Goal: Information Seeking & Learning: Learn about a topic

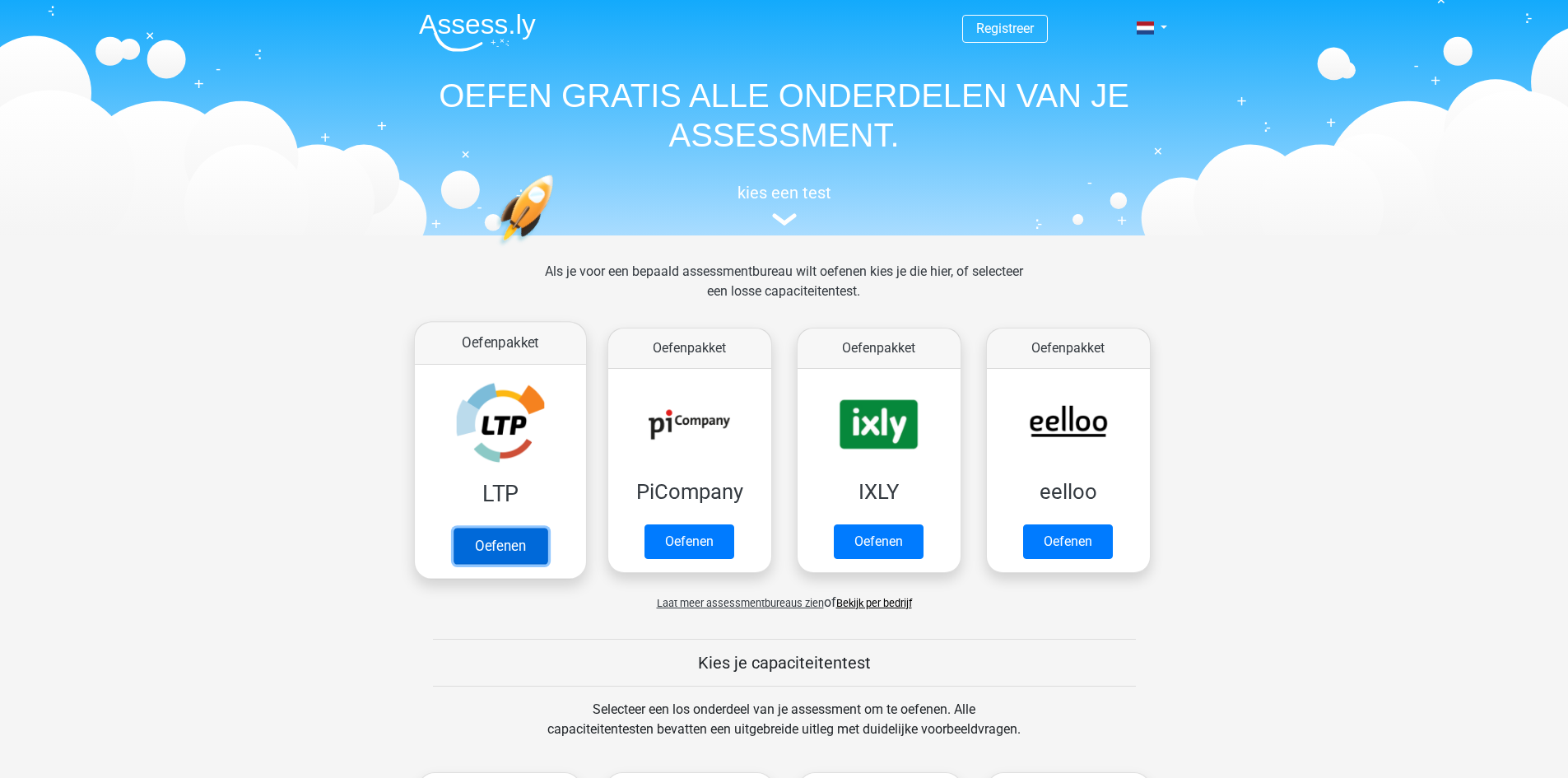
click at [484, 548] on link "Oefenen" at bounding box center [500, 545] width 94 height 36
click at [513, 539] on link "Oefenen" at bounding box center [500, 545] width 94 height 36
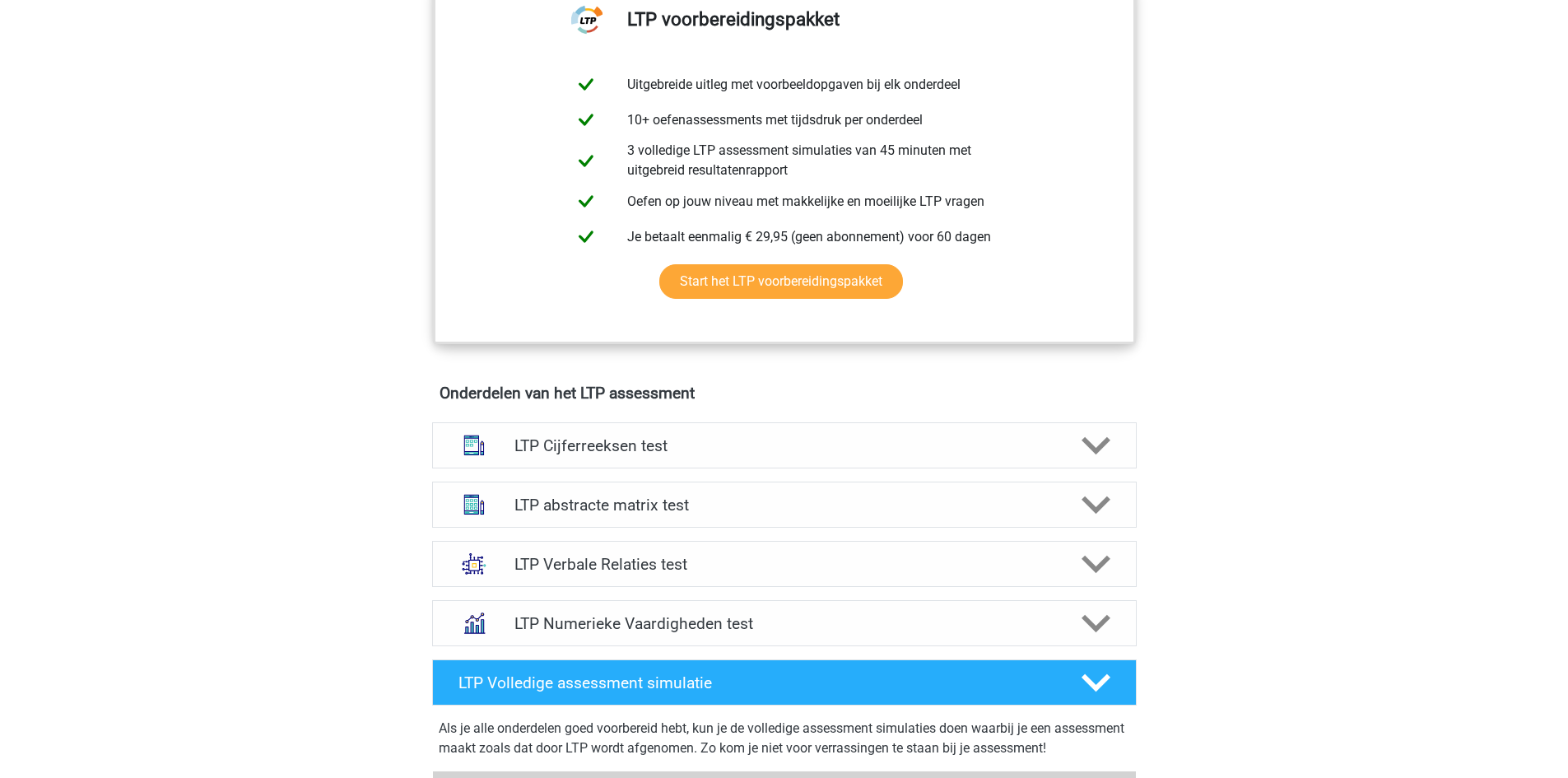
scroll to position [906, 0]
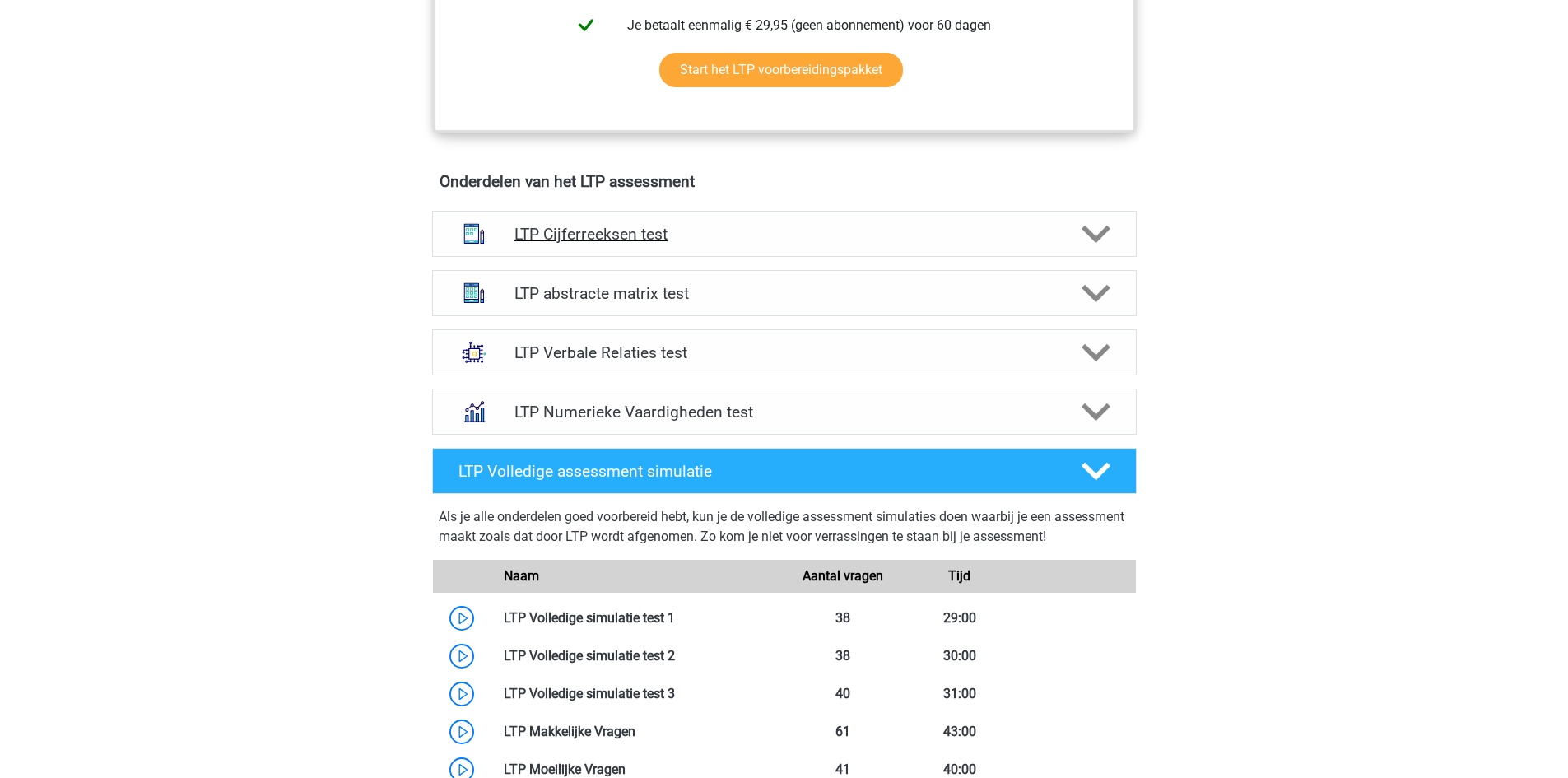
click at [642, 231] on h4 "LTP Cijferreeksen test" at bounding box center [784, 234] width 539 height 18
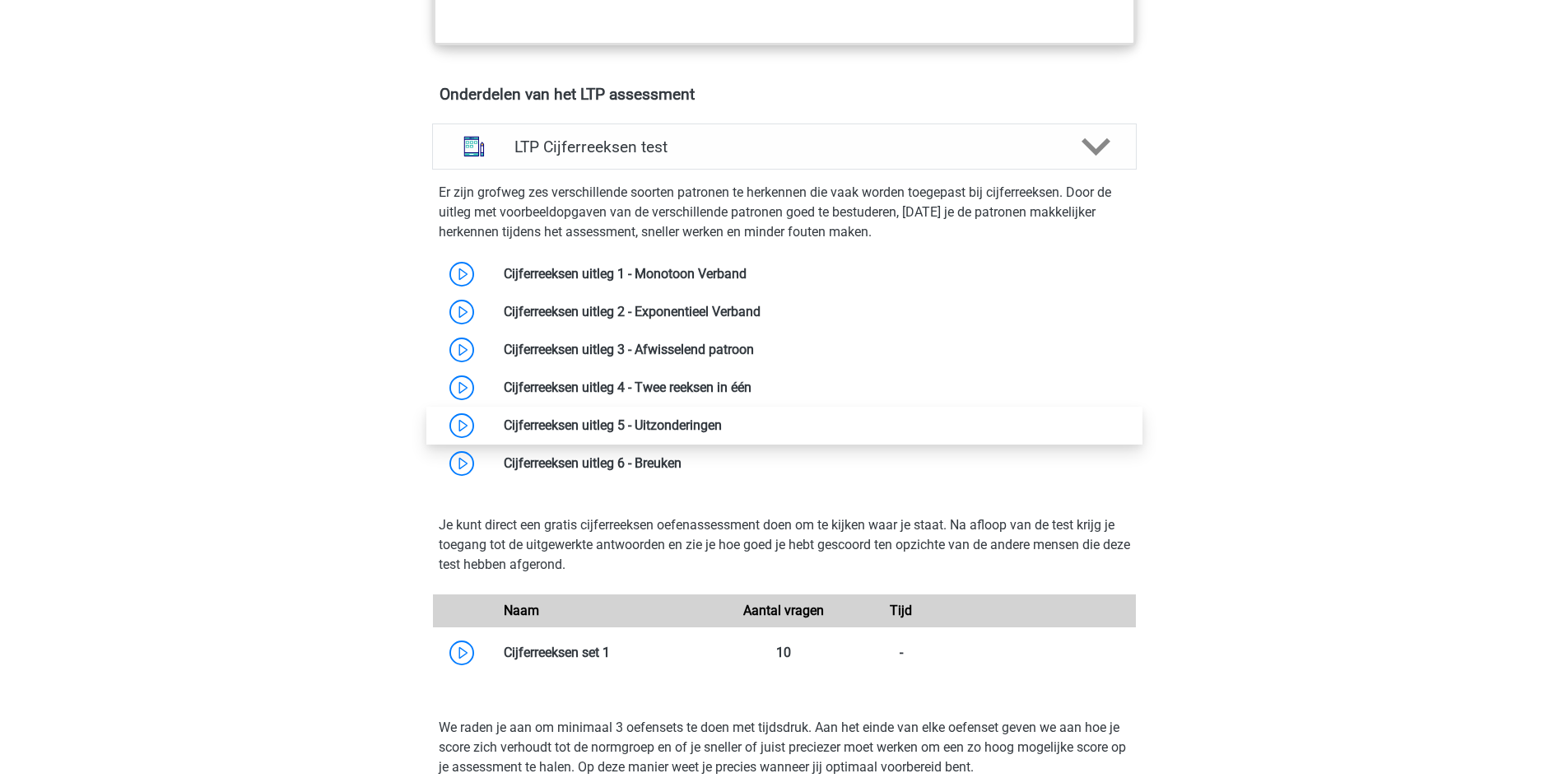
scroll to position [1318, 0]
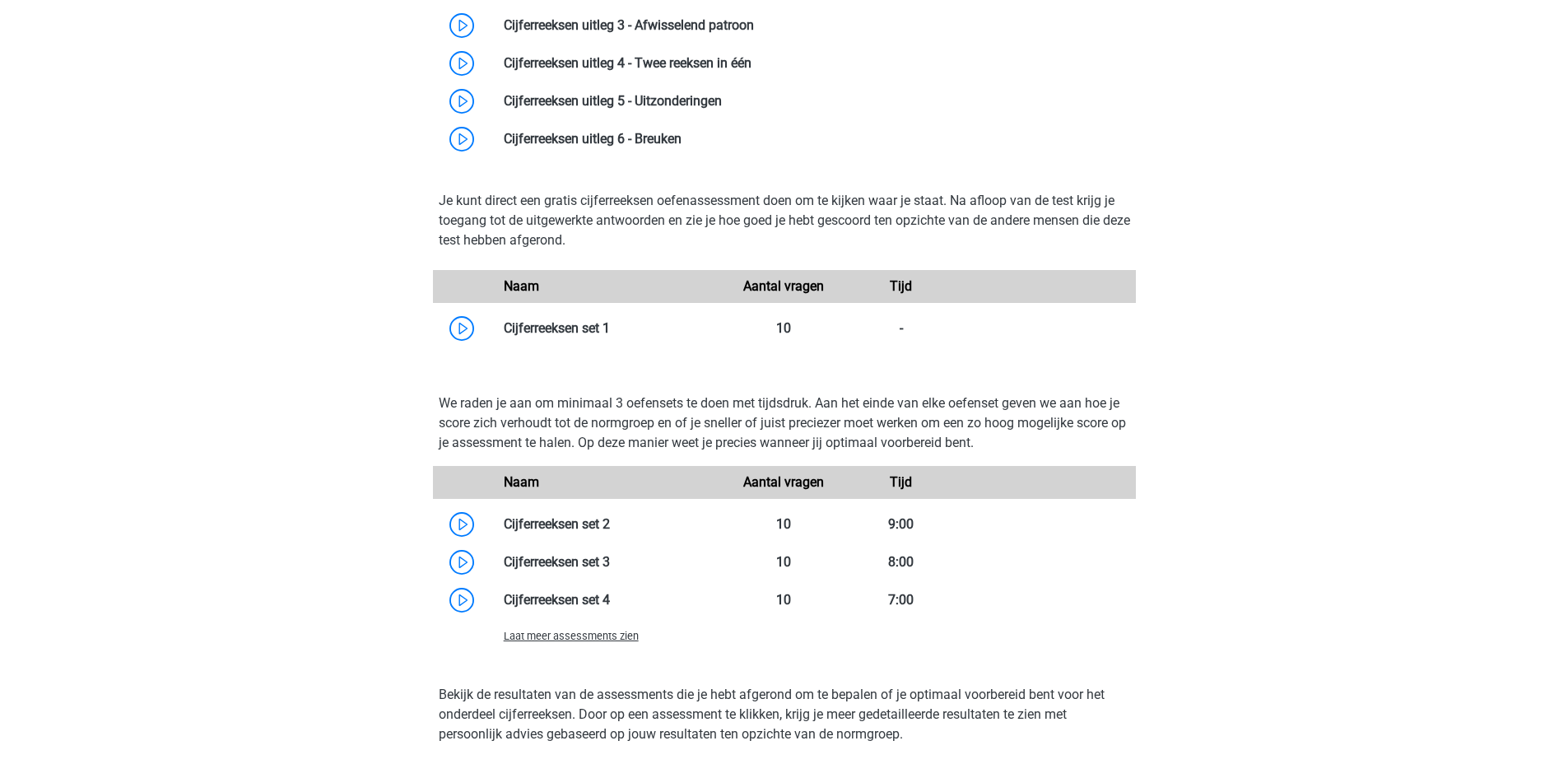
click at [585, 638] on span "Laat meer assessments zien" at bounding box center [571, 636] width 135 height 12
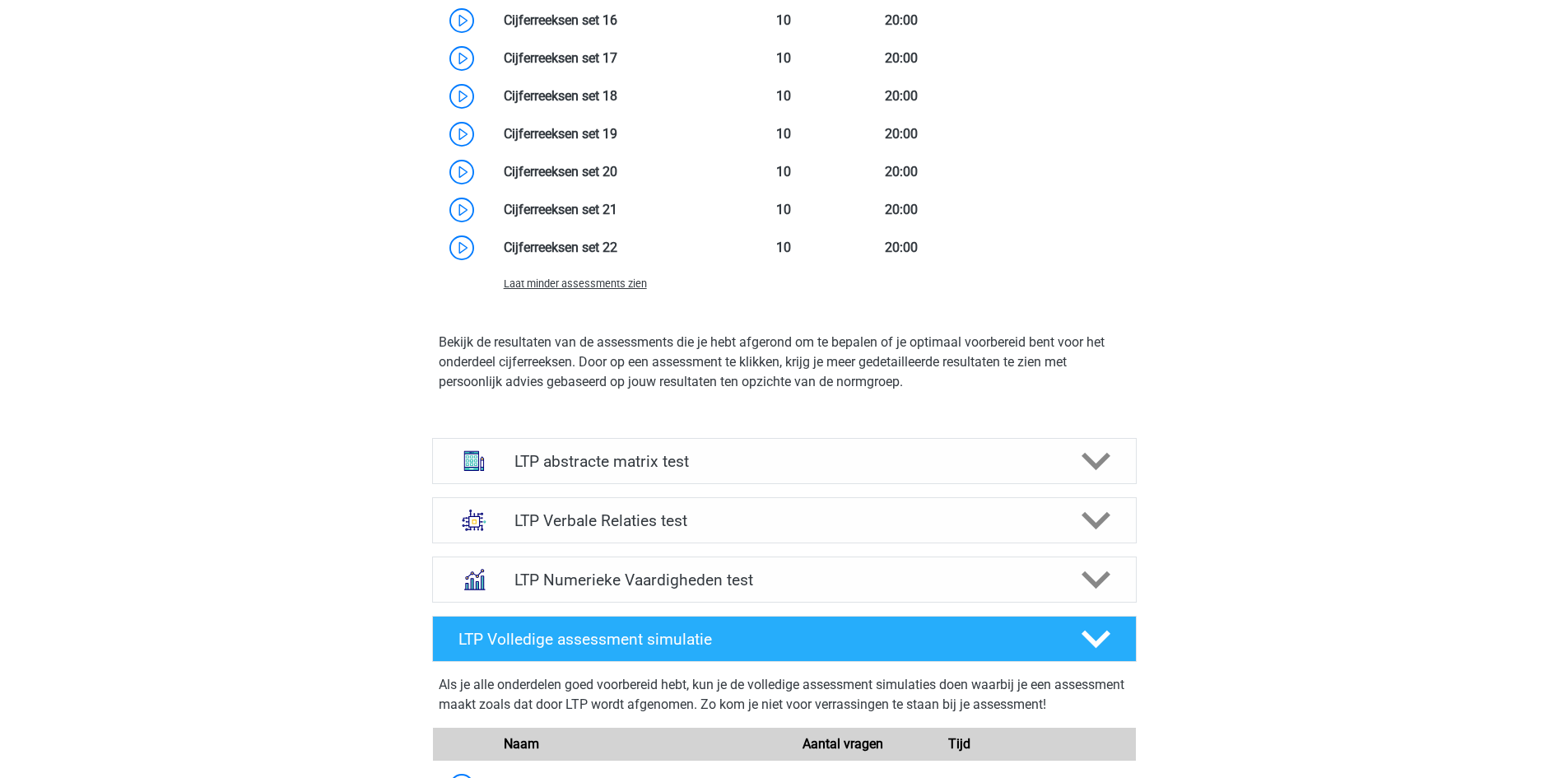
scroll to position [2635, 0]
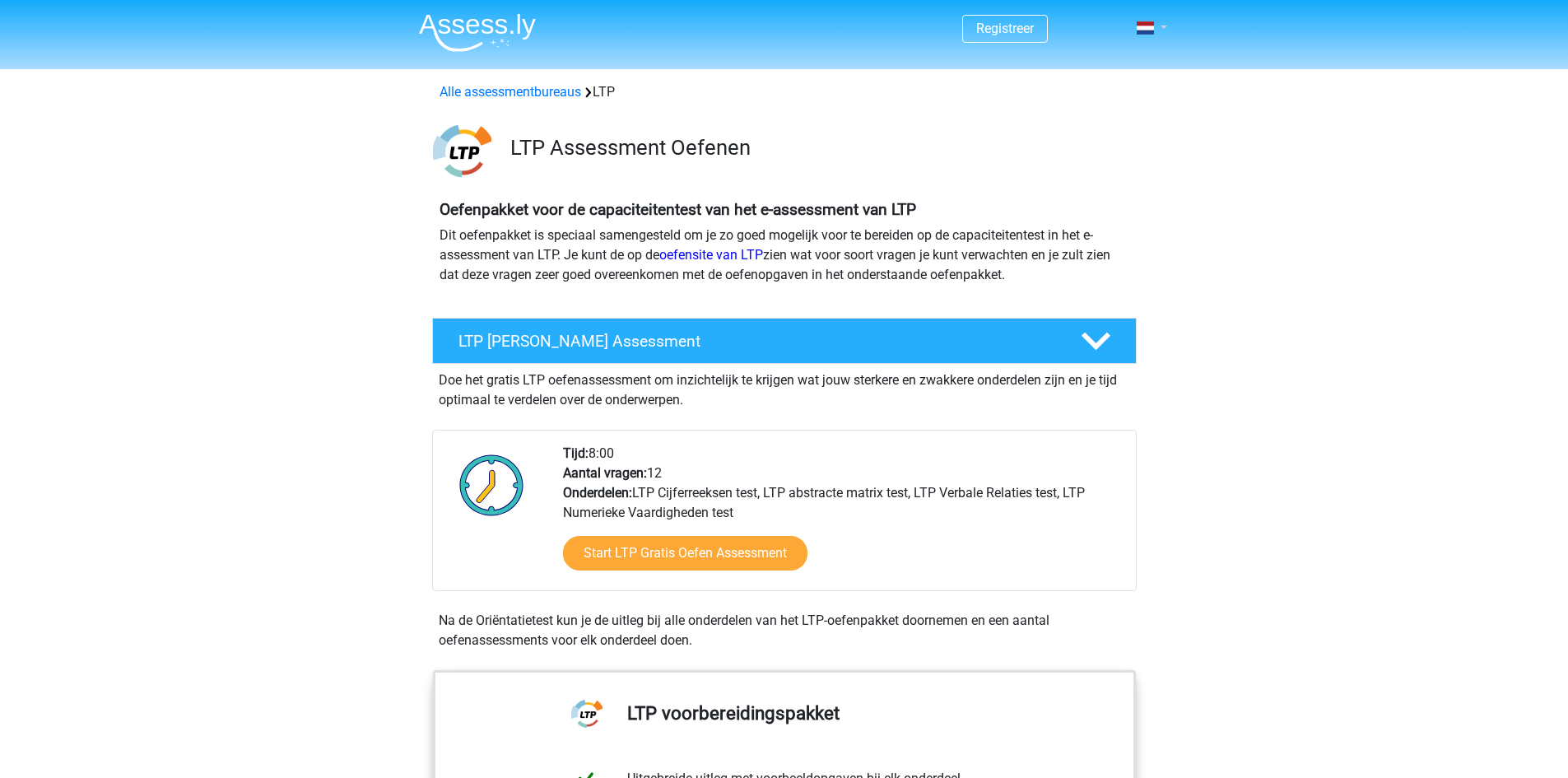
click at [1154, 37] on link at bounding box center [1147, 28] width 33 height 19
click at [1108, 88] on link "Login" at bounding box center [1104, 92] width 114 height 27
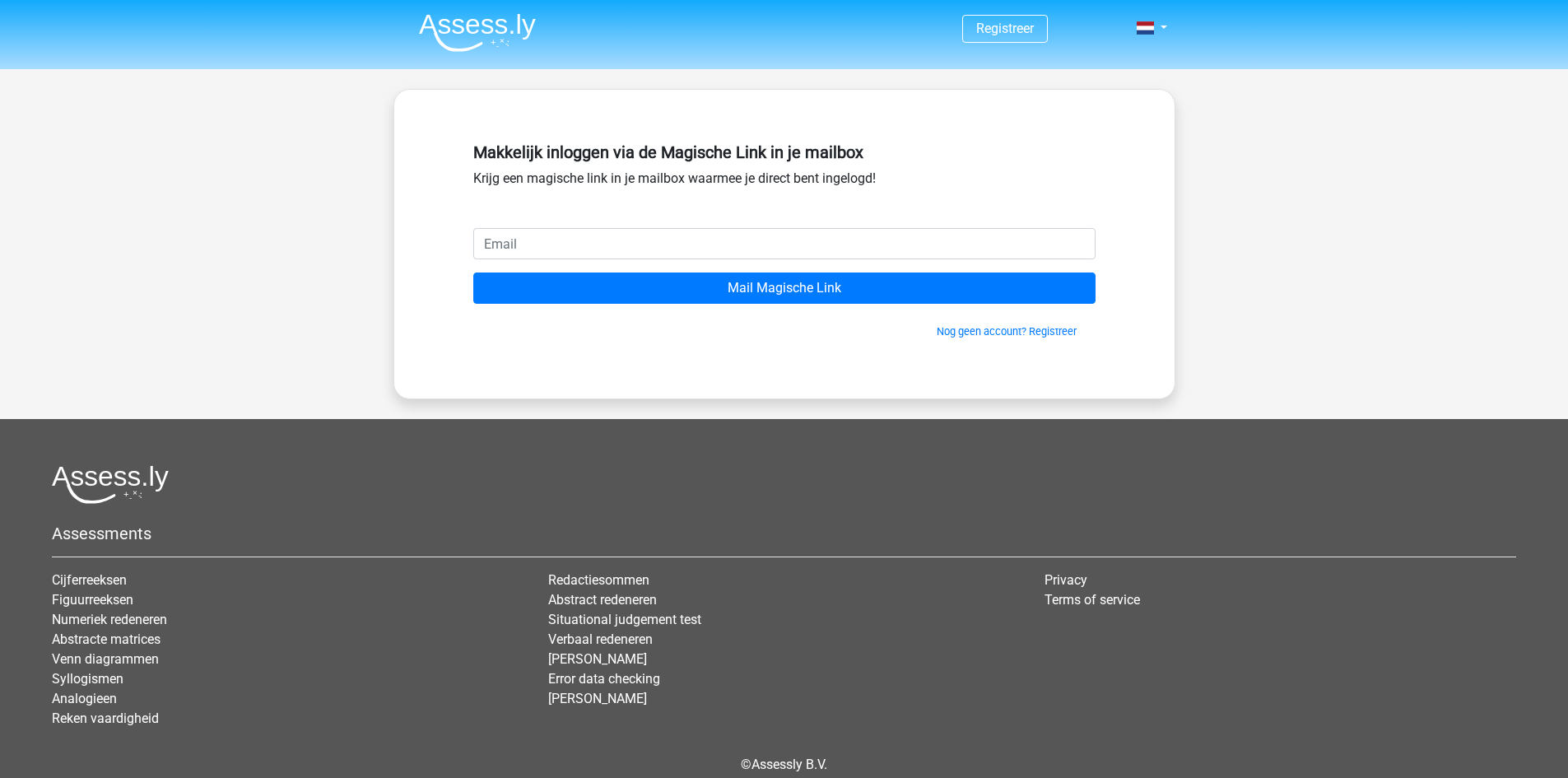
click at [596, 231] on input "email" at bounding box center [784, 244] width 622 height 31
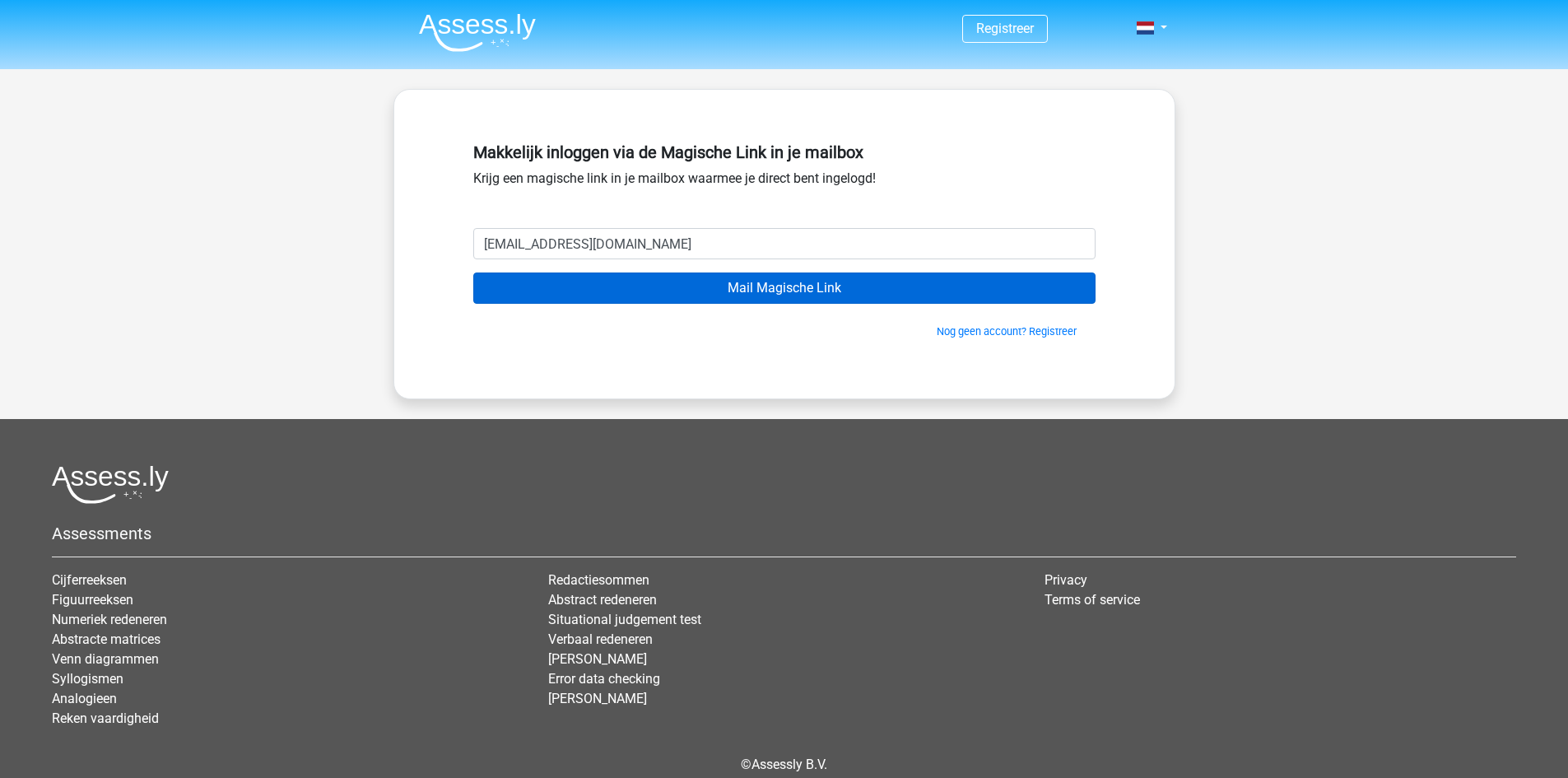
type input "maartje366@hotmail.com"
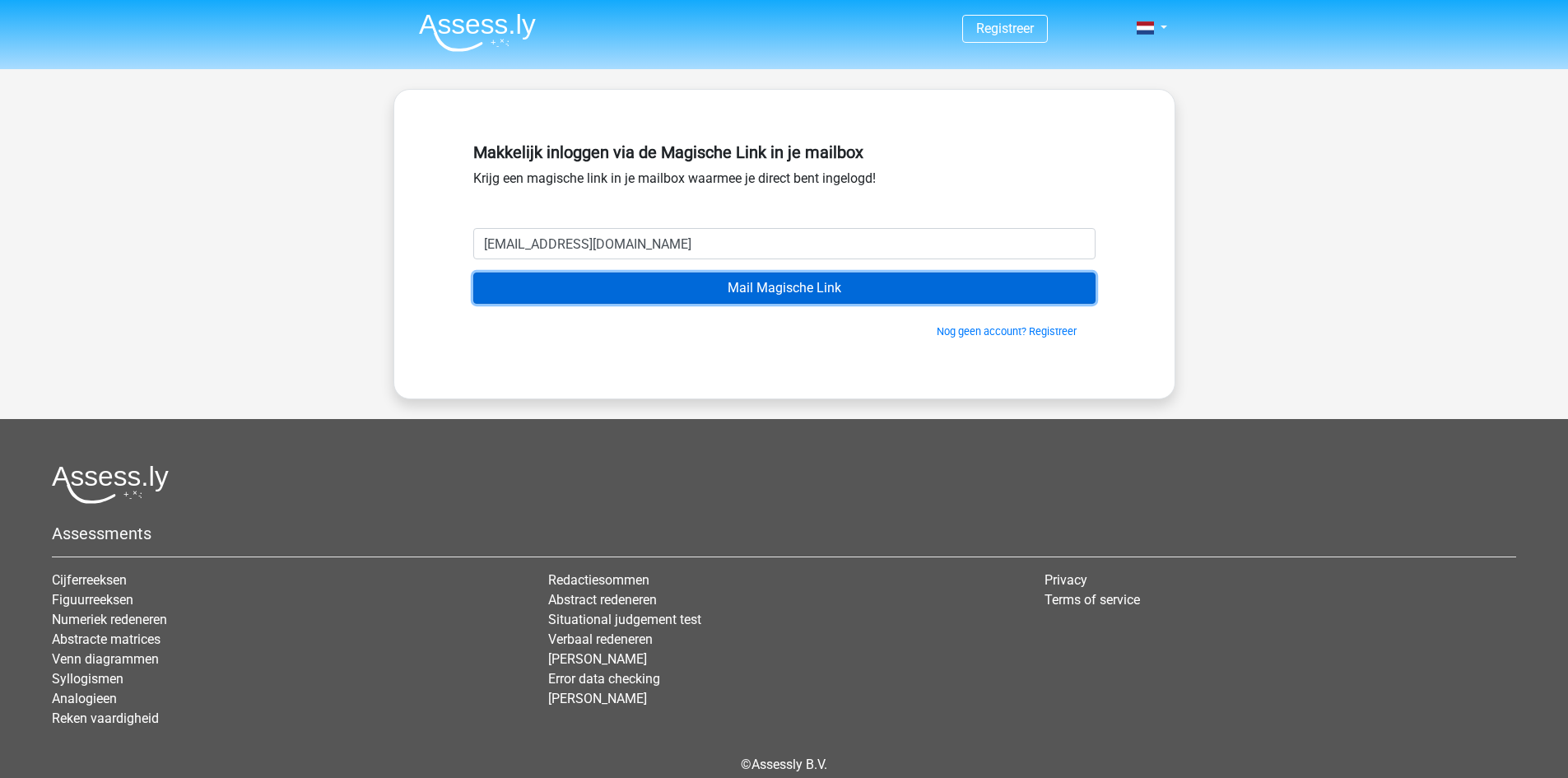
click at [626, 283] on input "Mail Magische Link" at bounding box center [784, 288] width 622 height 31
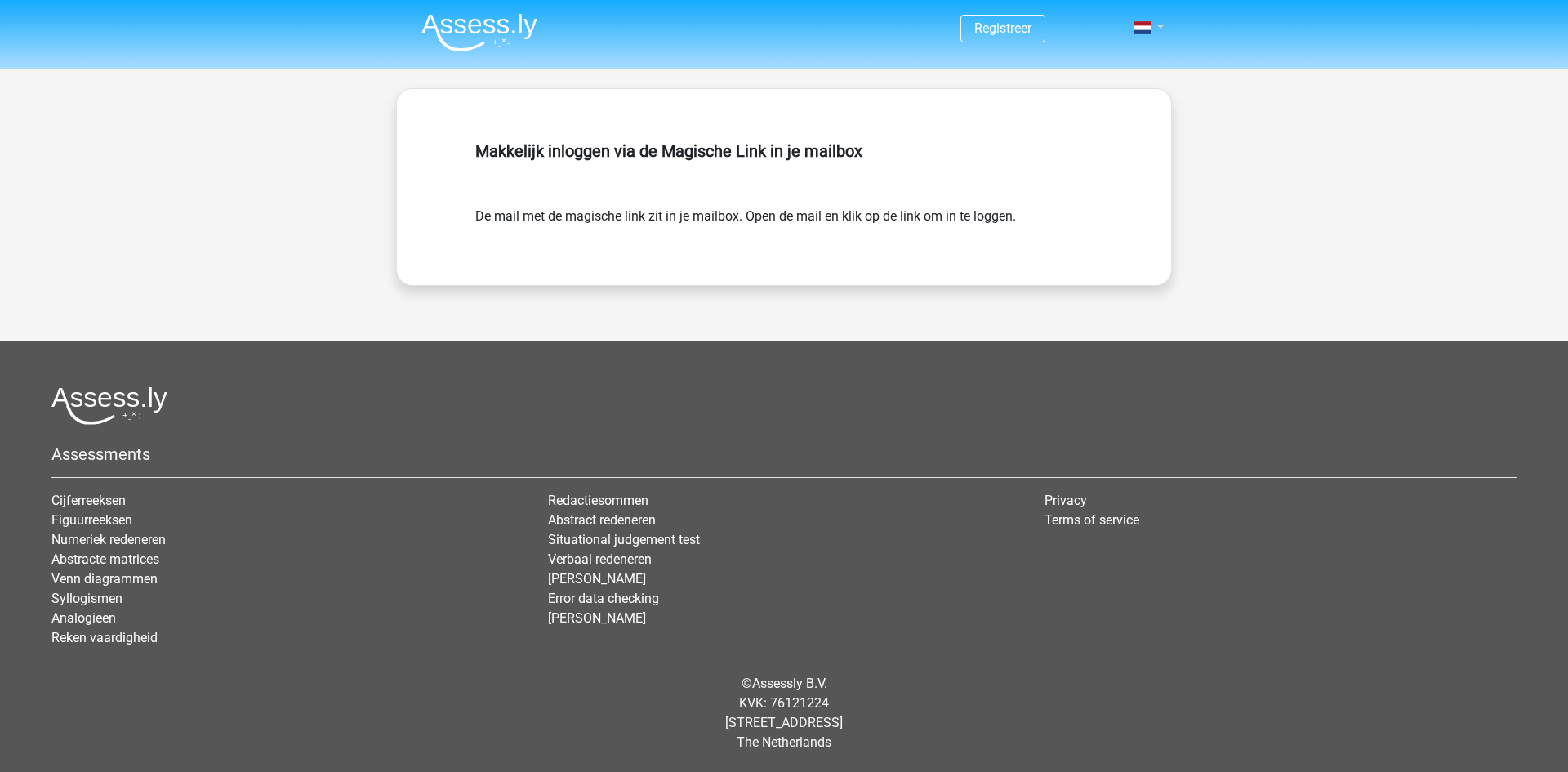
click at [1158, 25] on link at bounding box center [1144, 28] width 33 height 19
click at [1117, 69] on link "Login" at bounding box center [1101, 65] width 113 height 27
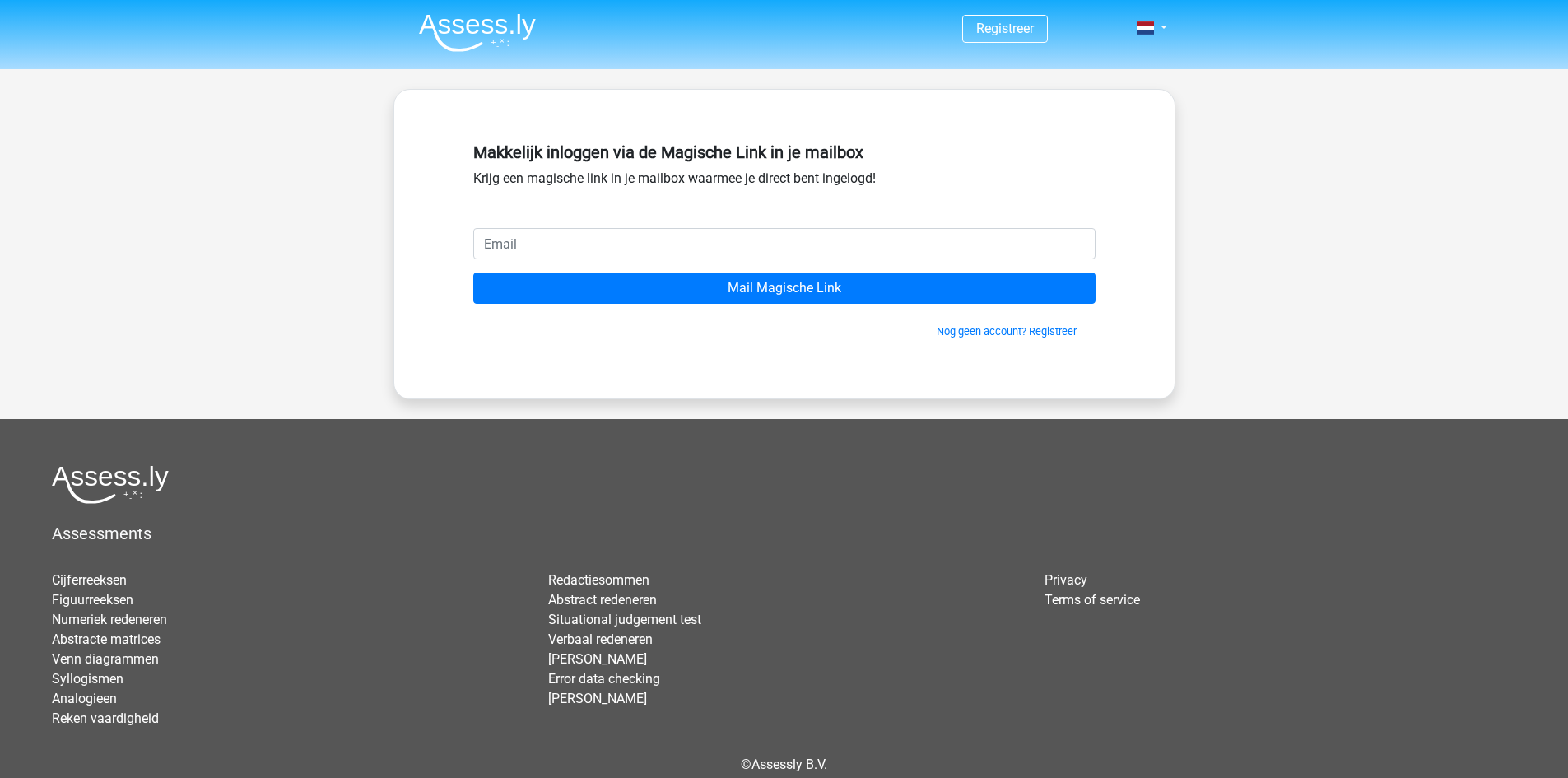
click at [662, 233] on input "email" at bounding box center [784, 244] width 622 height 31
type input "[EMAIL_ADDRESS][DOMAIN_NAME]"
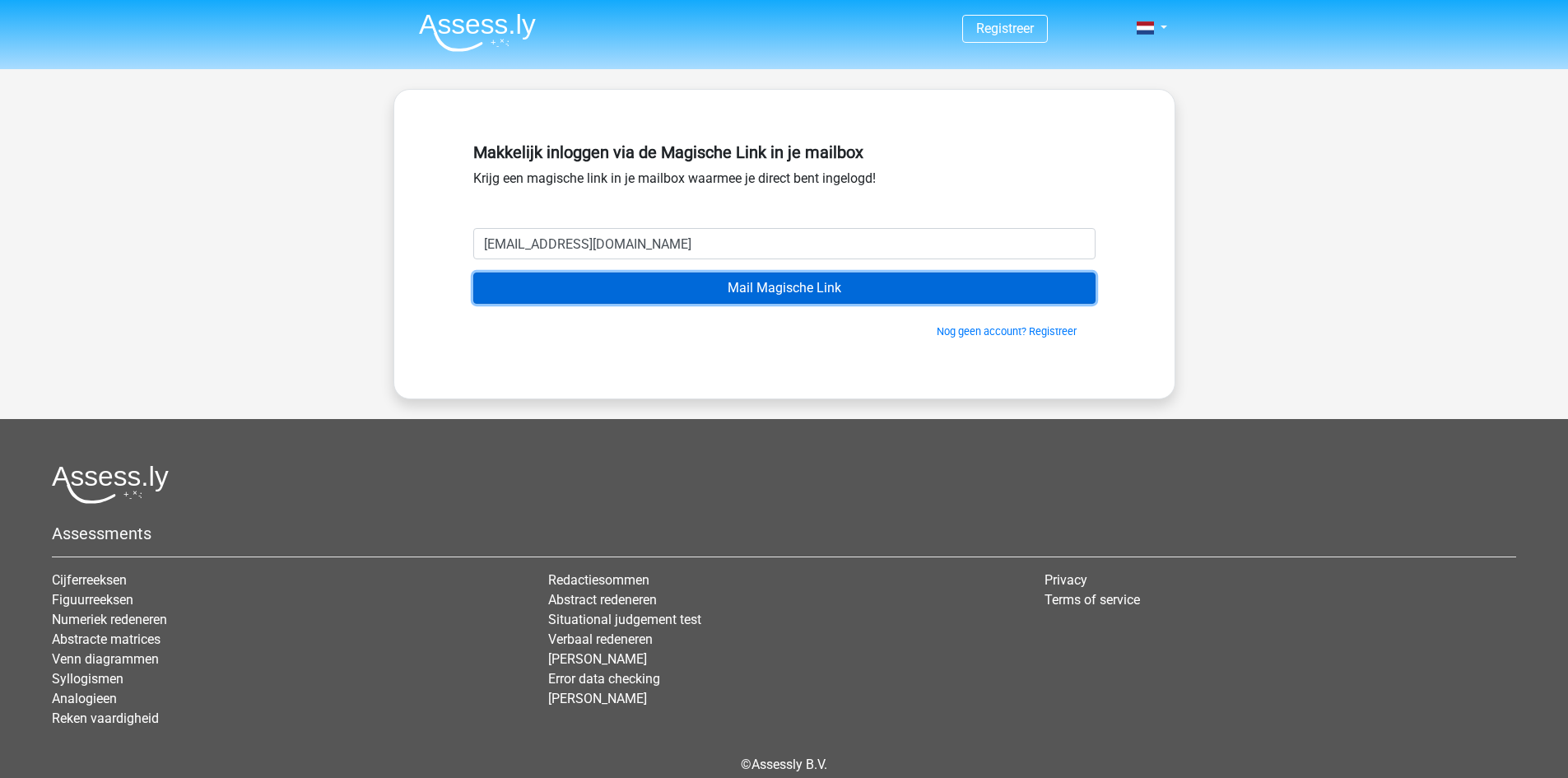
click at [641, 291] on input "Mail Magische Link" at bounding box center [784, 288] width 622 height 31
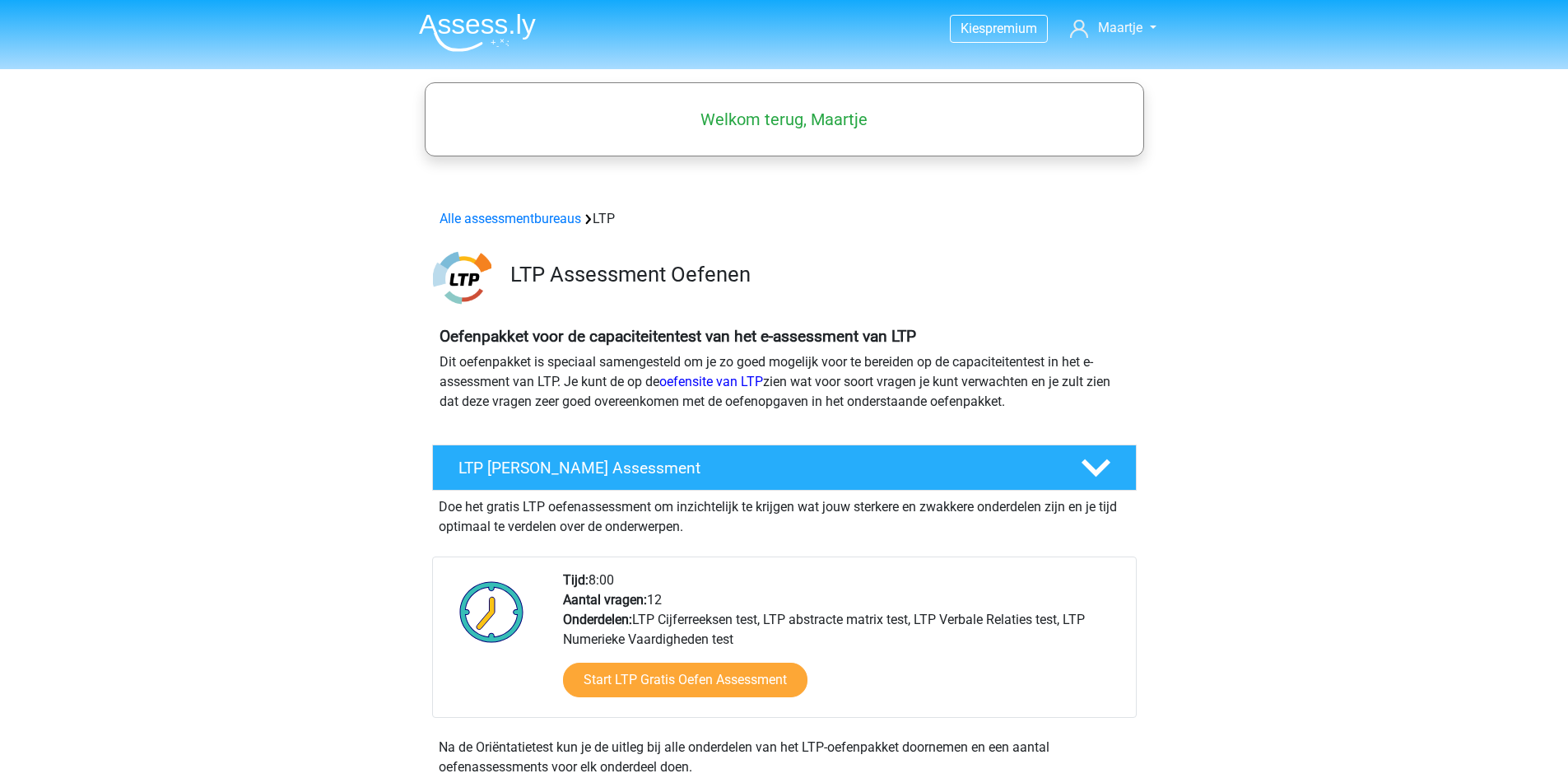
click at [476, 28] on img at bounding box center [477, 32] width 117 height 39
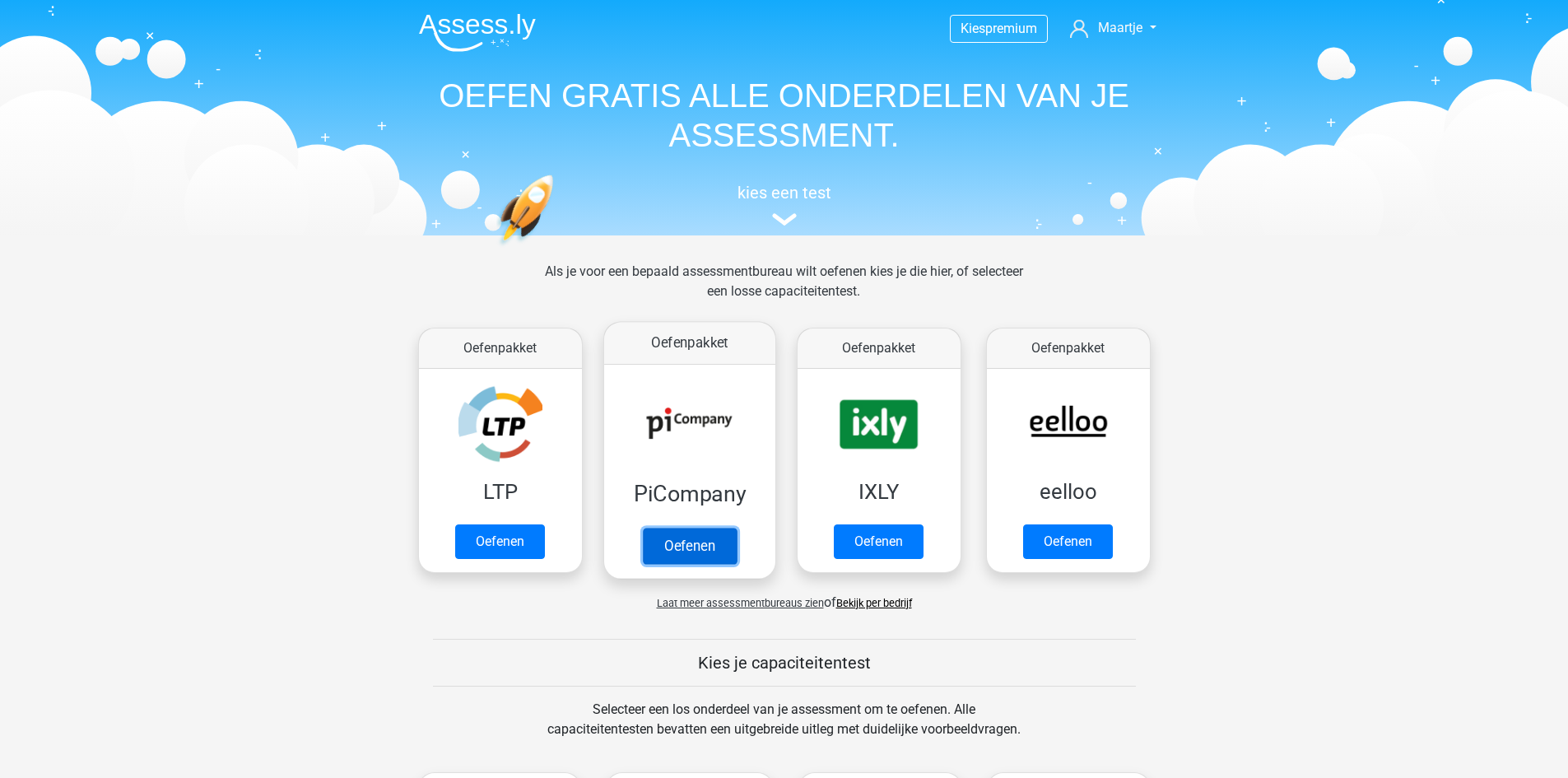
click at [676, 542] on link "Oefenen" at bounding box center [689, 545] width 94 height 36
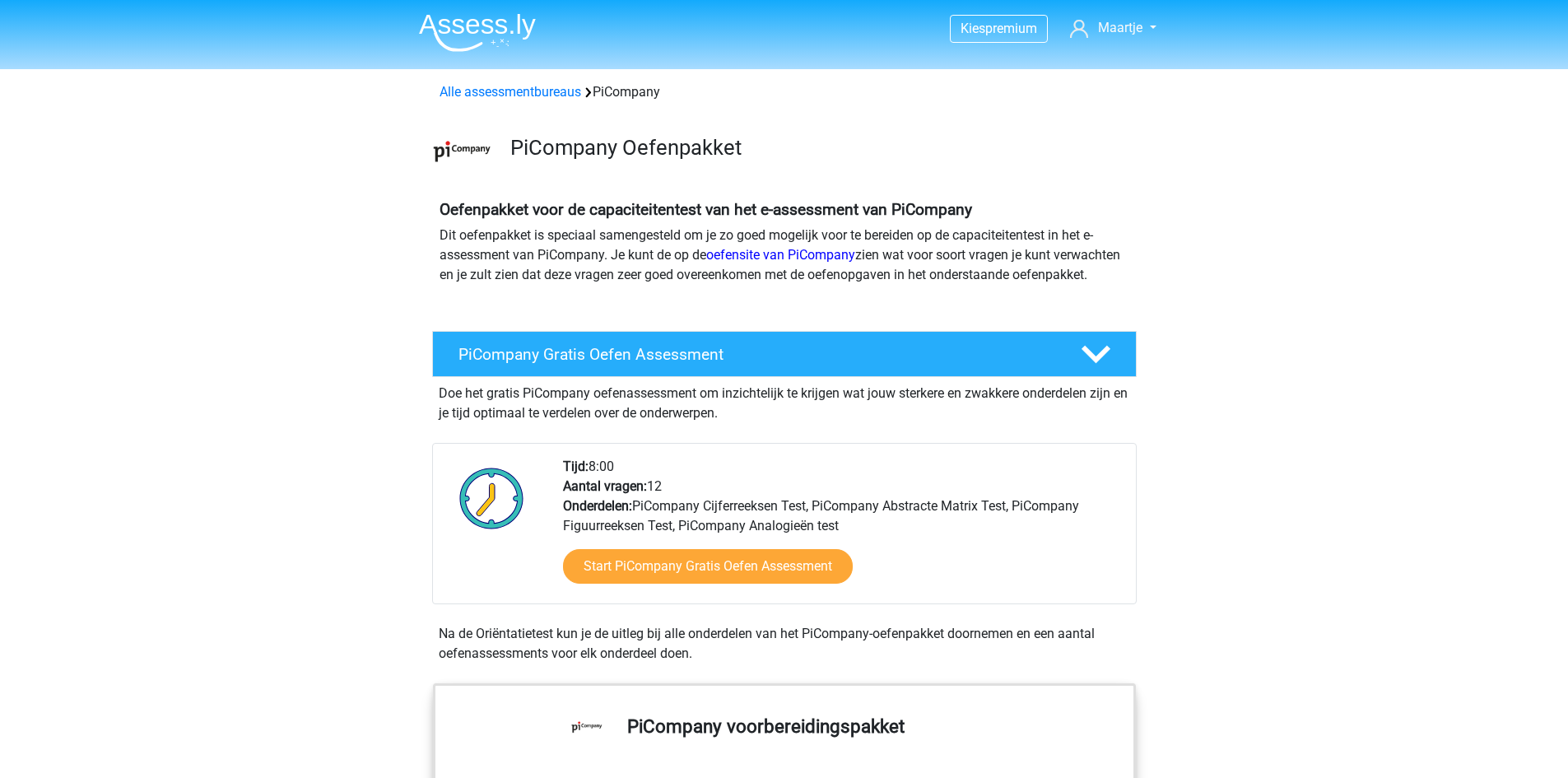
click at [458, 43] on img at bounding box center [477, 32] width 117 height 39
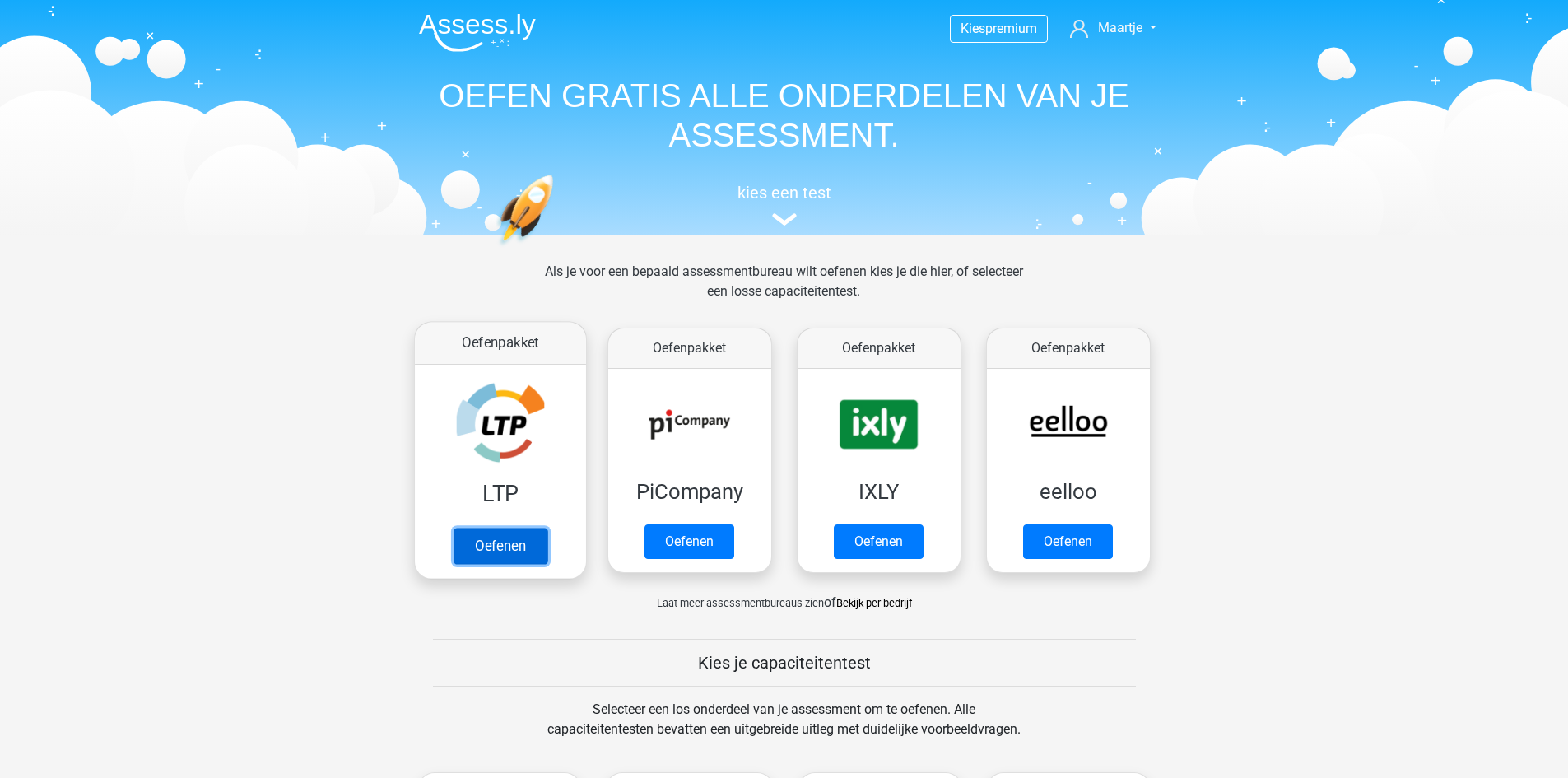
click at [490, 549] on link "Oefenen" at bounding box center [500, 545] width 94 height 36
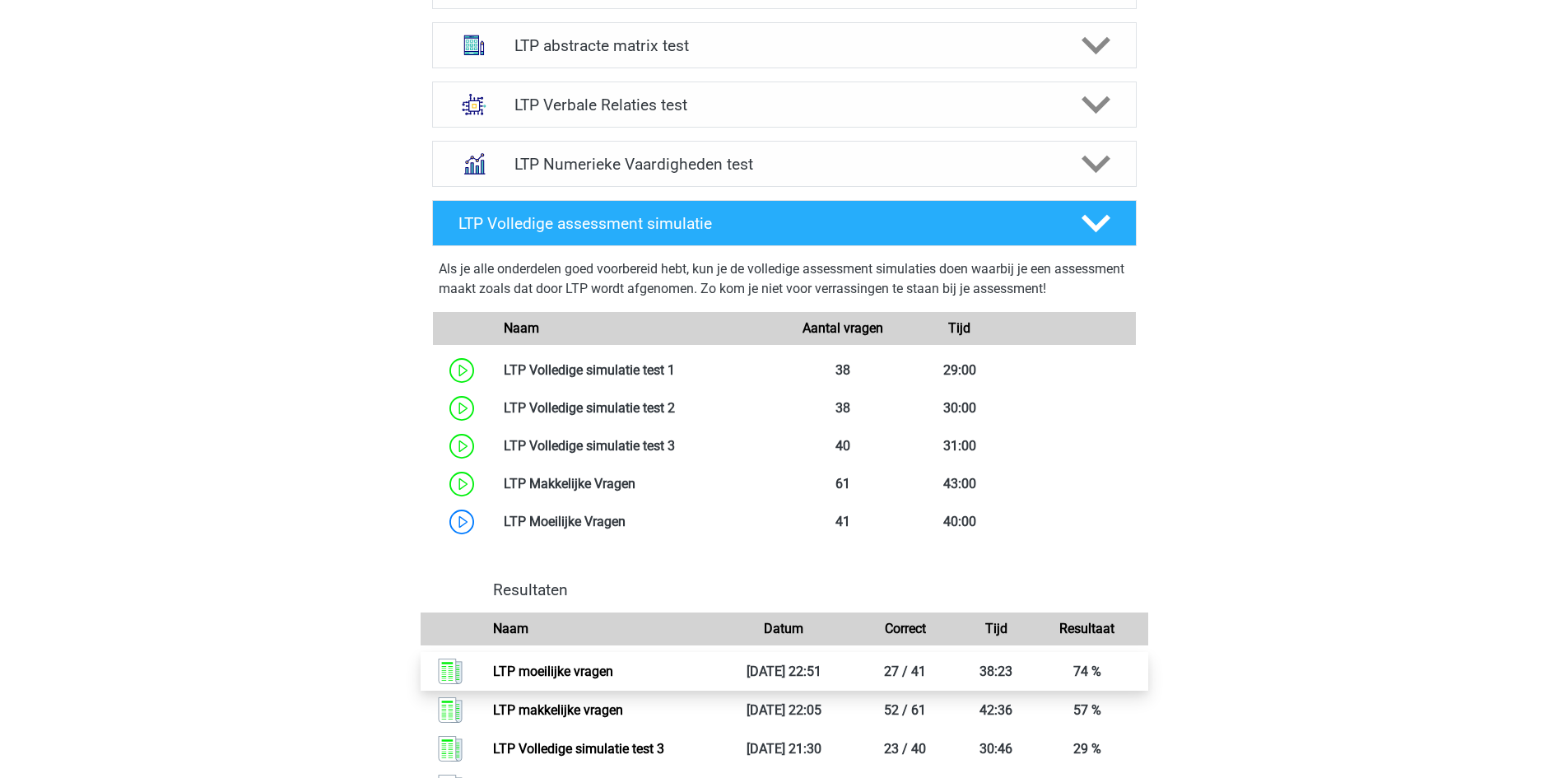
scroll to position [1318, 0]
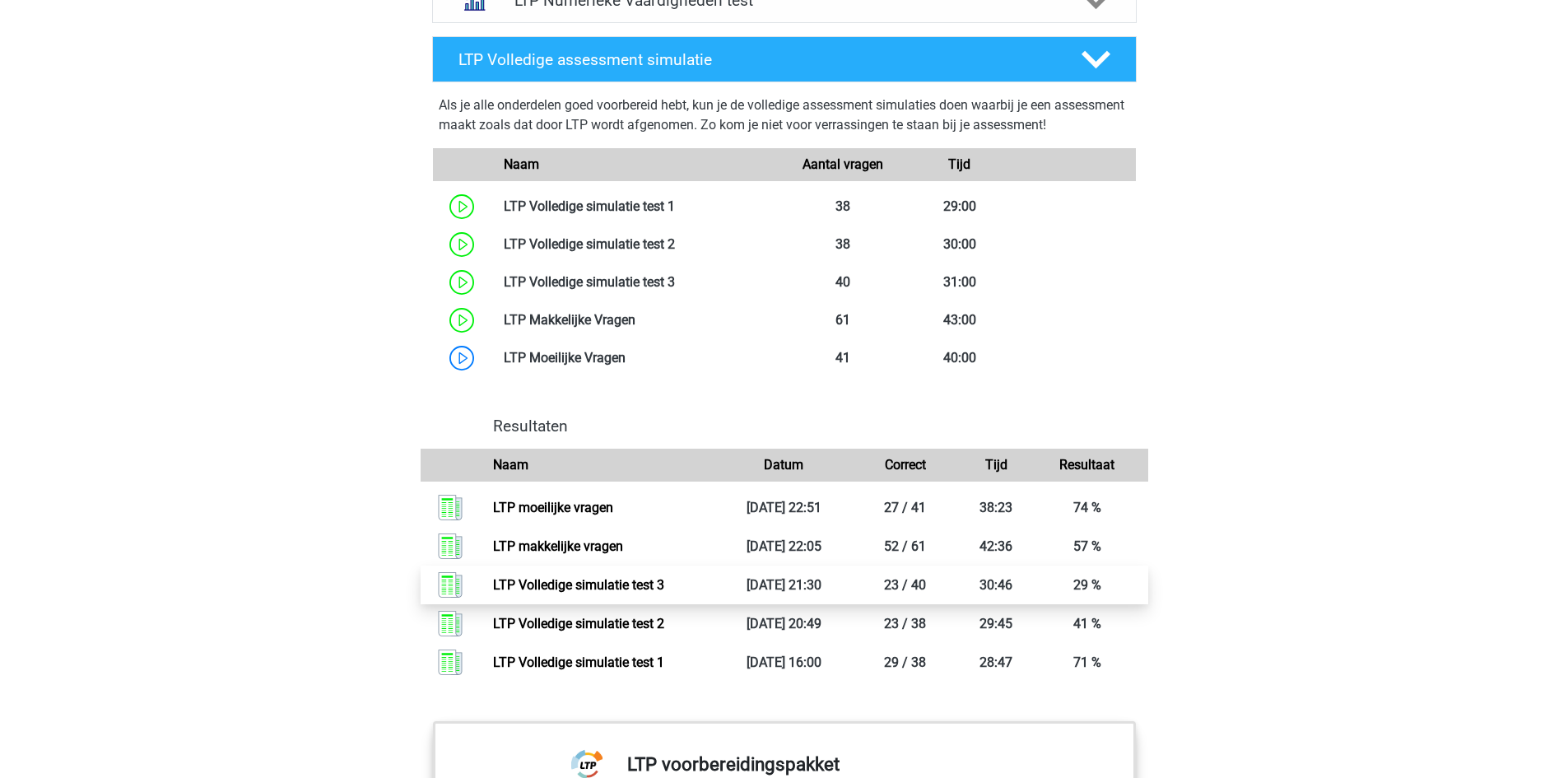
click at [550, 593] on link "LTP Volledige simulatie test 3" at bounding box center [578, 585] width 171 height 16
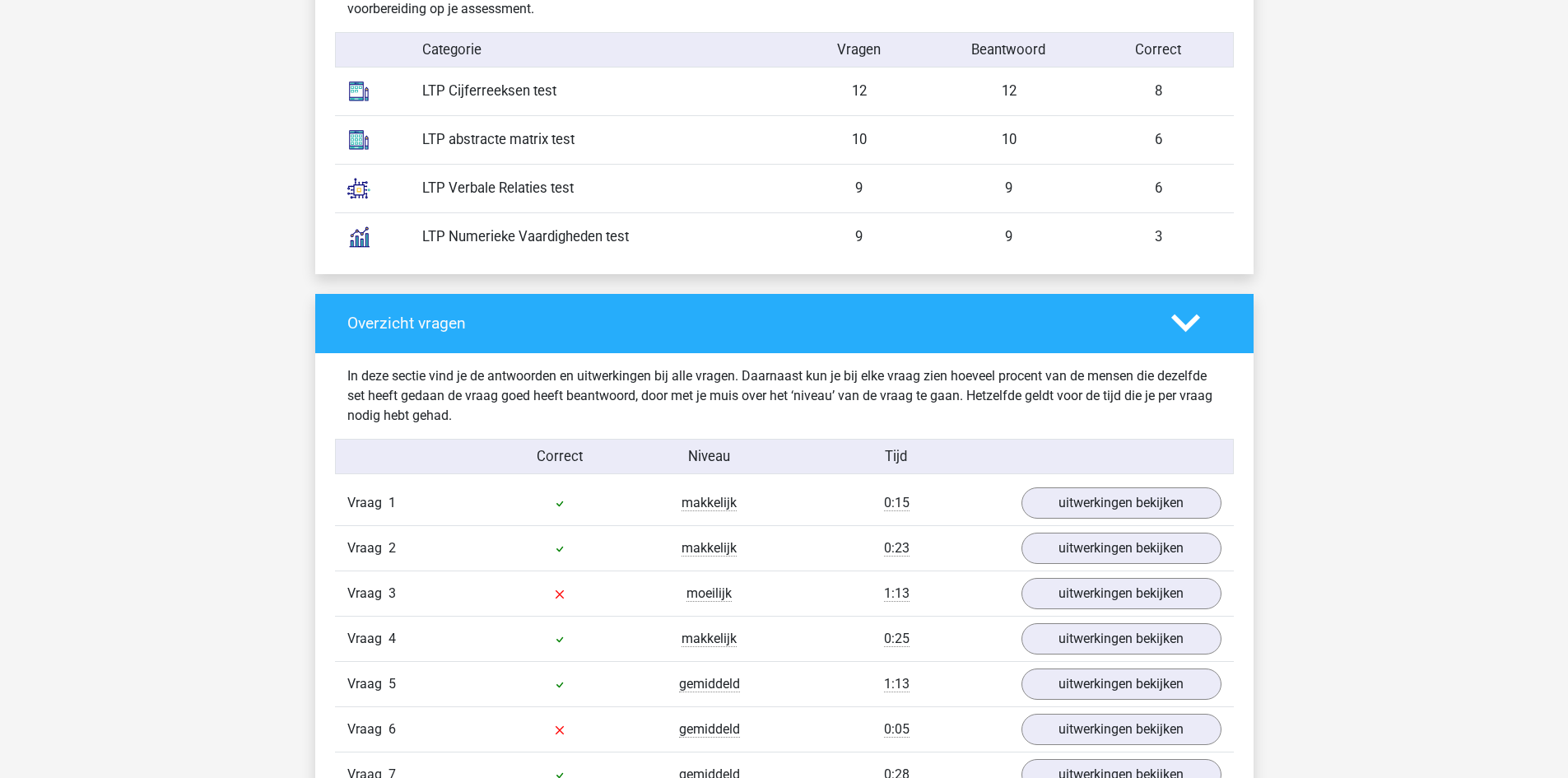
scroll to position [1564, 0]
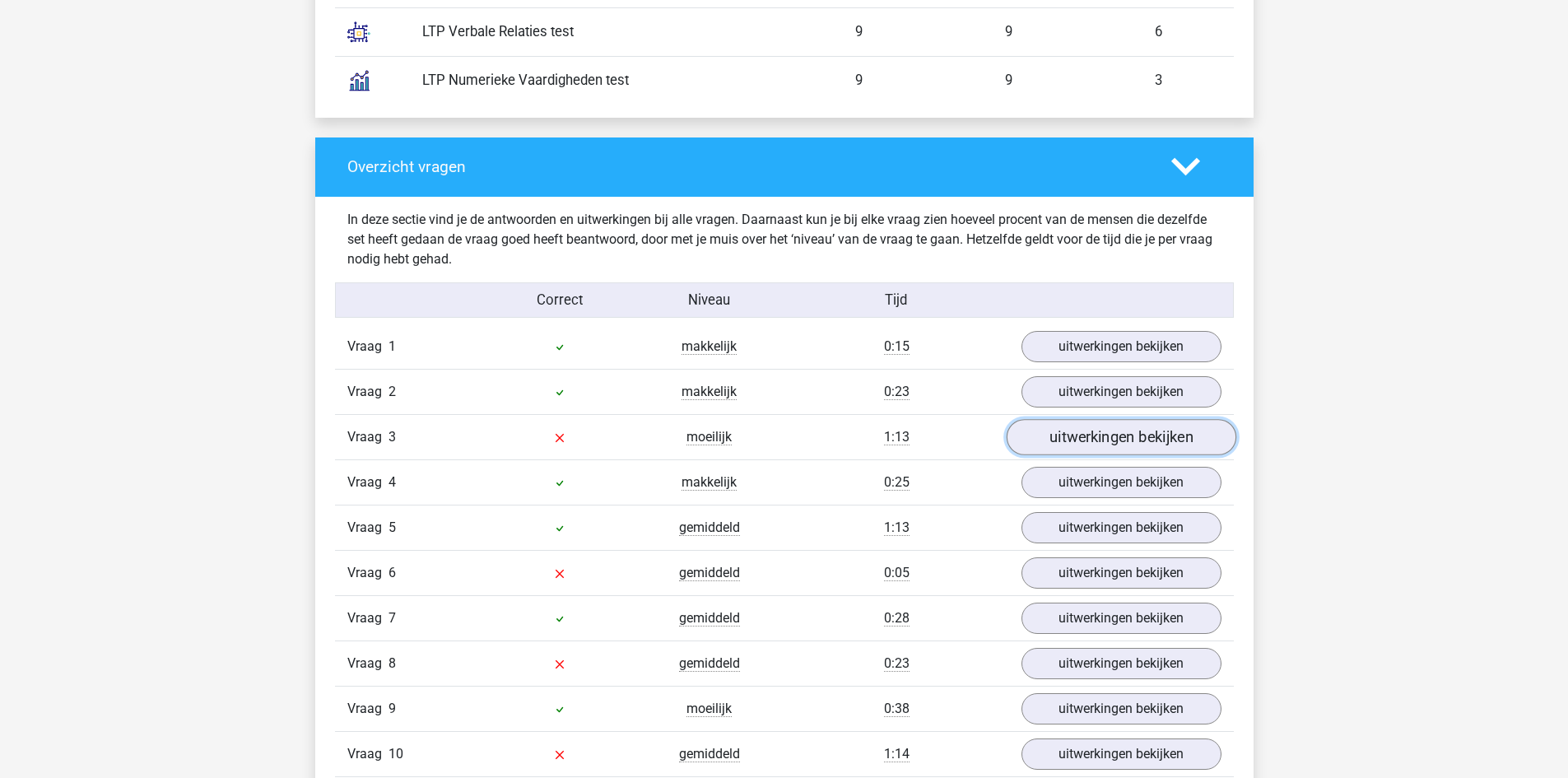
click at [1079, 440] on link "uitwerkingen bekijken" at bounding box center [1120, 437] width 230 height 36
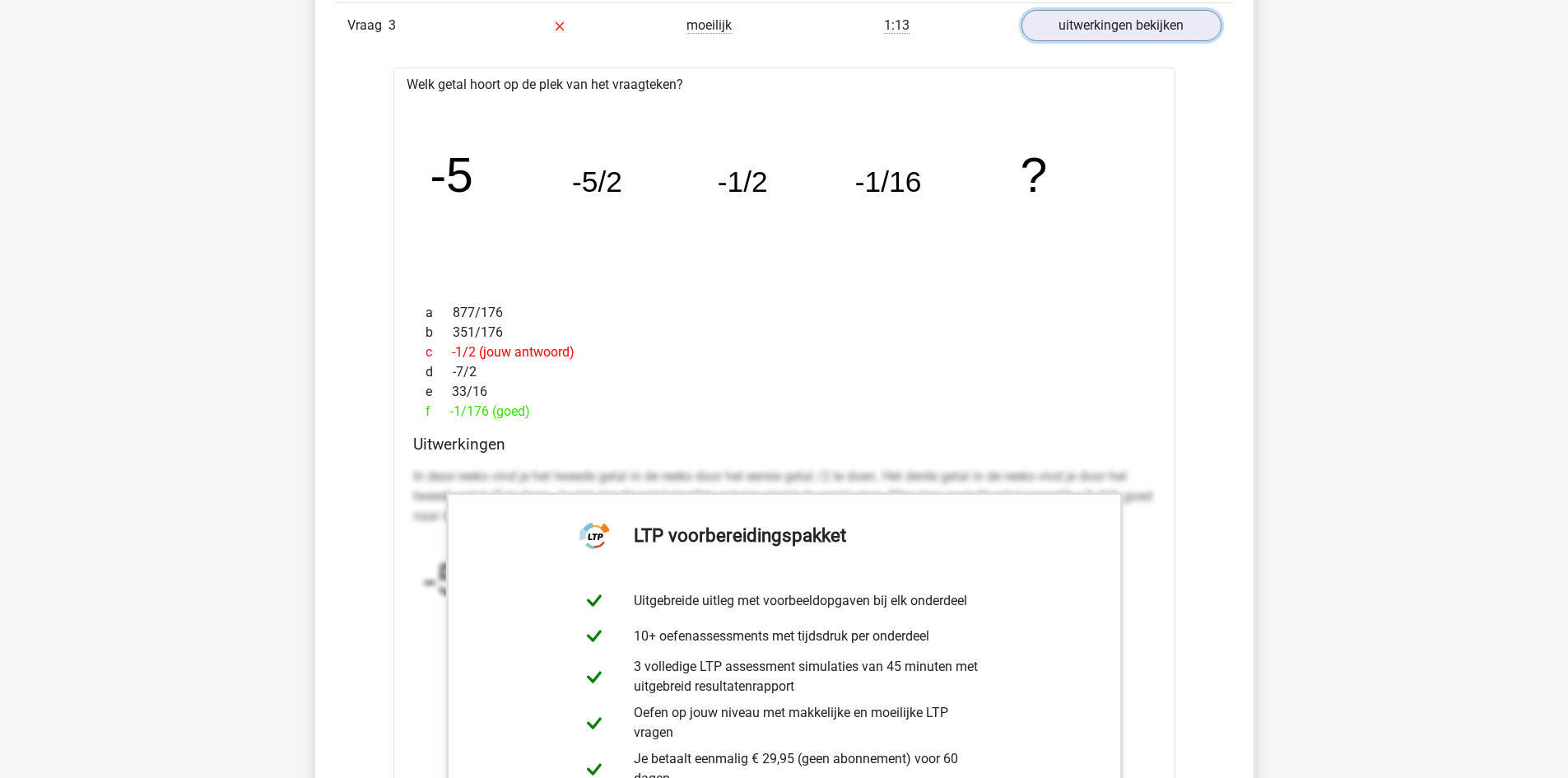
scroll to position [1894, 0]
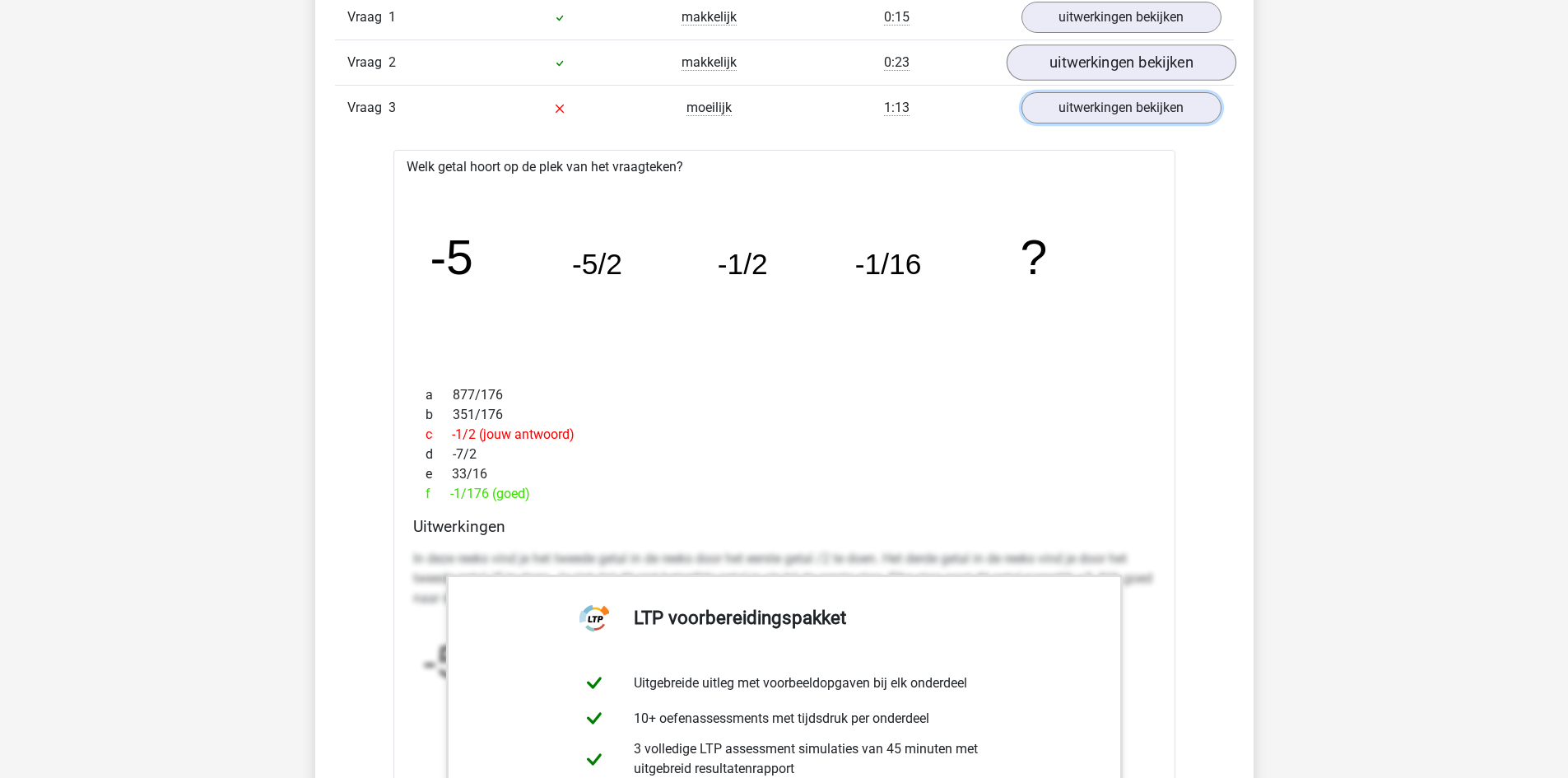
drag, startPoint x: 1051, startPoint y: 100, endPoint x: 1068, endPoint y: 76, distance: 29.4
click at [1051, 100] on link "uitwerkingen bekijken" at bounding box center [1121, 108] width 200 height 31
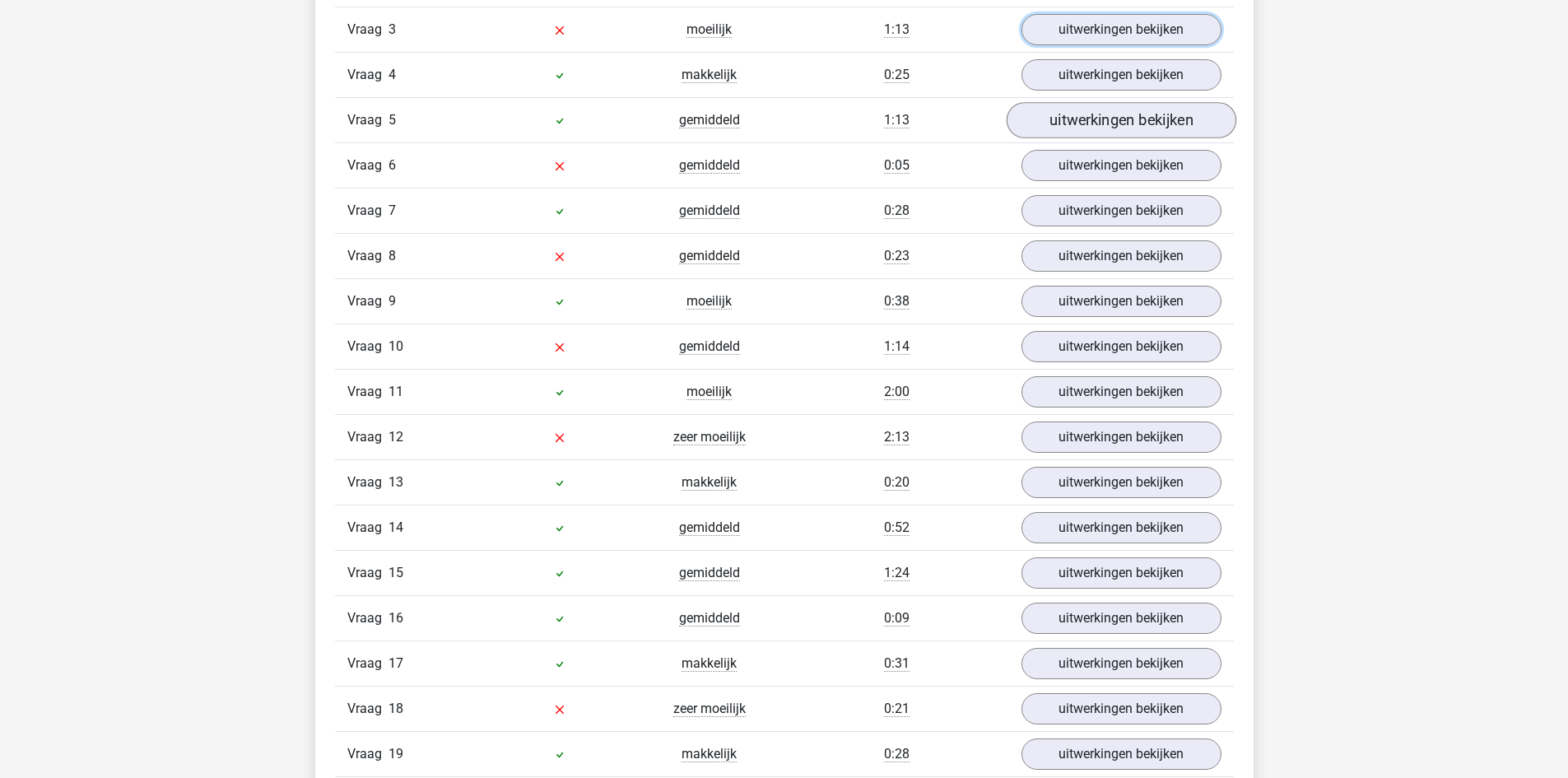
scroll to position [1976, 0]
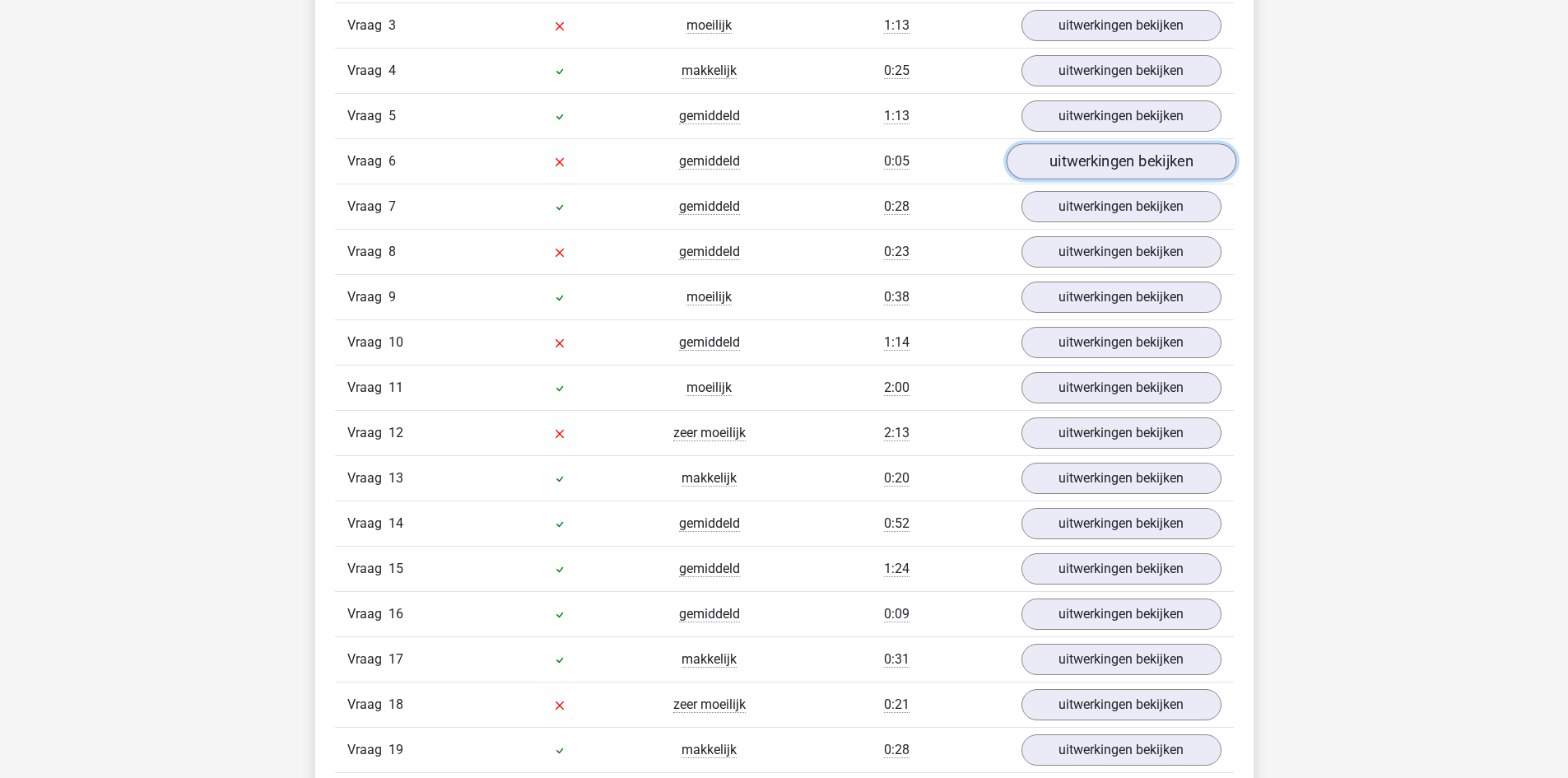
click at [1082, 159] on link "uitwerkingen bekijken" at bounding box center [1120, 161] width 230 height 36
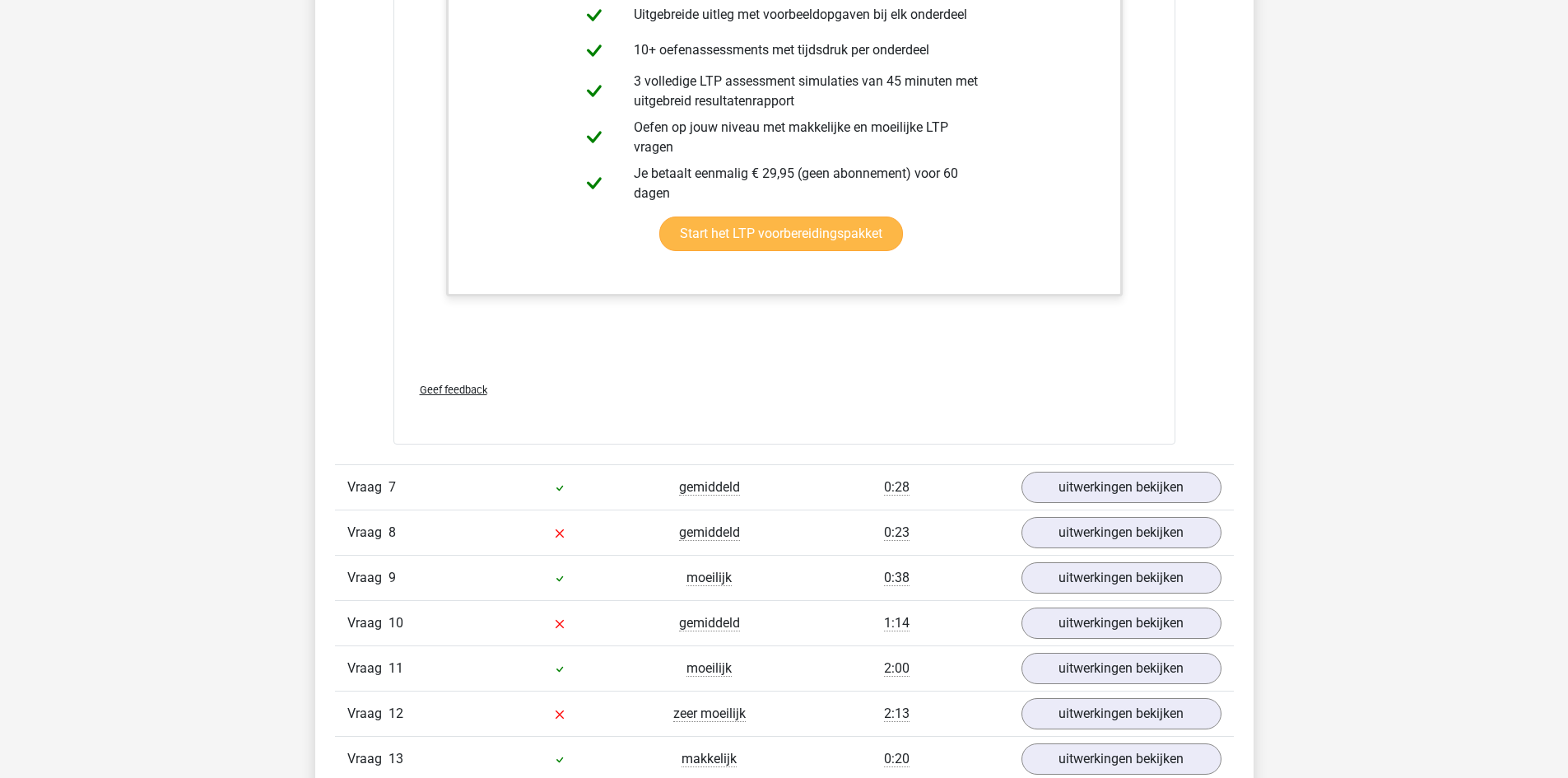
scroll to position [3130, 0]
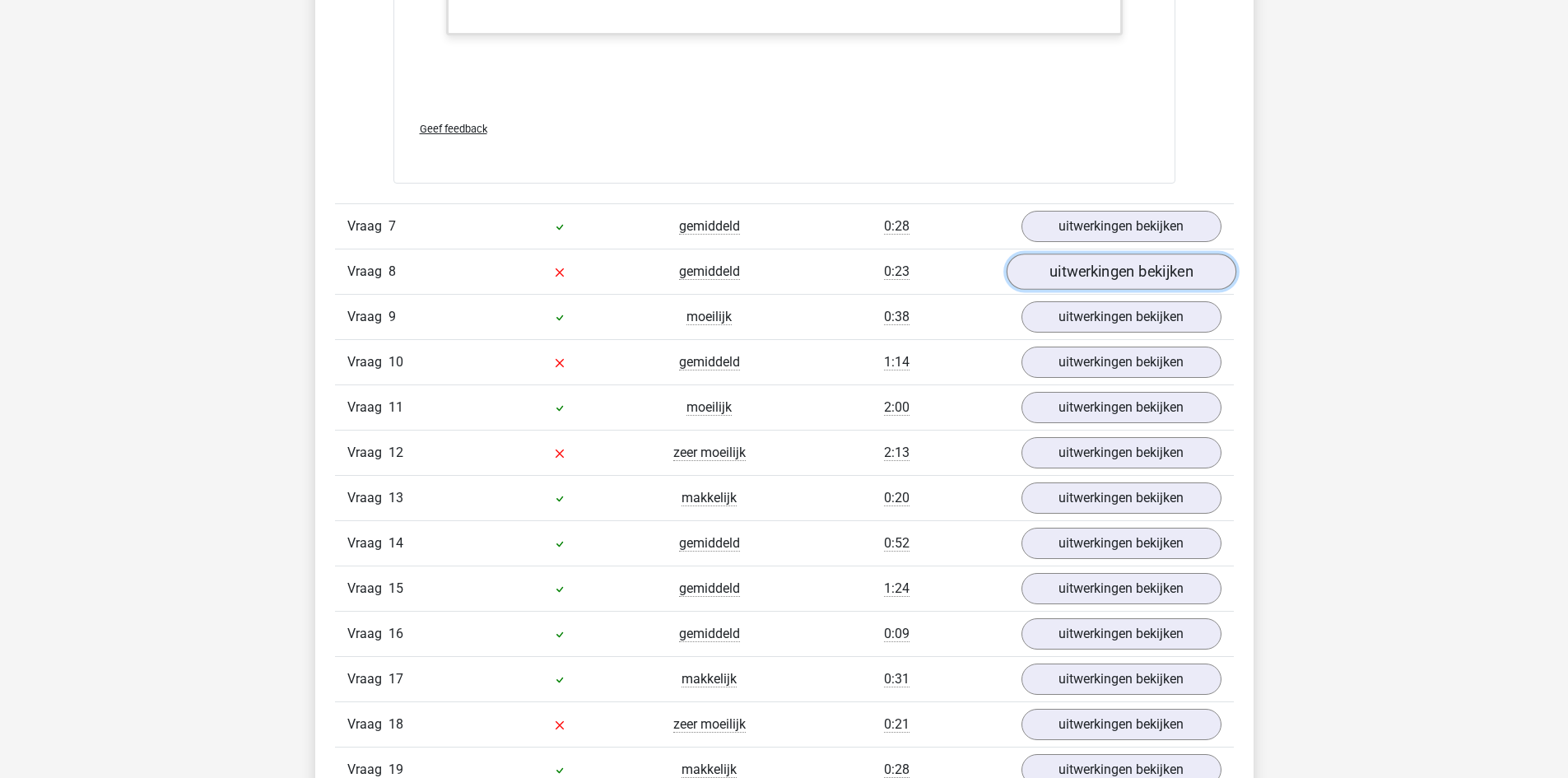
click at [1120, 287] on link "uitwerkingen bekijken" at bounding box center [1120, 271] width 230 height 36
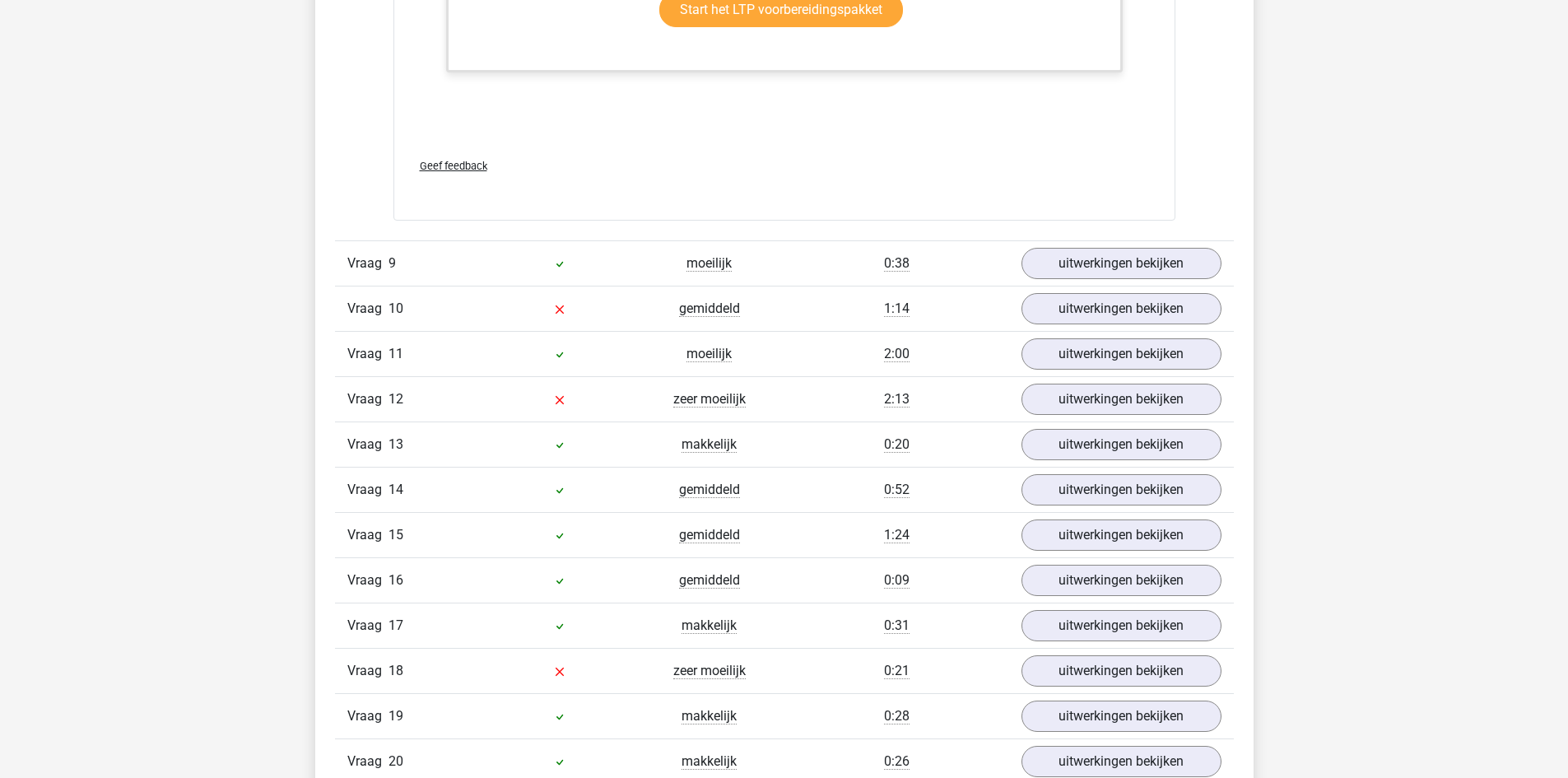
scroll to position [4035, 0]
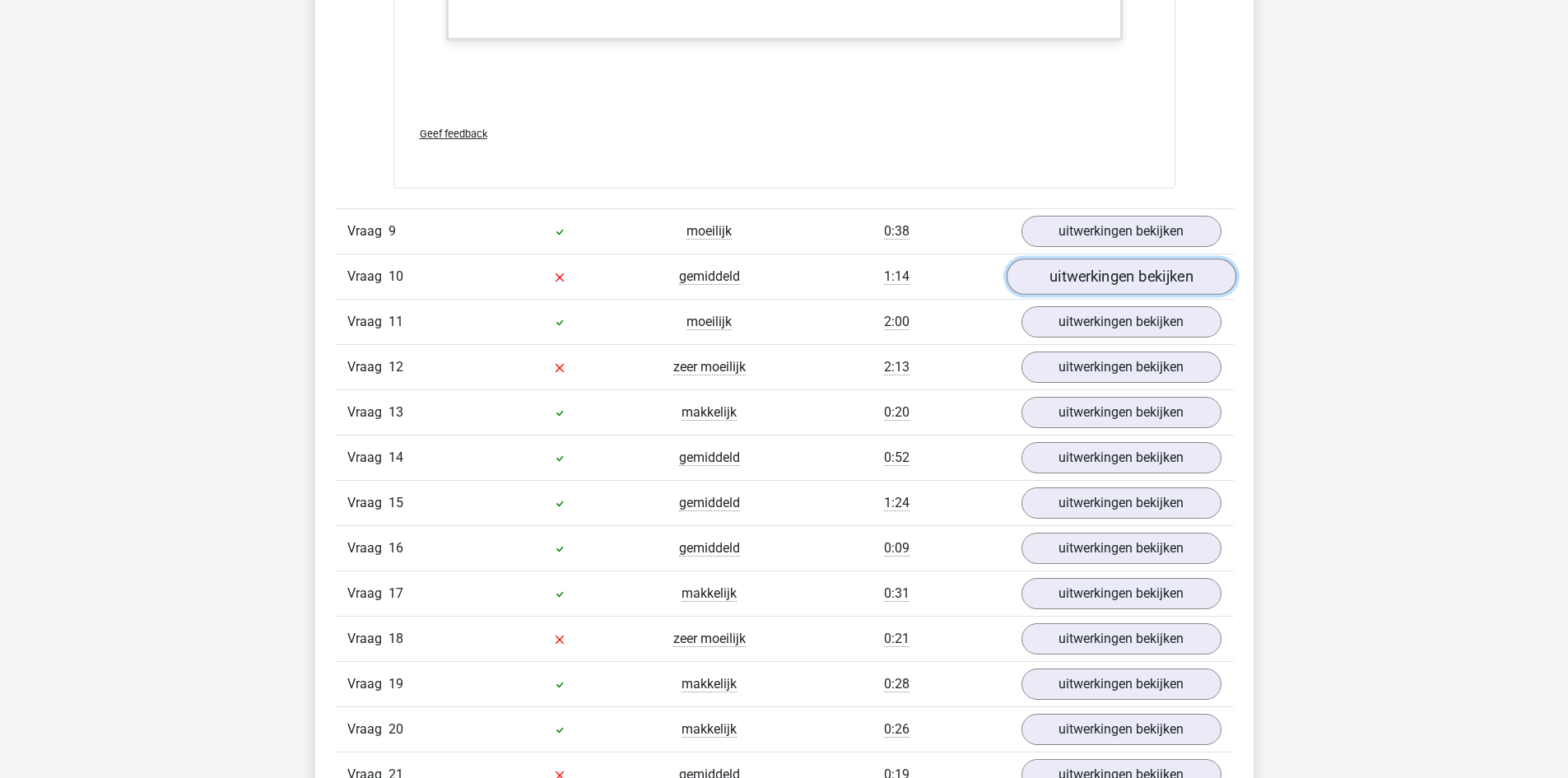
click at [1156, 265] on link "uitwerkingen bekijken" at bounding box center [1120, 277] width 230 height 36
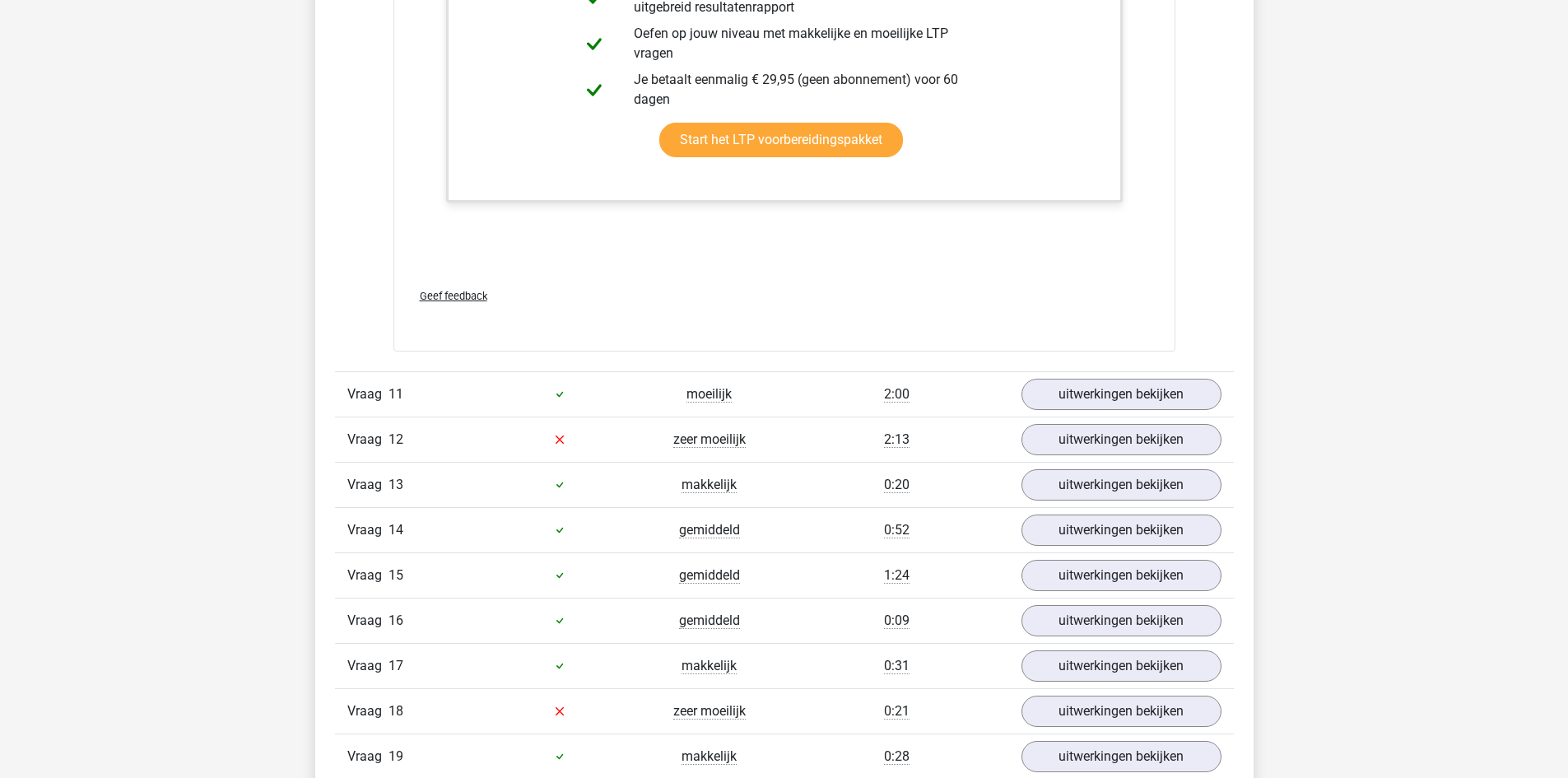
scroll to position [5764, 0]
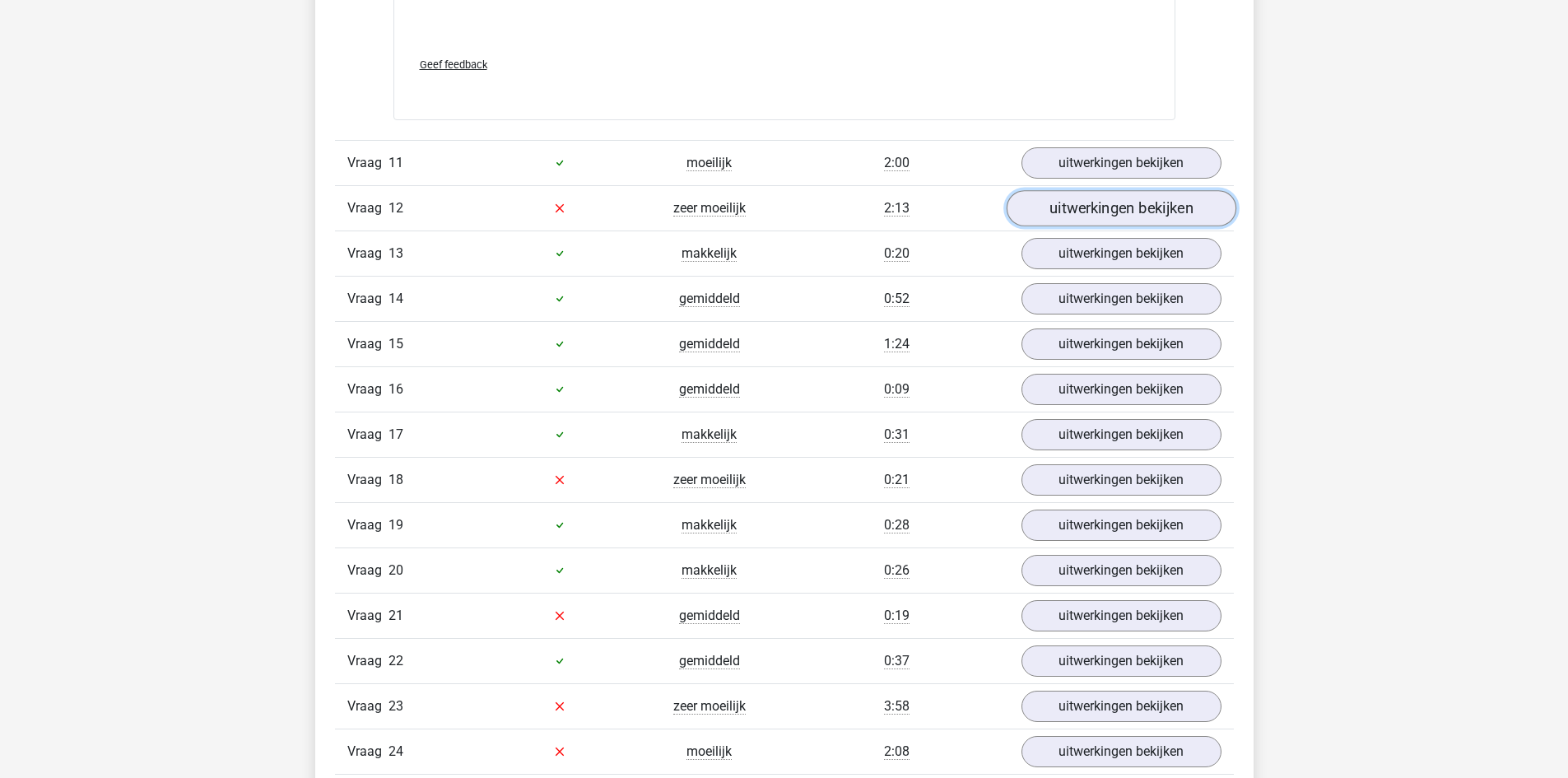
click at [1125, 203] on link "uitwerkingen bekijken" at bounding box center [1120, 208] width 230 height 36
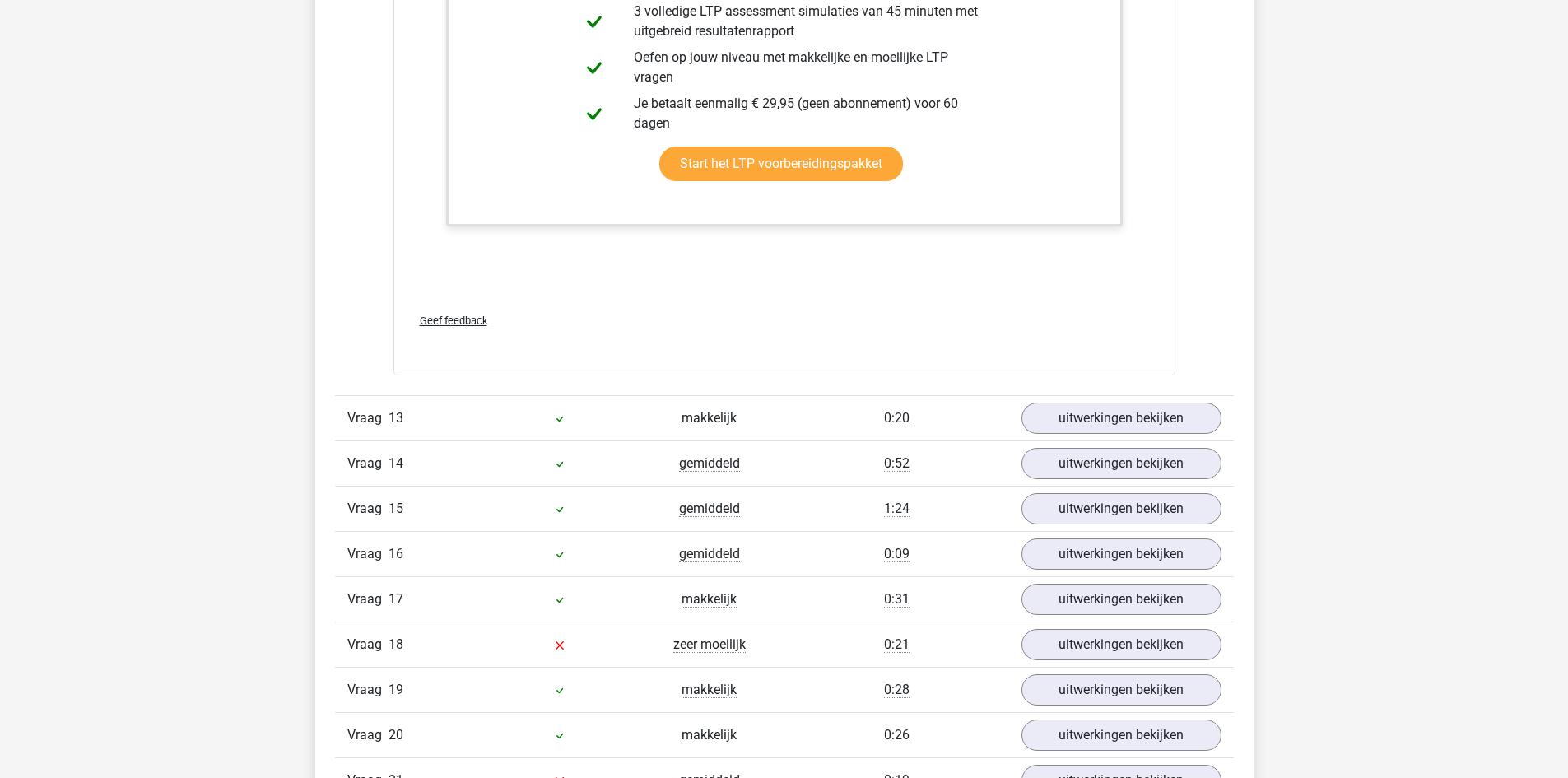
scroll to position [7411, 0]
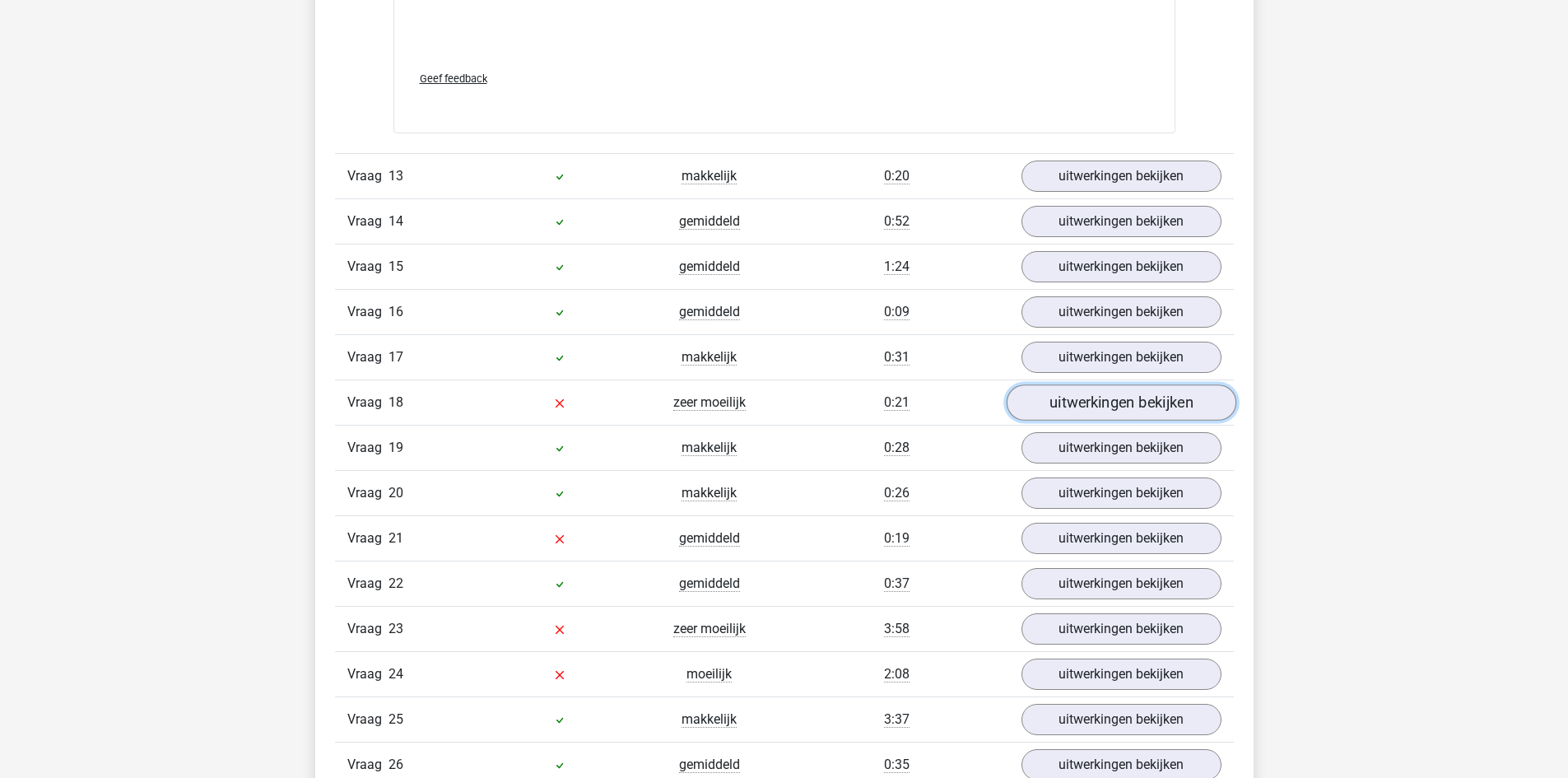
click at [1082, 399] on link "uitwerkingen bekijken" at bounding box center [1120, 402] width 230 height 36
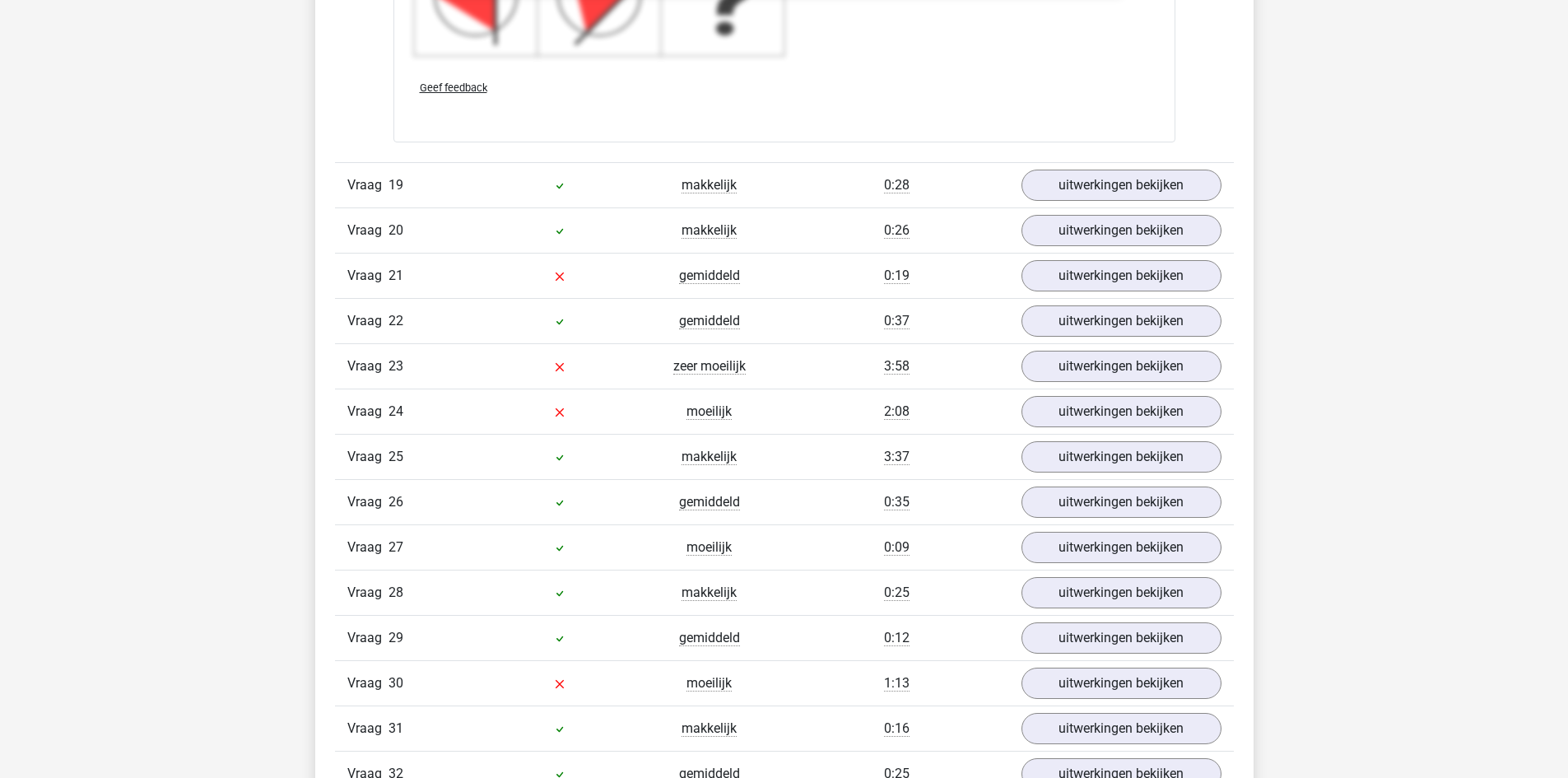
scroll to position [8893, 0]
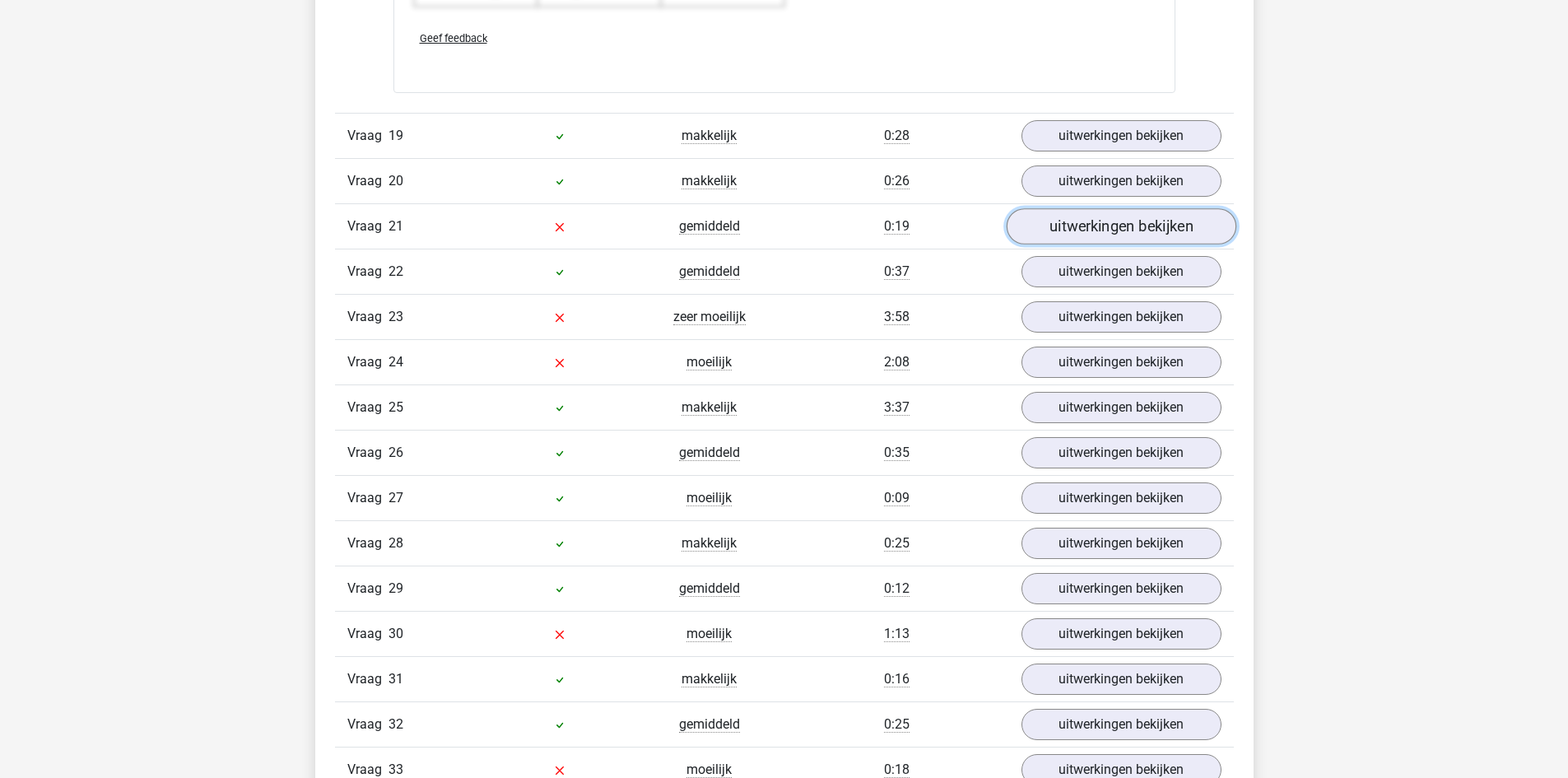
click at [1118, 238] on link "uitwerkingen bekijken" at bounding box center [1120, 225] width 230 height 36
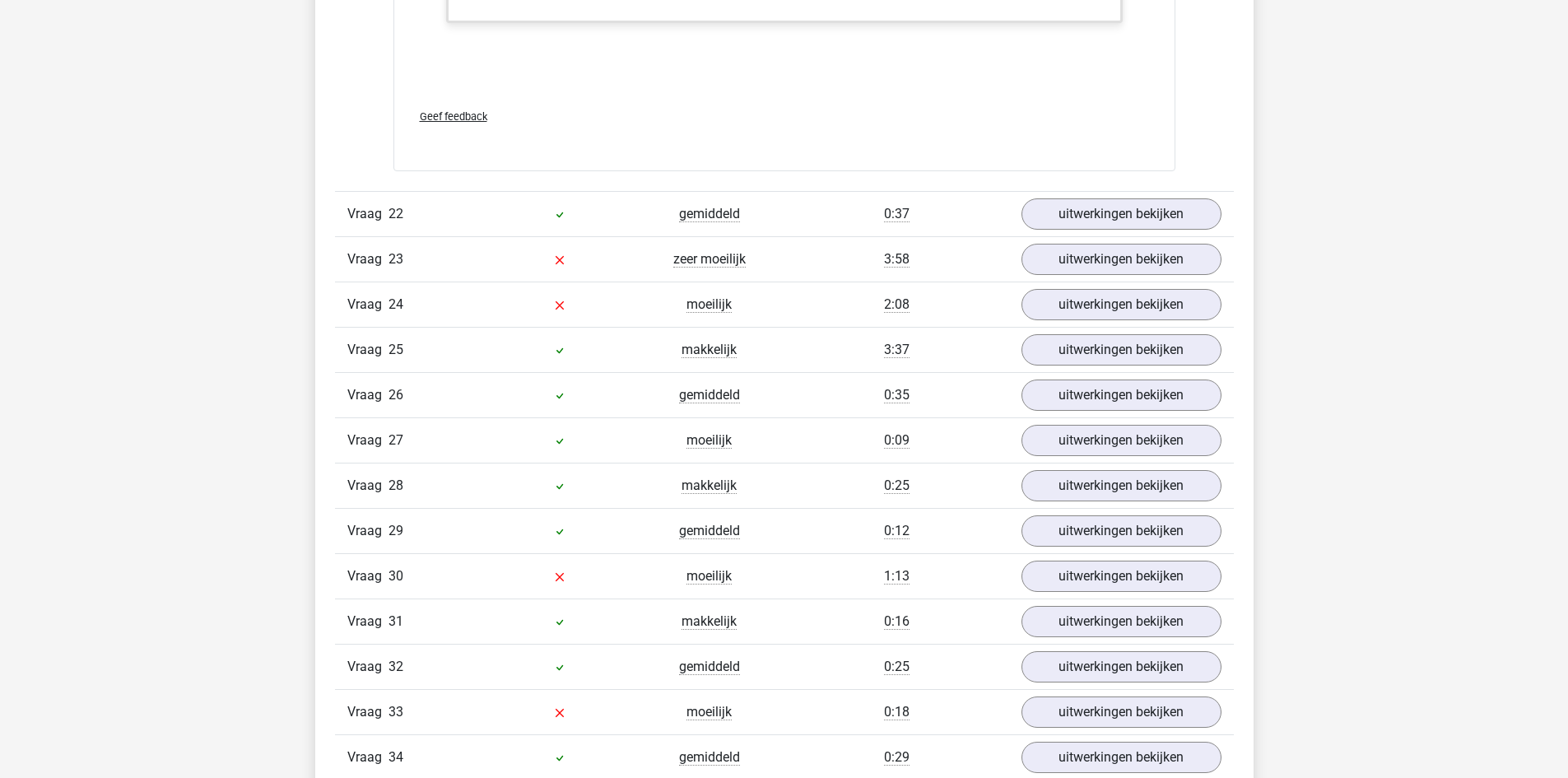
scroll to position [9799, 0]
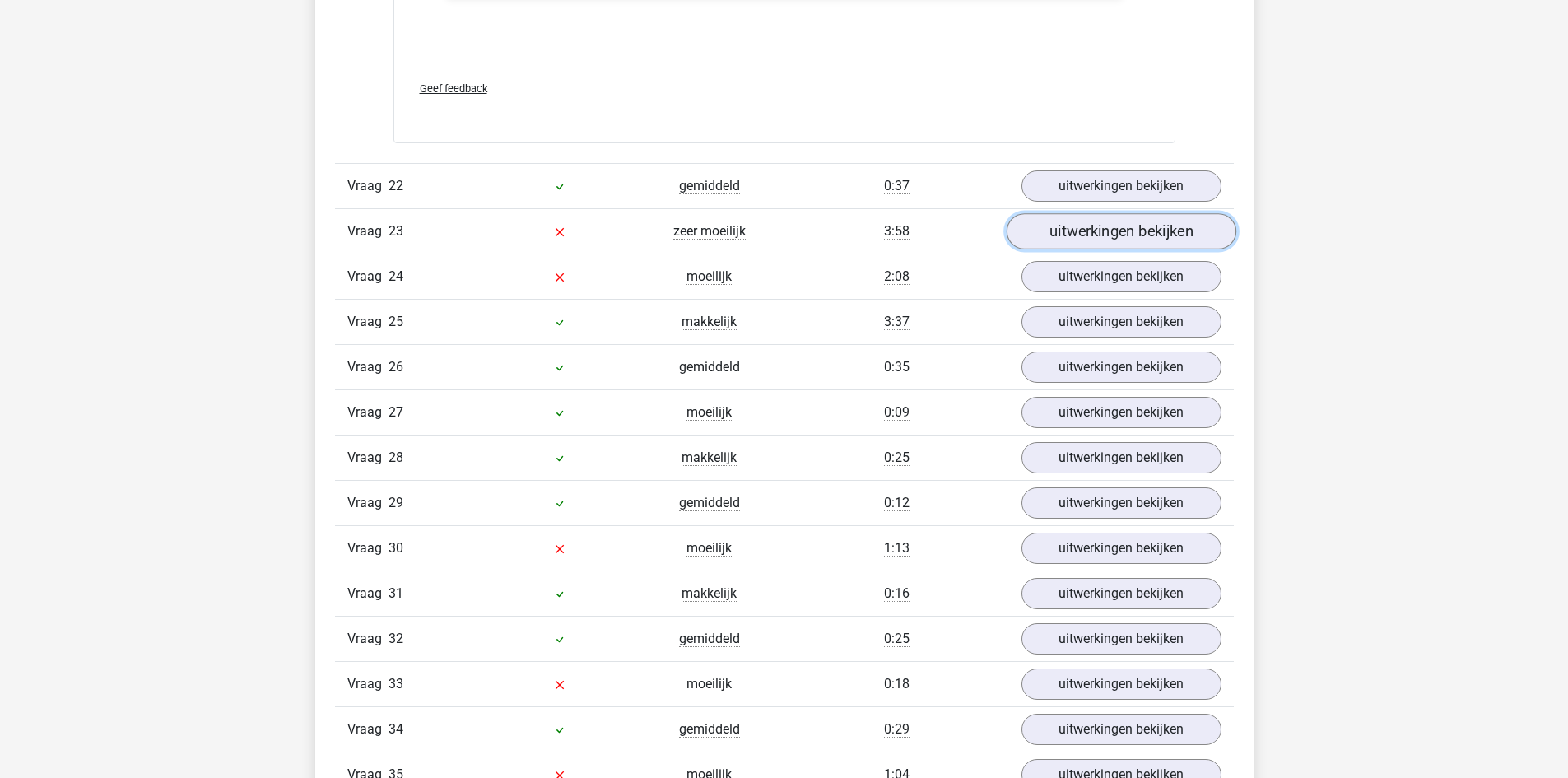
click at [1142, 237] on link "uitwerkingen bekijken" at bounding box center [1120, 231] width 230 height 36
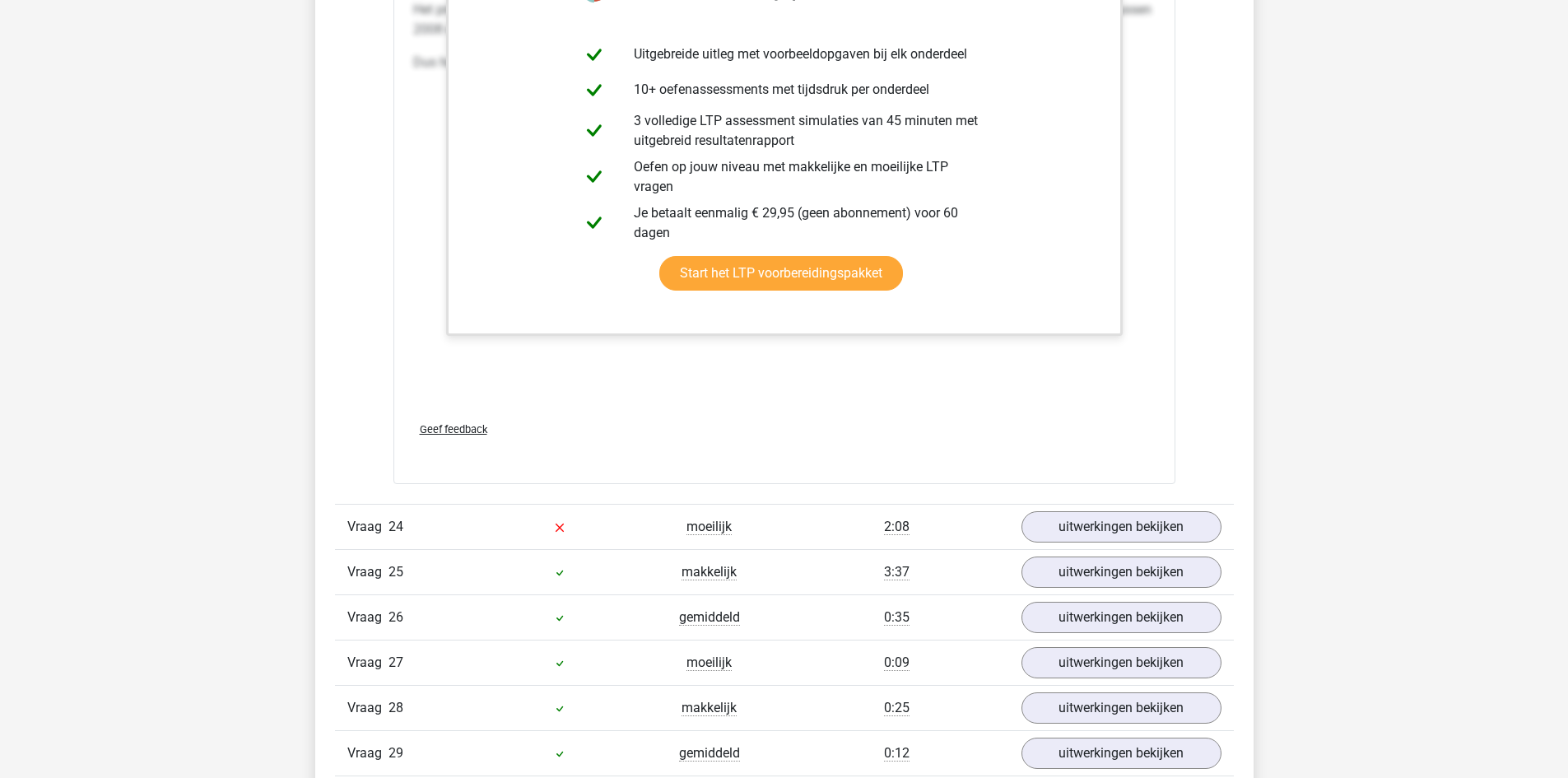
scroll to position [11363, 0]
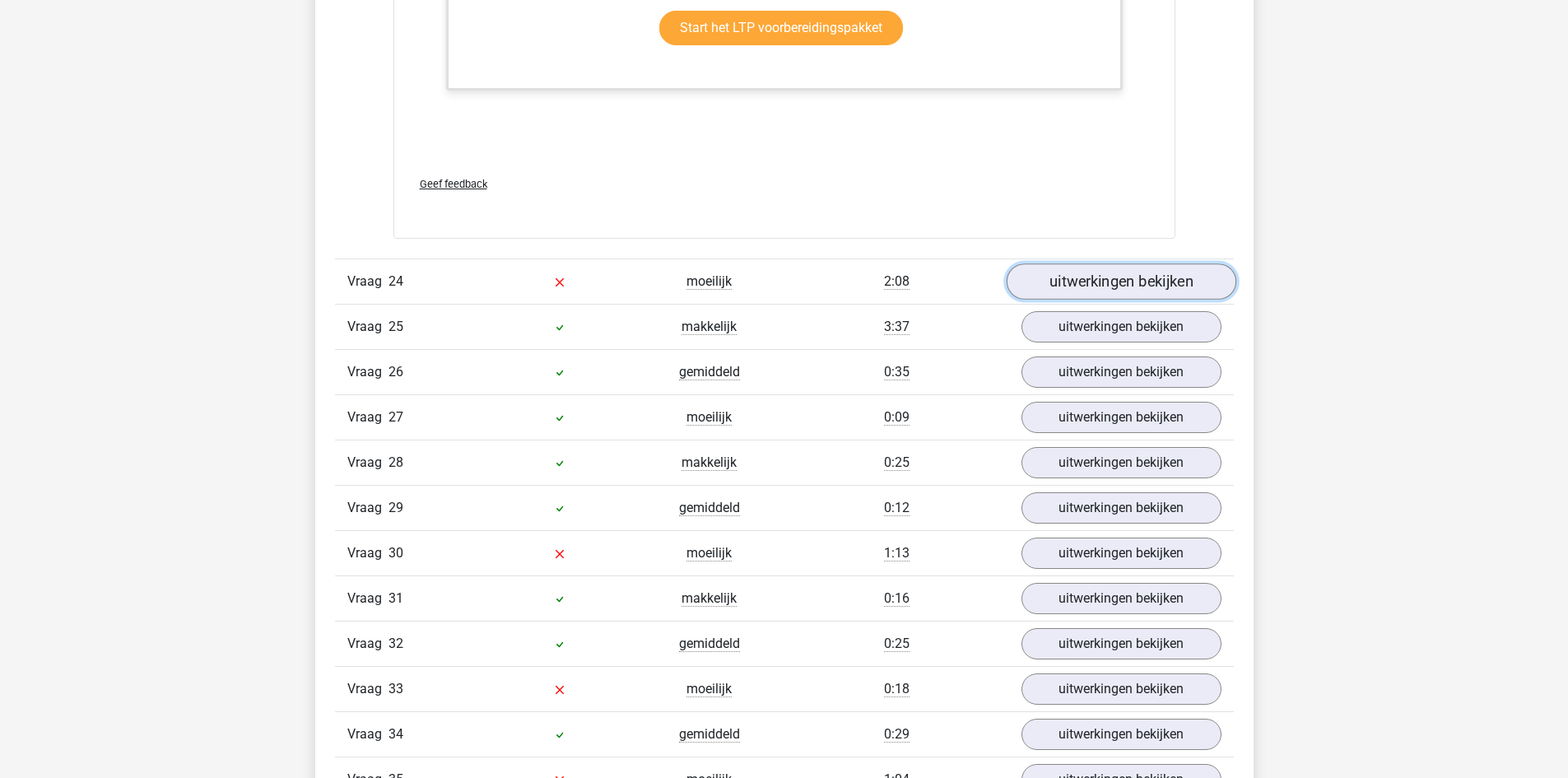
click at [1106, 278] on link "uitwerkingen bekijken" at bounding box center [1120, 281] width 230 height 36
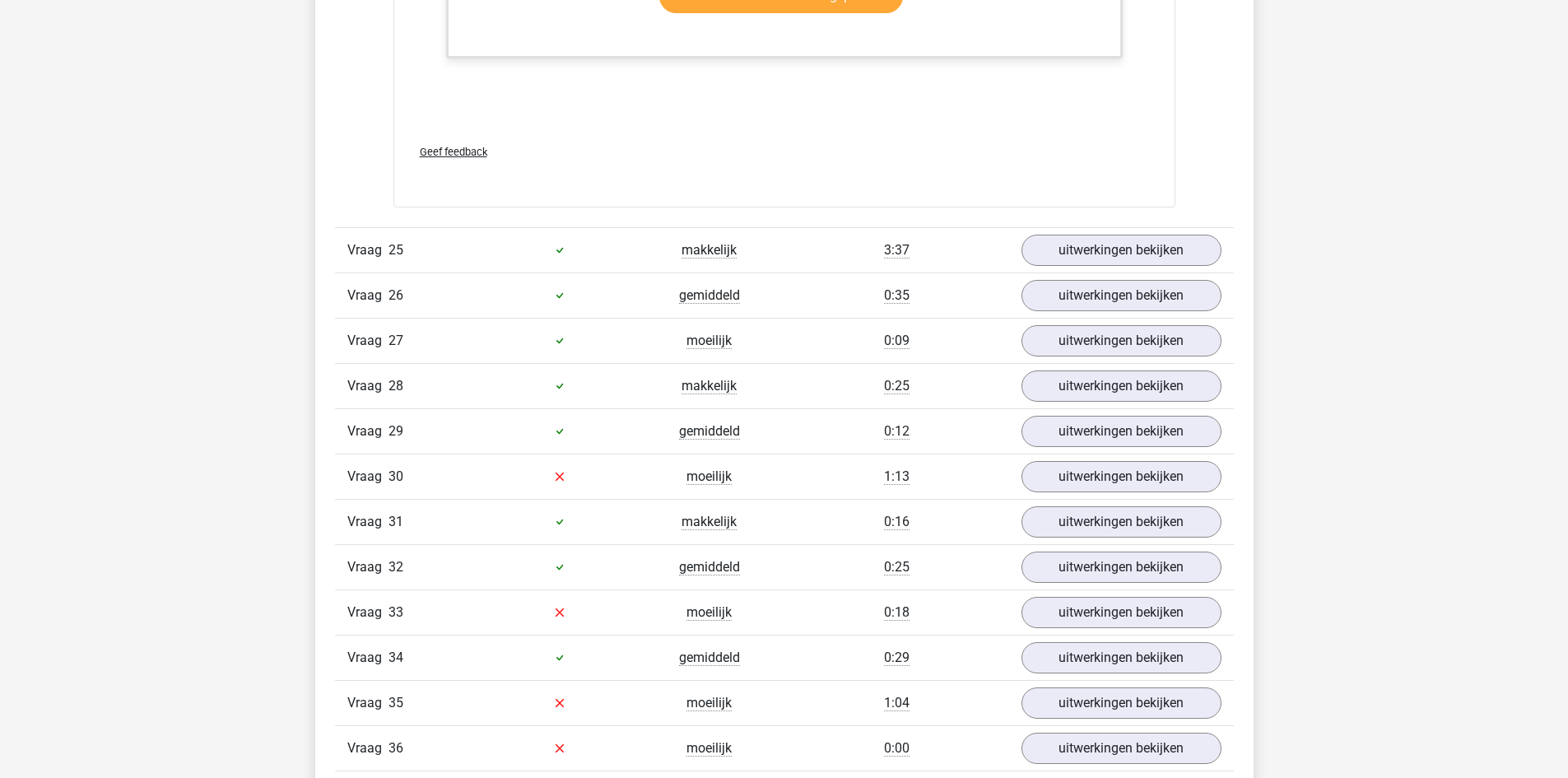
scroll to position [13340, 0]
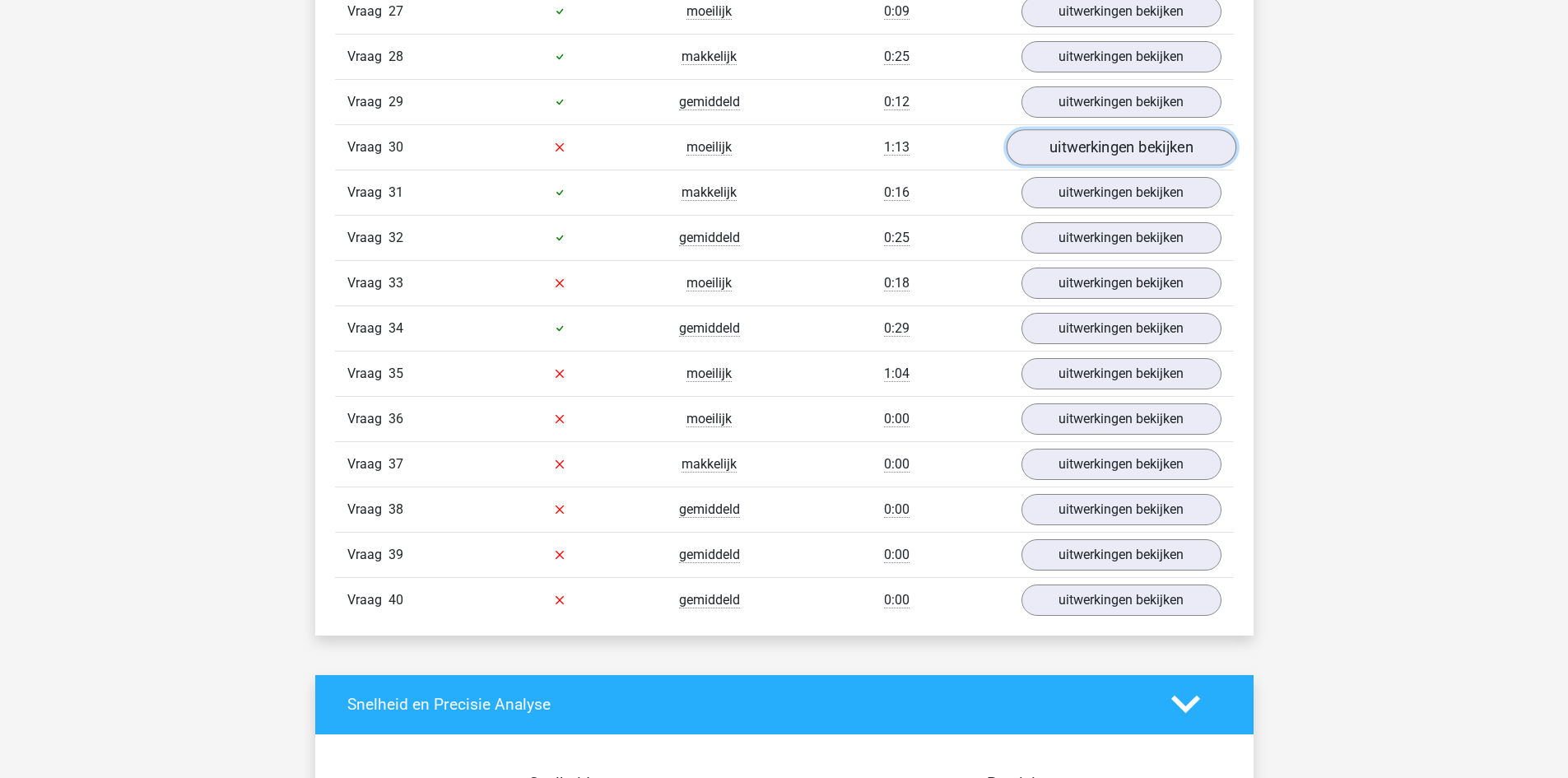
click at [1048, 161] on link "uitwerkingen bekijken" at bounding box center [1120, 147] width 230 height 36
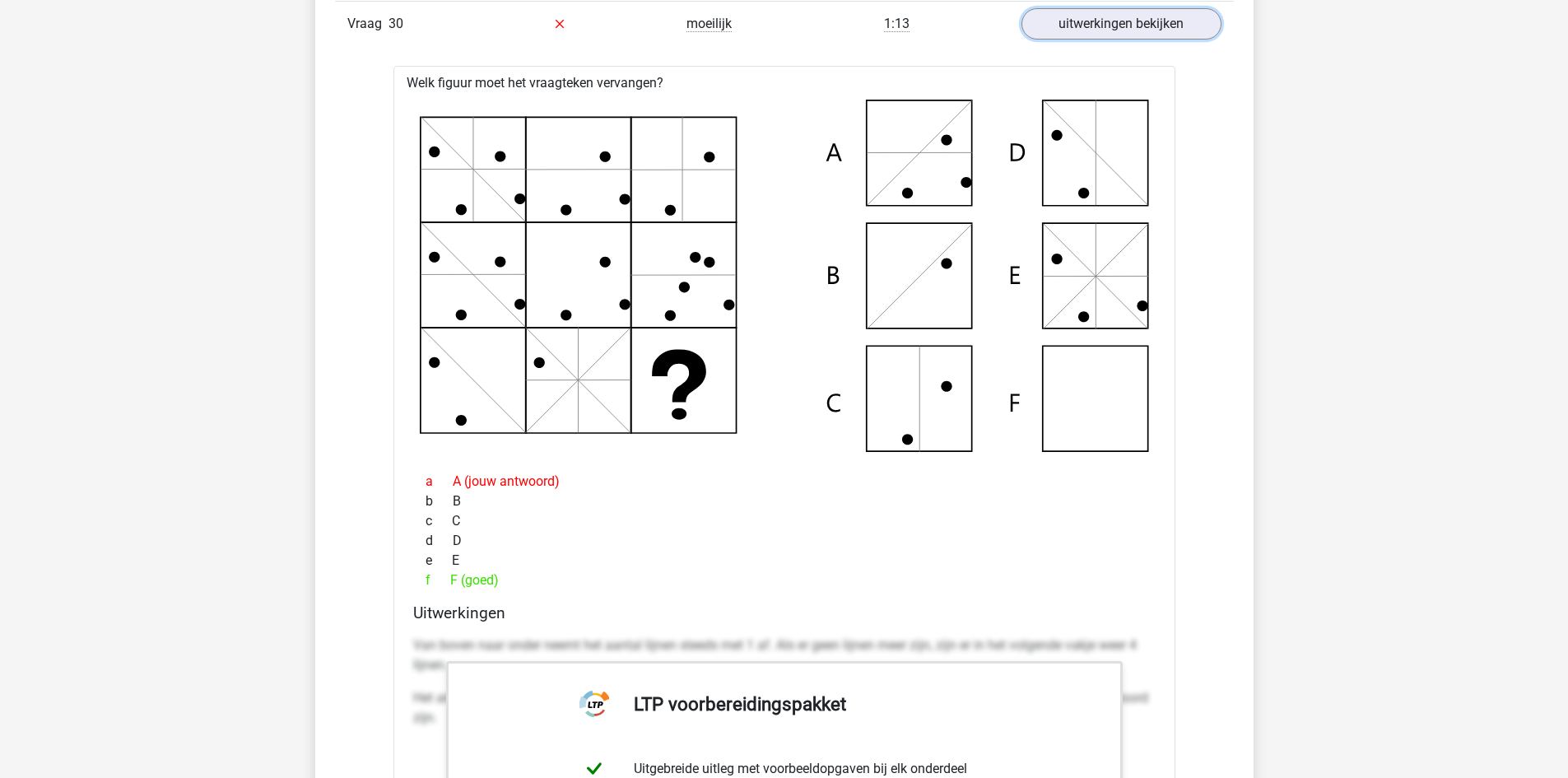
scroll to position [13422, 0]
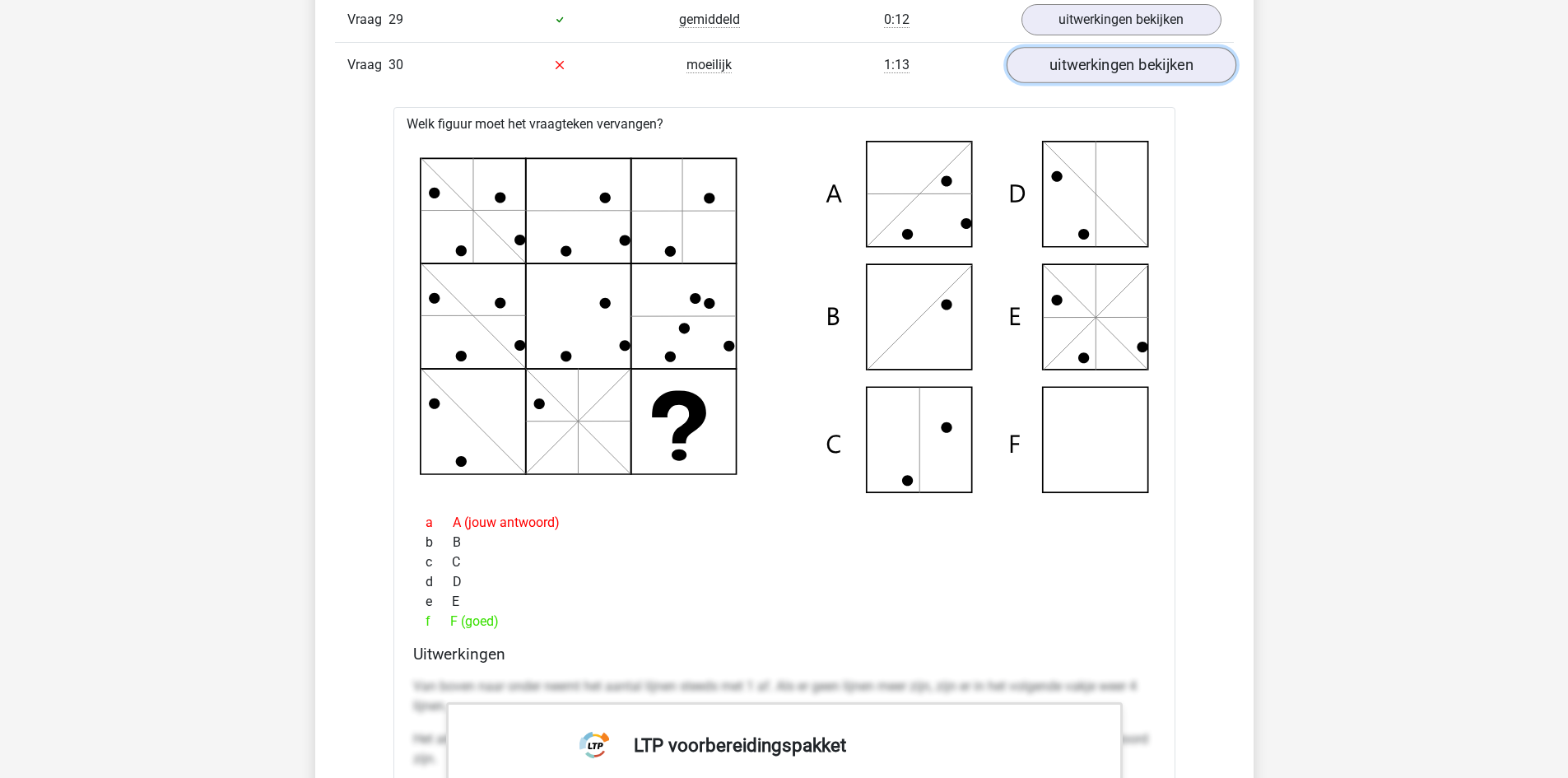
click at [1175, 56] on link "uitwerkingen bekijken" at bounding box center [1120, 65] width 230 height 36
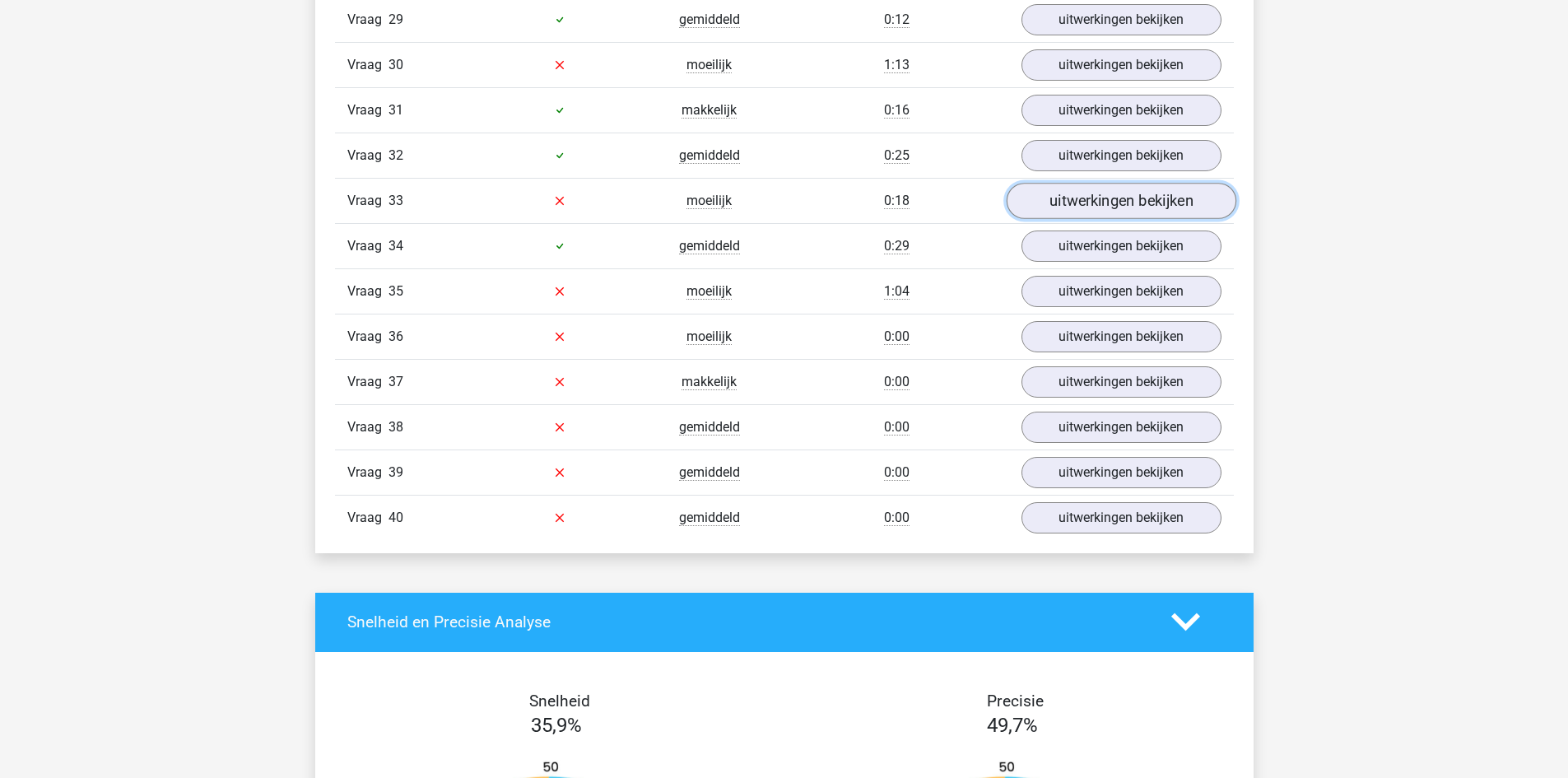
click at [1051, 201] on link "uitwerkingen bekijken" at bounding box center [1120, 201] width 230 height 36
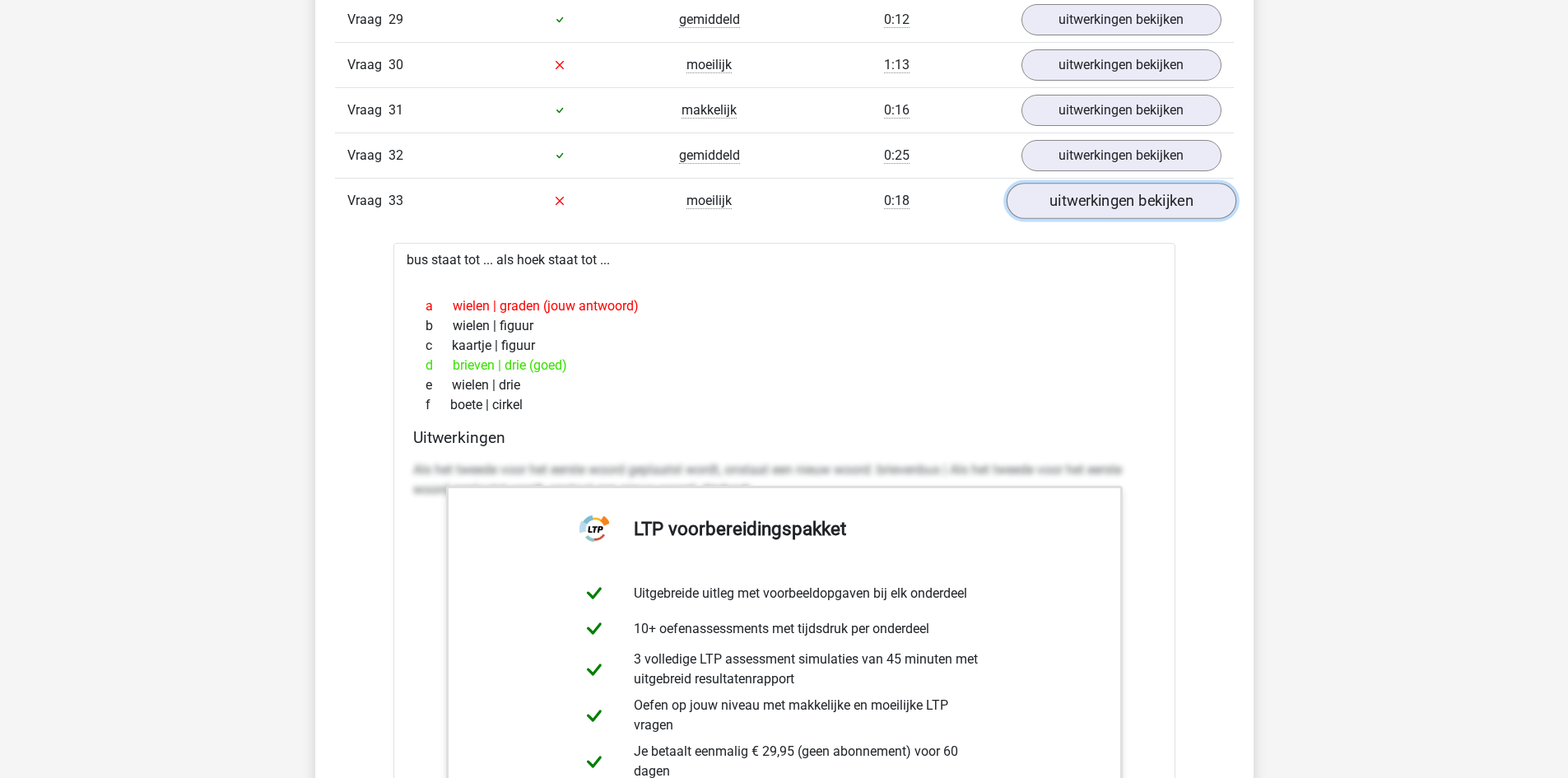
click at [1129, 196] on link "uitwerkingen bekijken" at bounding box center [1120, 201] width 230 height 36
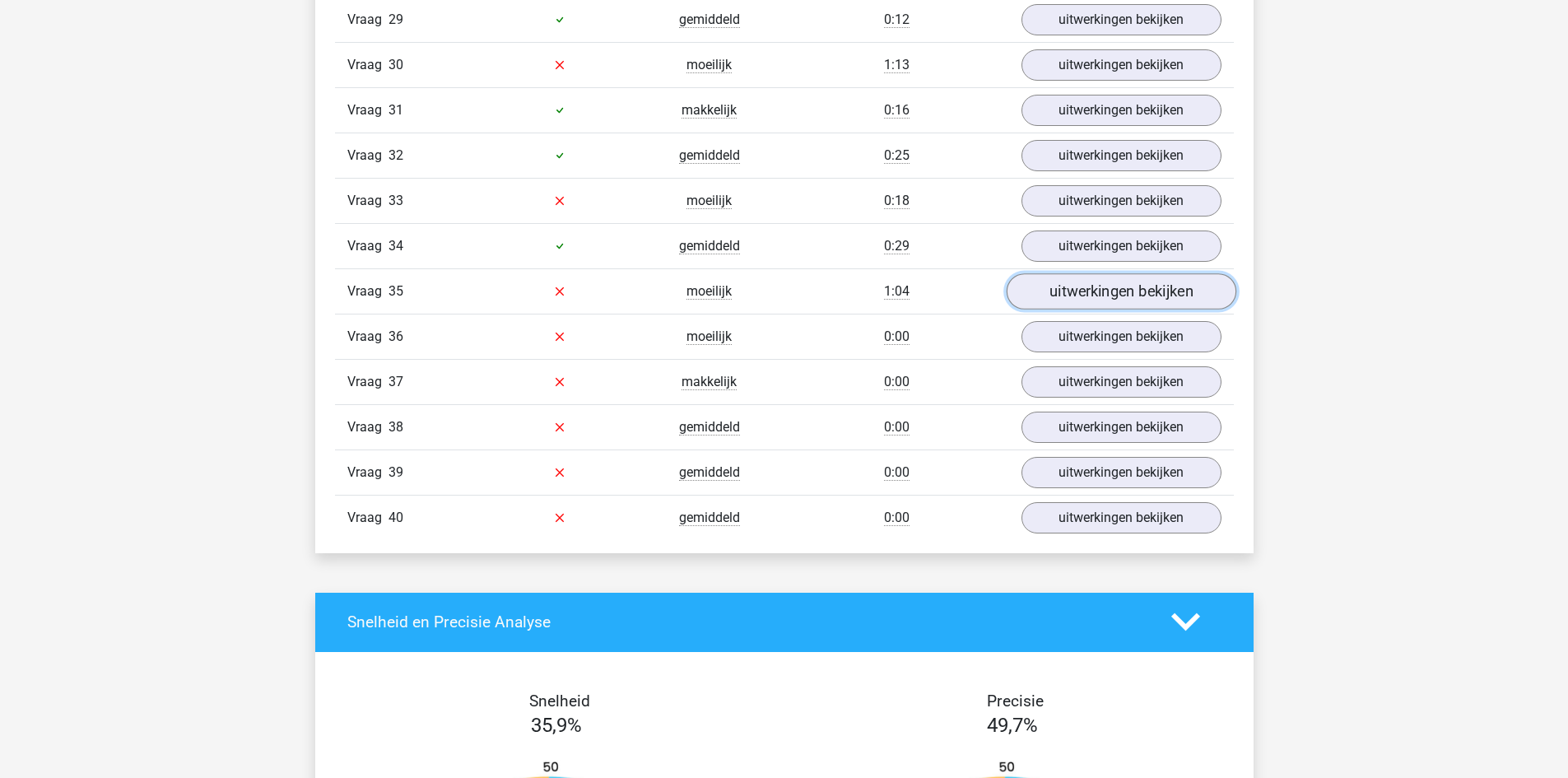
click at [1068, 299] on link "uitwerkingen bekijken" at bounding box center [1120, 291] width 230 height 36
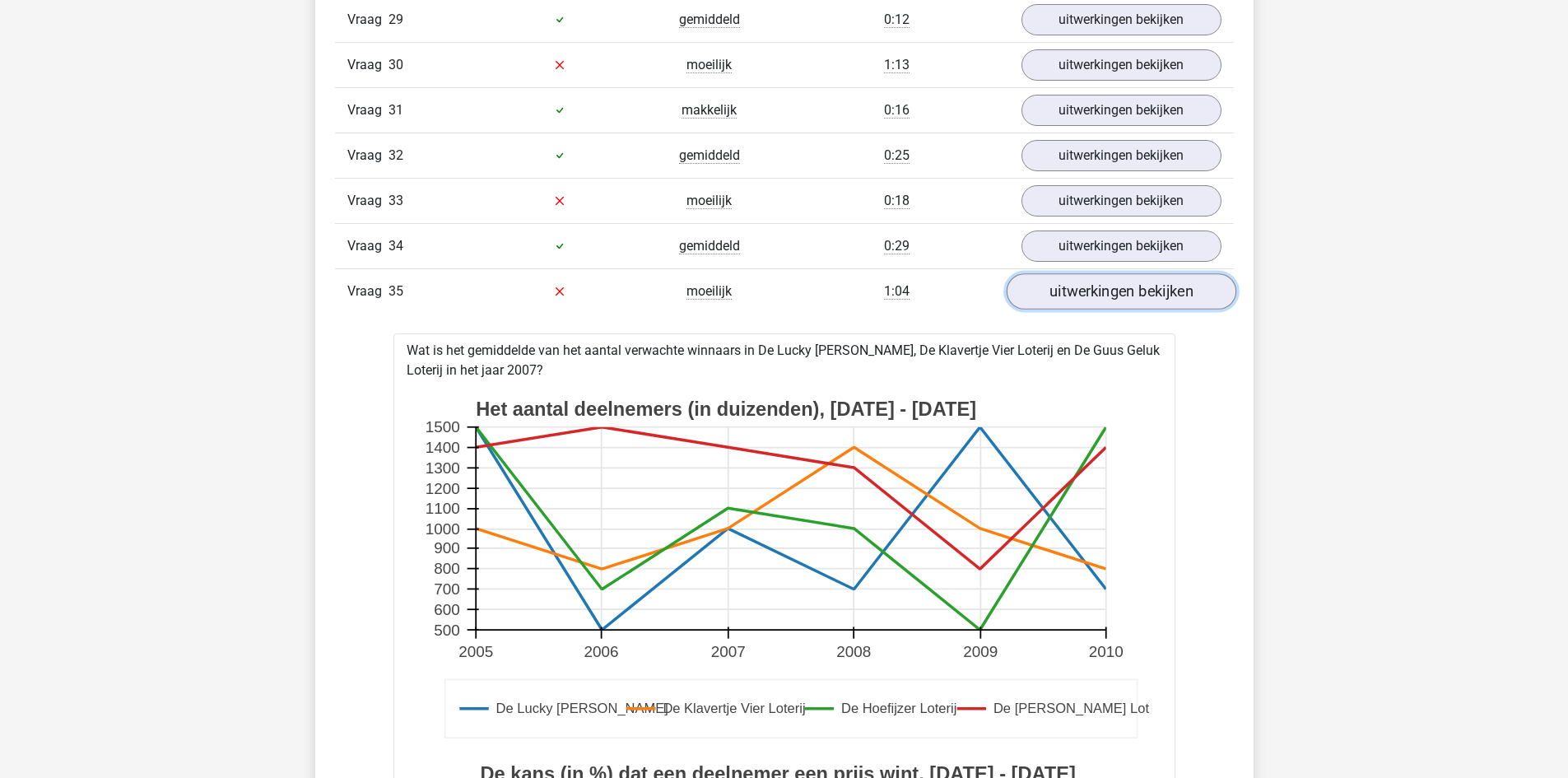
click at [1069, 299] on link "uitwerkingen bekijken" at bounding box center [1120, 291] width 230 height 36
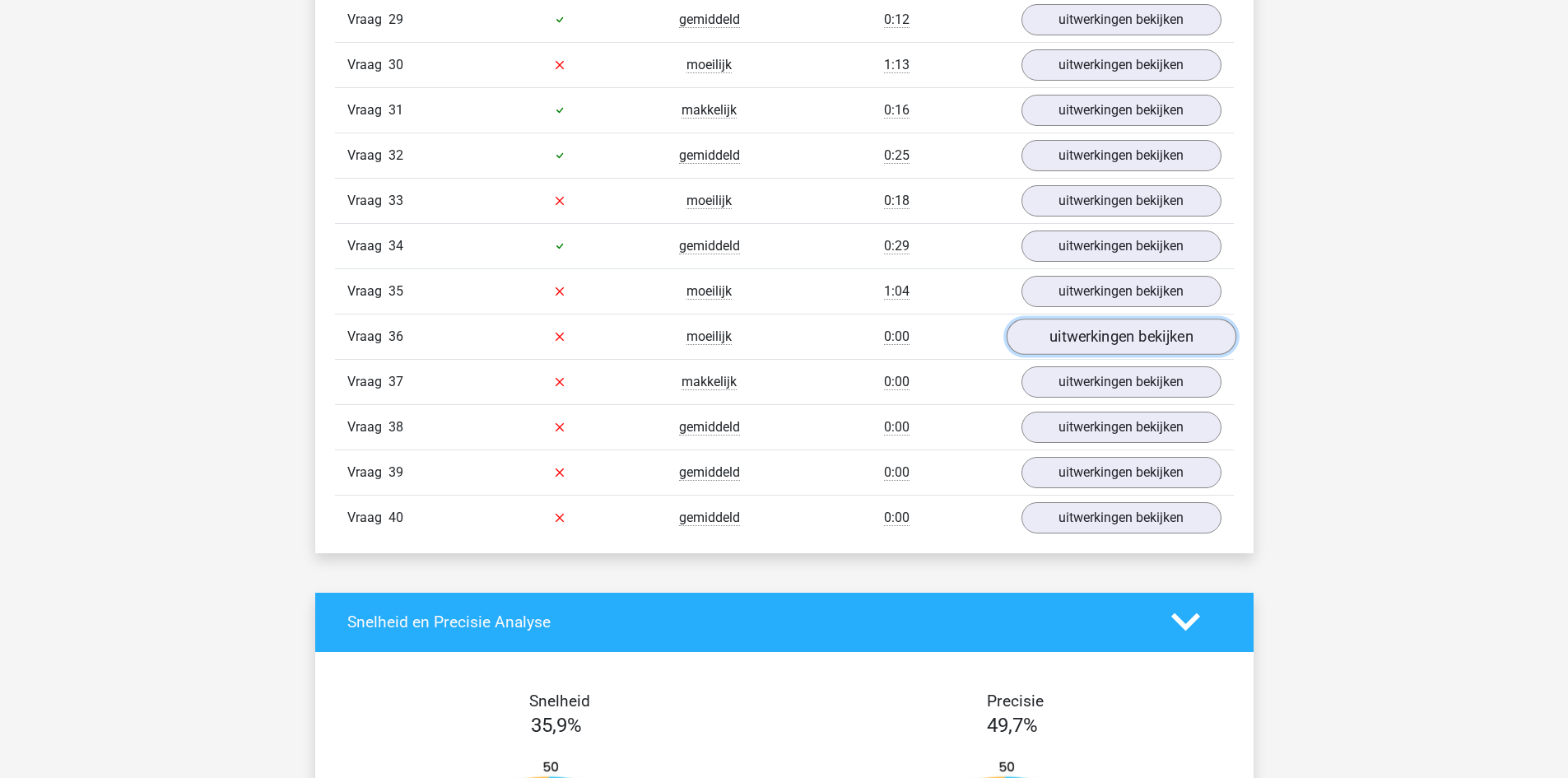
click at [1039, 339] on link "uitwerkingen bekijken" at bounding box center [1120, 336] width 230 height 36
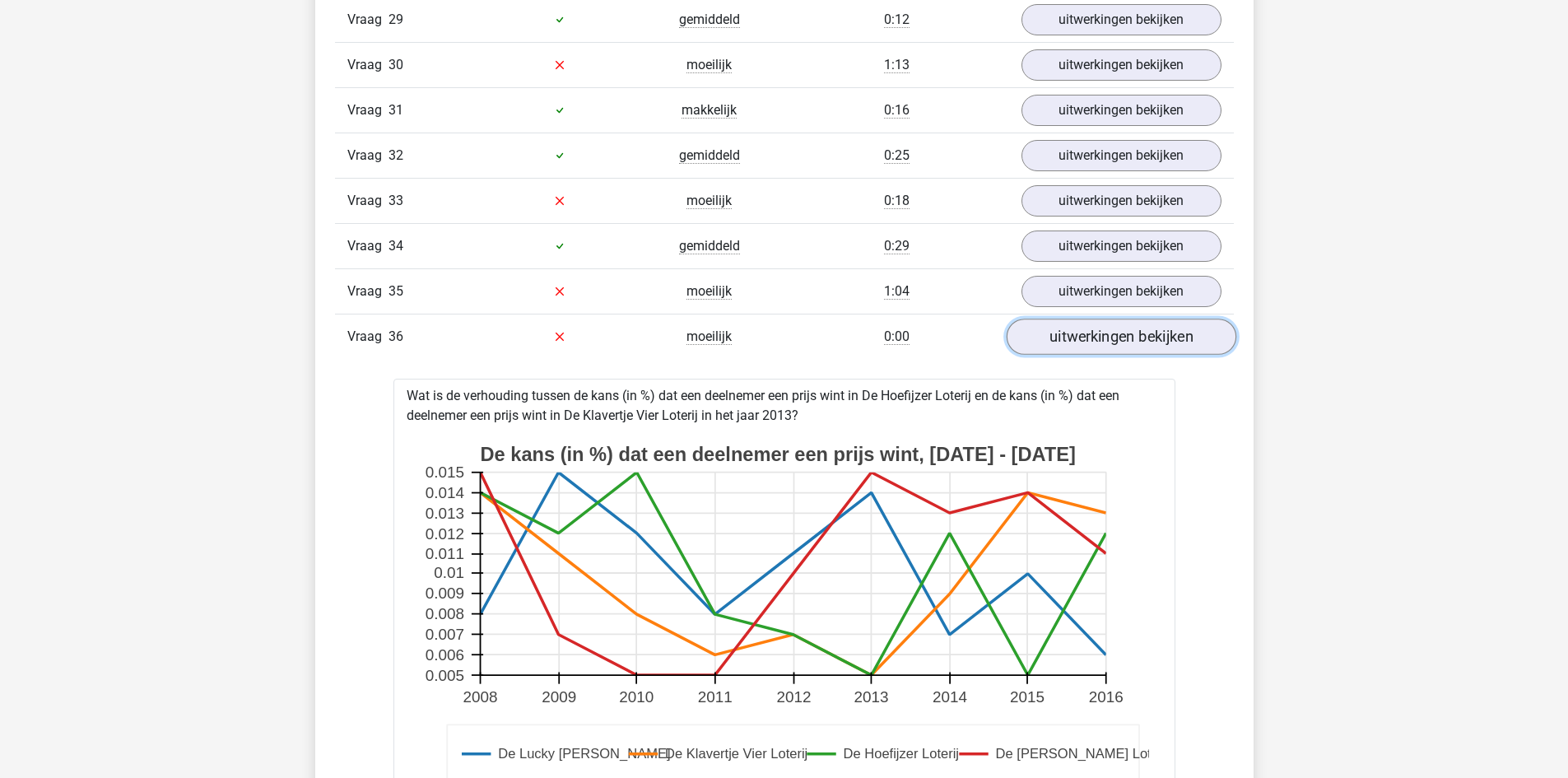
click at [1039, 339] on link "uitwerkingen bekijken" at bounding box center [1120, 336] width 230 height 36
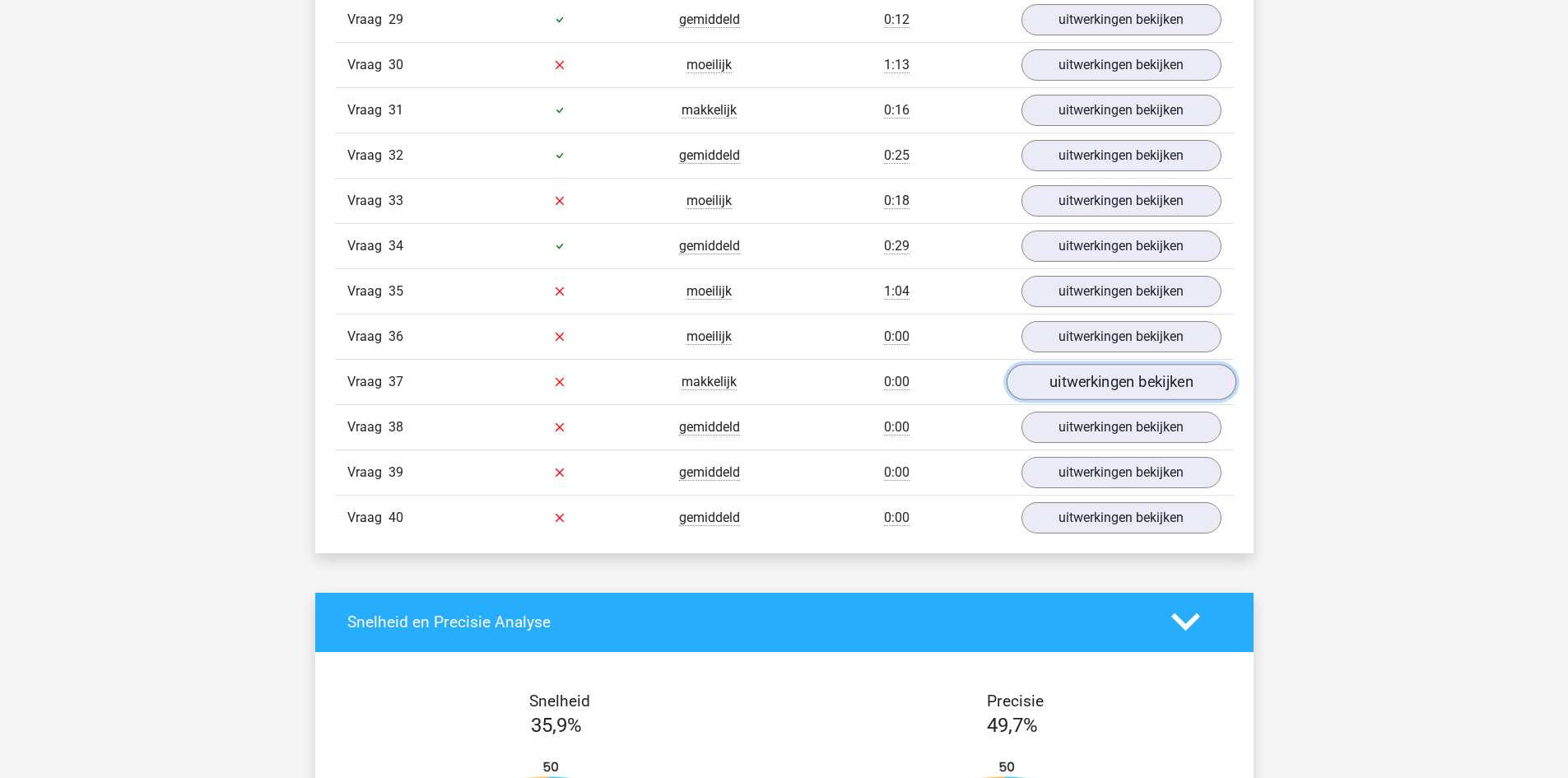
click at [1039, 382] on link "uitwerkingen bekijken" at bounding box center [1120, 382] width 230 height 36
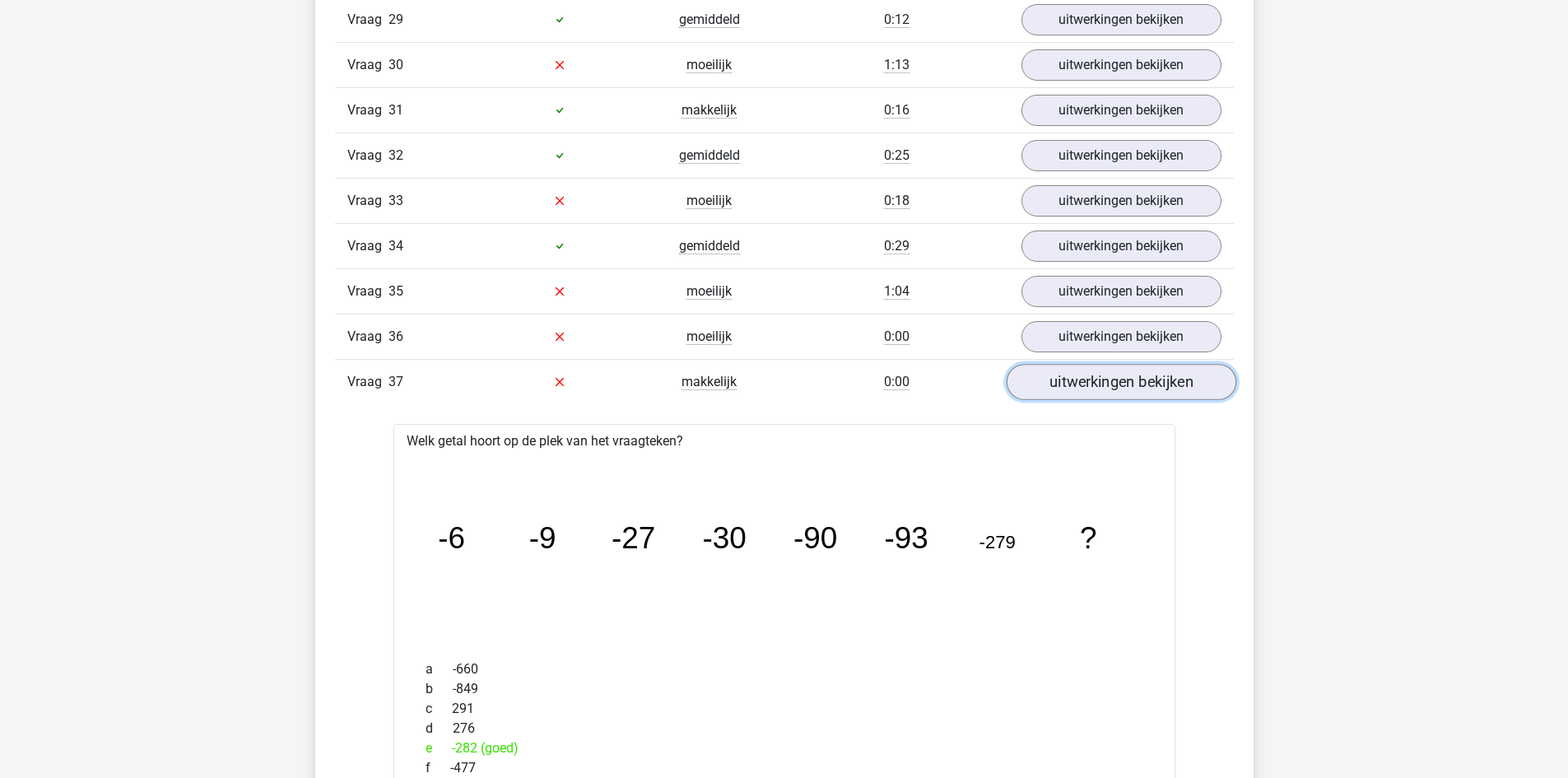
click at [1079, 369] on link "uitwerkingen bekijken" at bounding box center [1120, 382] width 230 height 36
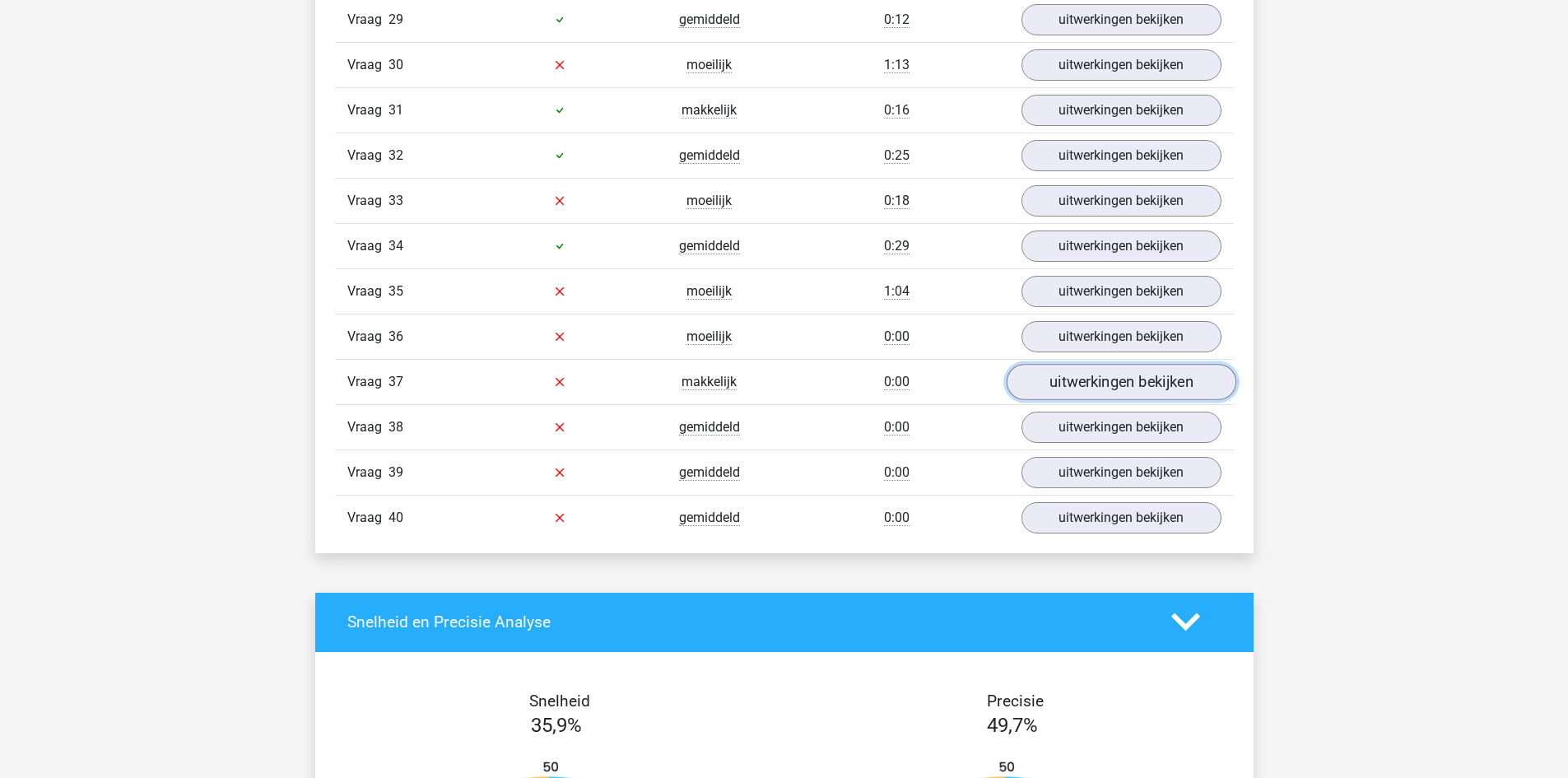
click at [1079, 369] on link "uitwerkingen bekijken" at bounding box center [1120, 382] width 230 height 36
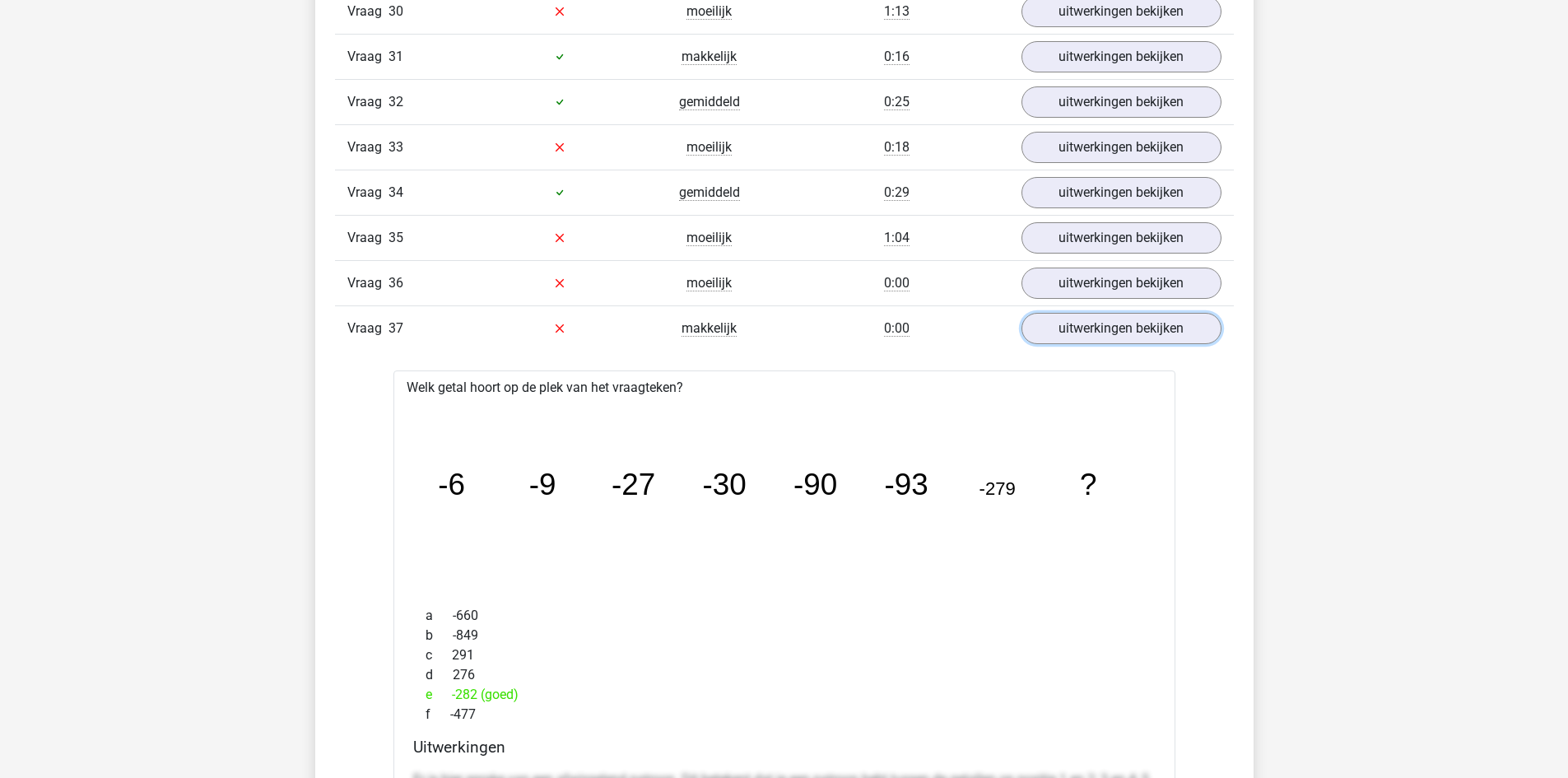
scroll to position [13505, 0]
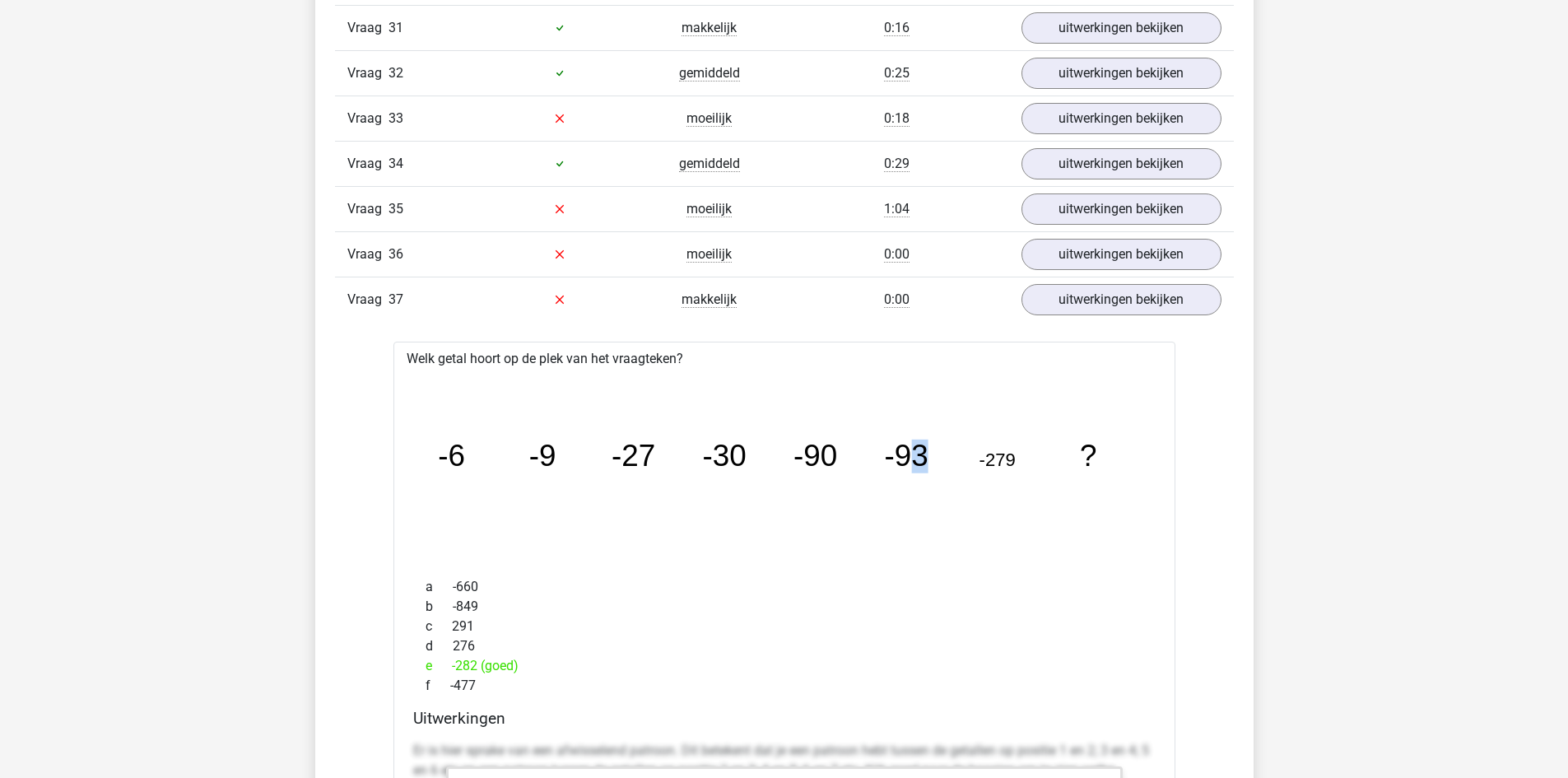
drag, startPoint x: 909, startPoint y: 456, endPoint x: 972, endPoint y: 461, distance: 63.2
click at [972, 461] on icon "image/svg+xml -6 -9 -27 -30 -90 -93 -279 ?" at bounding box center [785, 467] width 730 height 183
drag, startPoint x: 995, startPoint y: 460, endPoint x: 1018, endPoint y: 458, distance: 23.1
click at [1018, 458] on icon "image/svg+xml -6 -9 -27 -30 -90 -93 -279 ?" at bounding box center [785, 467] width 730 height 183
click at [942, 488] on icon "image/svg+xml -6 -9 -27 -30 -90 -93 -279 ?" at bounding box center [785, 467] width 730 height 183
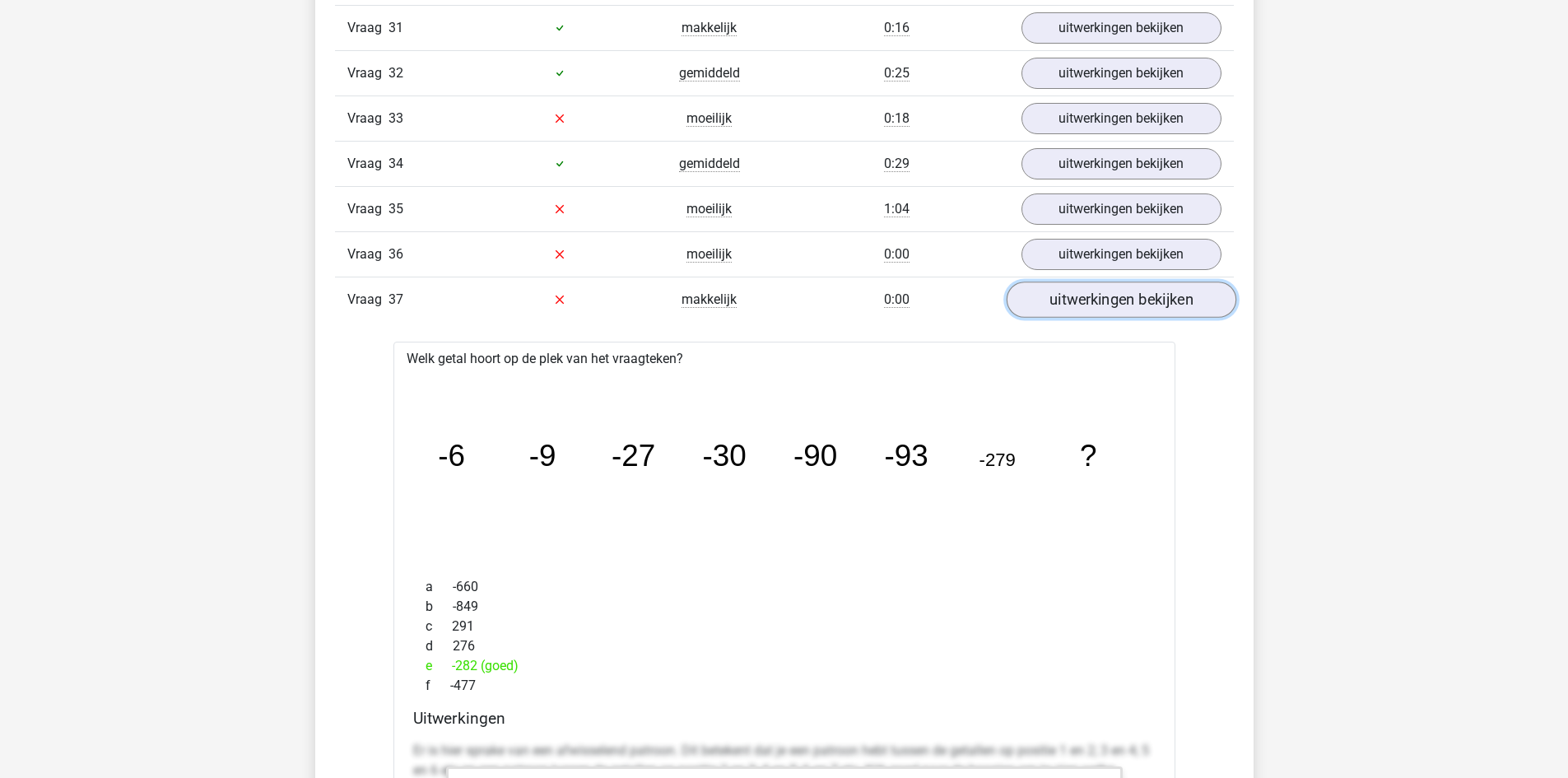
click at [1046, 289] on link "uitwerkingen bekijken" at bounding box center [1120, 299] width 230 height 36
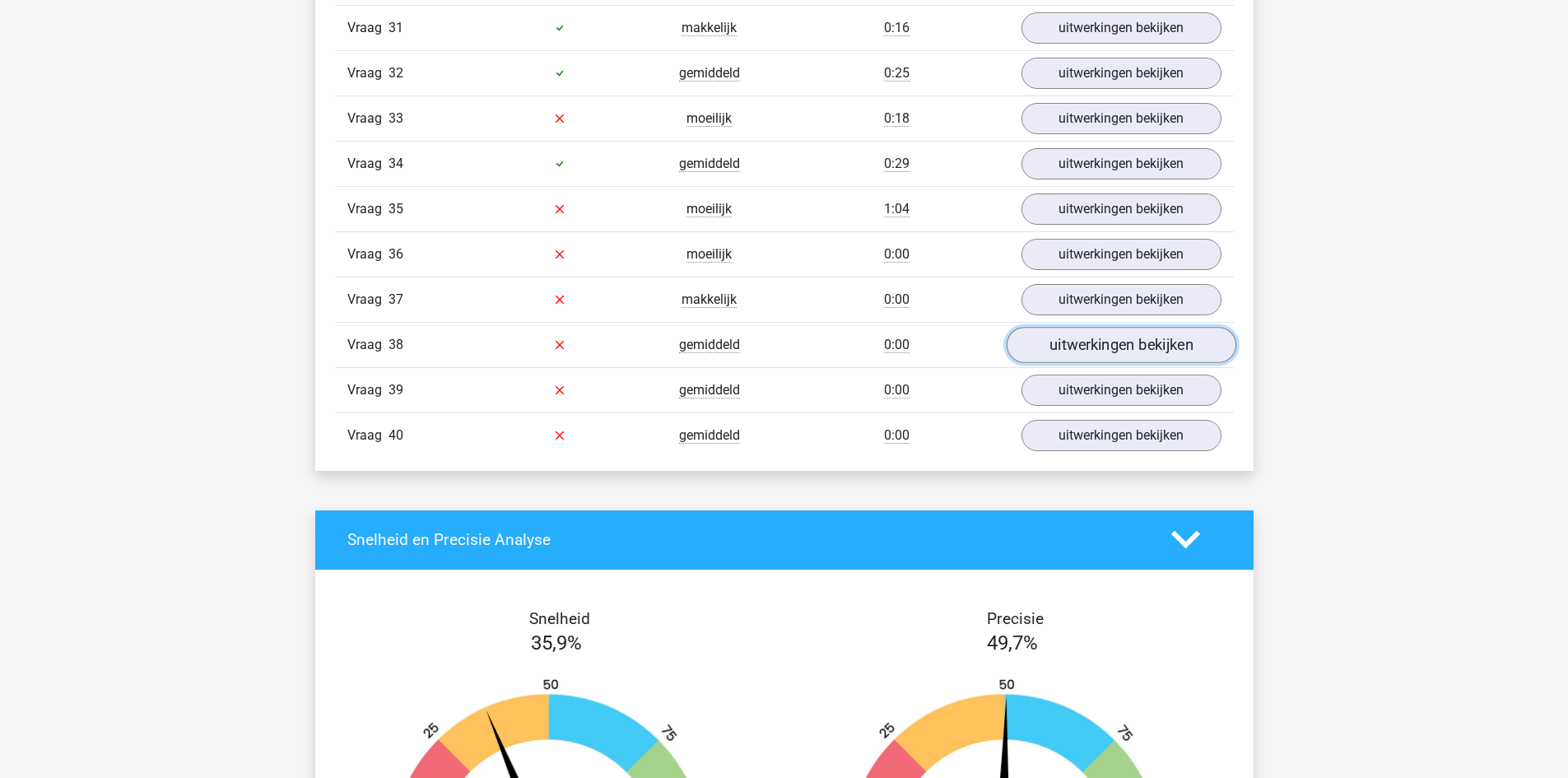
click at [1088, 334] on link "uitwerkingen bekijken" at bounding box center [1120, 345] width 230 height 36
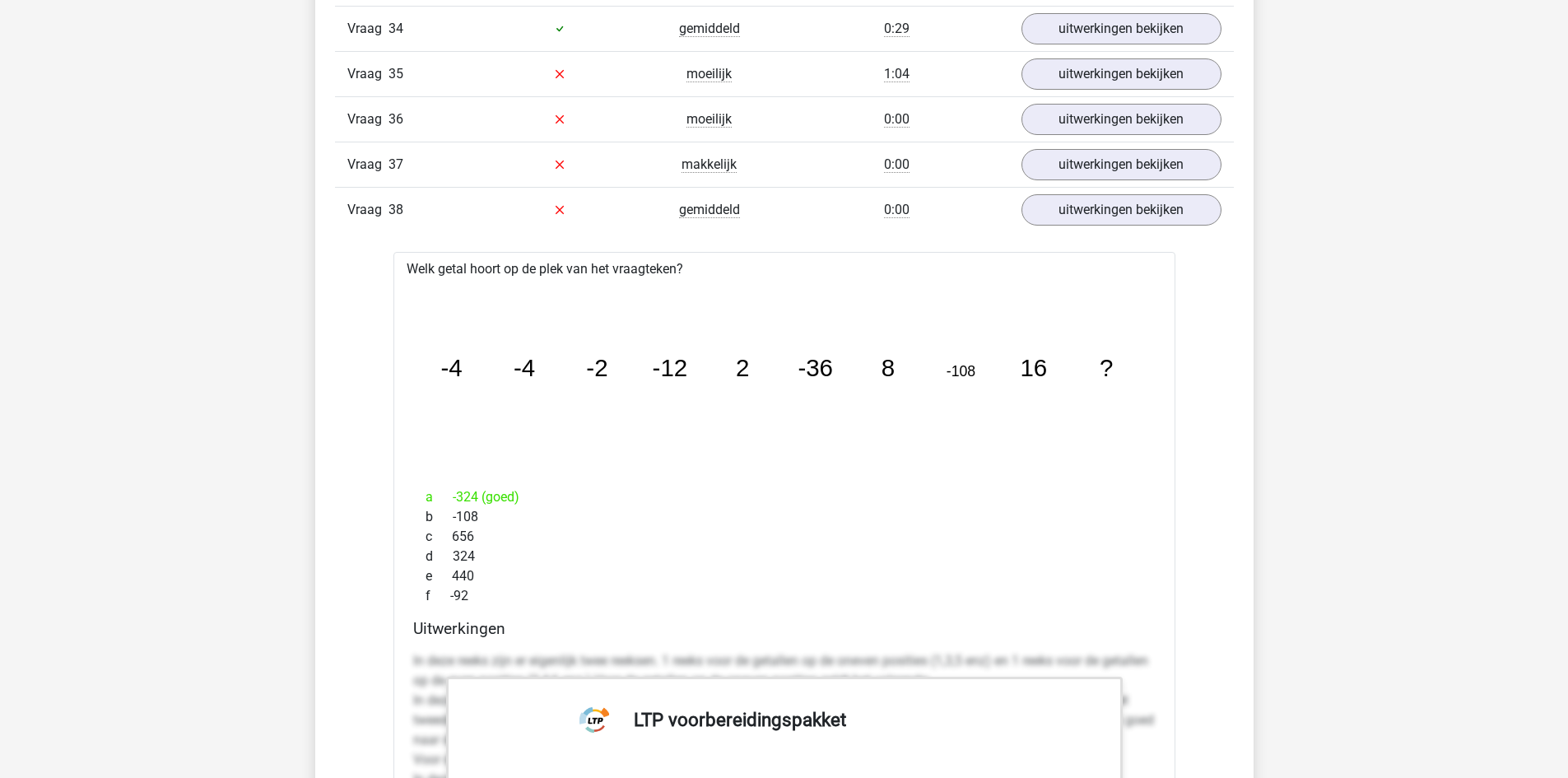
scroll to position [13670, 0]
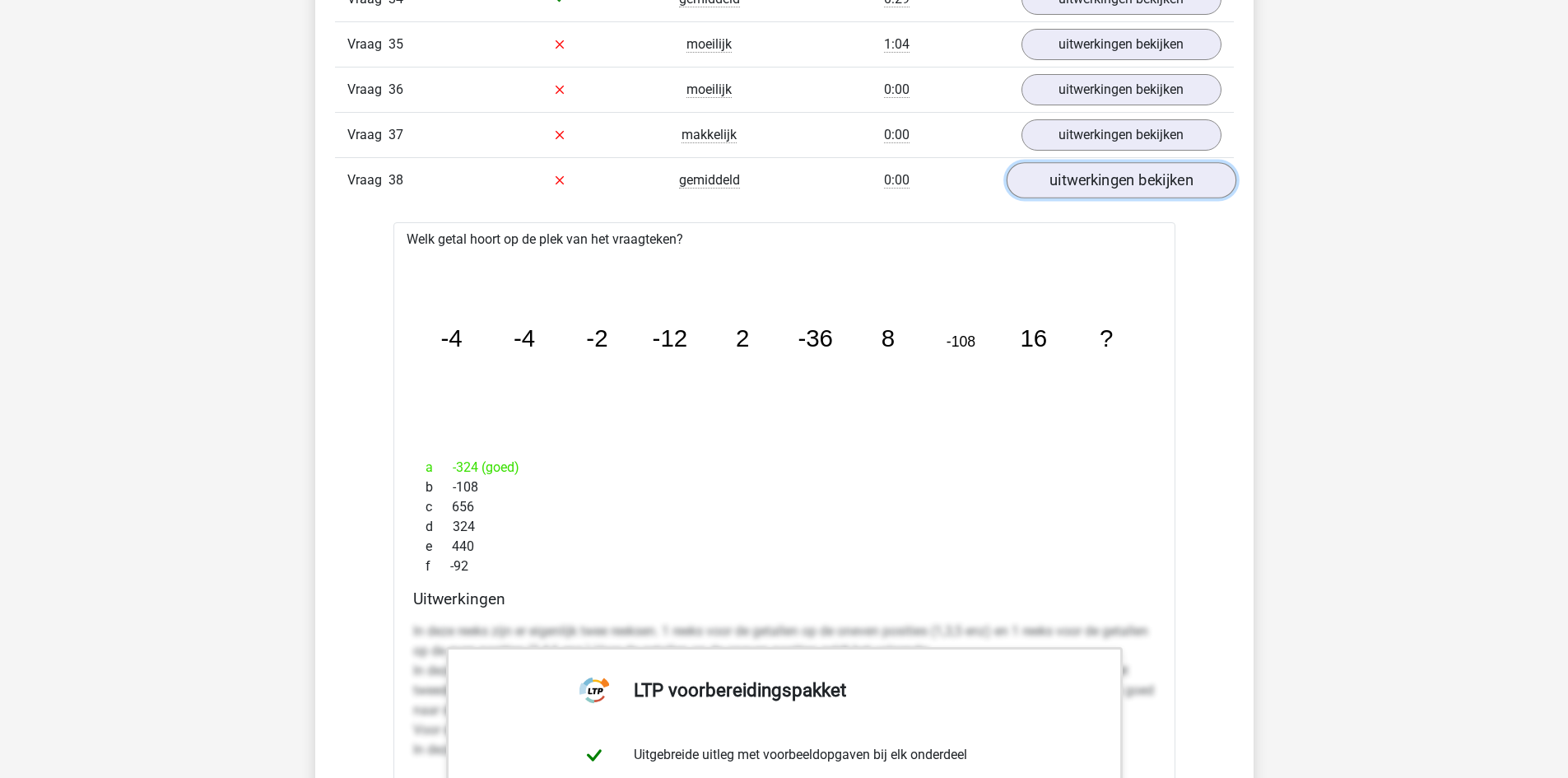
click at [1075, 184] on link "uitwerkingen bekijken" at bounding box center [1120, 180] width 230 height 36
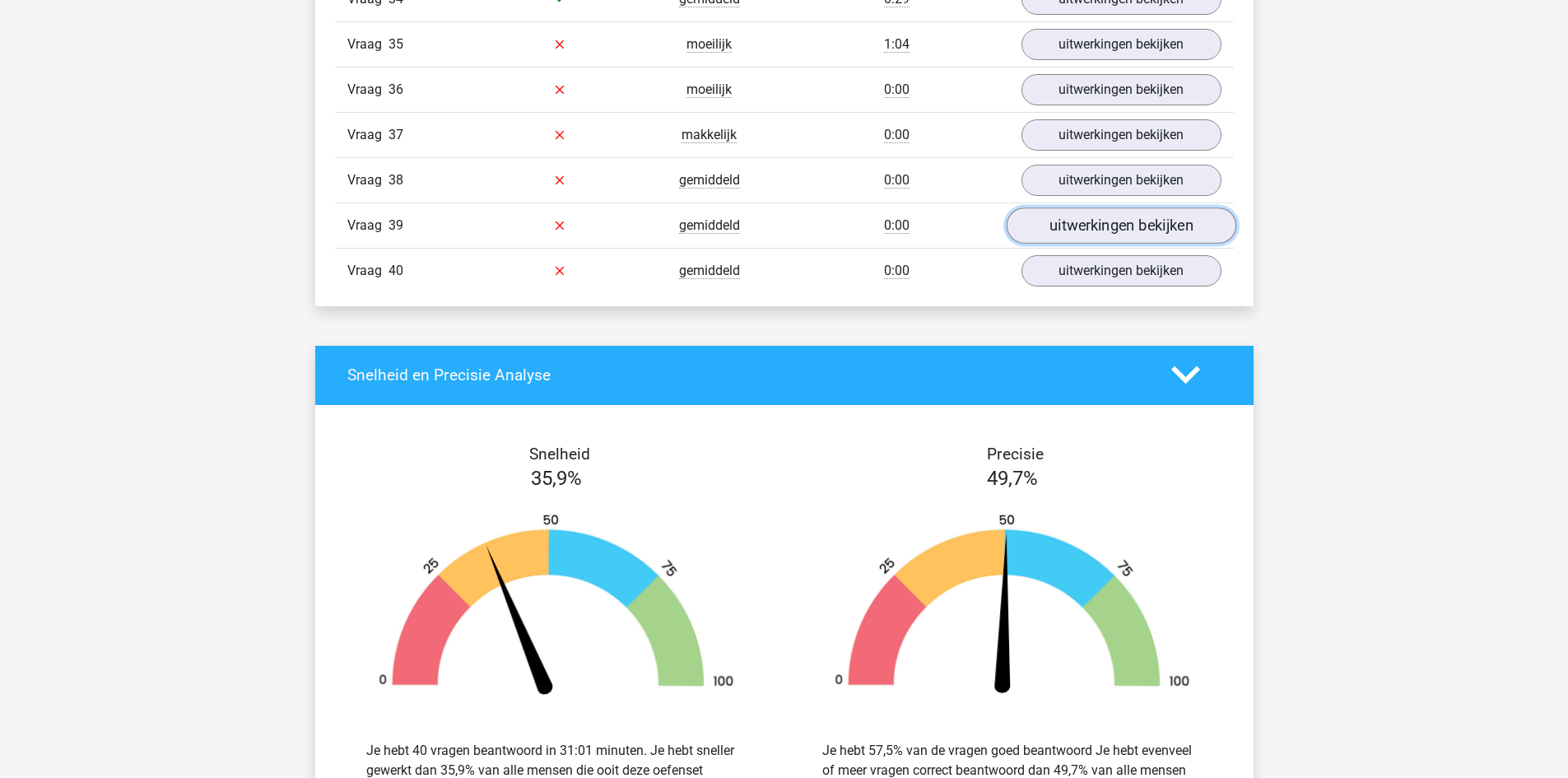
click at [1107, 224] on link "uitwerkingen bekijken" at bounding box center [1120, 225] width 230 height 36
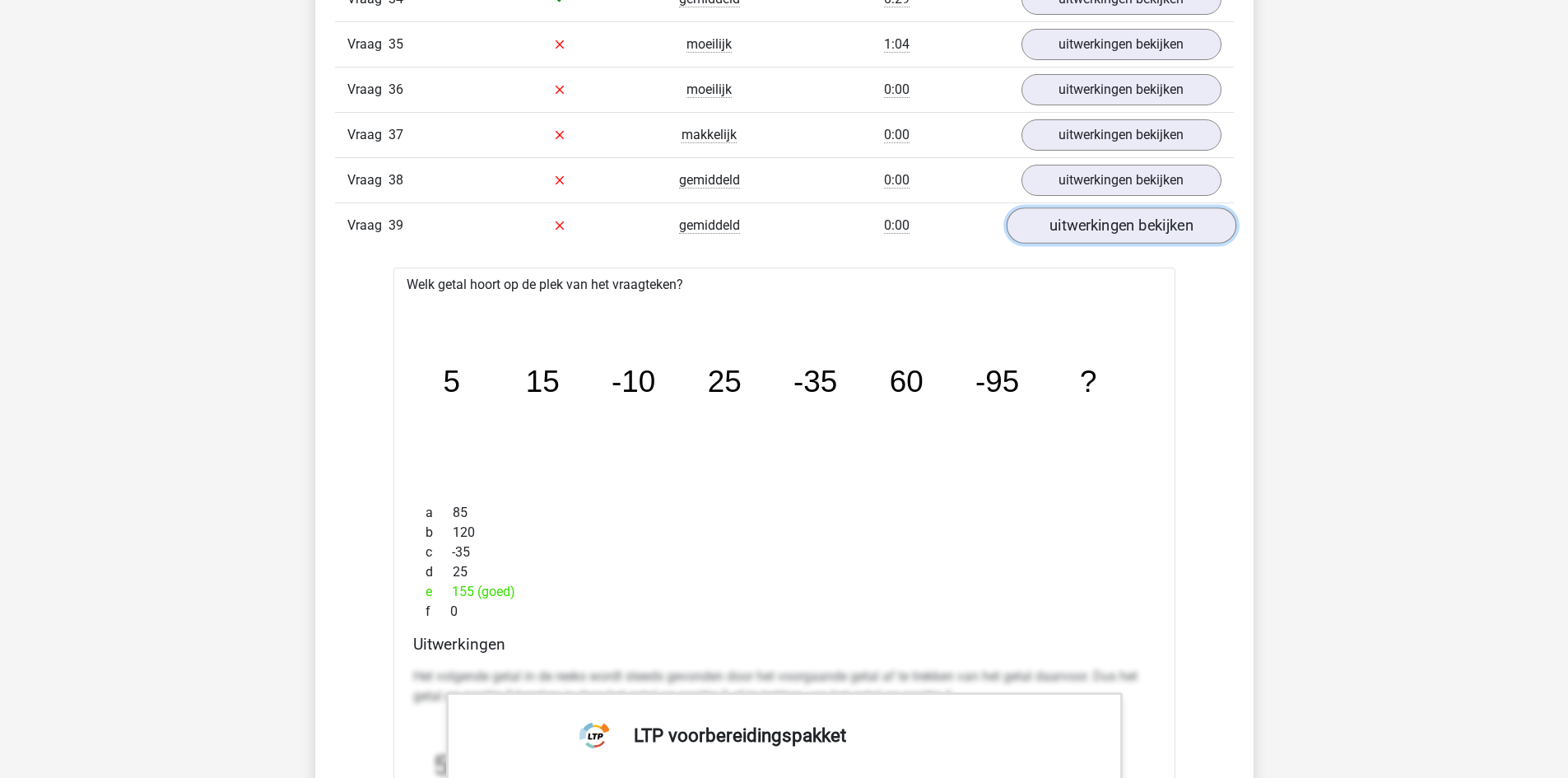
click at [1121, 218] on link "uitwerkingen bekijken" at bounding box center [1120, 225] width 230 height 36
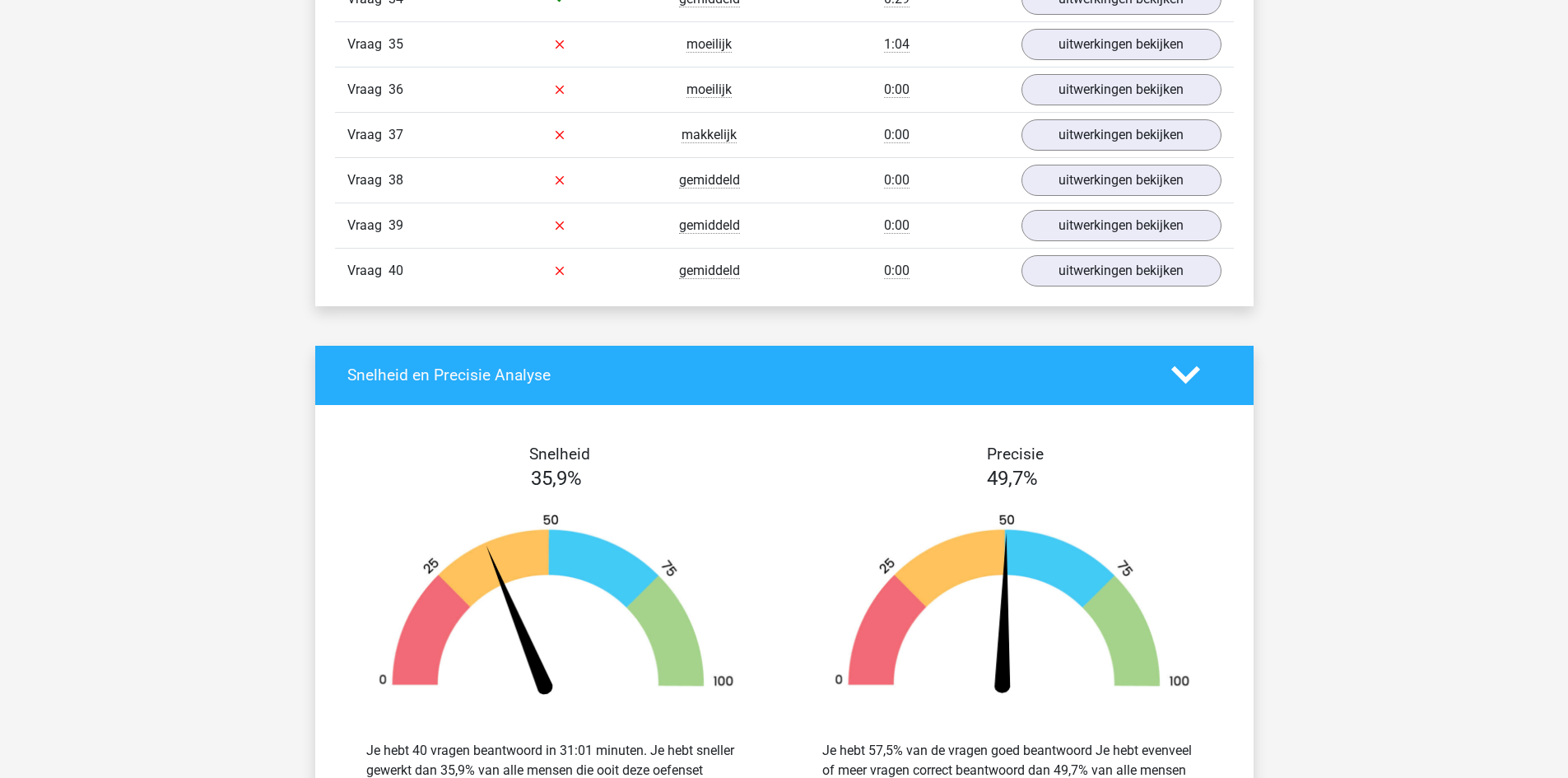
click at [1092, 277] on link "uitwerkingen bekijken" at bounding box center [1120, 271] width 230 height 36
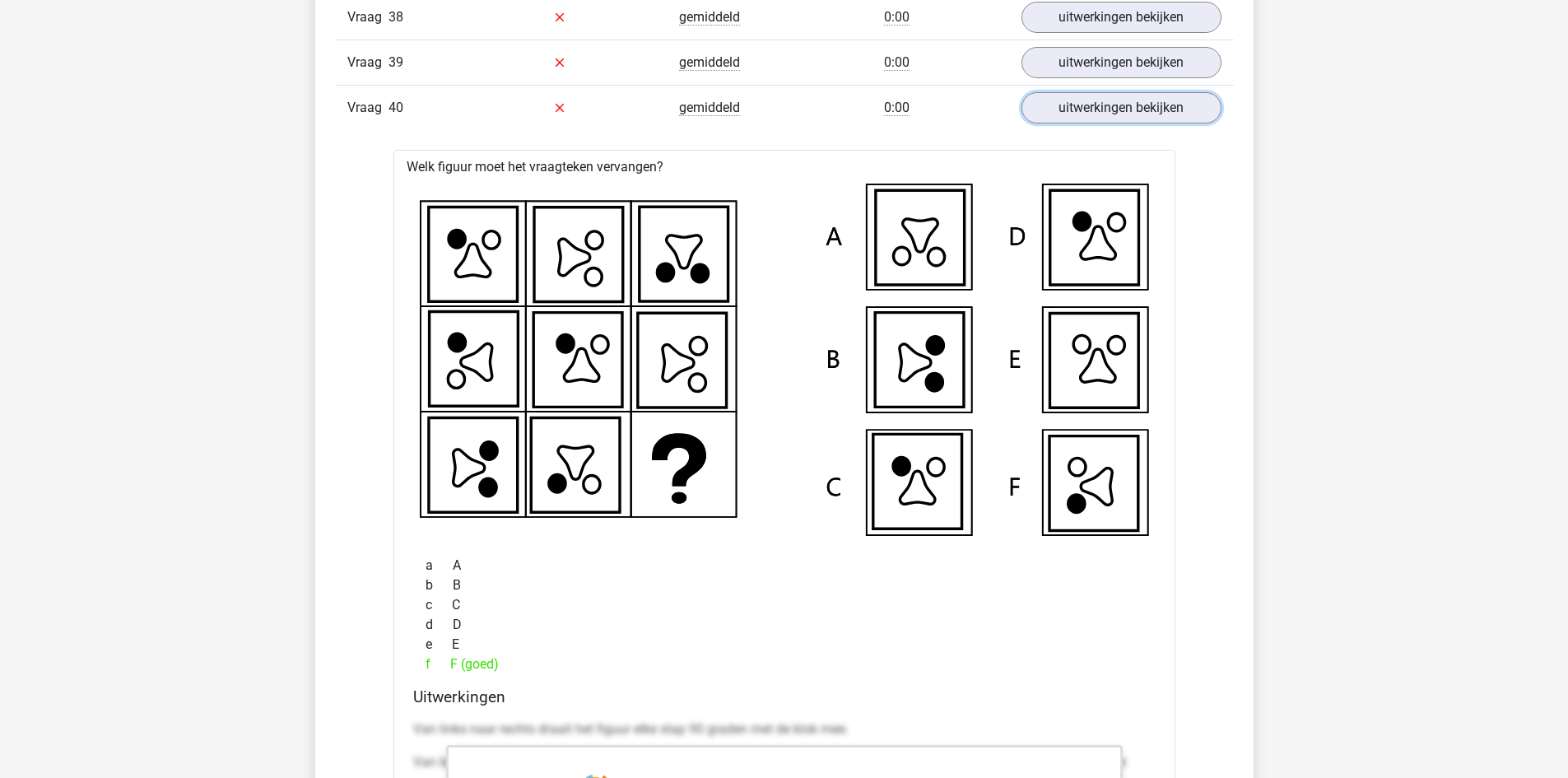
scroll to position [13834, 0]
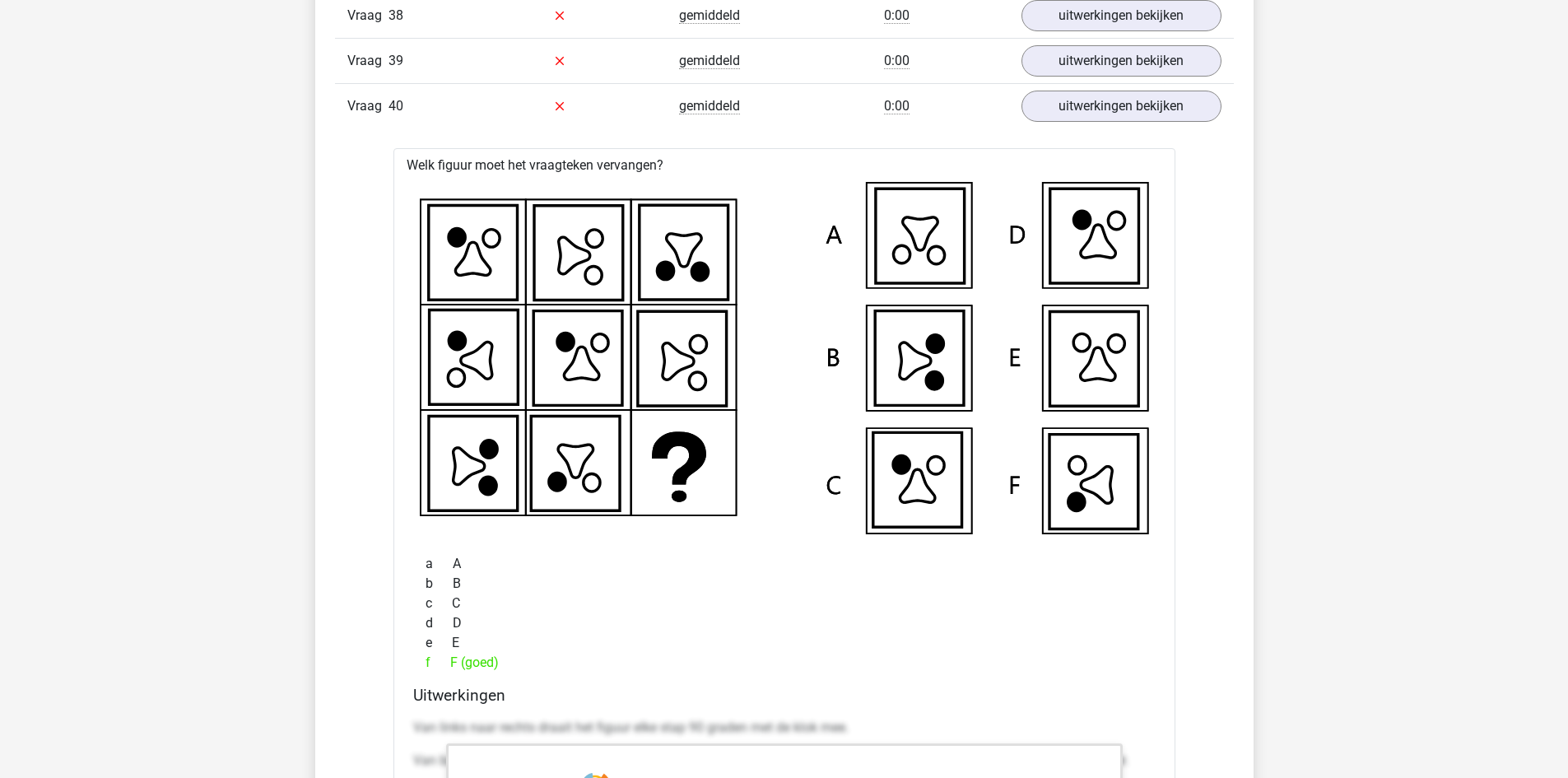
click at [1217, 93] on div "uitwerkingen bekijken" at bounding box center [1121, 106] width 224 height 31
click at [1214, 95] on link "uitwerkingen bekijken" at bounding box center [1120, 105] width 230 height 36
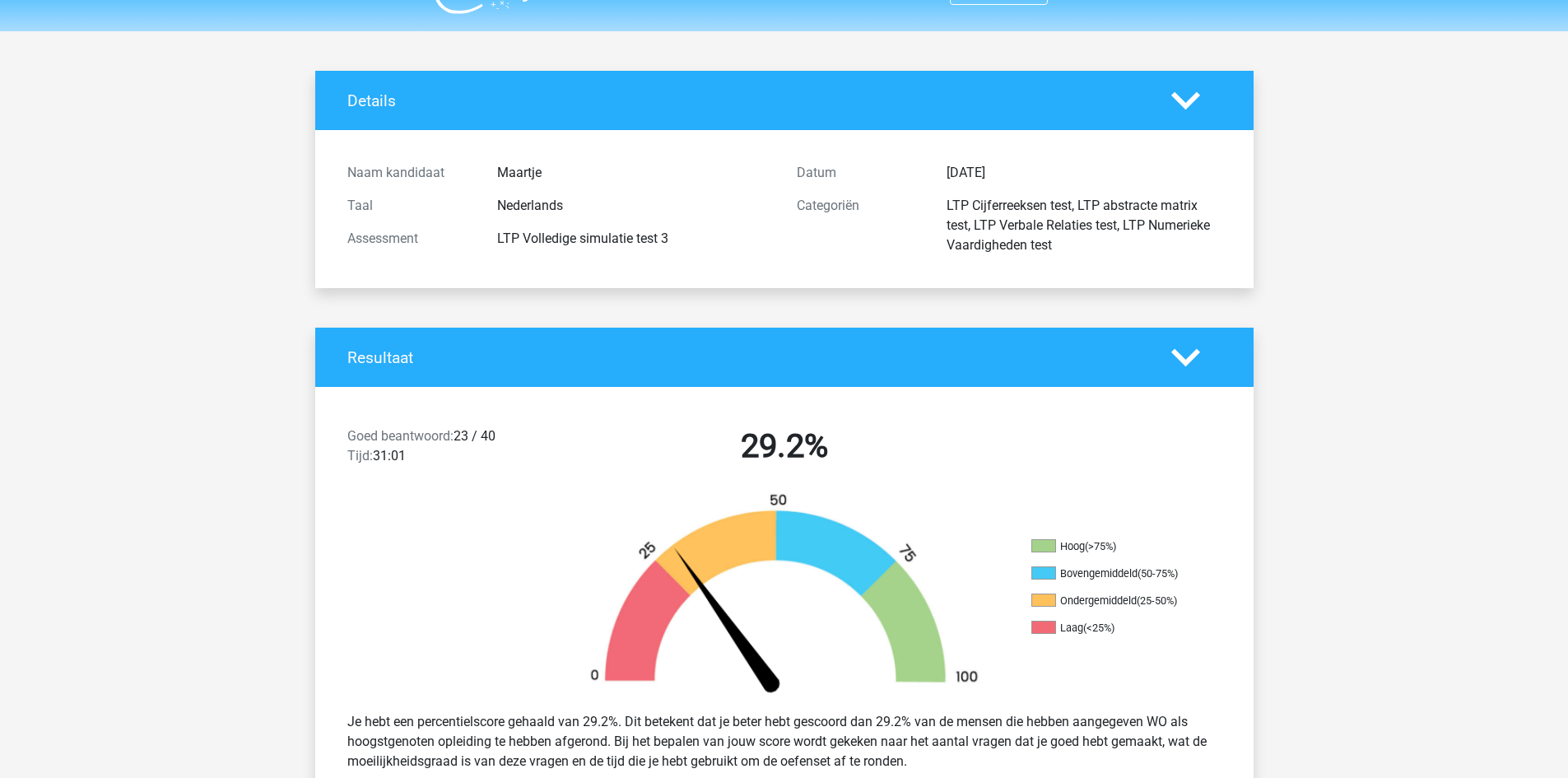
scroll to position [0, 0]
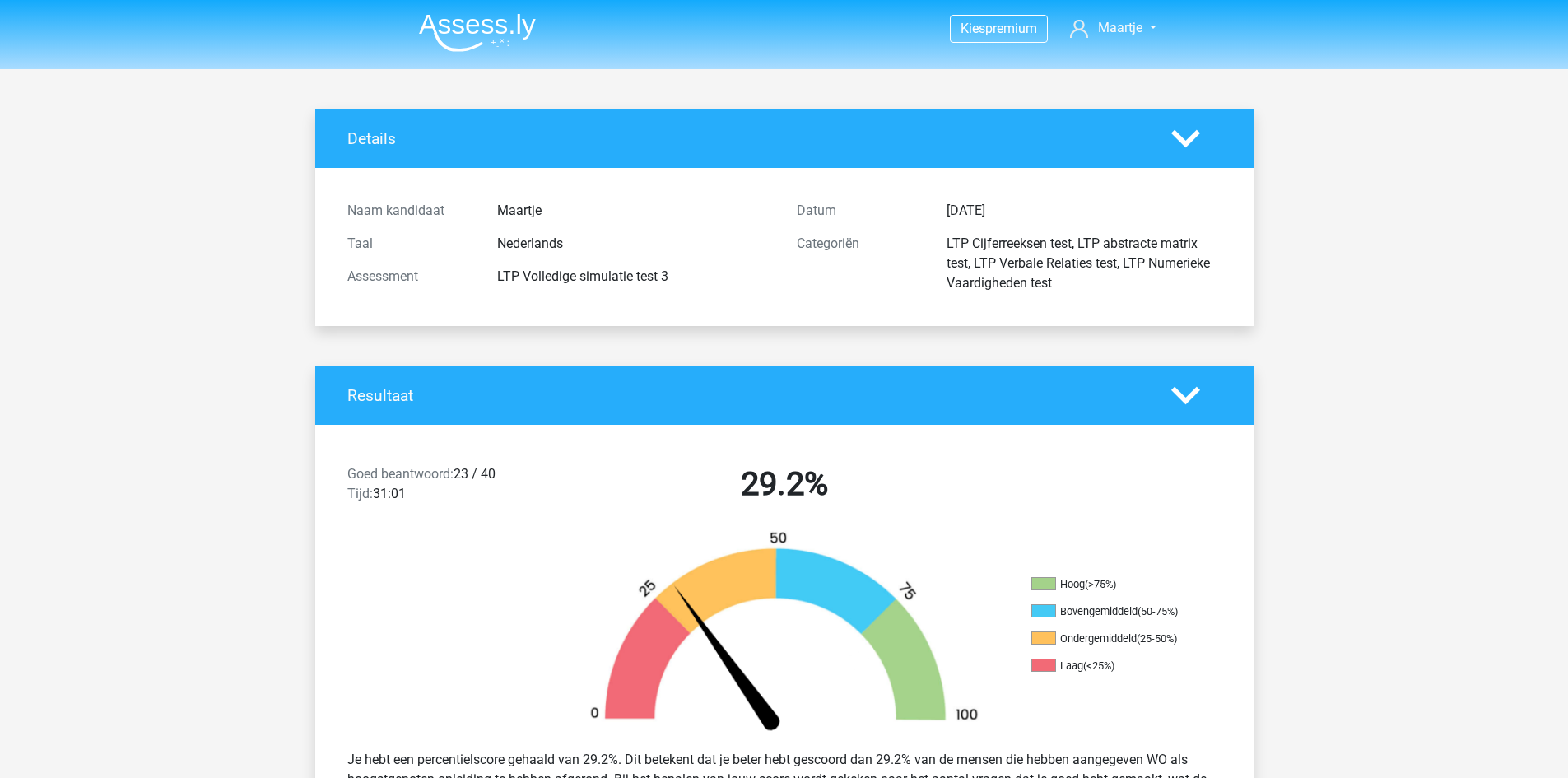
click at [444, 32] on img at bounding box center [477, 32] width 117 height 39
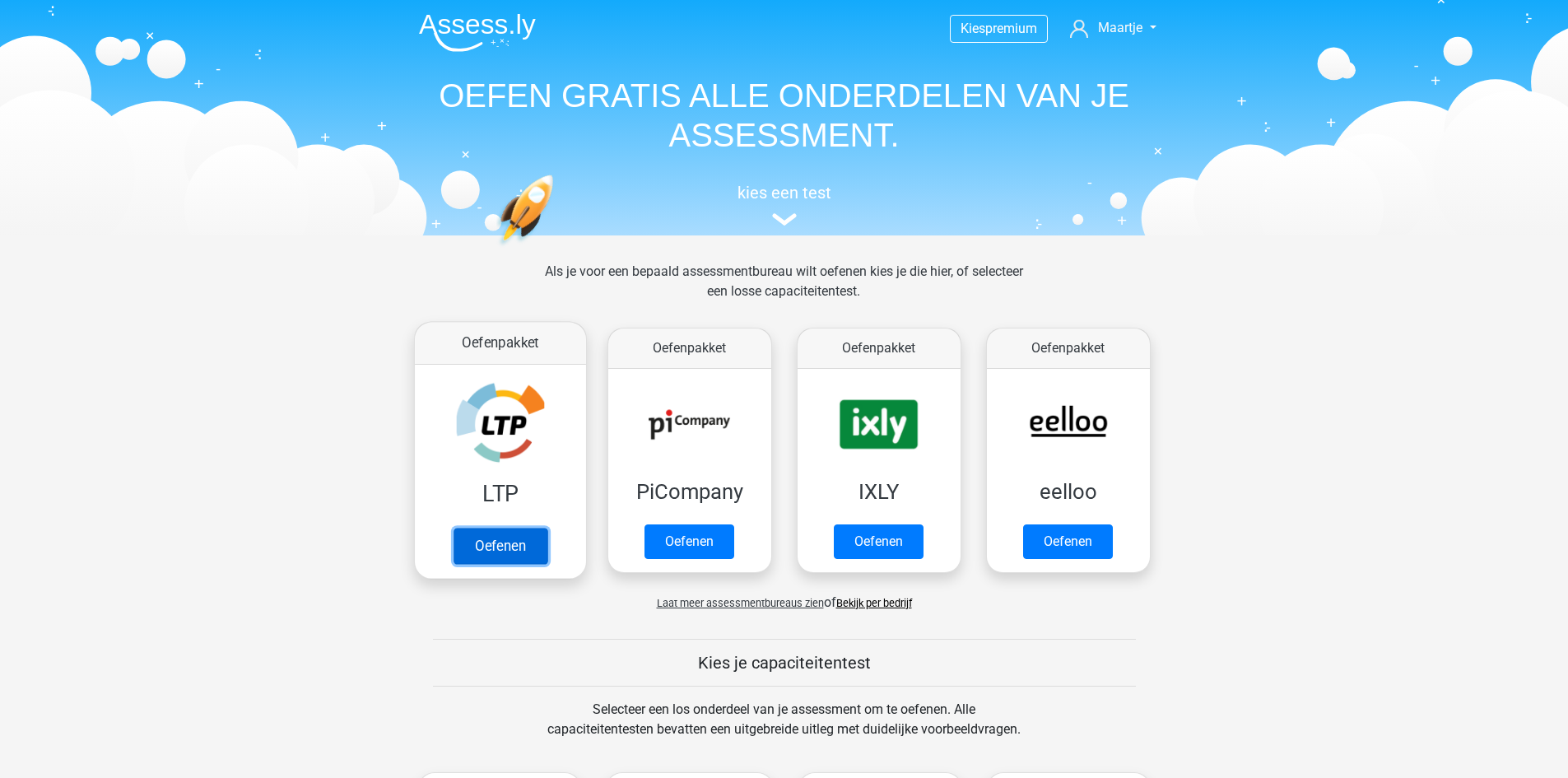
click at [506, 537] on link "Oefenen" at bounding box center [500, 545] width 94 height 36
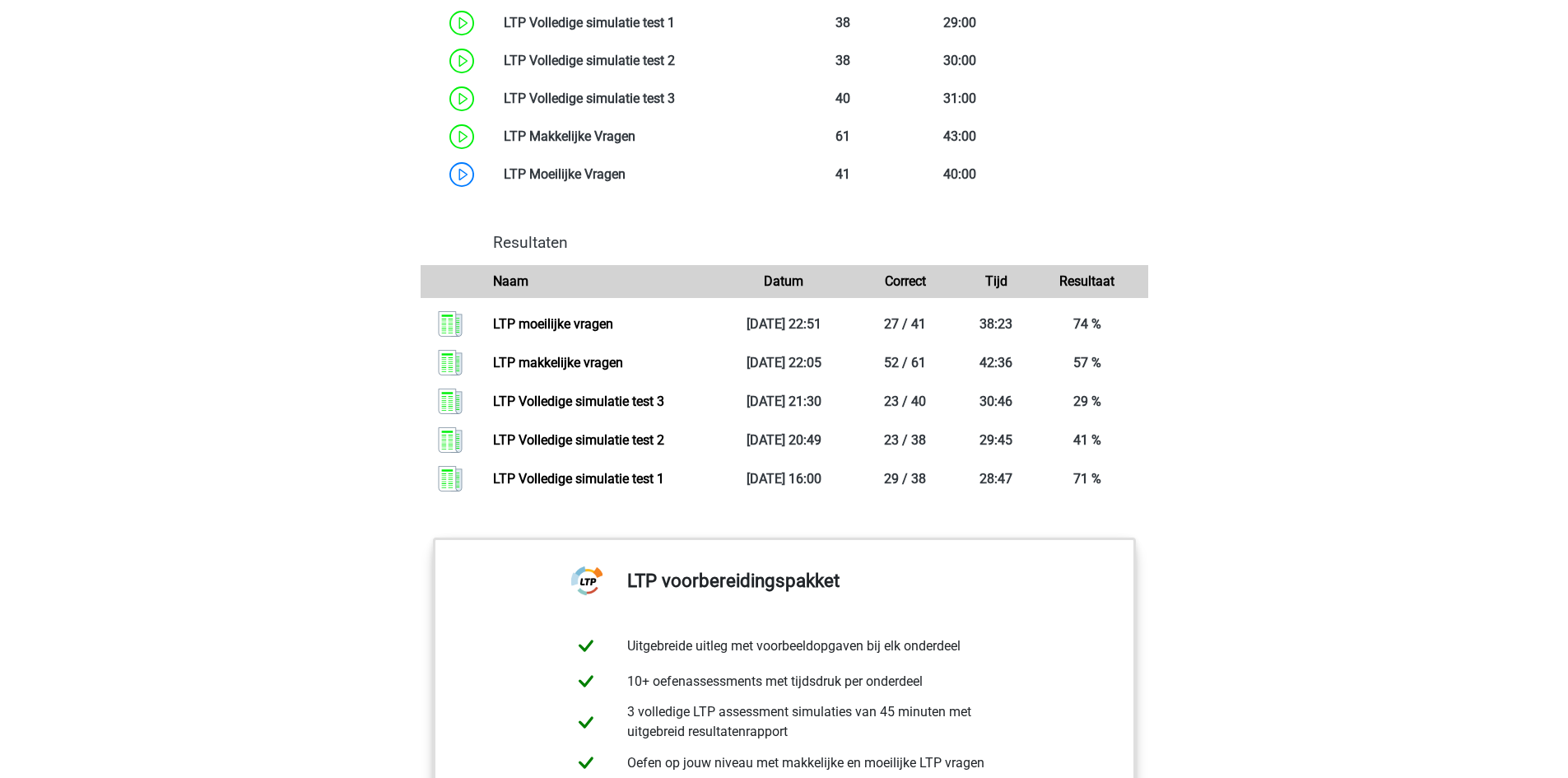
scroll to position [1482, 0]
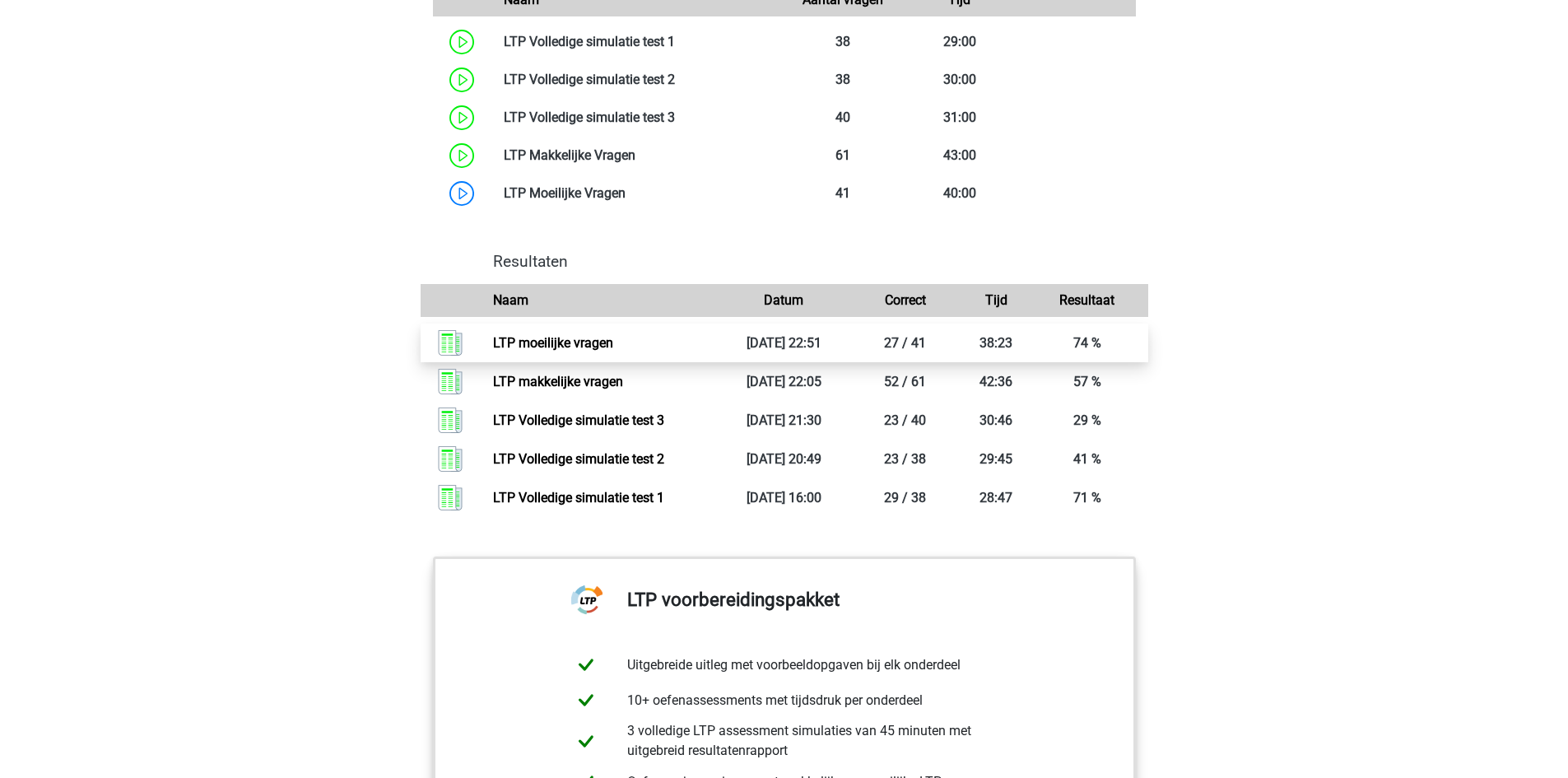
click at [576, 351] on link "LTP moeilijke vragen" at bounding box center [553, 343] width 120 height 16
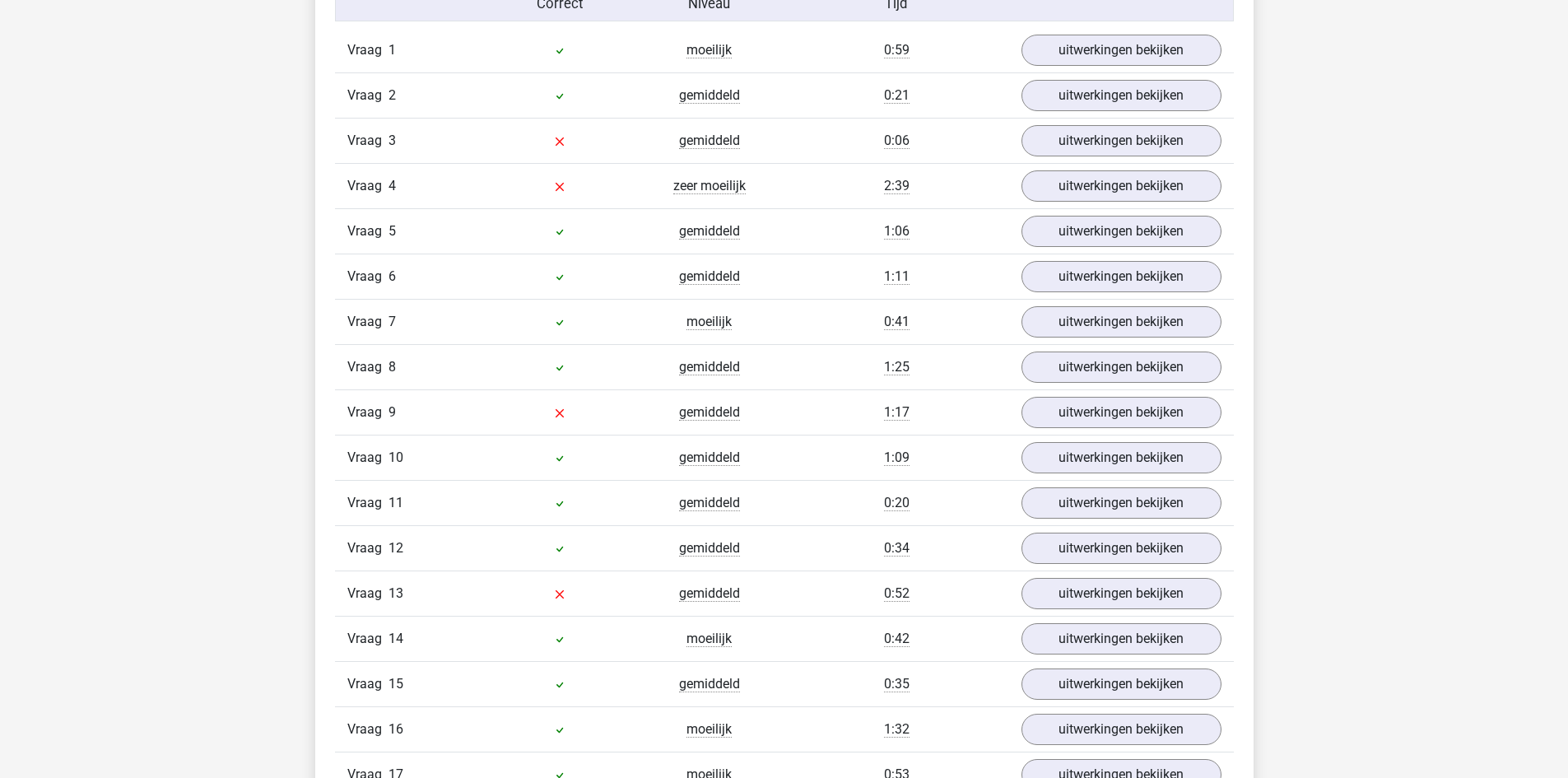
scroll to position [1730, 0]
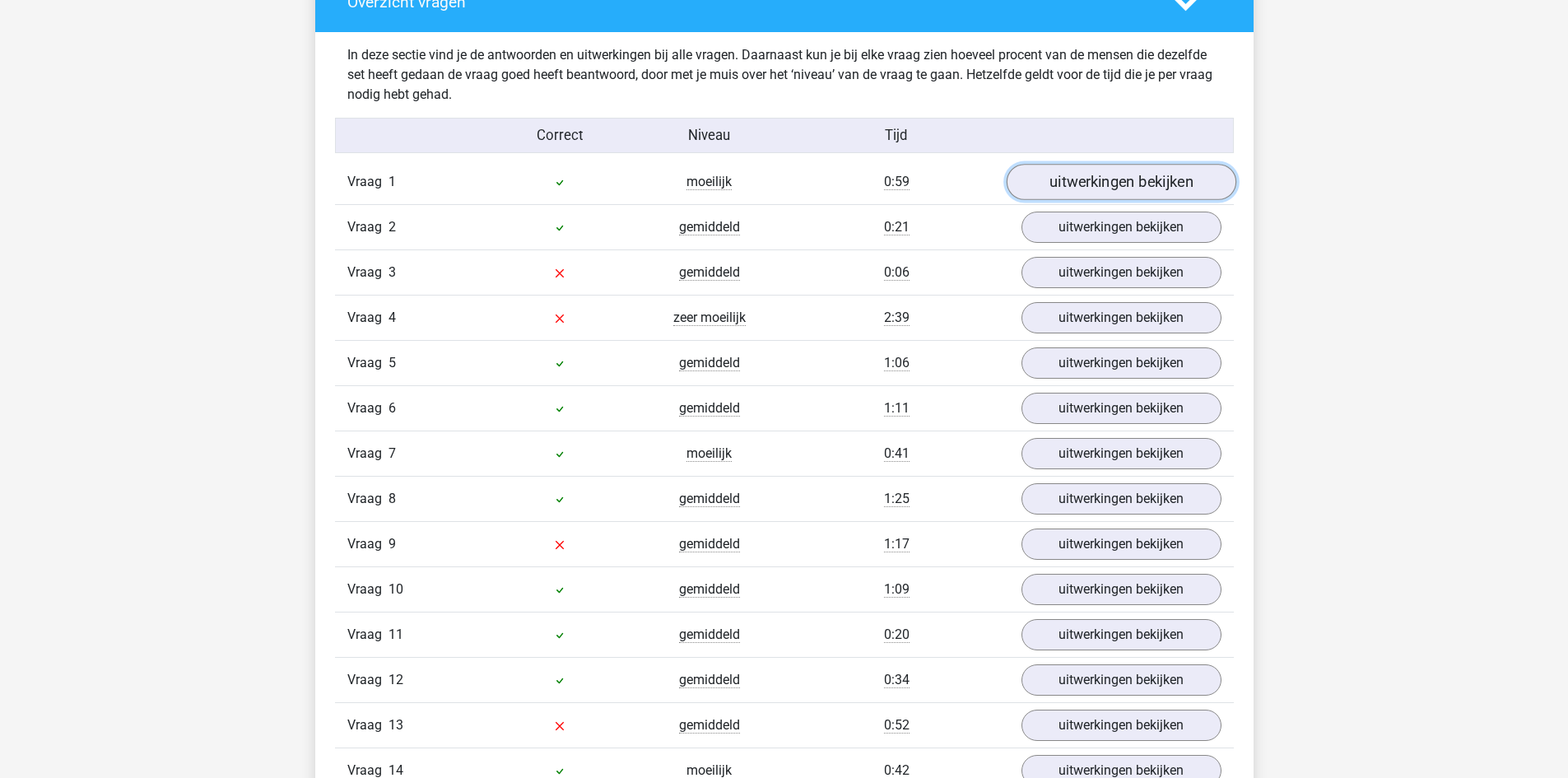
click at [1060, 188] on link "uitwerkingen bekijken" at bounding box center [1120, 181] width 230 height 36
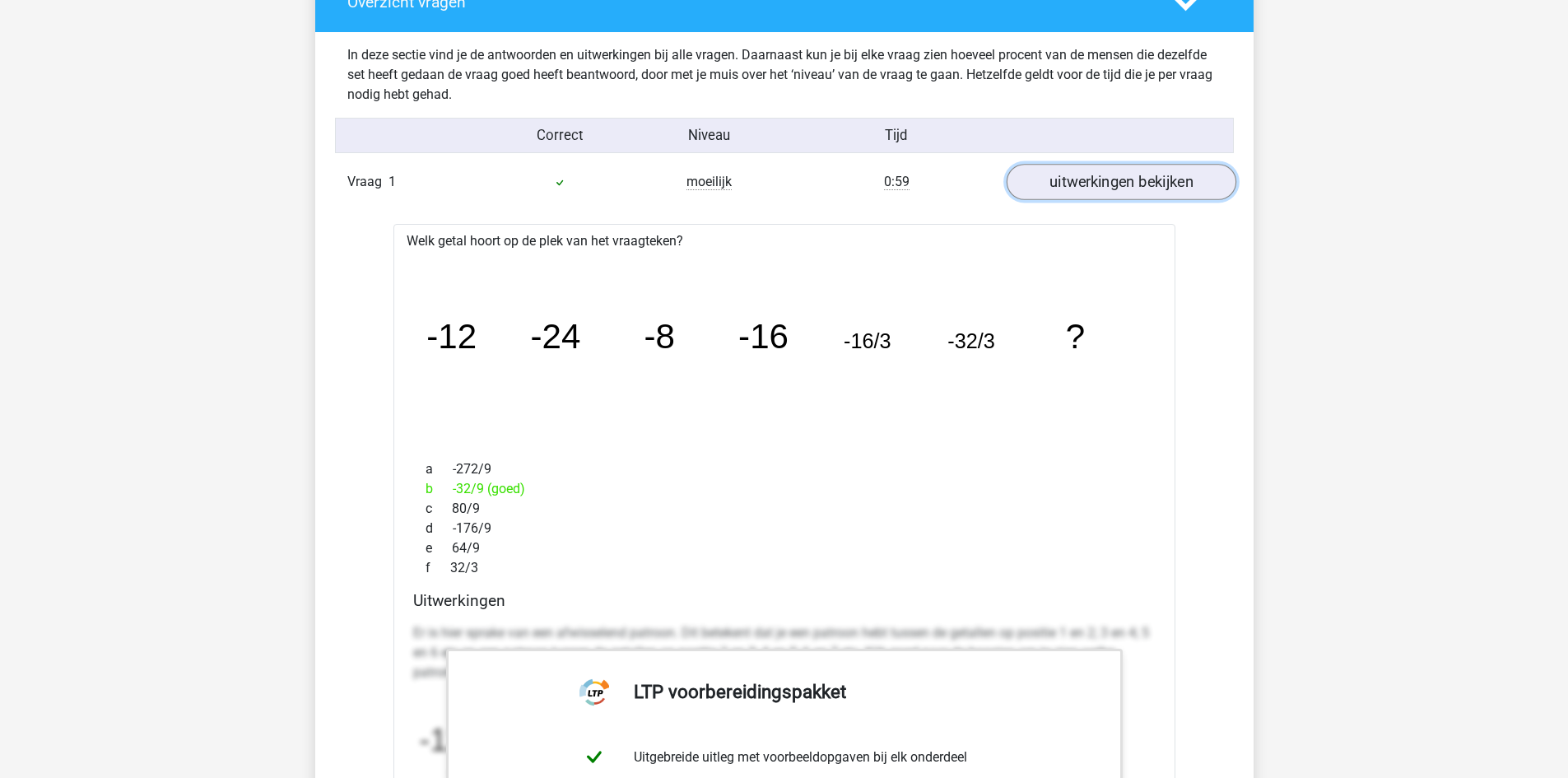
click at [1060, 189] on link "uitwerkingen bekijken" at bounding box center [1120, 181] width 230 height 36
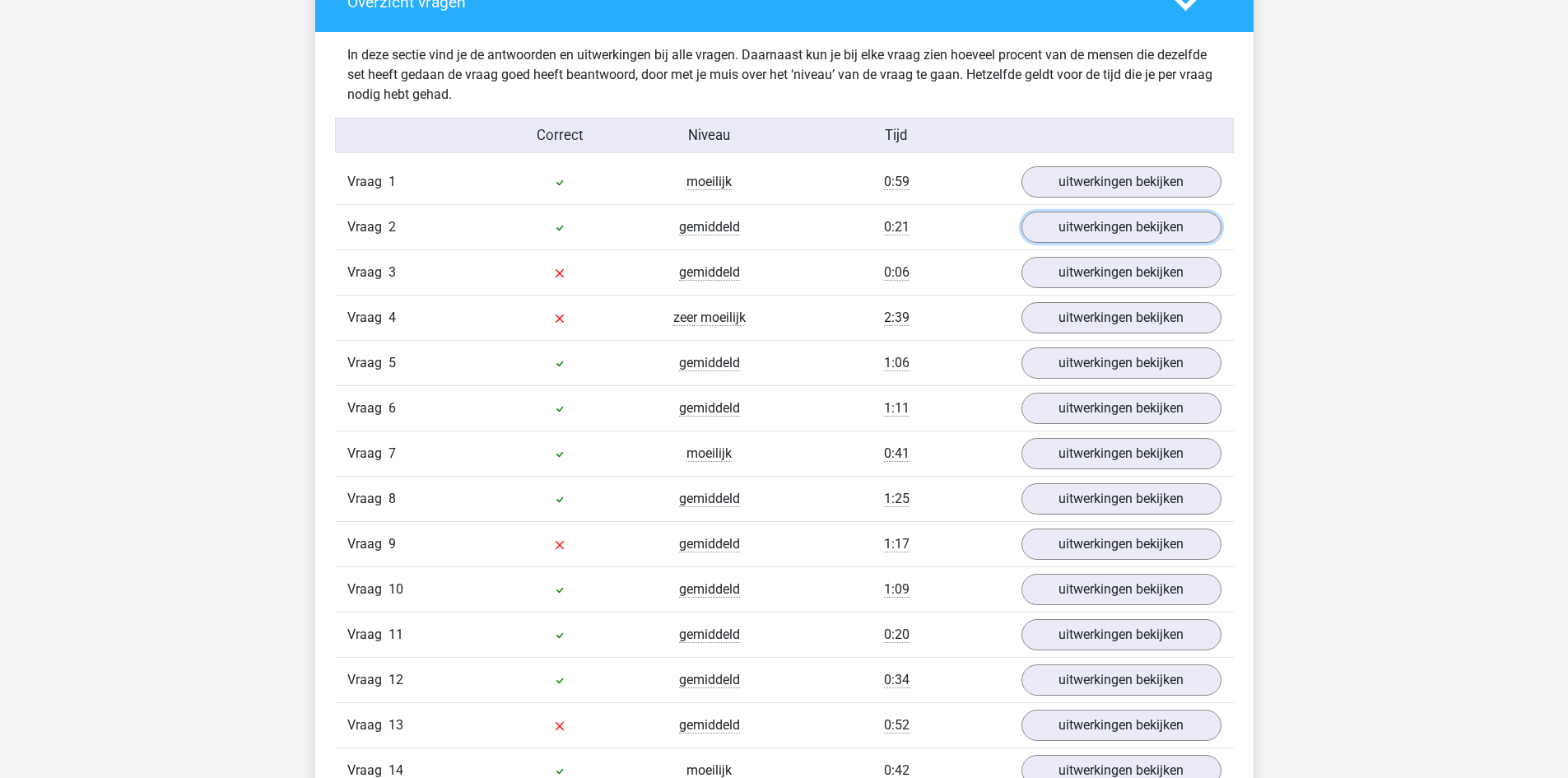
click at [1055, 238] on link "uitwerkingen bekijken" at bounding box center [1121, 227] width 200 height 31
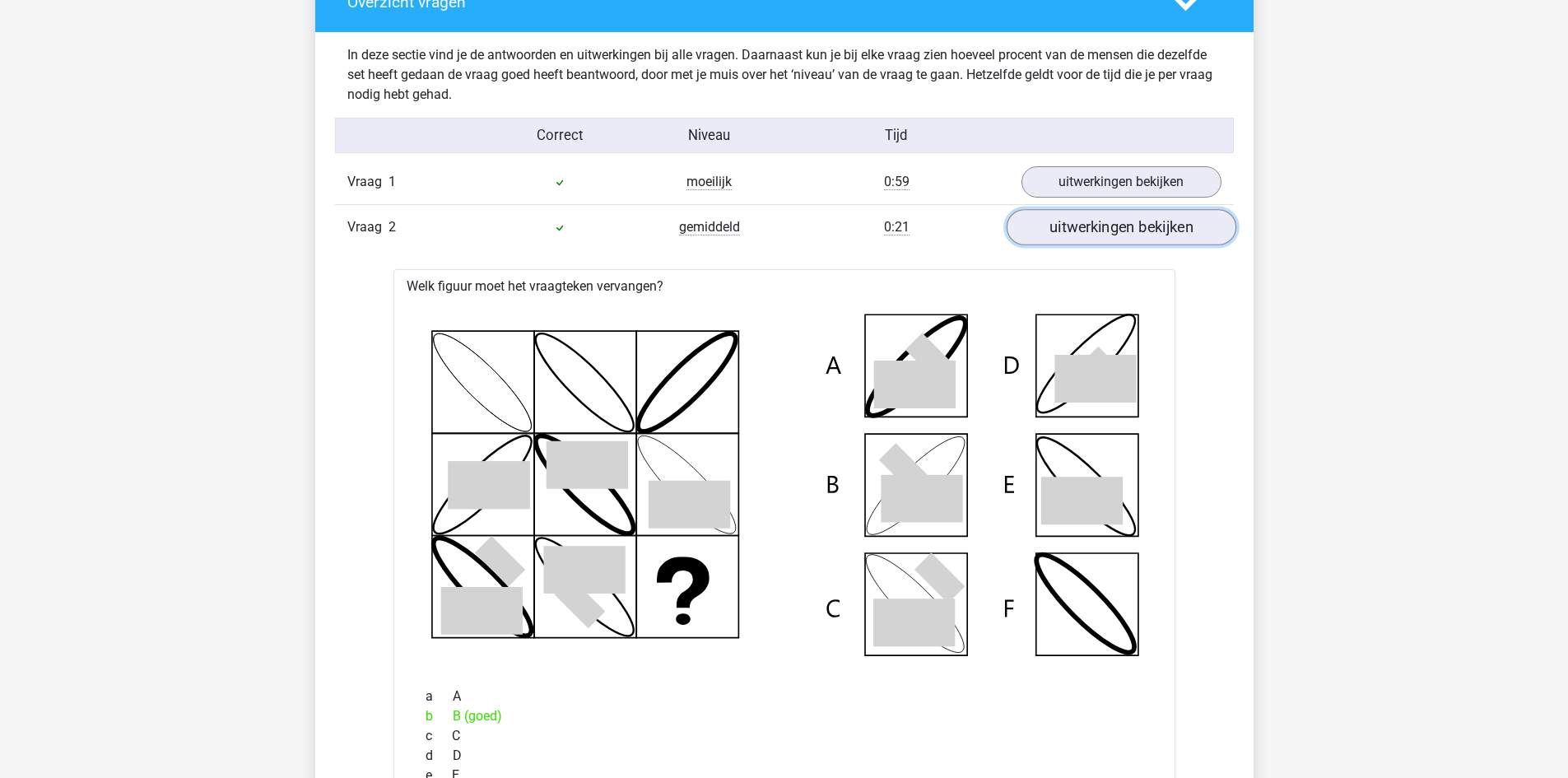
click at [1075, 238] on link "uitwerkingen bekijken" at bounding box center [1120, 226] width 230 height 36
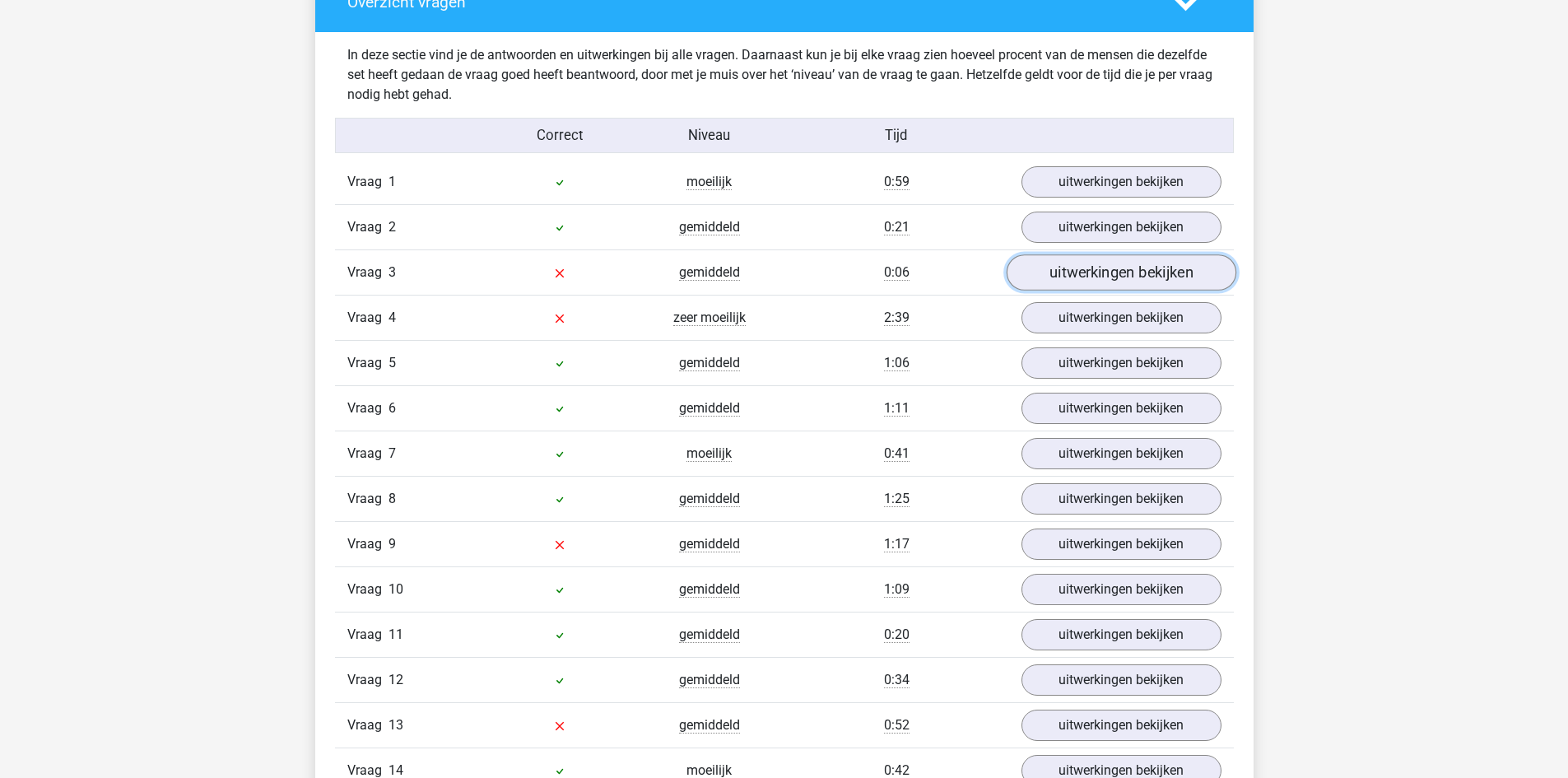
click at [1062, 288] on link "uitwerkingen bekijken" at bounding box center [1120, 272] width 230 height 36
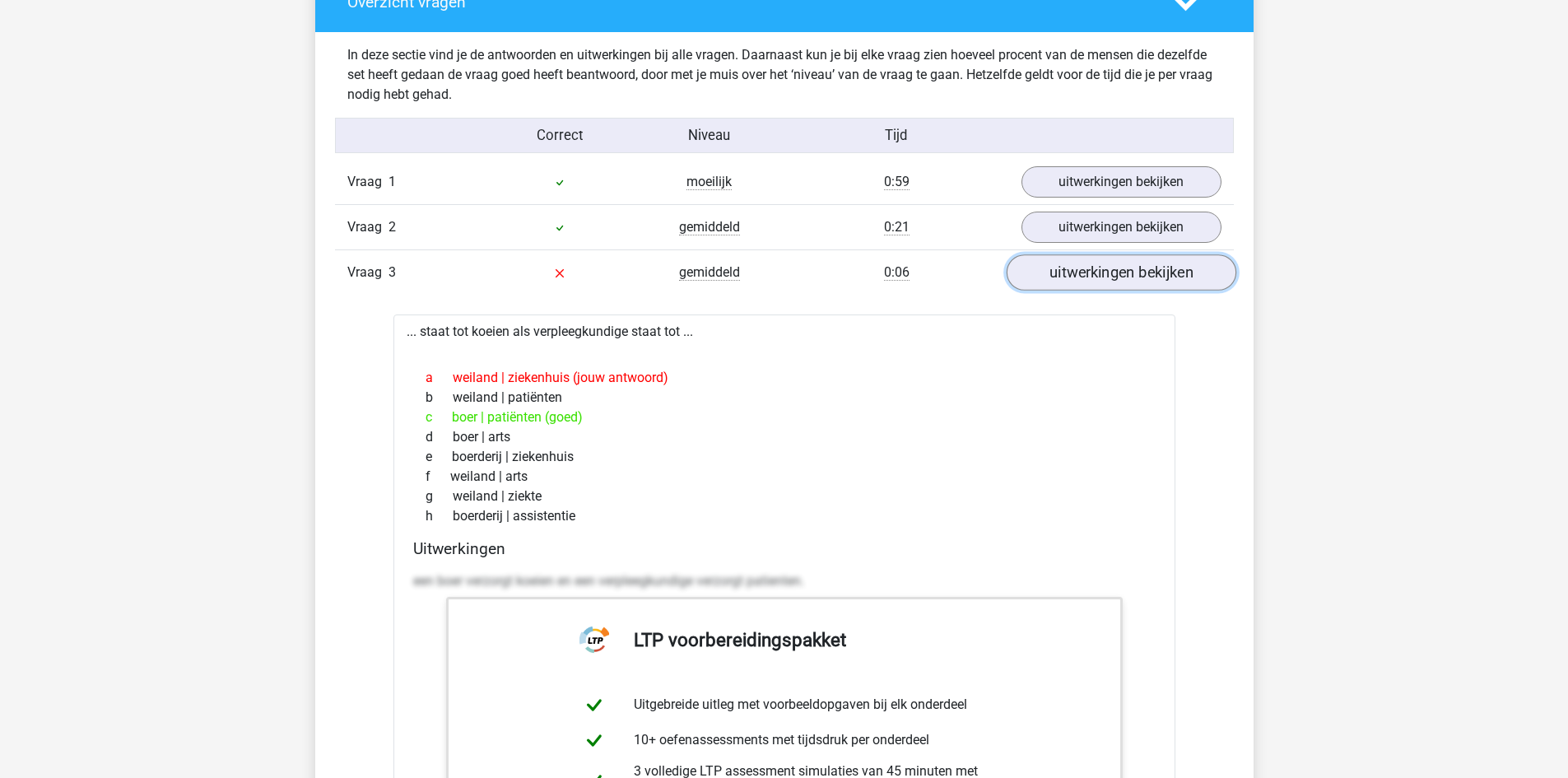
click at [1106, 275] on link "uitwerkingen bekijken" at bounding box center [1120, 272] width 230 height 36
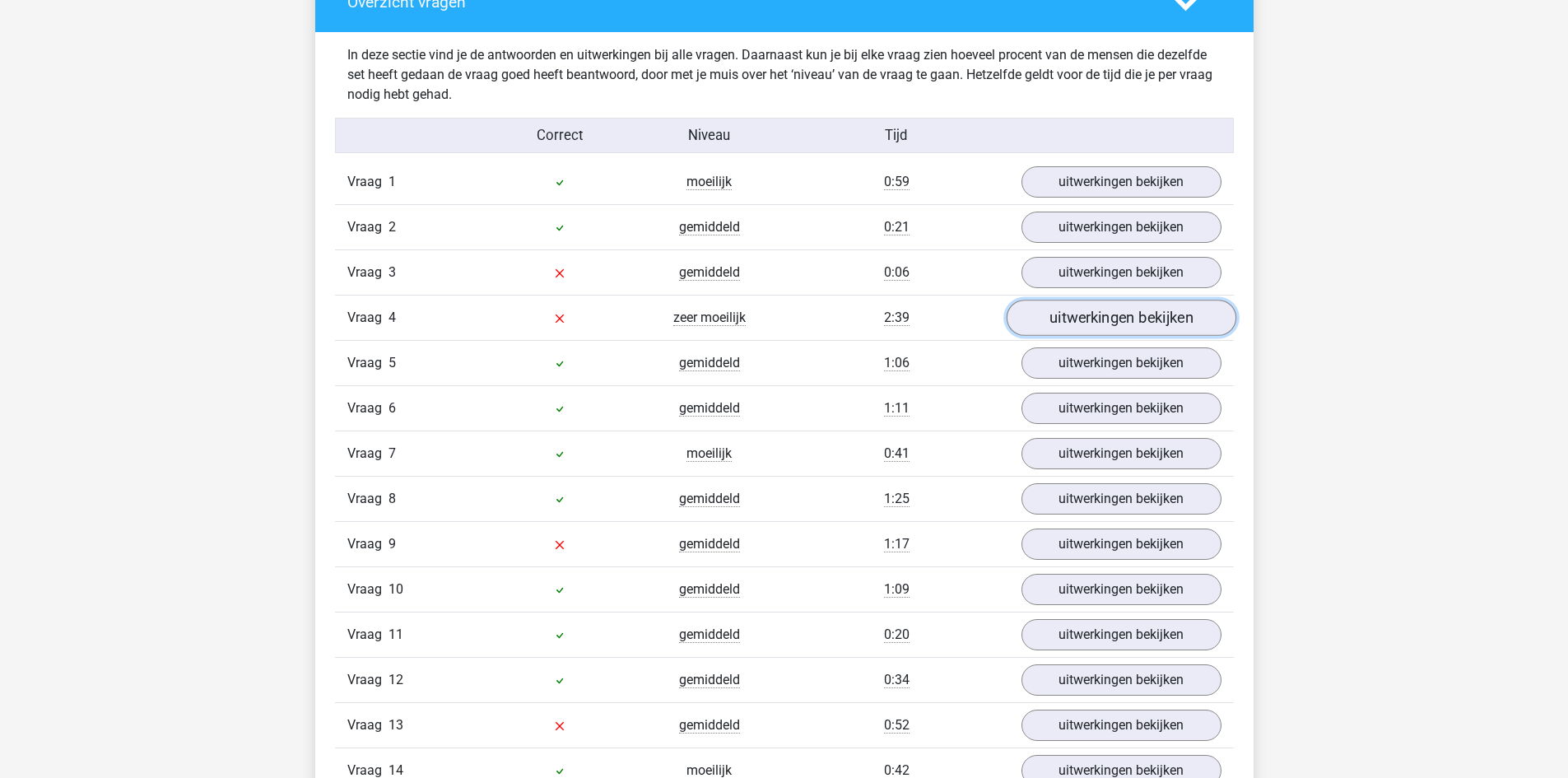
click at [1103, 315] on link "uitwerkingen bekijken" at bounding box center [1120, 317] width 230 height 36
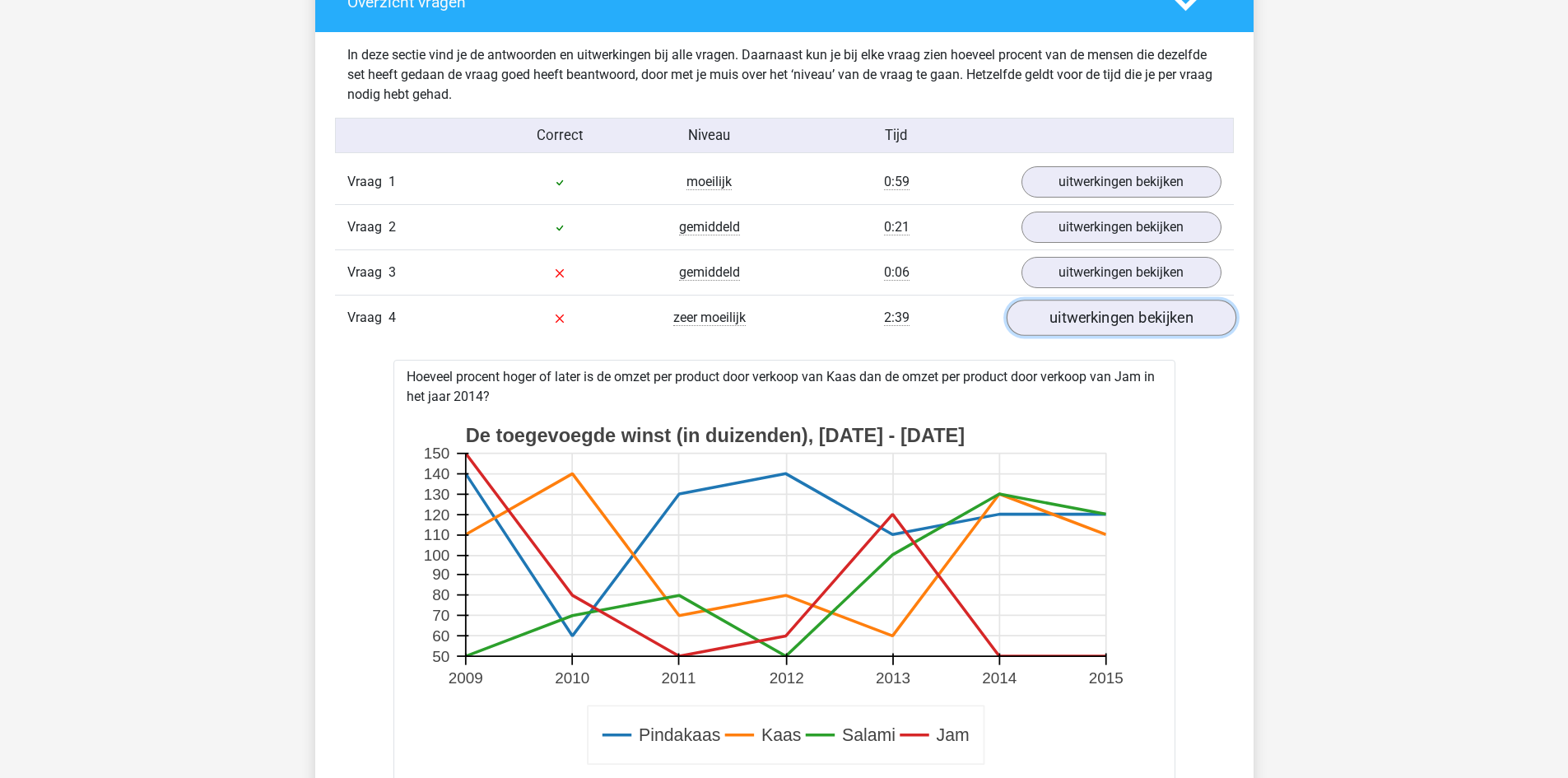
click at [1146, 314] on link "uitwerkingen bekijken" at bounding box center [1120, 317] width 230 height 36
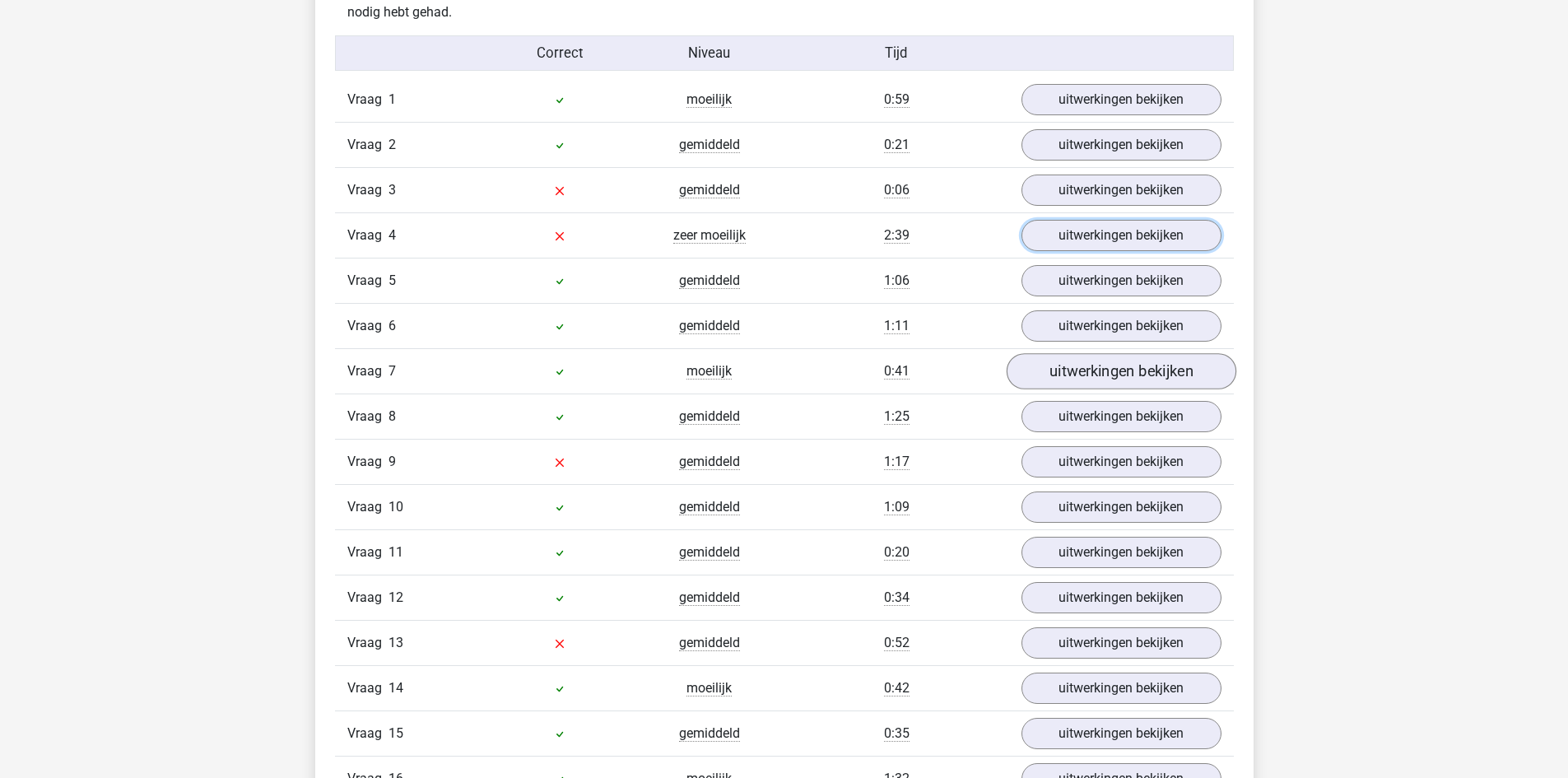
scroll to position [1894, 0]
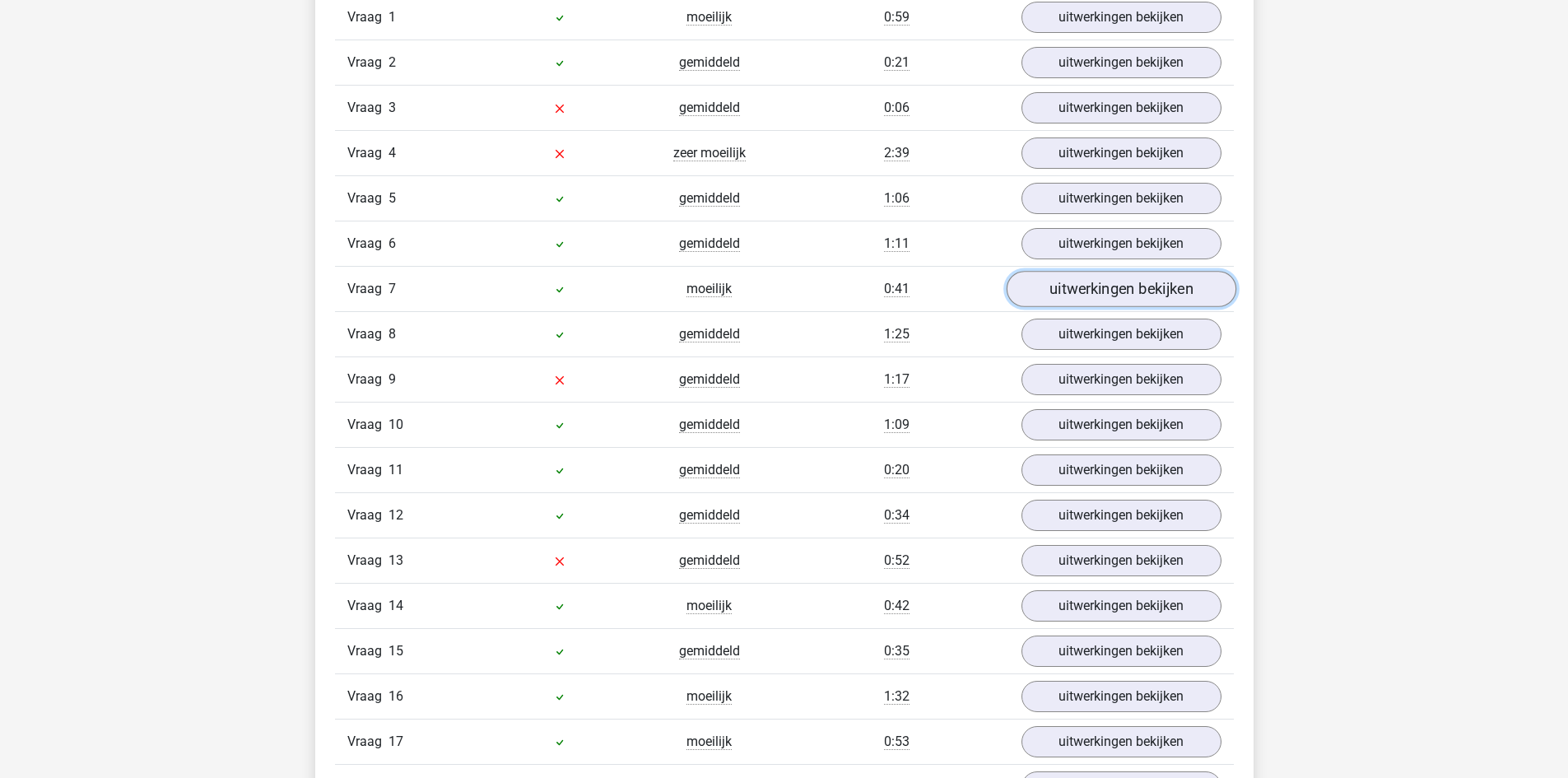
click at [1091, 298] on link "uitwerkingen bekijken" at bounding box center [1120, 288] width 230 height 36
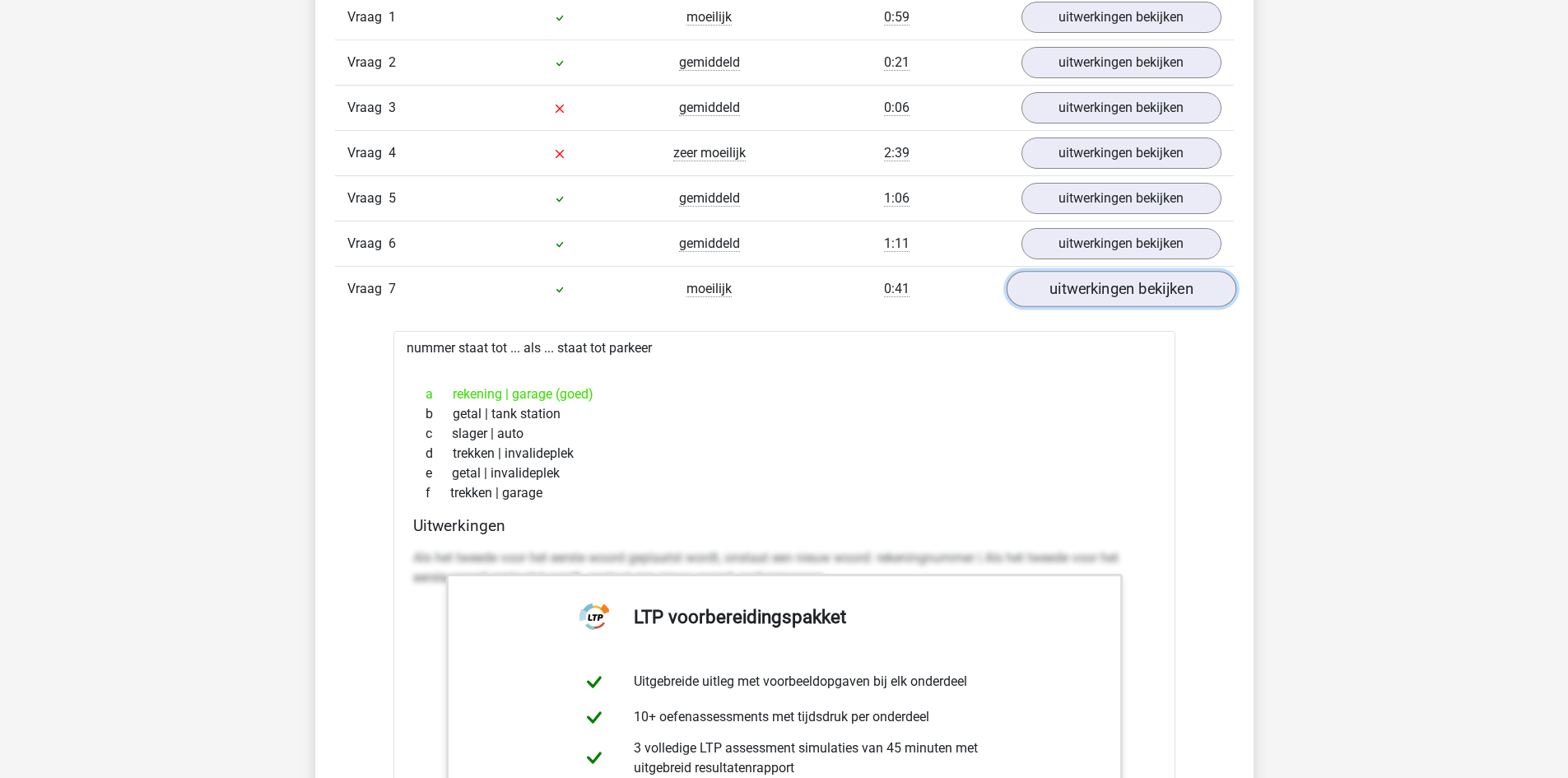
click at [1091, 298] on link "uitwerkingen bekijken" at bounding box center [1120, 288] width 230 height 36
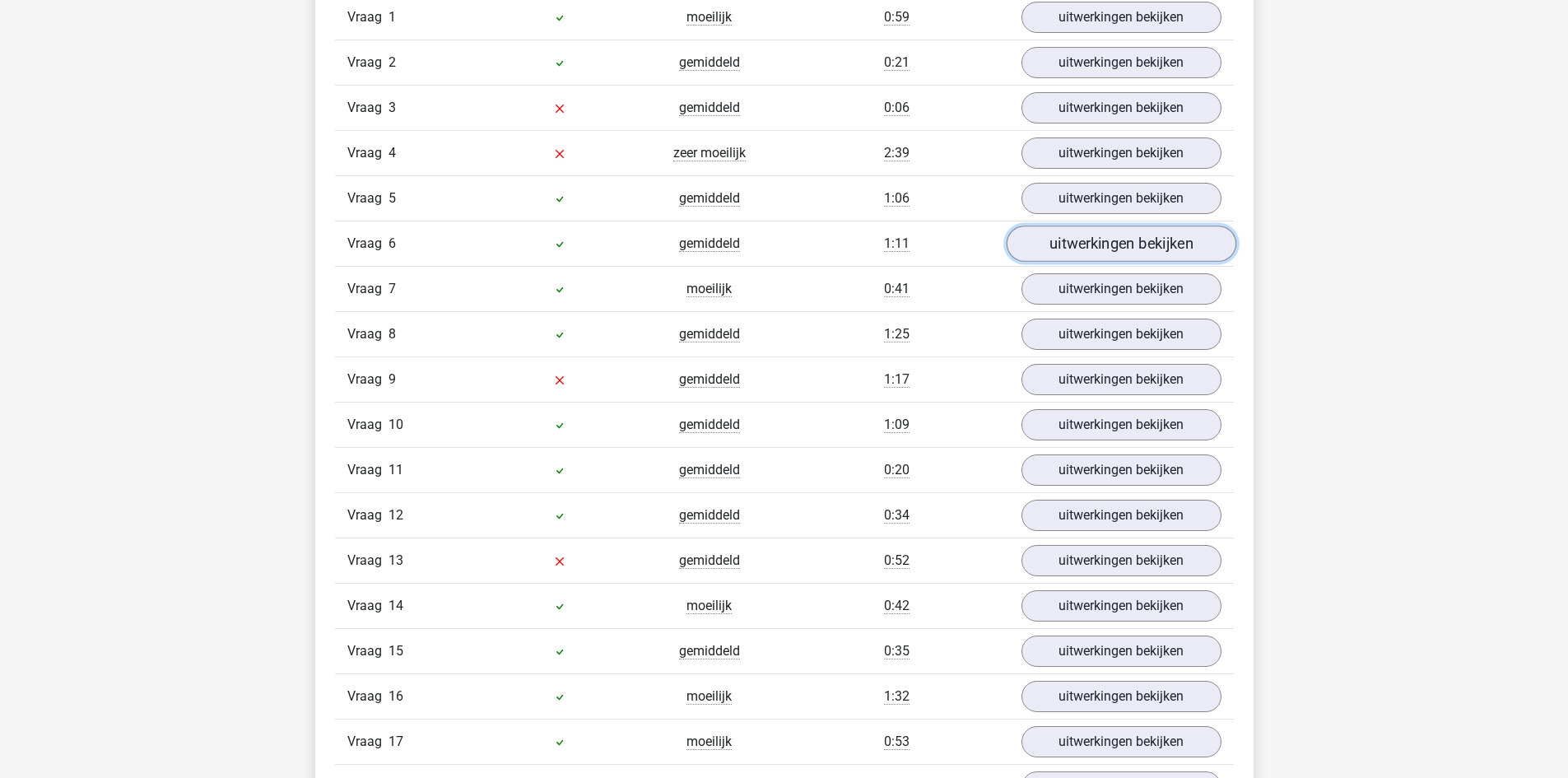
click at [1093, 250] on link "uitwerkingen bekijken" at bounding box center [1120, 243] width 230 height 36
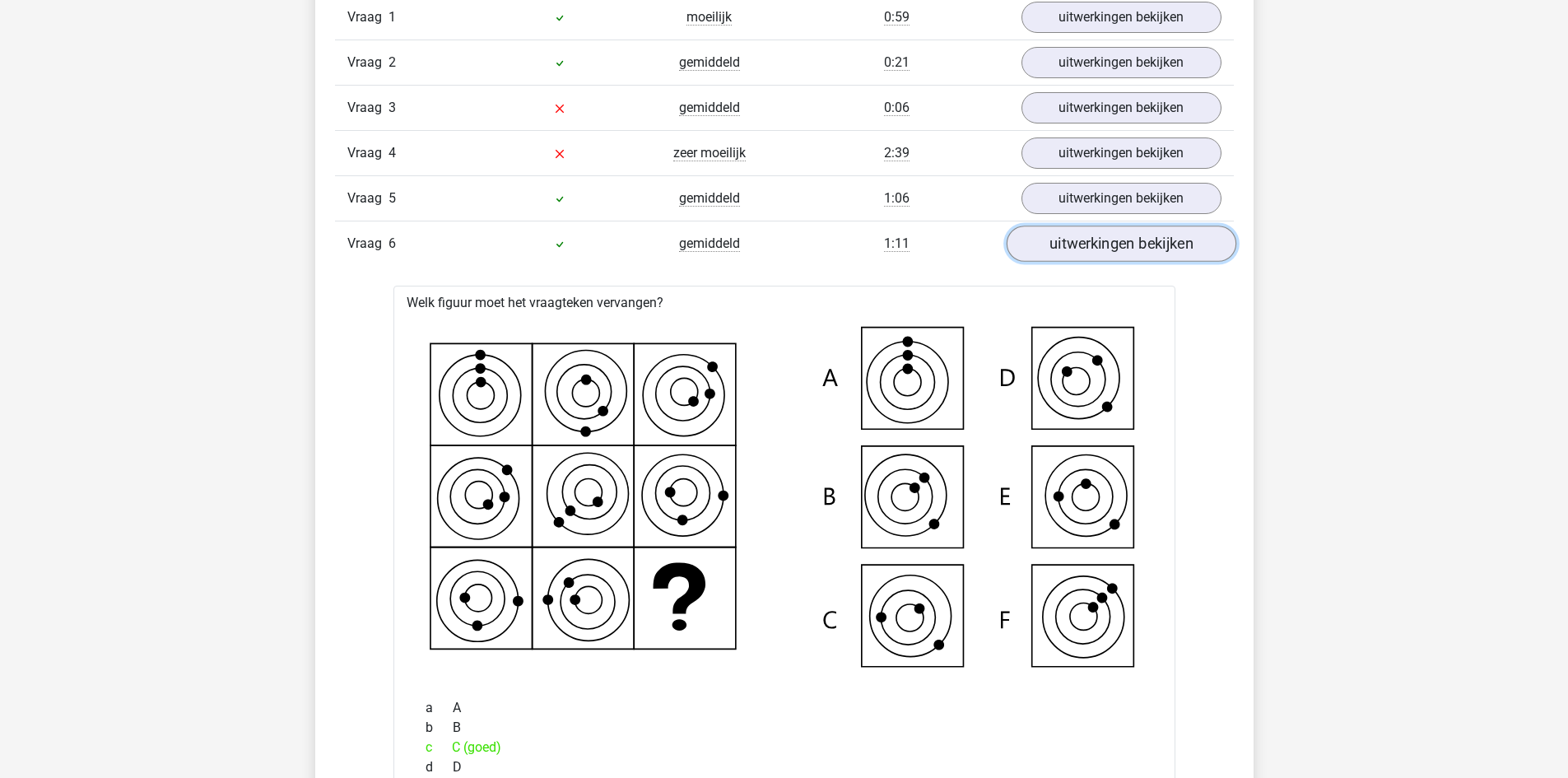
click at [1093, 250] on link "uitwerkingen bekijken" at bounding box center [1120, 243] width 230 height 36
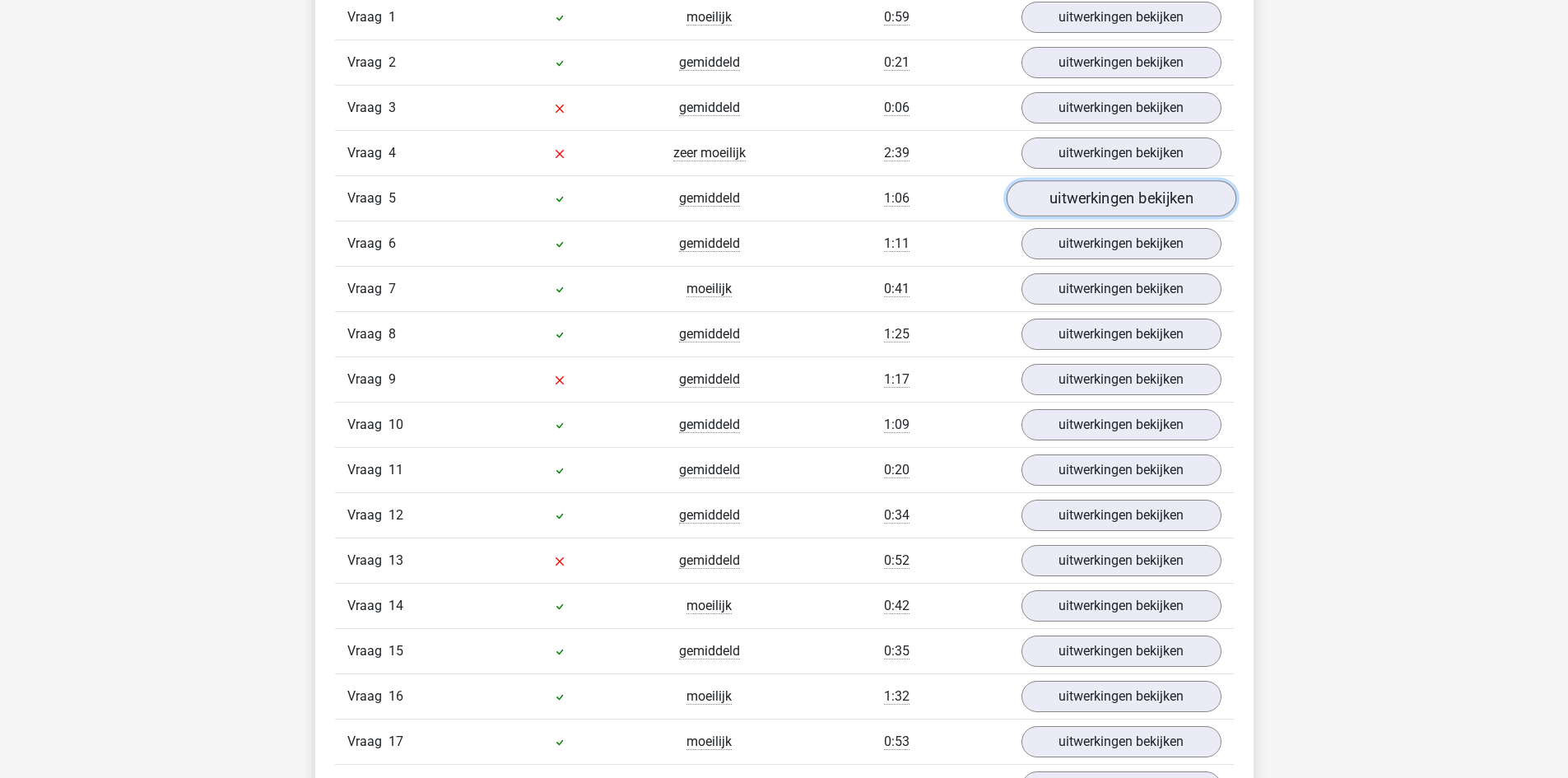
click at [1093, 202] on link "uitwerkingen bekijken" at bounding box center [1120, 198] width 230 height 36
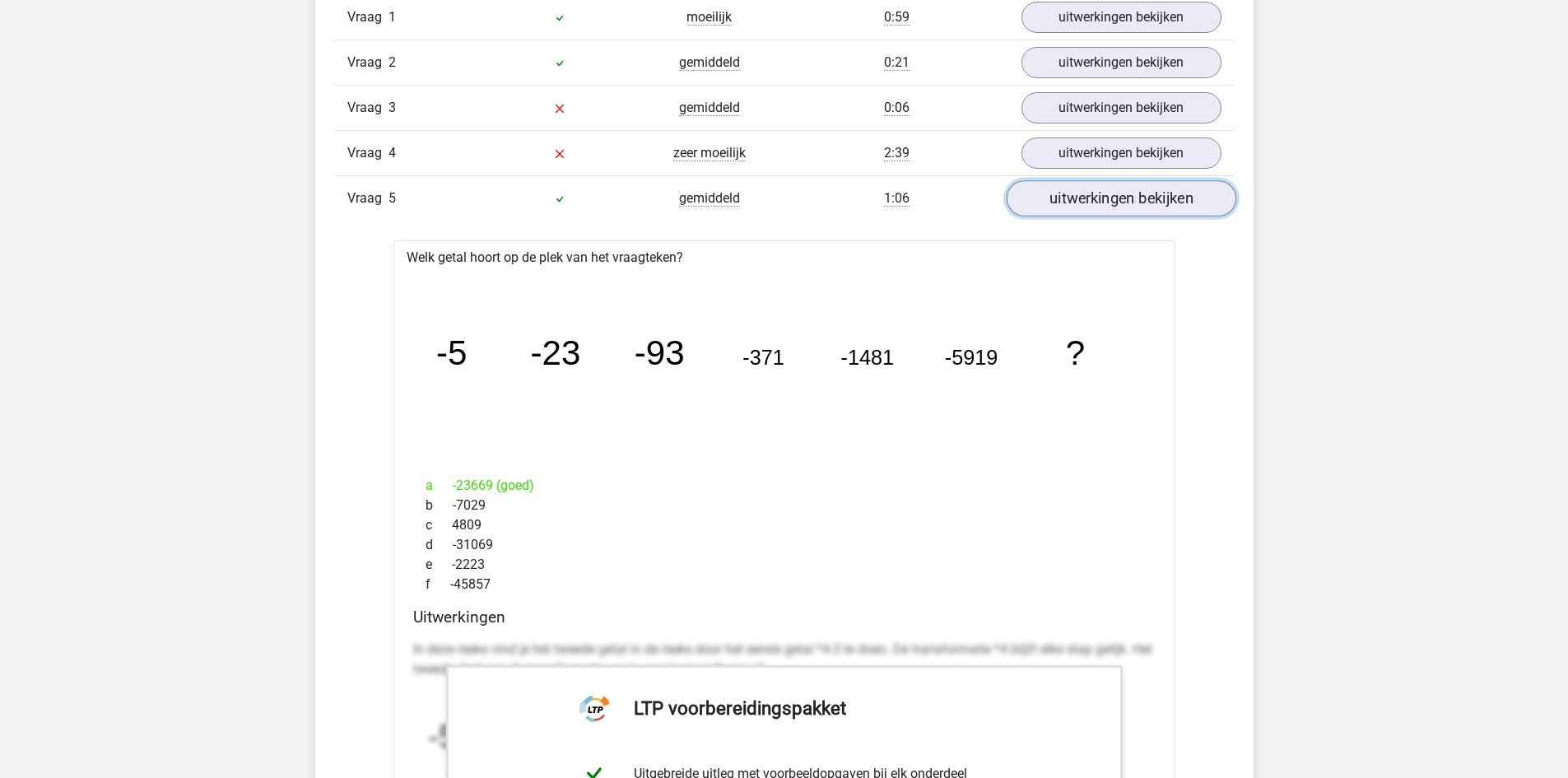
click at [1093, 202] on link "uitwerkingen bekijken" at bounding box center [1120, 198] width 230 height 36
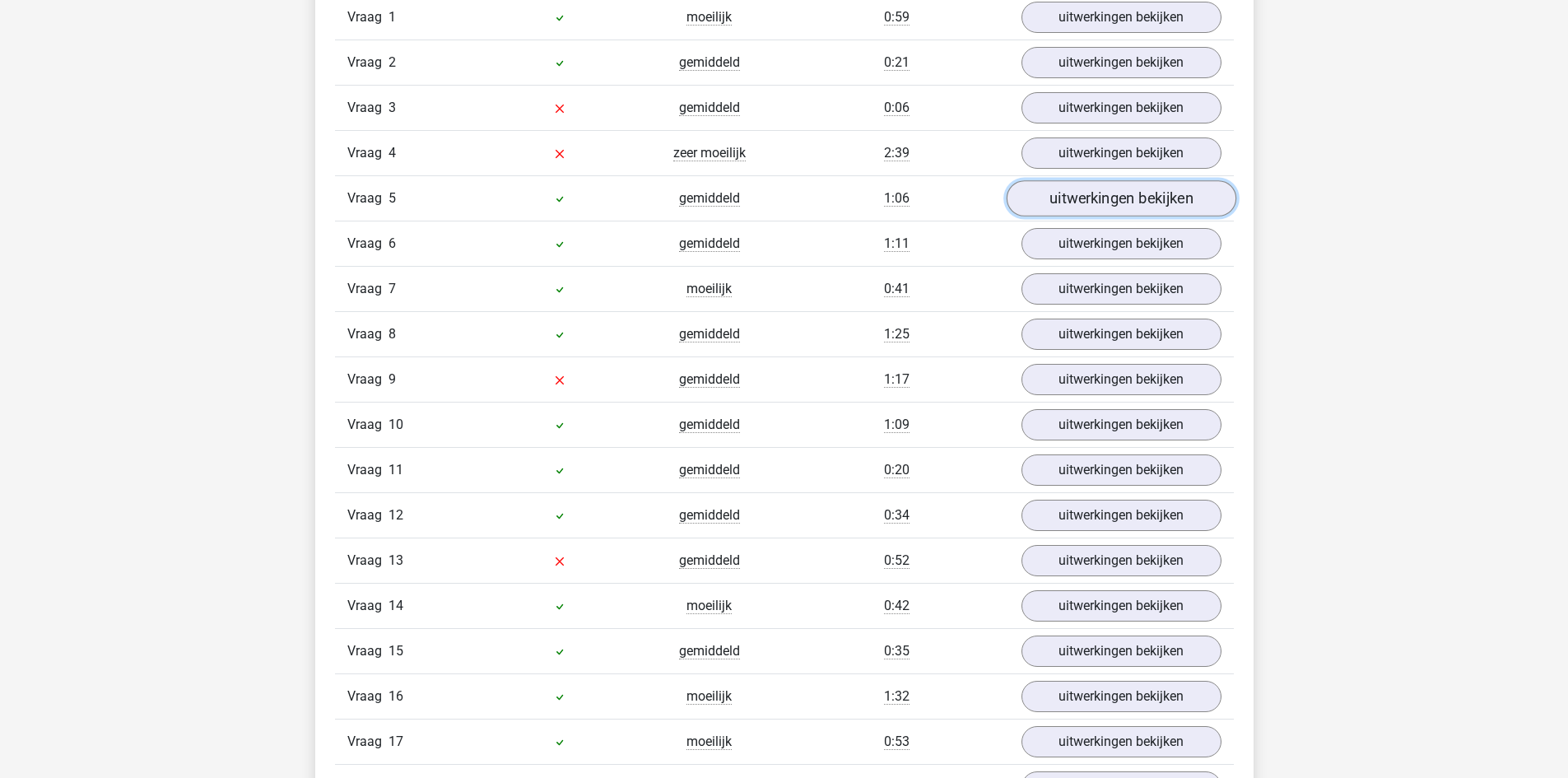
click at [1103, 212] on link "uitwerkingen bekijken" at bounding box center [1120, 198] width 230 height 36
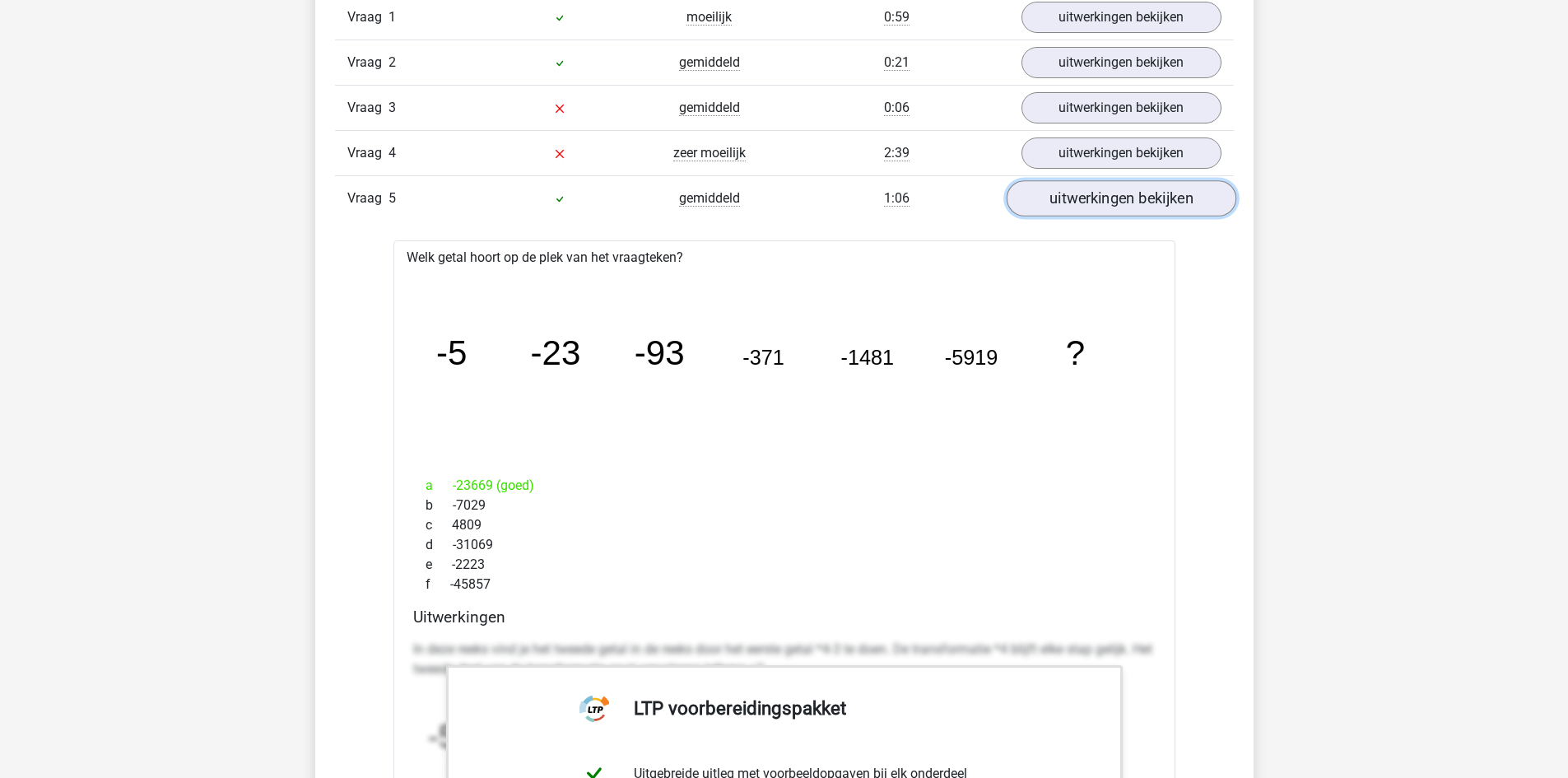
click at [1104, 201] on link "uitwerkingen bekijken" at bounding box center [1120, 198] width 230 height 36
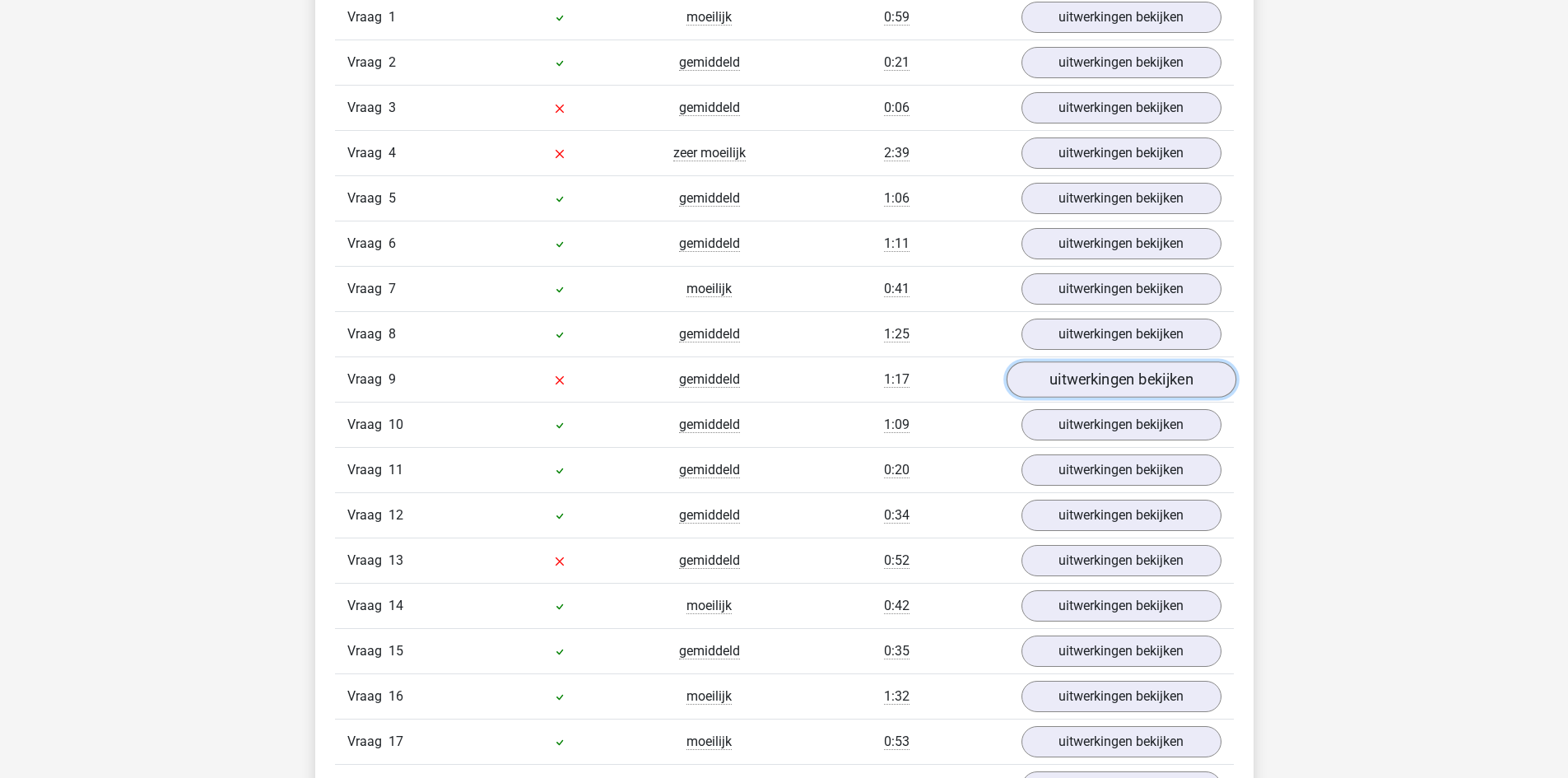
click at [1070, 372] on link "uitwerkingen bekijken" at bounding box center [1120, 379] width 230 height 36
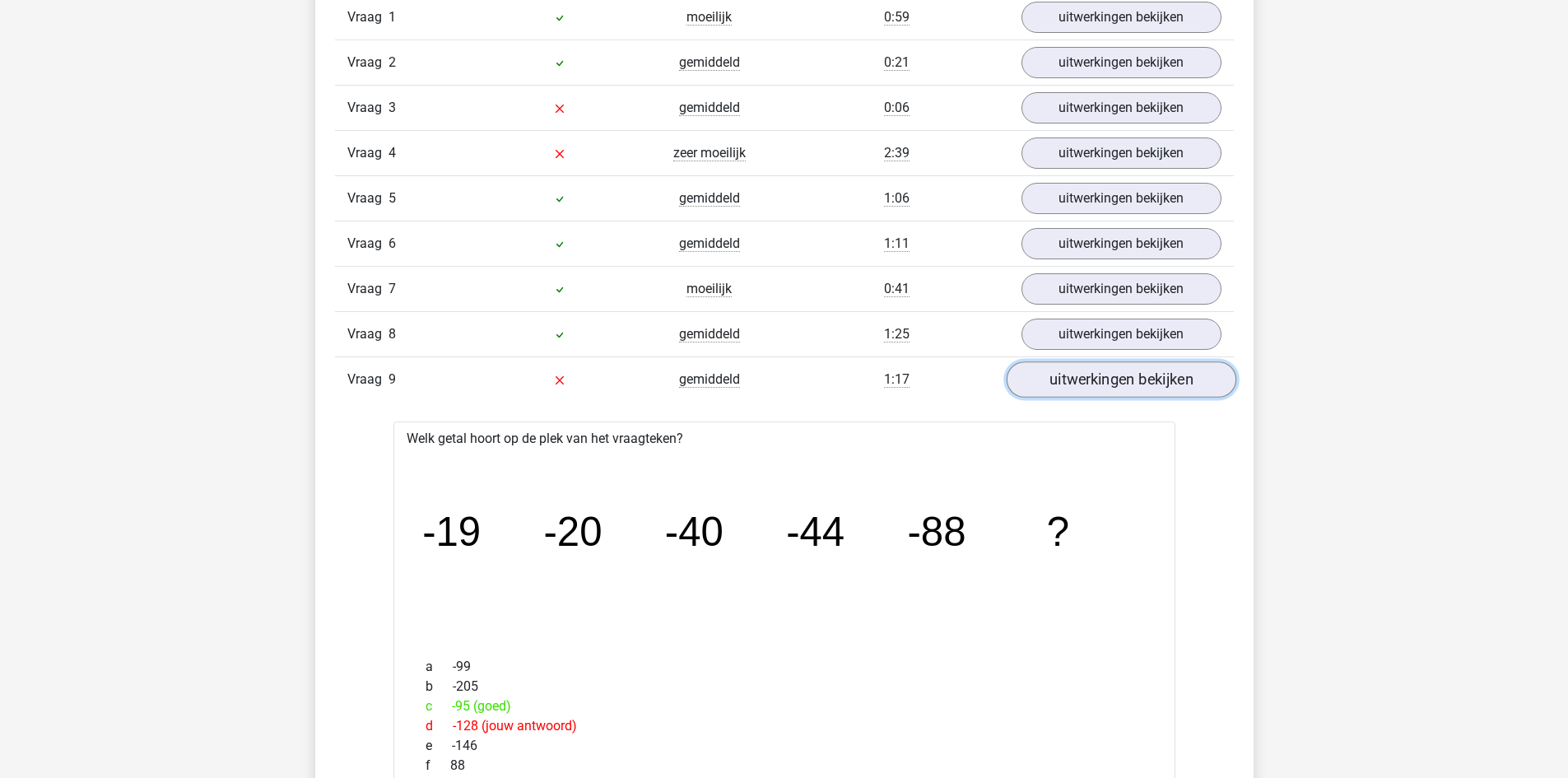
click at [1070, 372] on link "uitwerkingen bekijken" at bounding box center [1120, 379] width 230 height 36
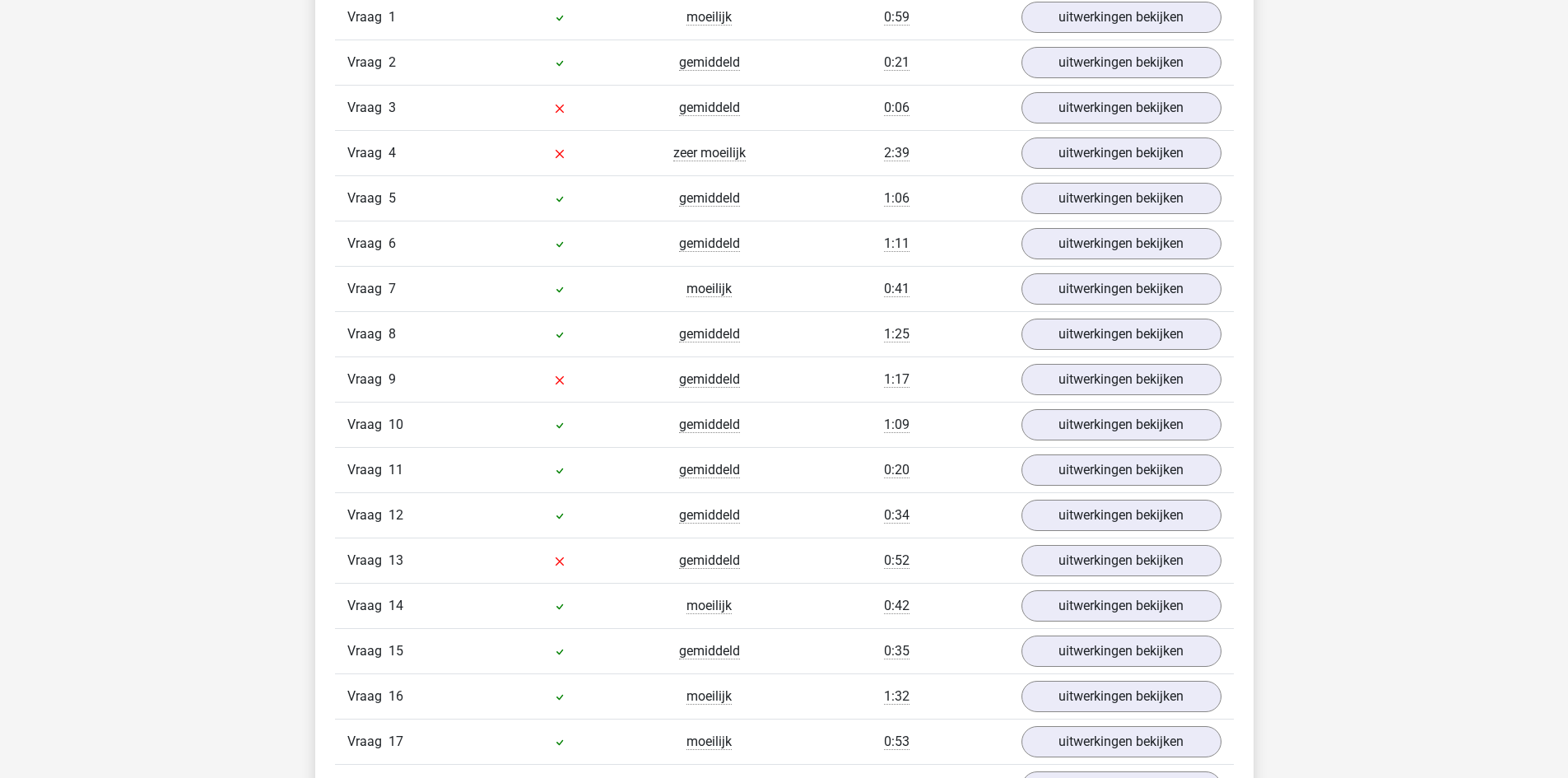
click at [1052, 537] on div "Vraag 12 gemiddeld 0:34 uitwerkingen bekijken" at bounding box center [784, 515] width 899 height 45
click at [1054, 551] on link "uitwerkingen bekijken" at bounding box center [1120, 560] width 230 height 36
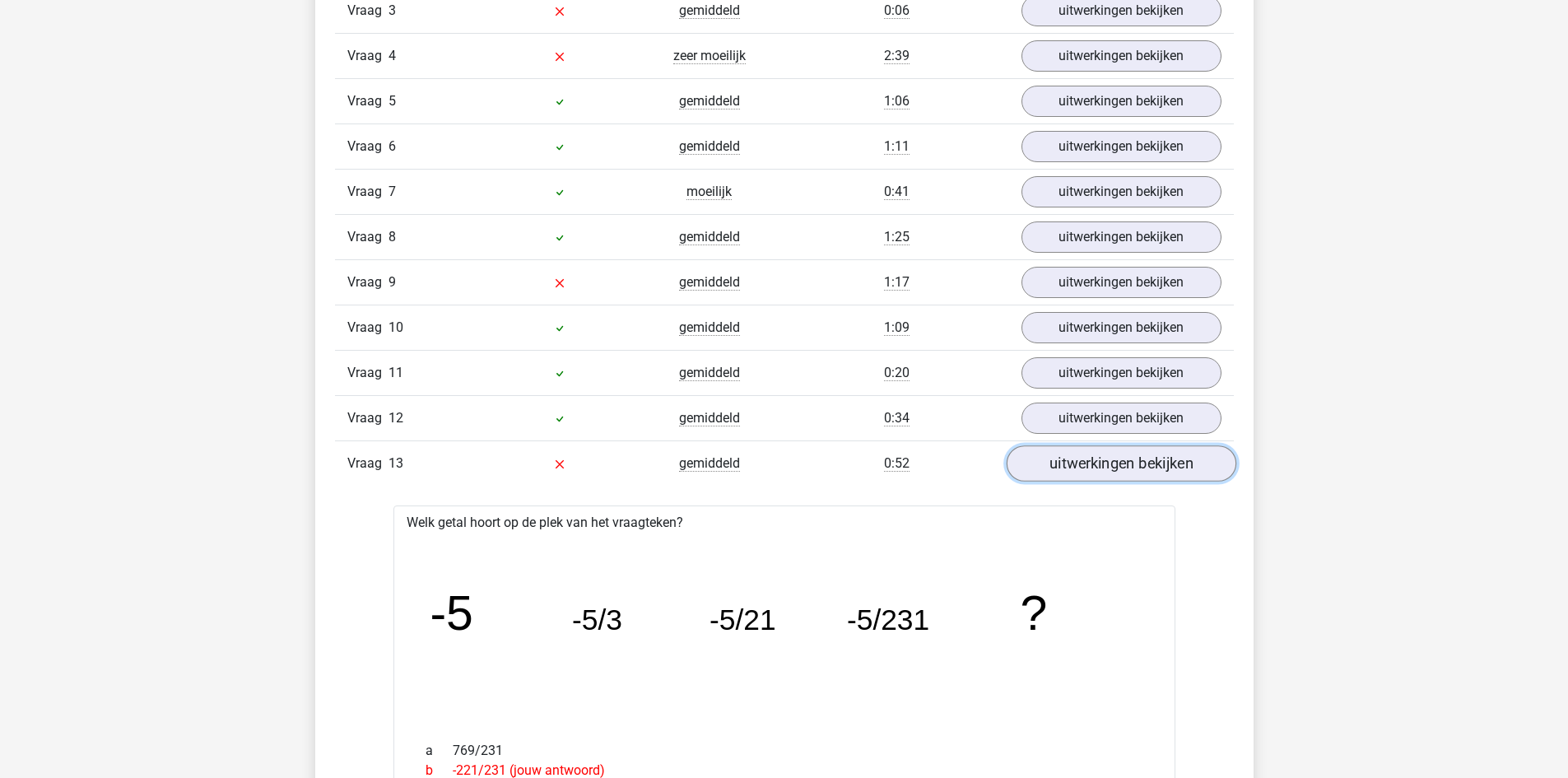
scroll to position [2141, 0]
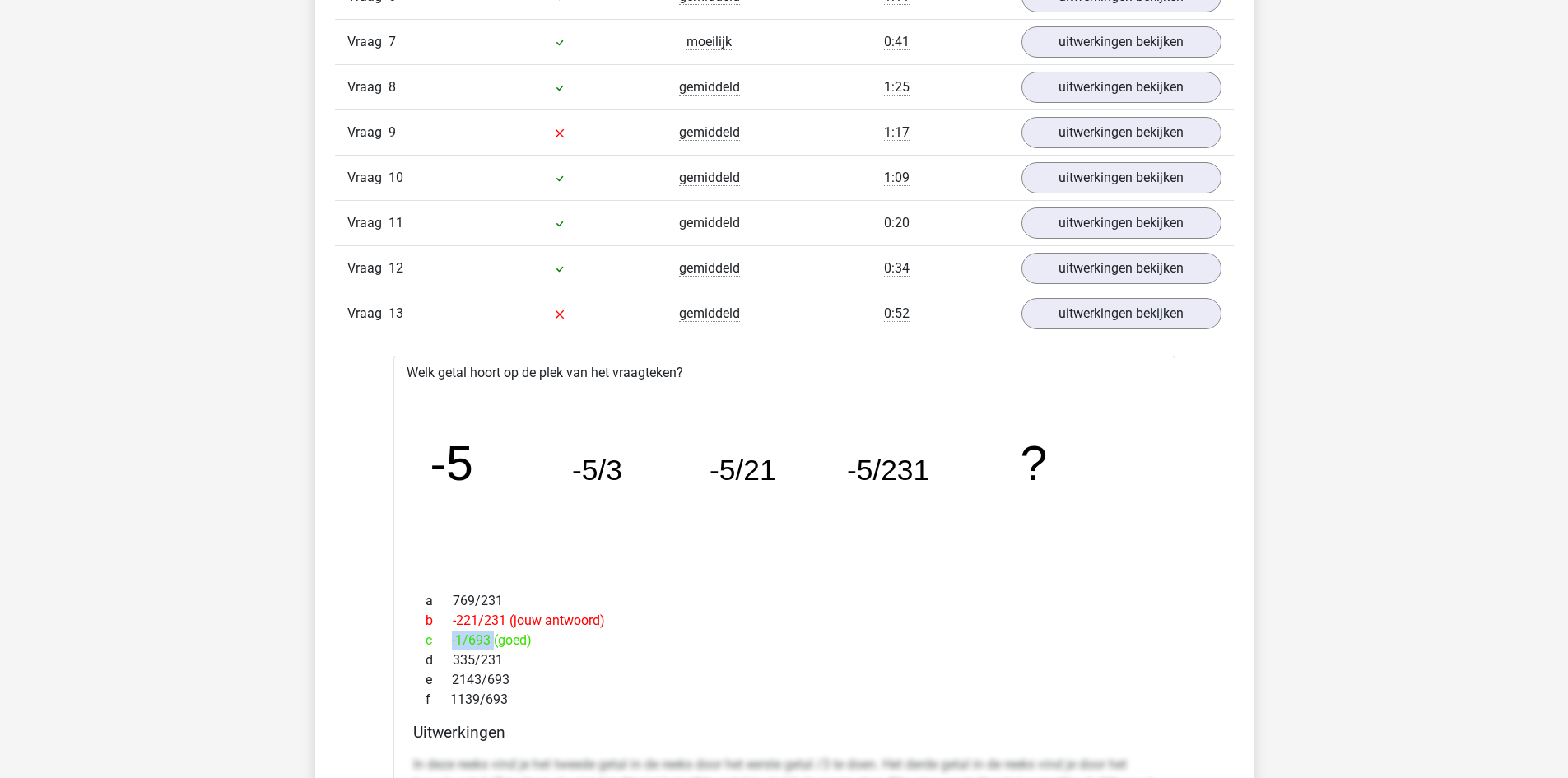
drag, startPoint x: 462, startPoint y: 638, endPoint x: 445, endPoint y: 639, distance: 17.0
click at [445, 639] on div "c -1/693 (goed)" at bounding box center [784, 640] width 742 height 19
click at [860, 685] on div "e 2143/693" at bounding box center [784, 679] width 742 height 19
drag, startPoint x: 486, startPoint y: 642, endPoint x: 448, endPoint y: 642, distance: 38.0
click at [448, 642] on div "c -1/693 (goed)" at bounding box center [784, 640] width 742 height 19
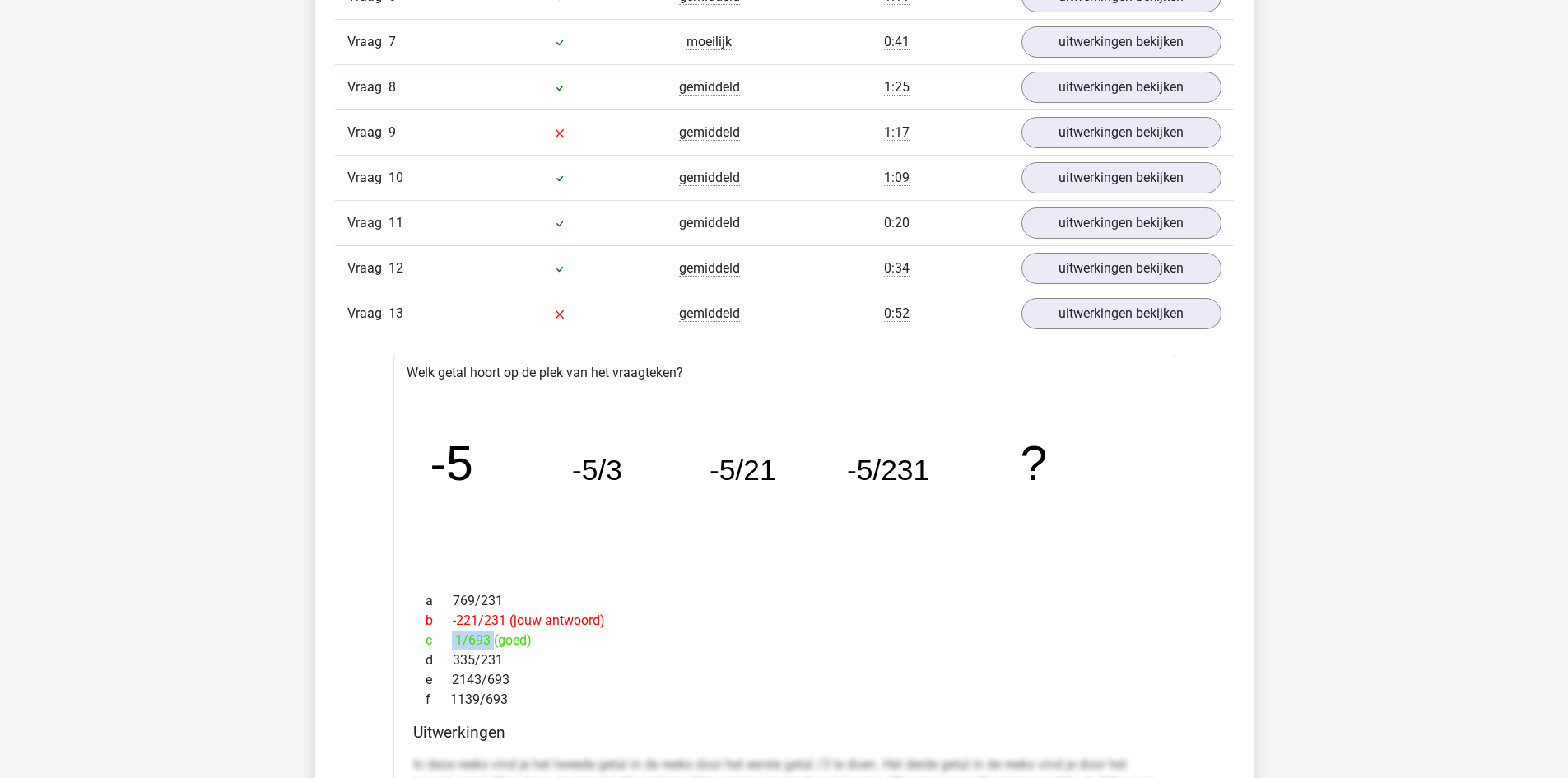
click at [448, 642] on span "c" at bounding box center [439, 640] width 27 height 19
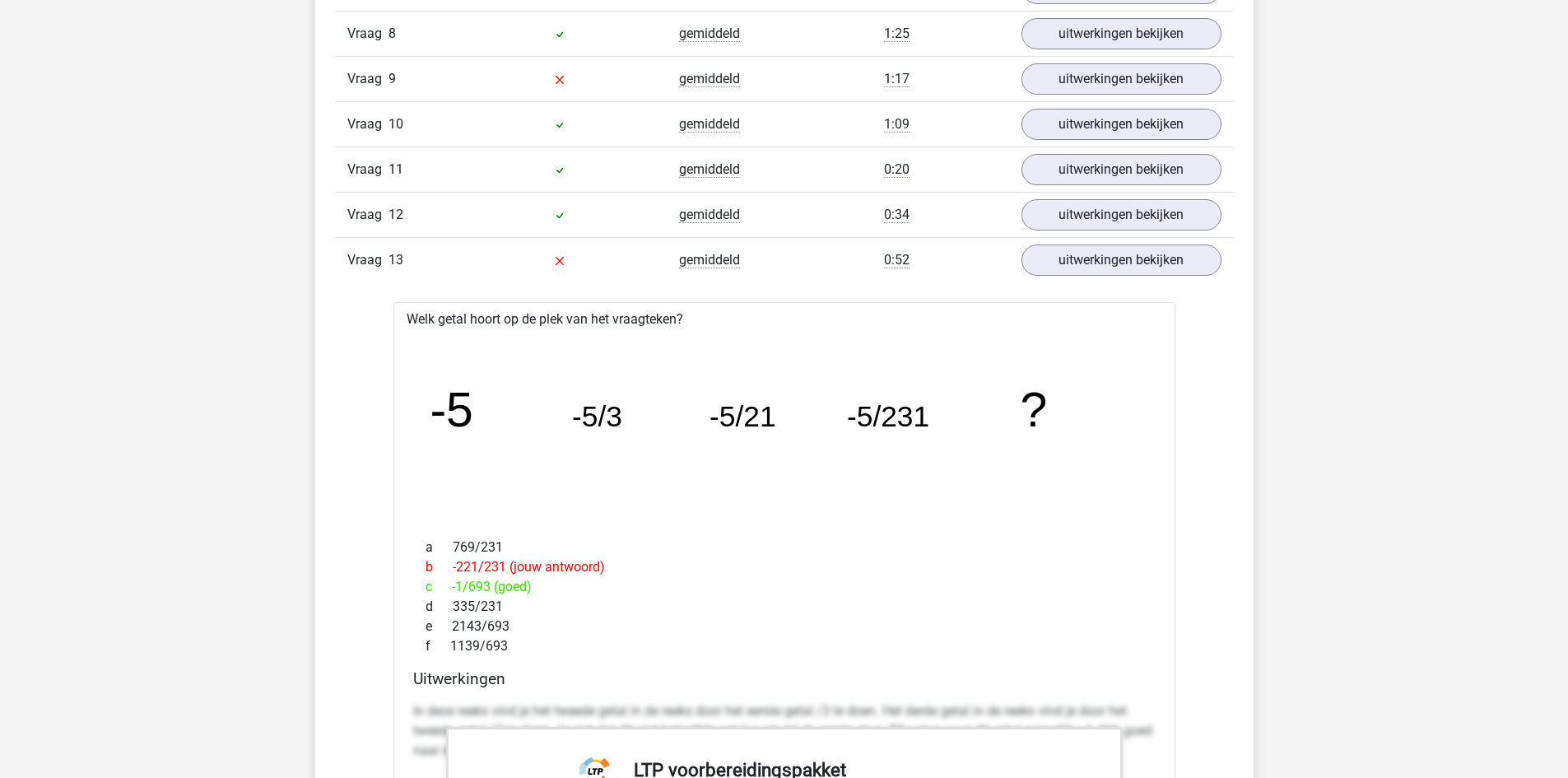
scroll to position [2223, 0]
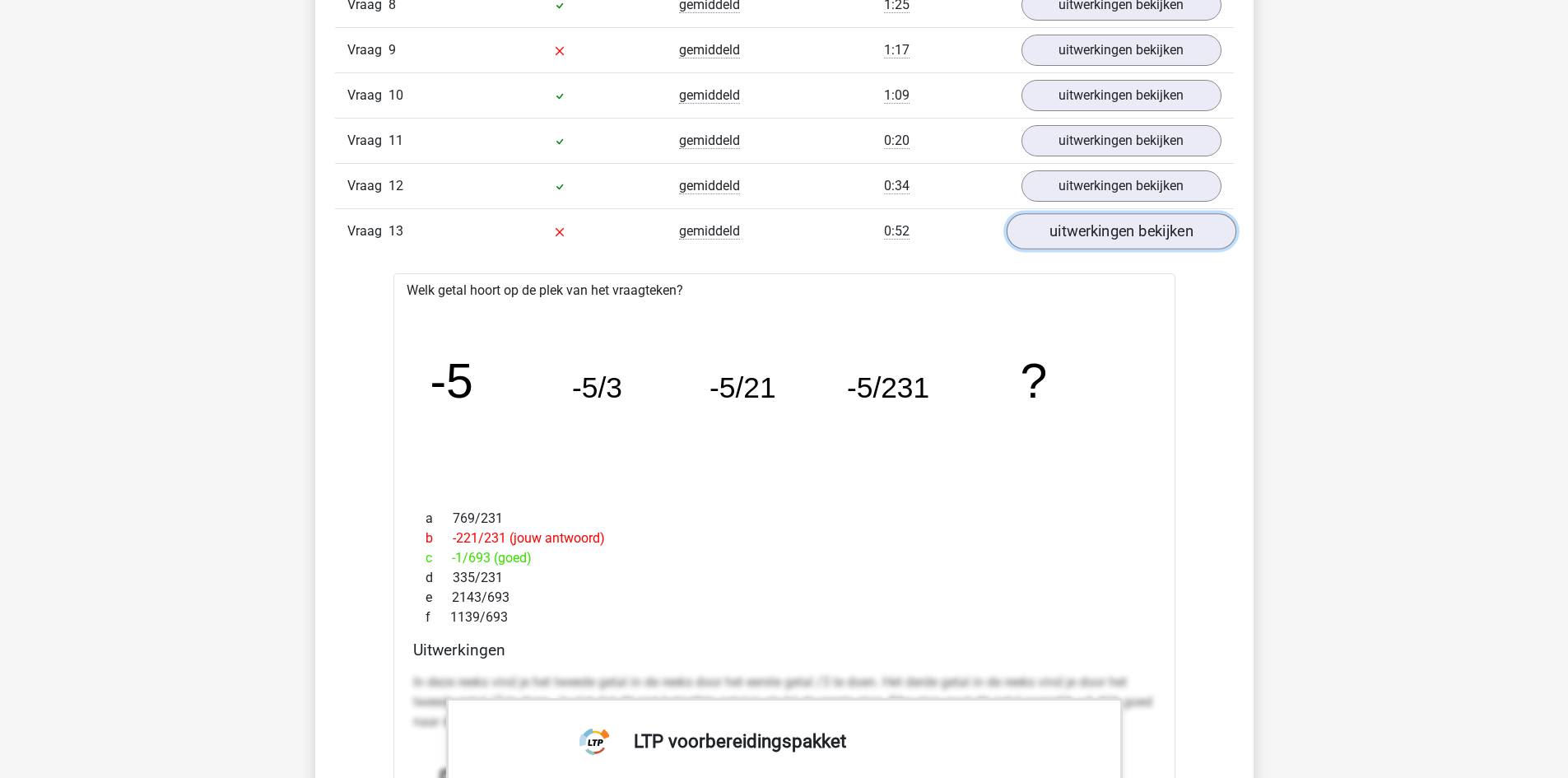
click at [1097, 224] on link "uitwerkingen bekijken" at bounding box center [1120, 231] width 230 height 36
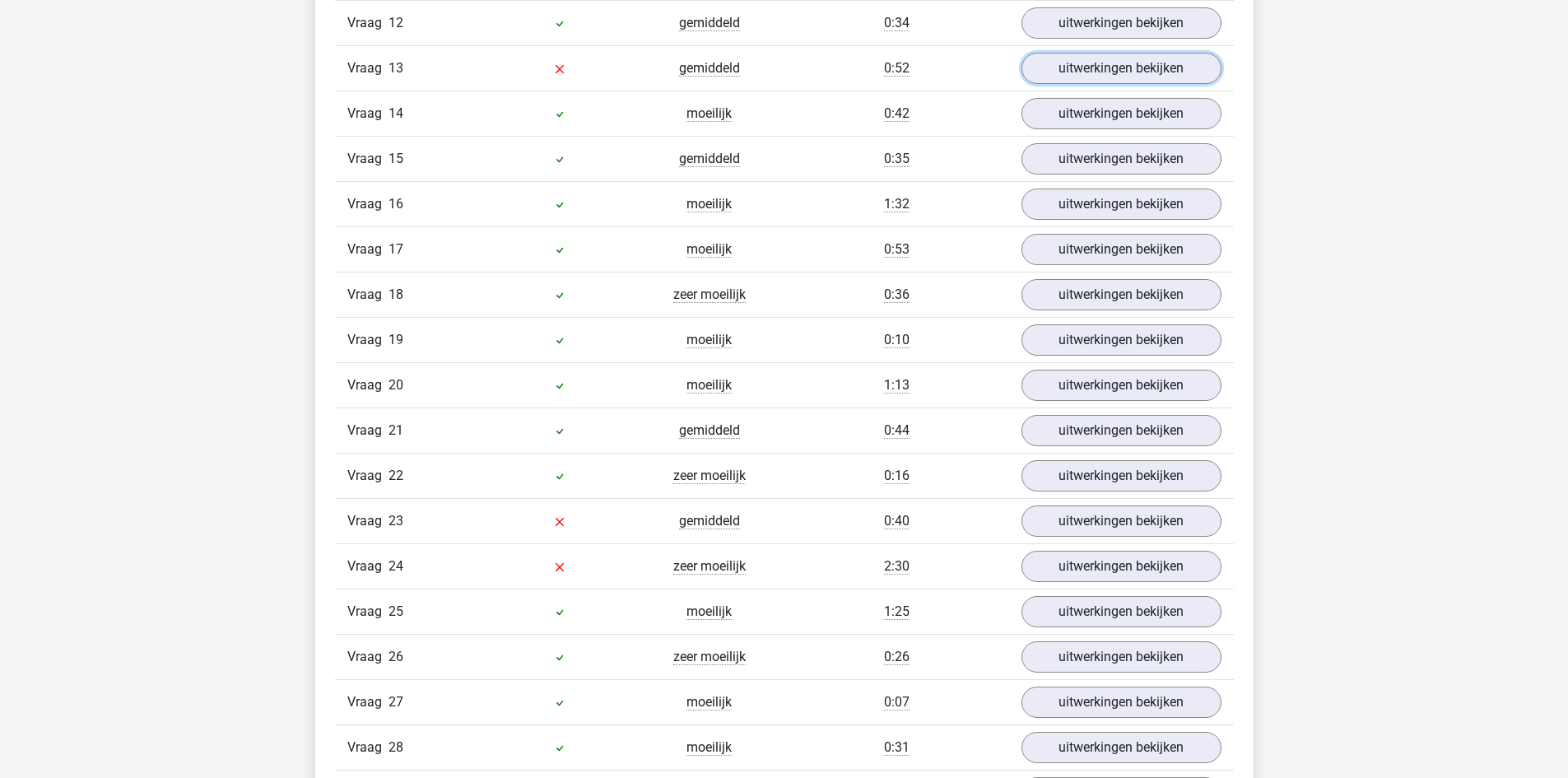
scroll to position [2388, 0]
click at [1069, 292] on link "uitwerkingen bekijken" at bounding box center [1120, 293] width 230 height 36
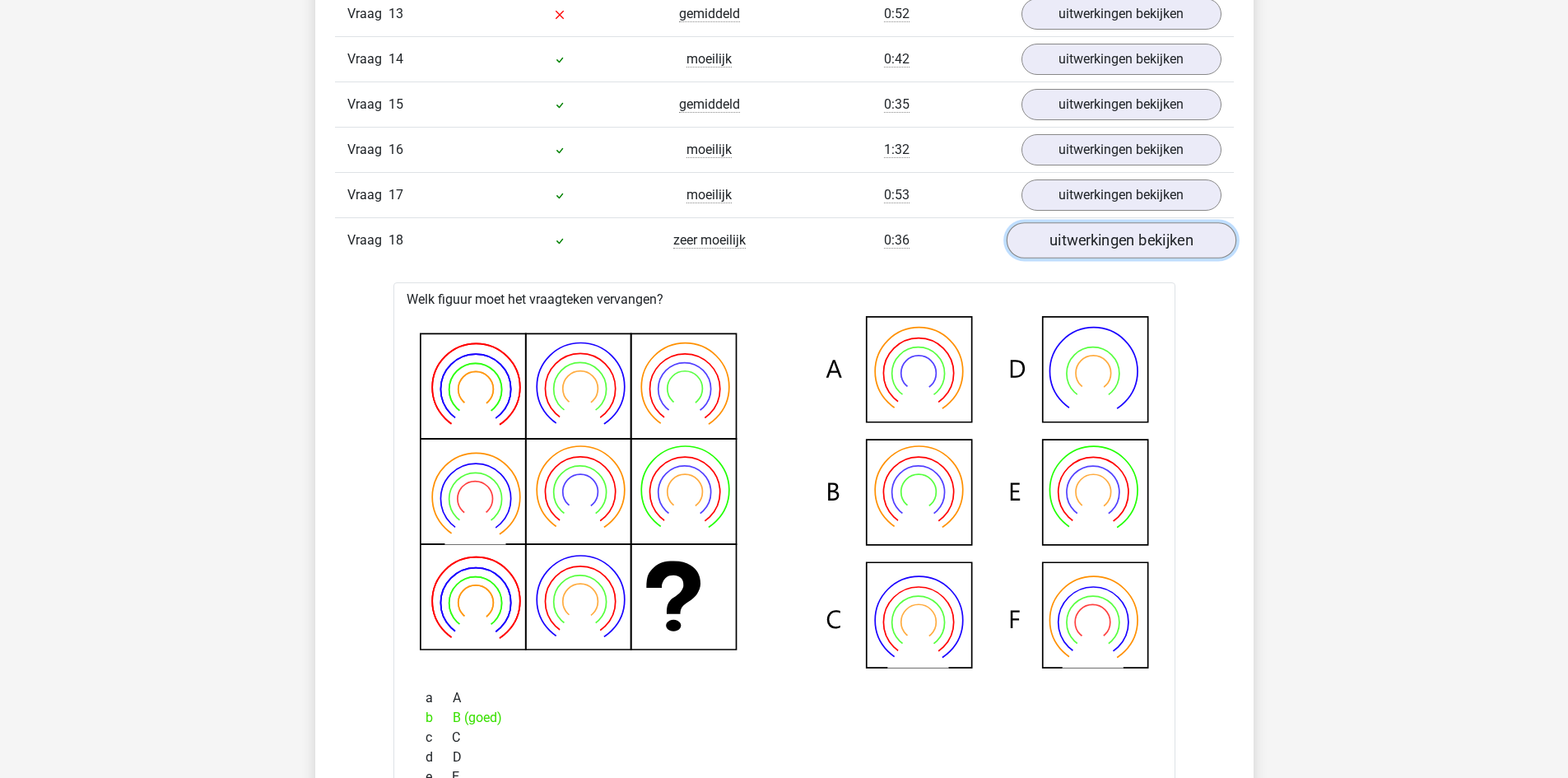
scroll to position [2471, 0]
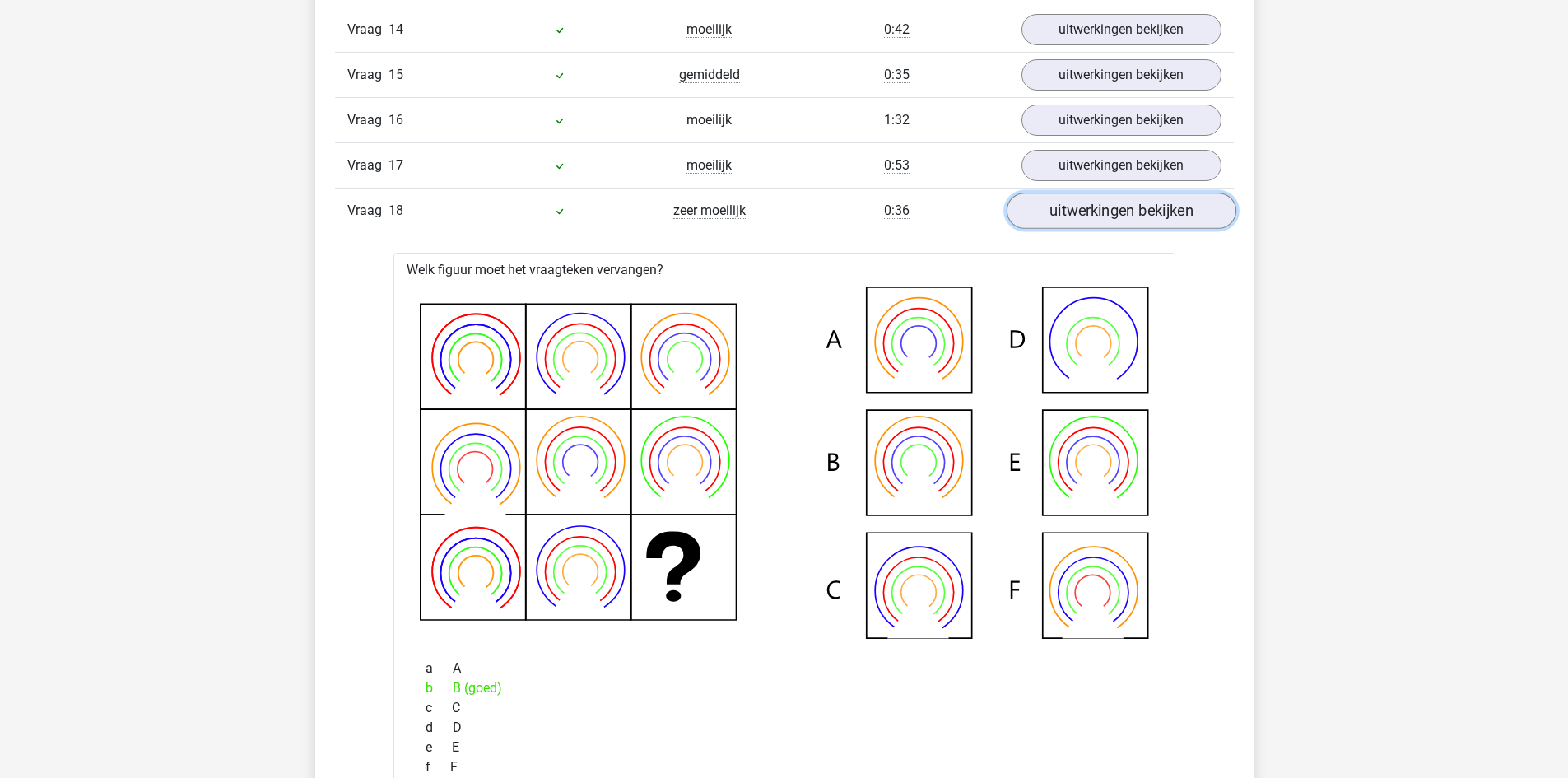
click at [1113, 208] on link "uitwerkingen bekijken" at bounding box center [1120, 211] width 230 height 36
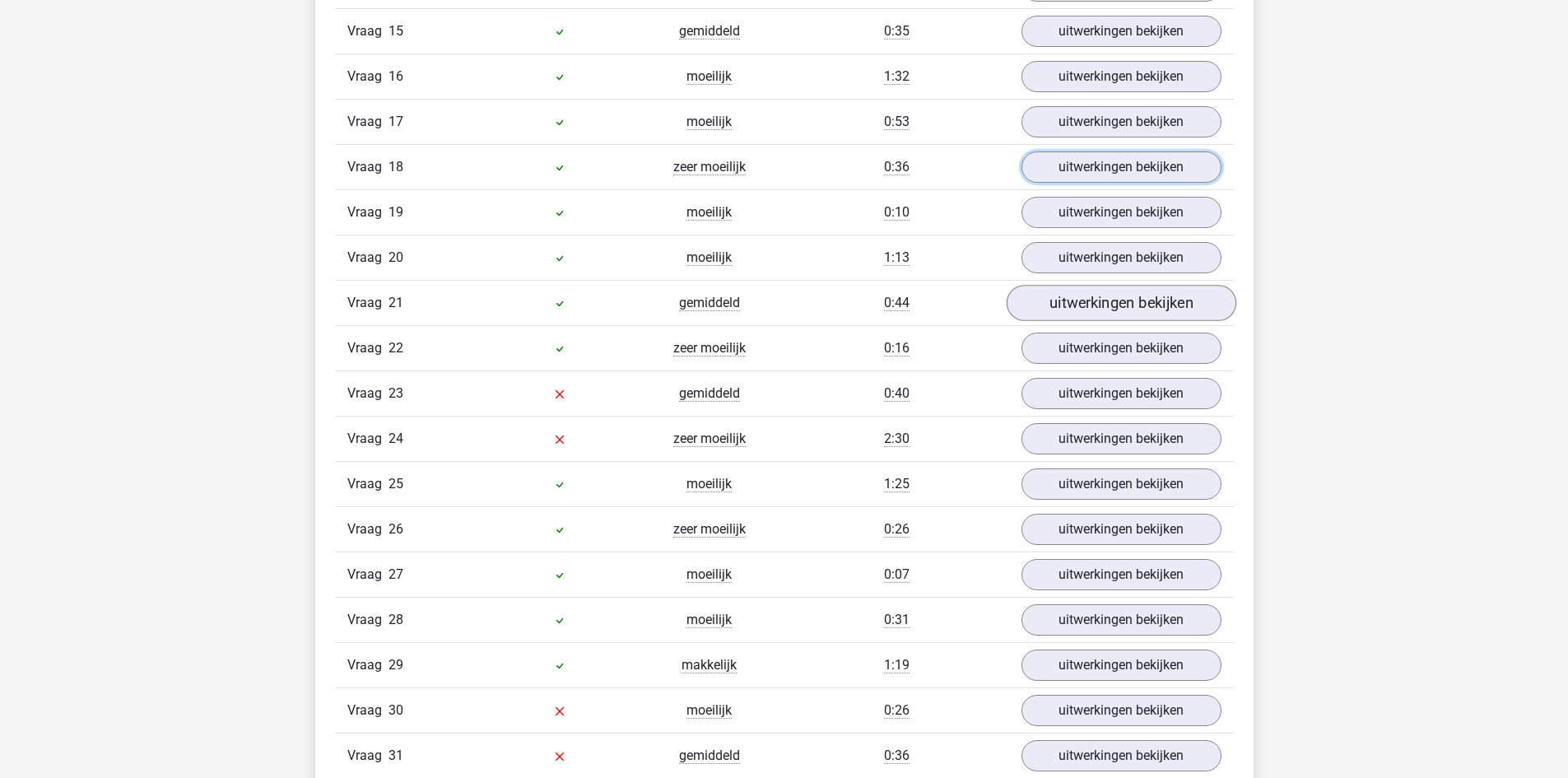
scroll to position [2553, 0]
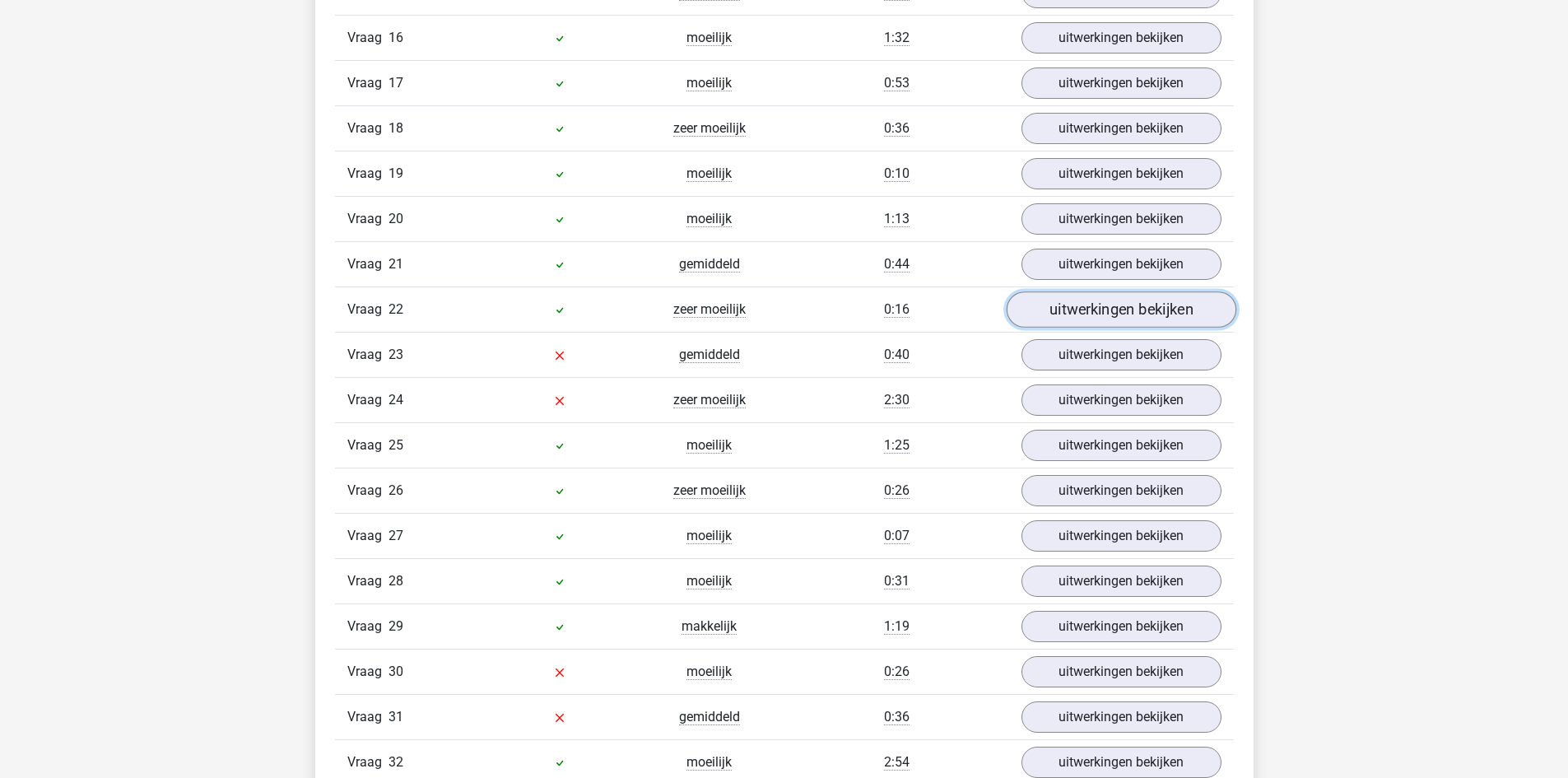
click at [1092, 309] on link "uitwerkingen bekijken" at bounding box center [1120, 309] width 230 height 36
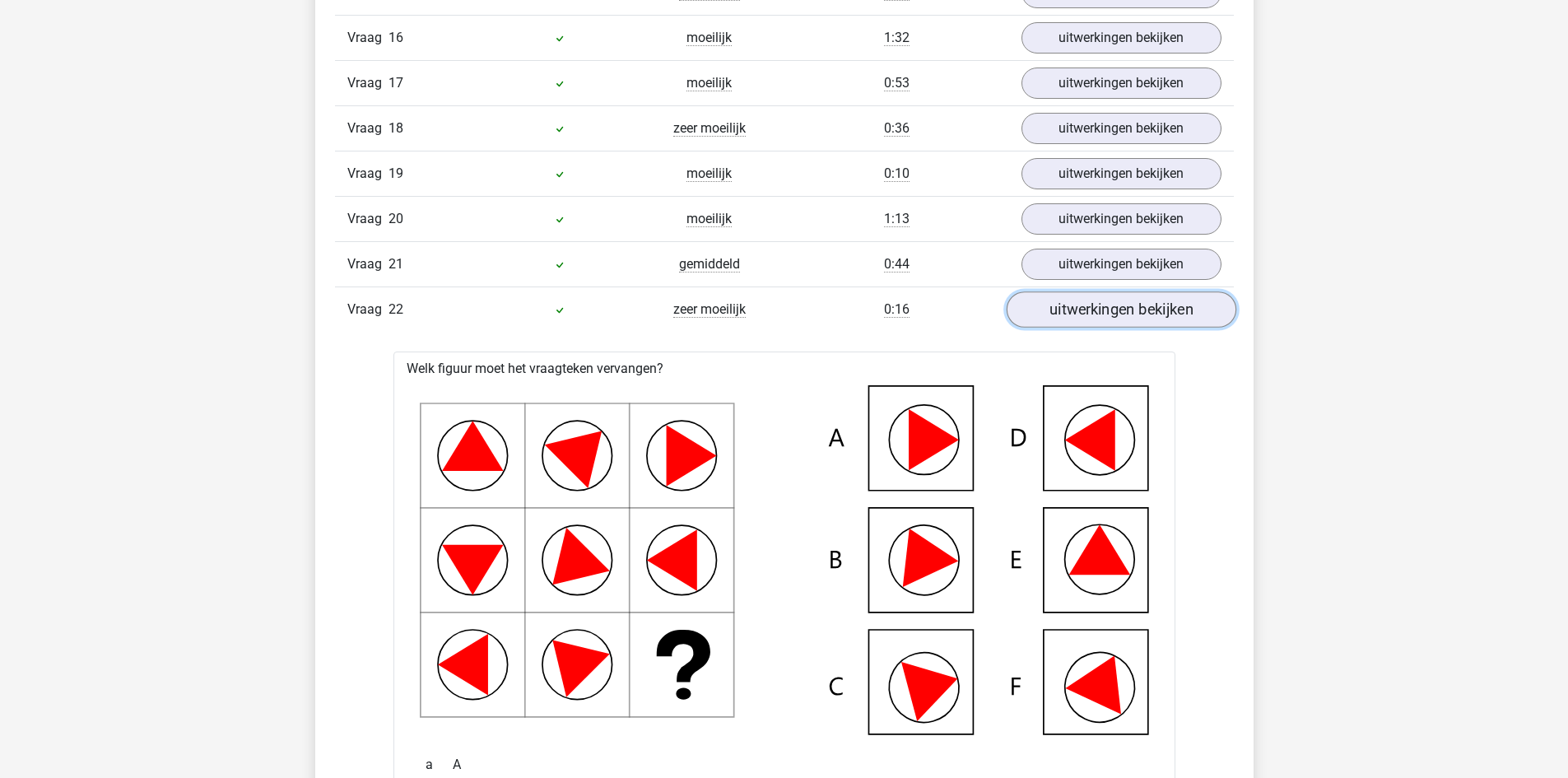
click at [1172, 312] on link "uitwerkingen bekijken" at bounding box center [1120, 309] width 230 height 36
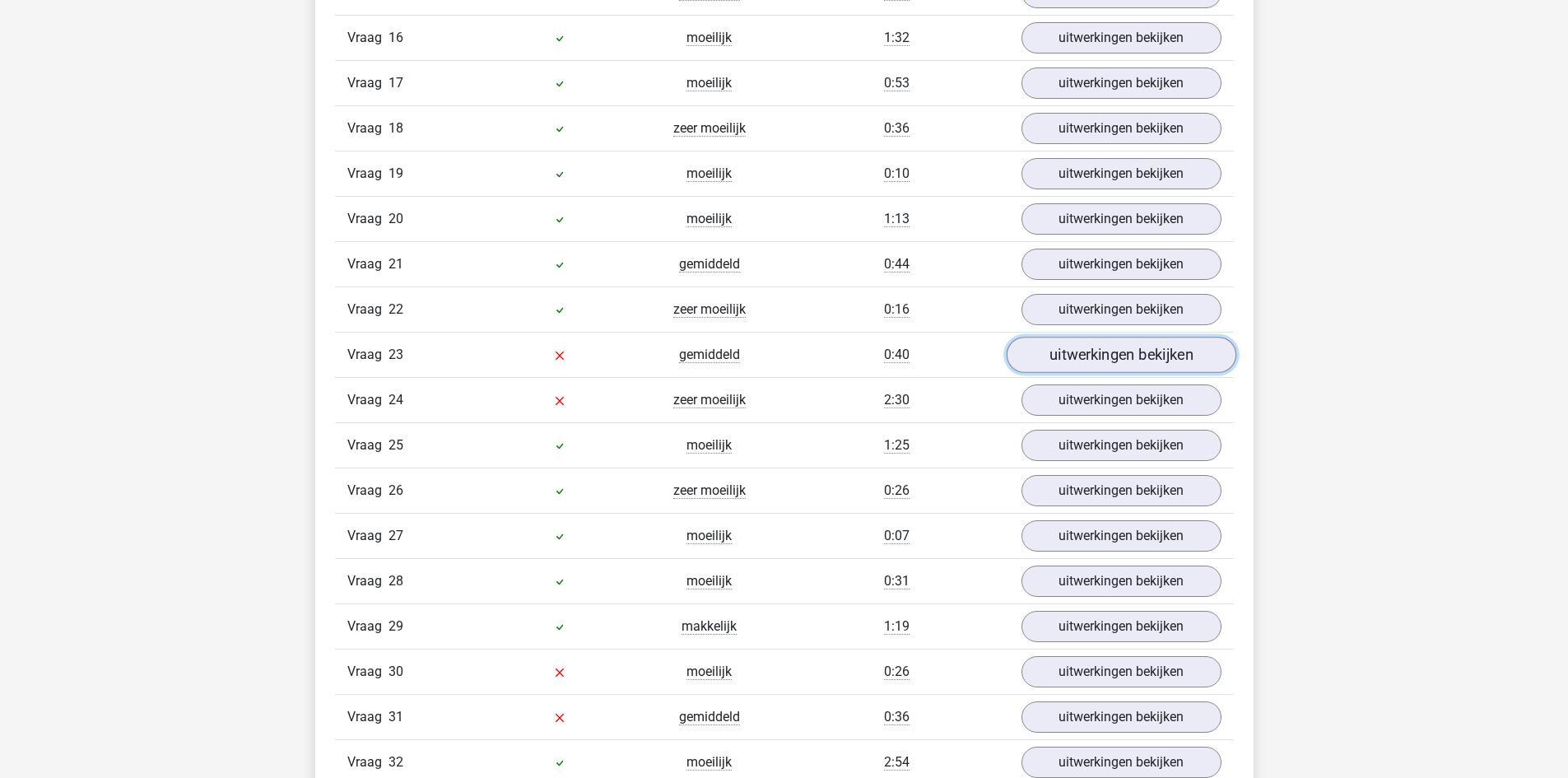
click at [1167, 354] on link "uitwerkingen bekijken" at bounding box center [1120, 354] width 230 height 36
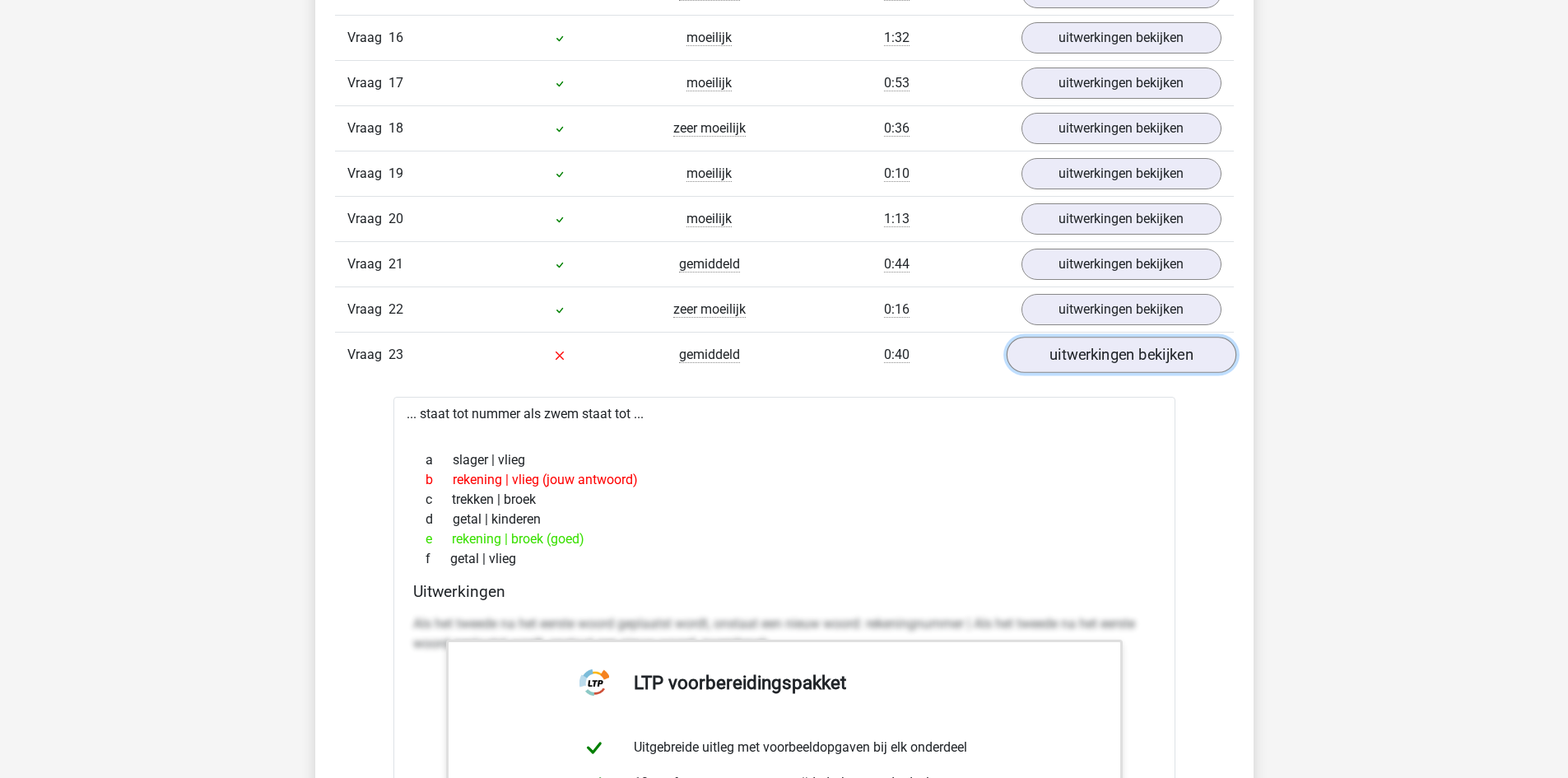
click at [1164, 359] on link "uitwerkingen bekijken" at bounding box center [1120, 354] width 230 height 36
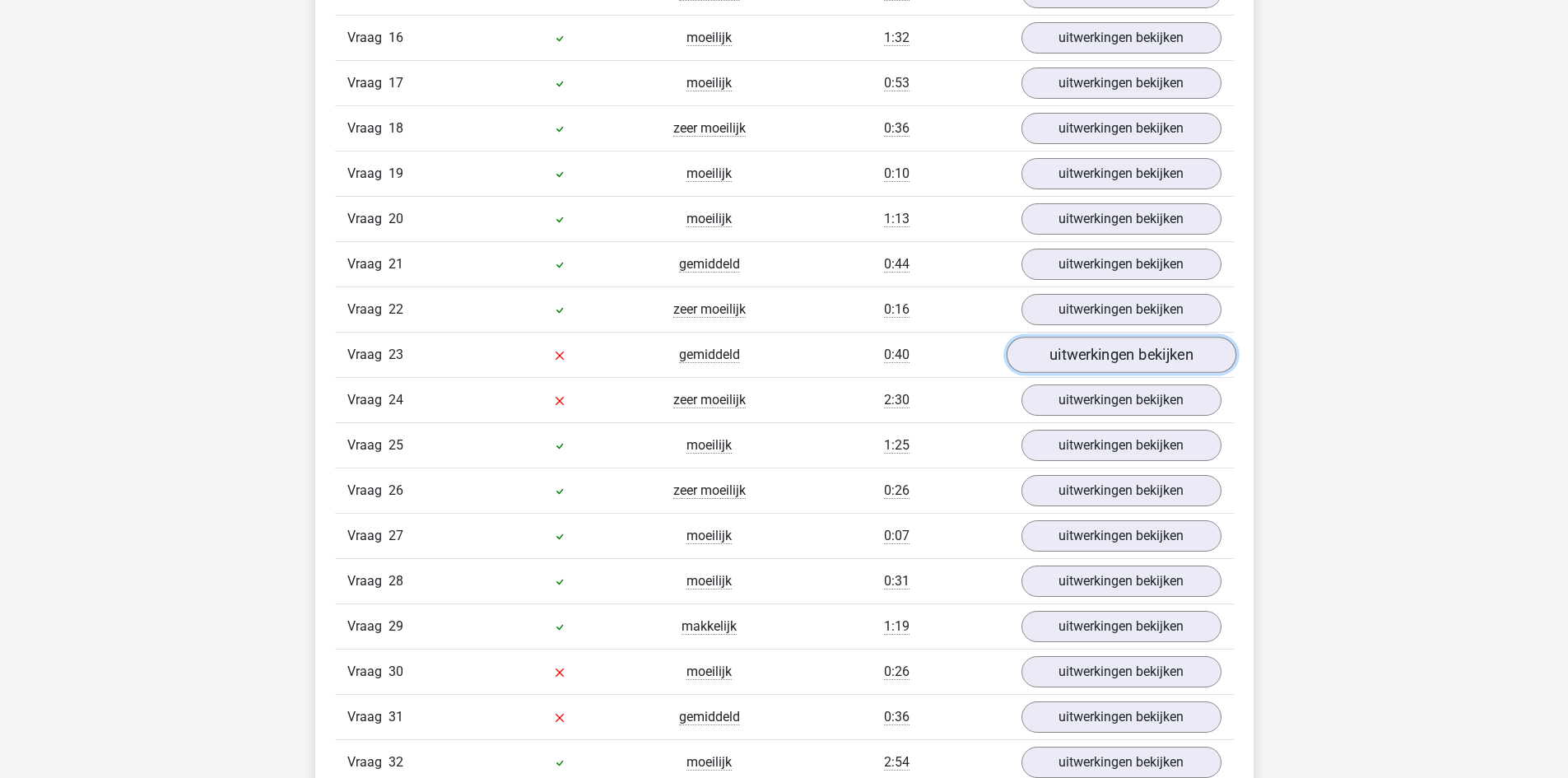
click at [1163, 356] on link "uitwerkingen bekijken" at bounding box center [1120, 354] width 230 height 36
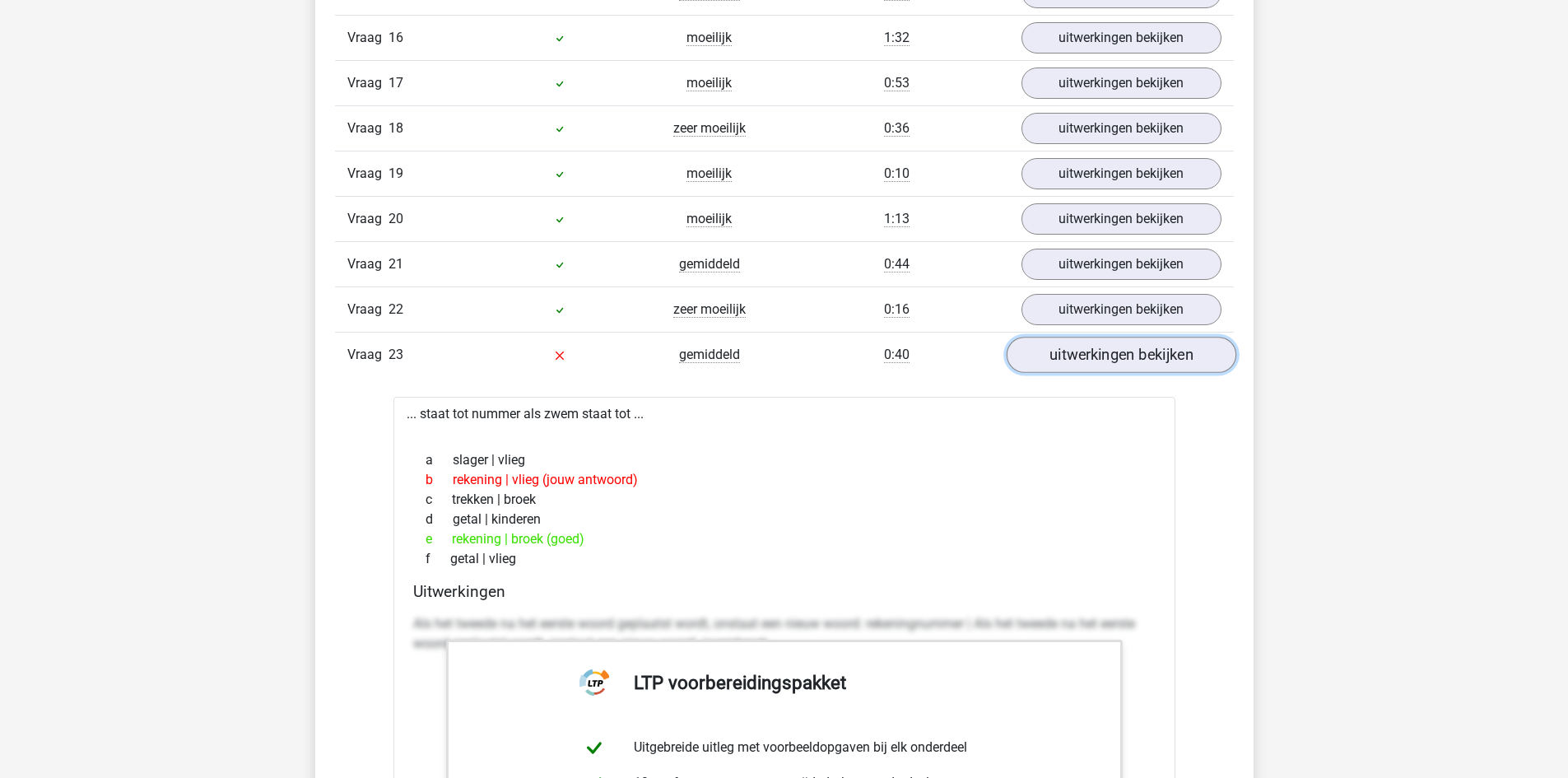
click at [1149, 359] on link "uitwerkingen bekijken" at bounding box center [1120, 354] width 230 height 36
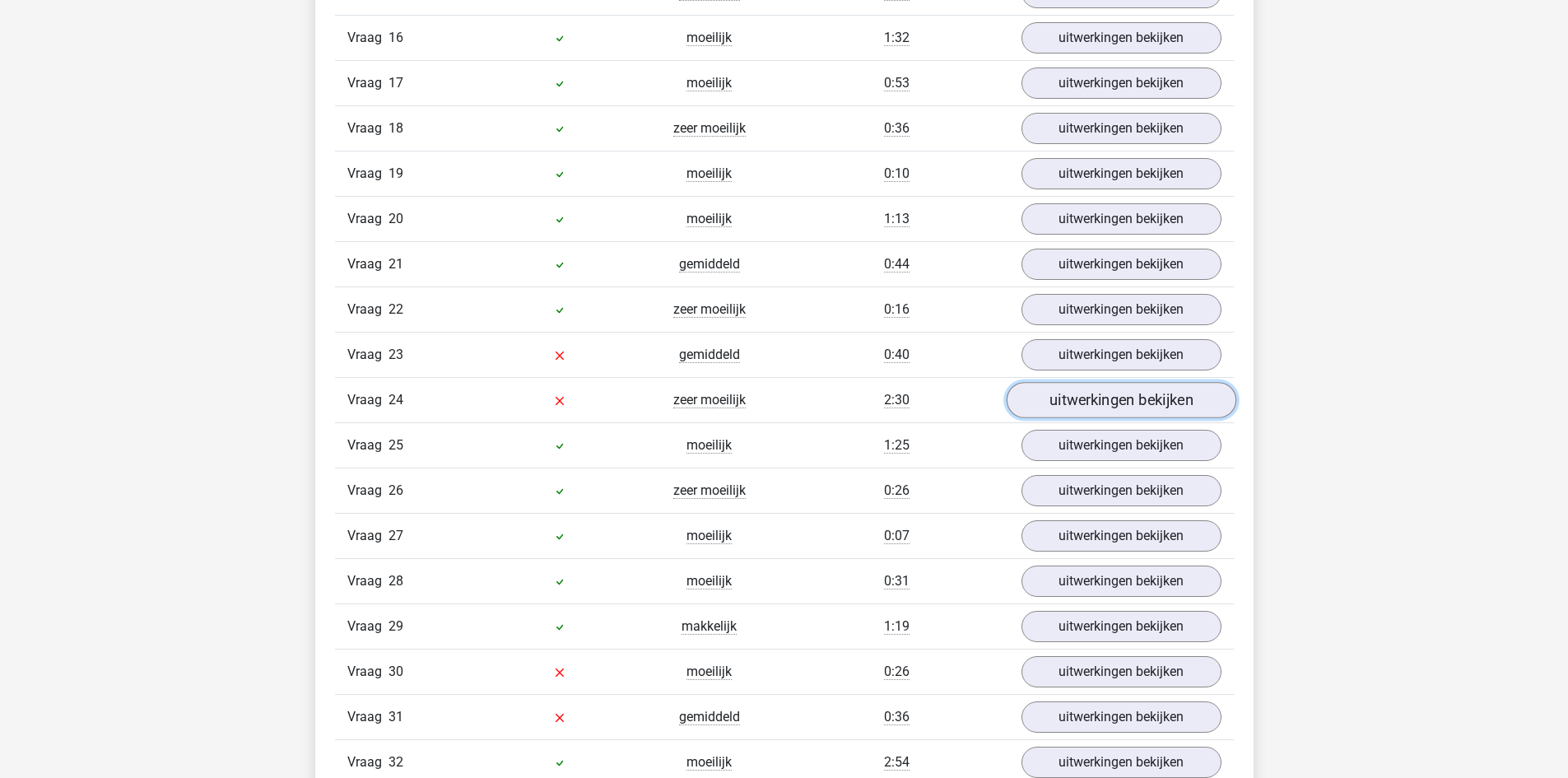
click at [1141, 397] on link "uitwerkingen bekijken" at bounding box center [1120, 400] width 230 height 36
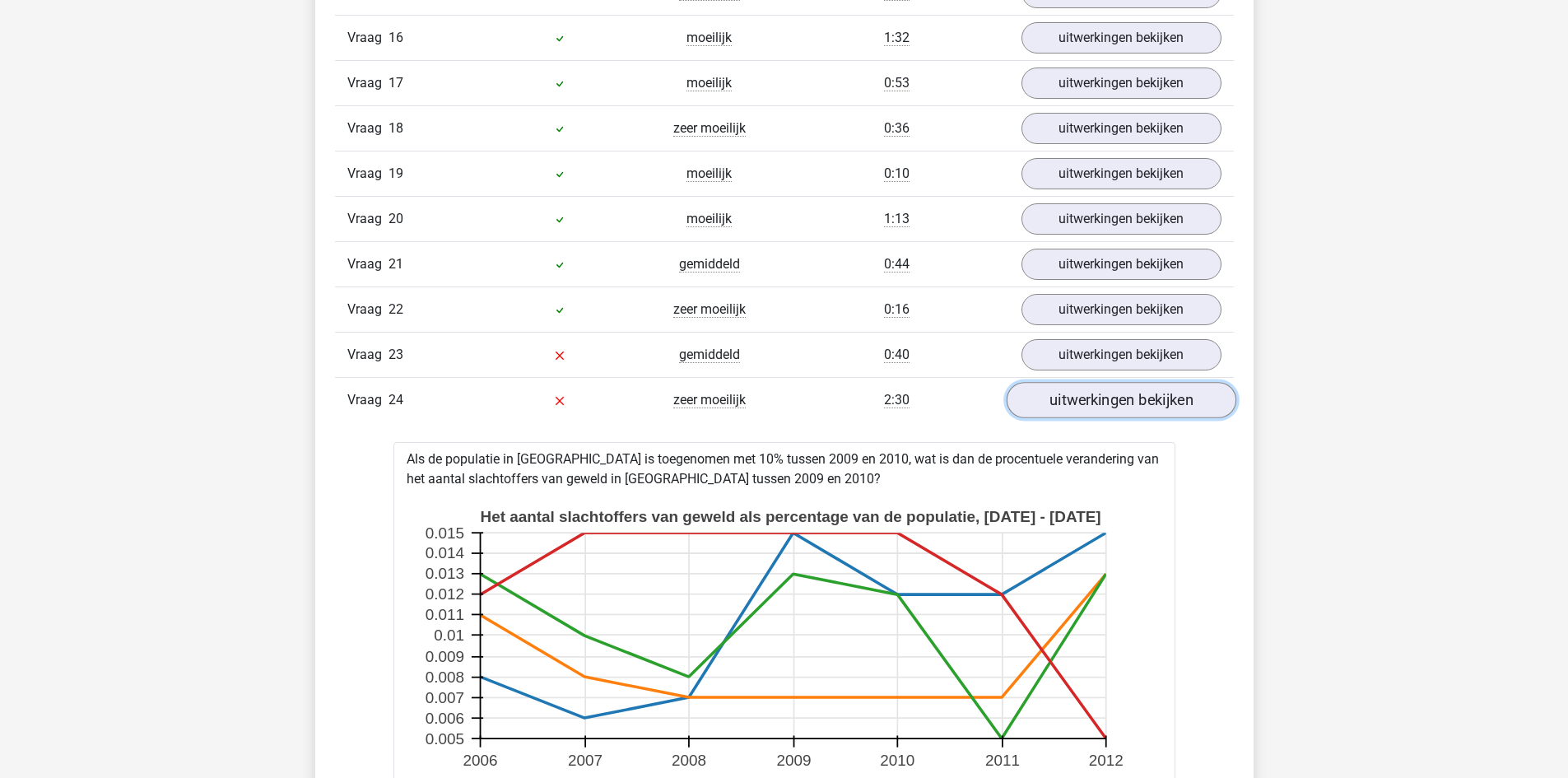
click at [1062, 397] on link "uitwerkingen bekijken" at bounding box center [1120, 400] width 230 height 36
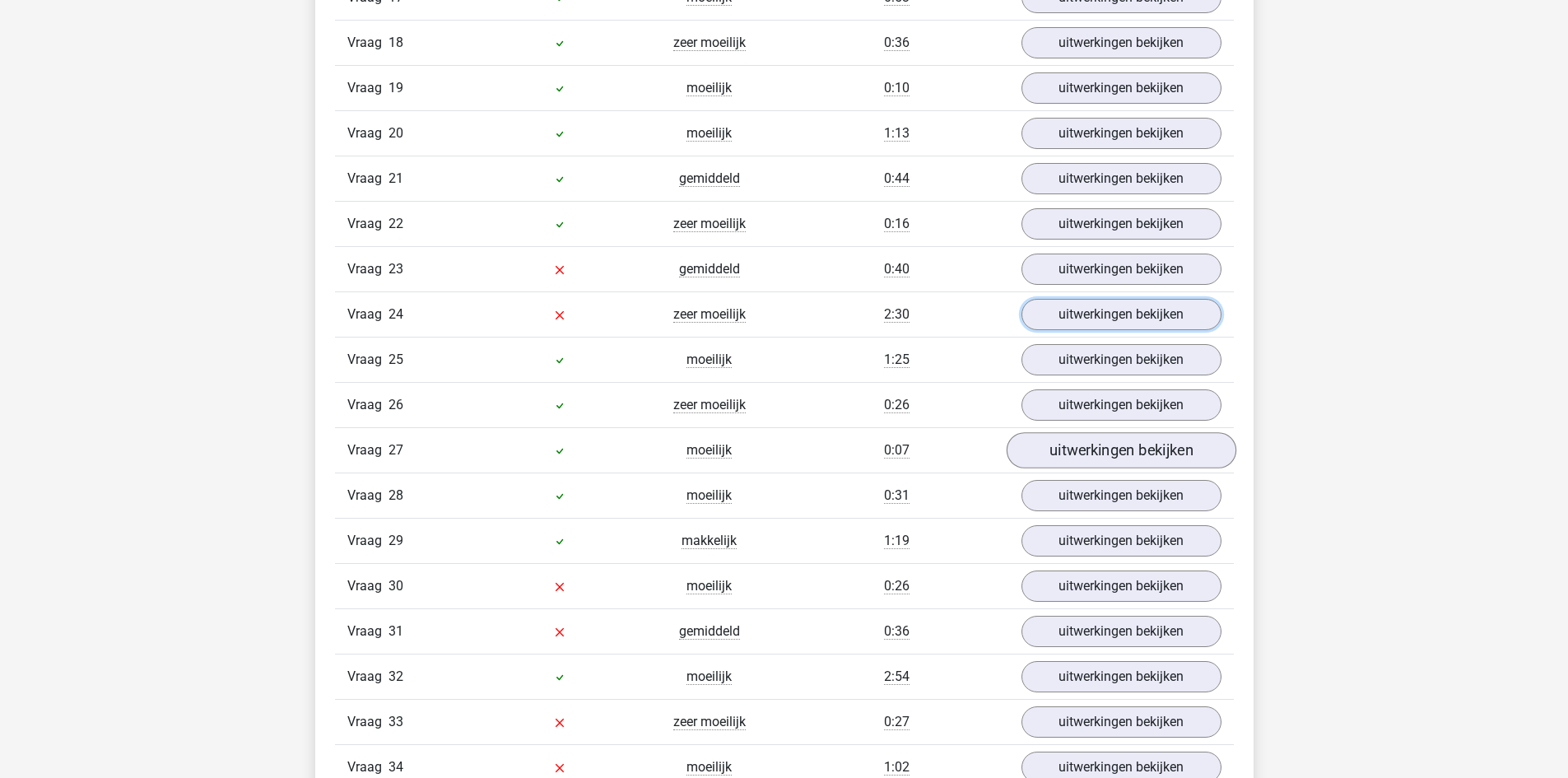
scroll to position [2717, 0]
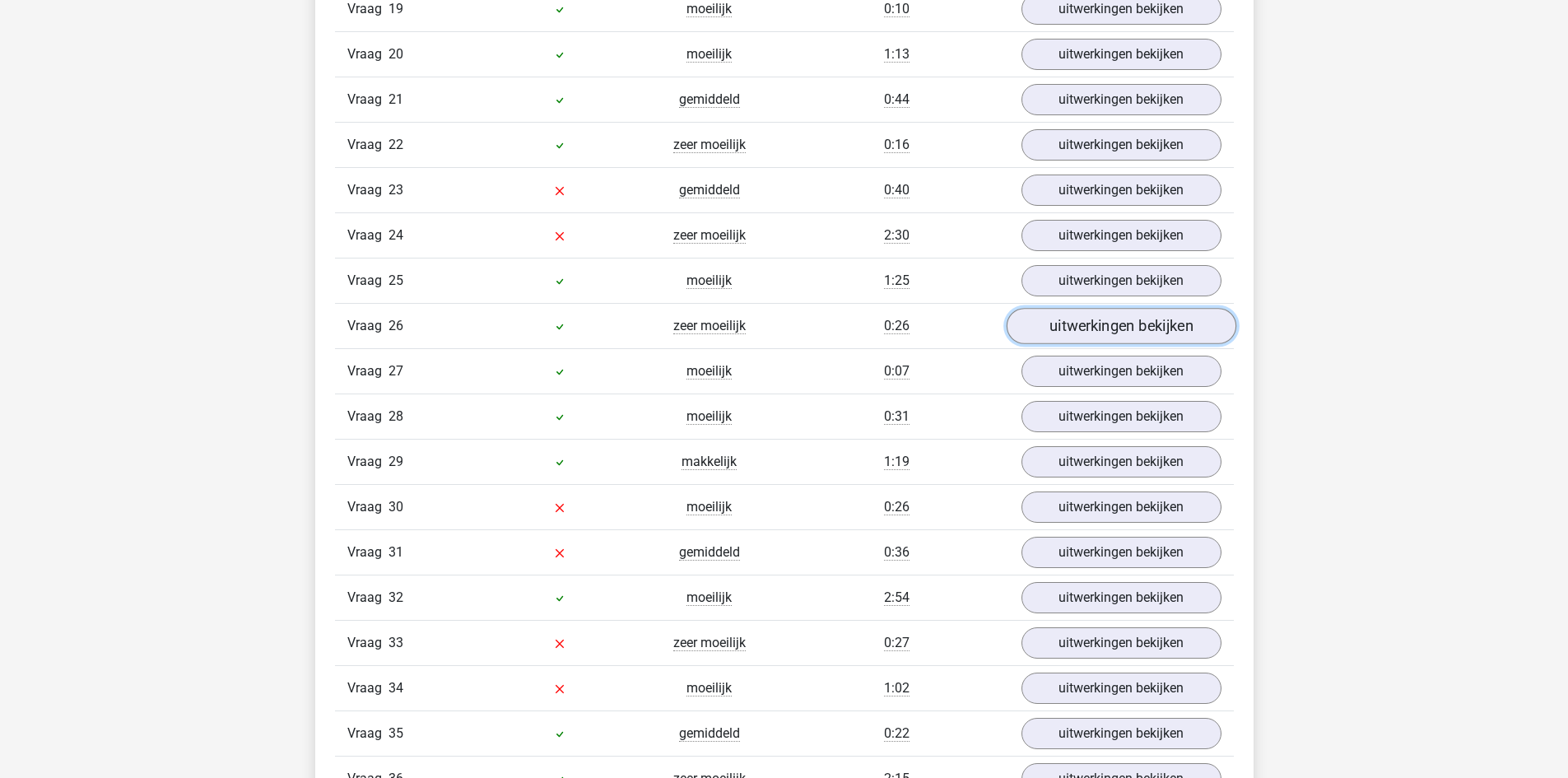
click at [1065, 333] on link "uitwerkingen bekijken" at bounding box center [1120, 325] width 230 height 36
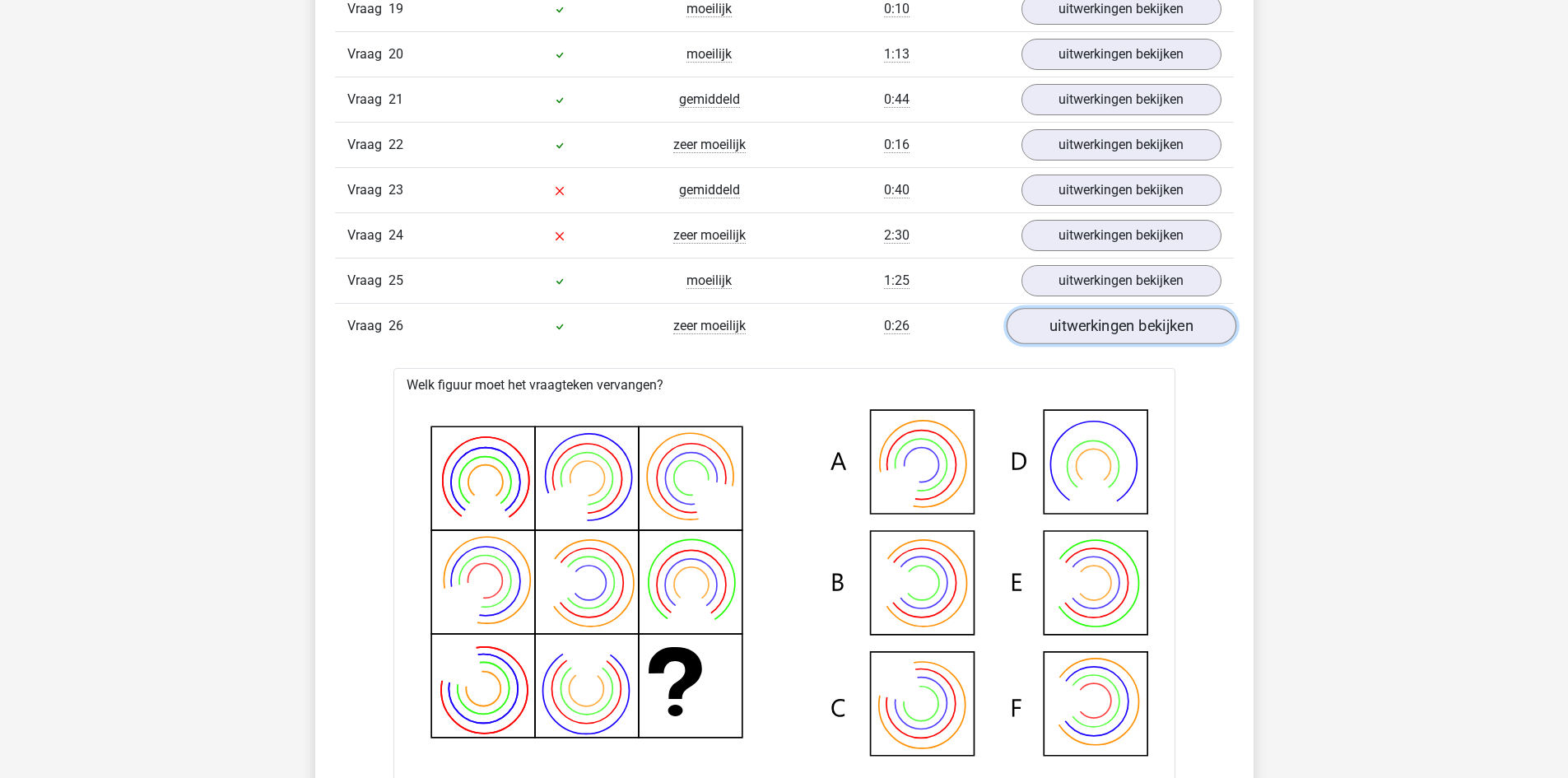
click at [1065, 333] on link "uitwerkingen bekijken" at bounding box center [1120, 325] width 230 height 36
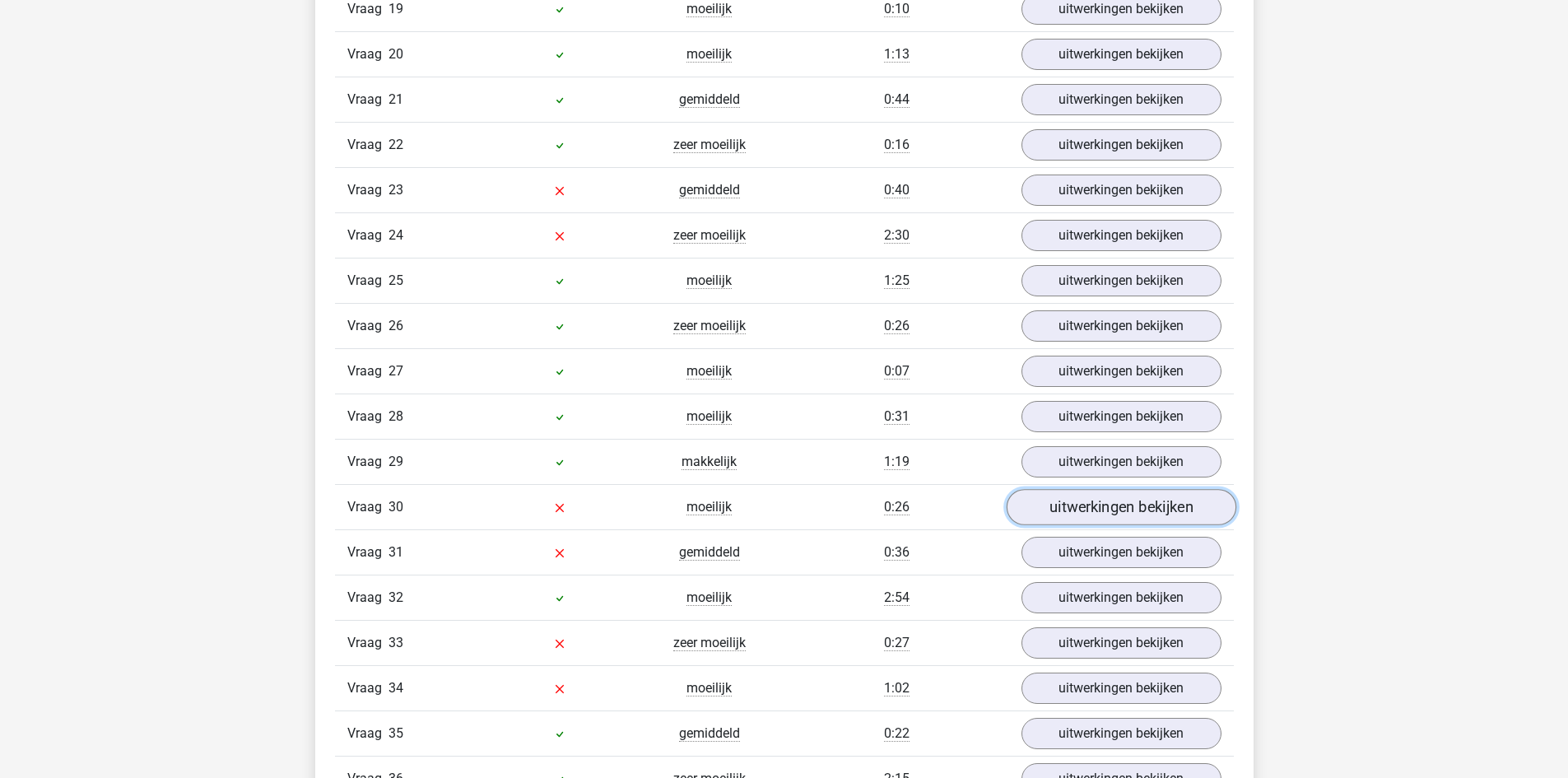
click at [1062, 518] on link "uitwerkingen bekijken" at bounding box center [1120, 506] width 230 height 36
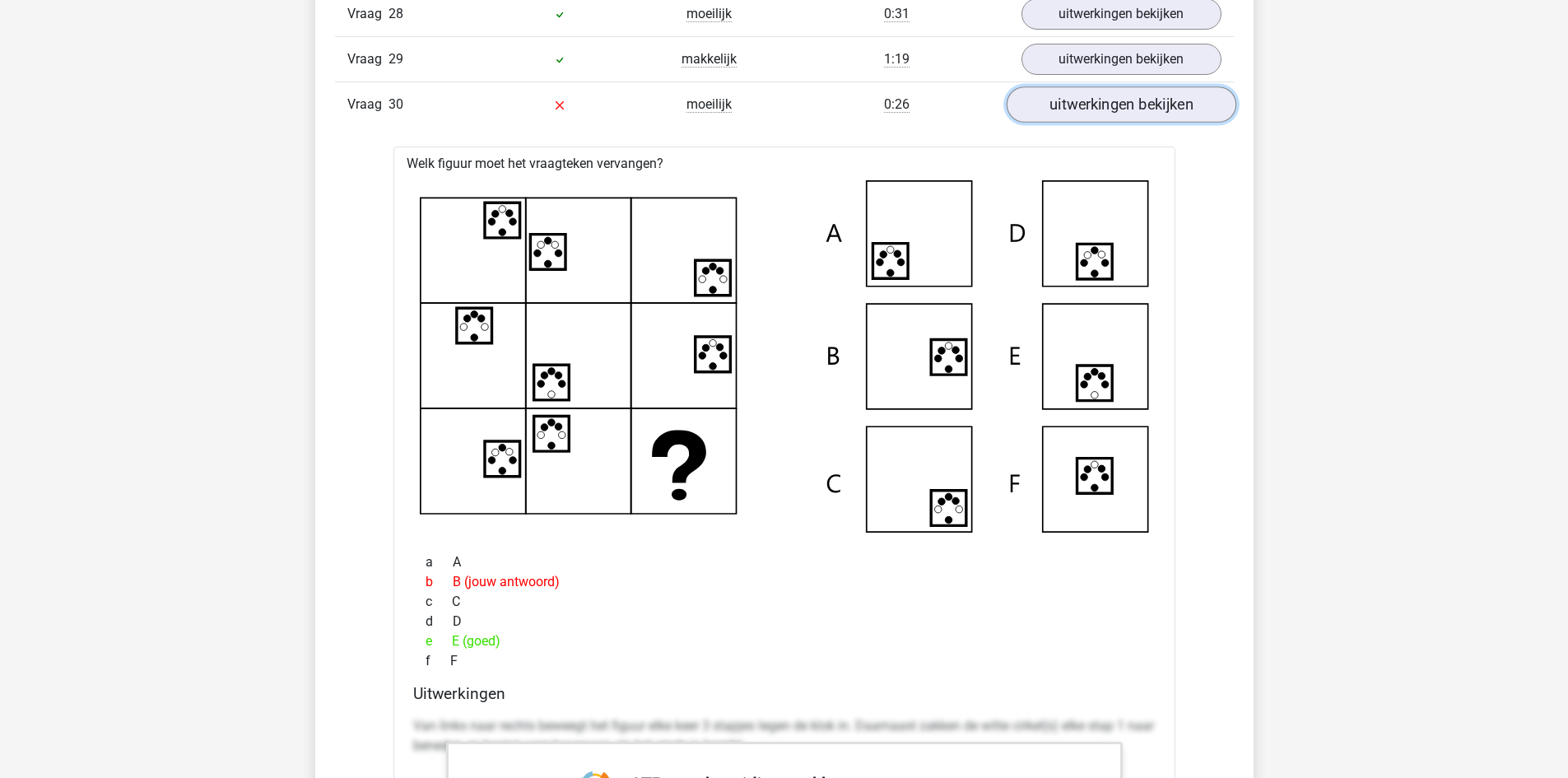
scroll to position [3130, 0]
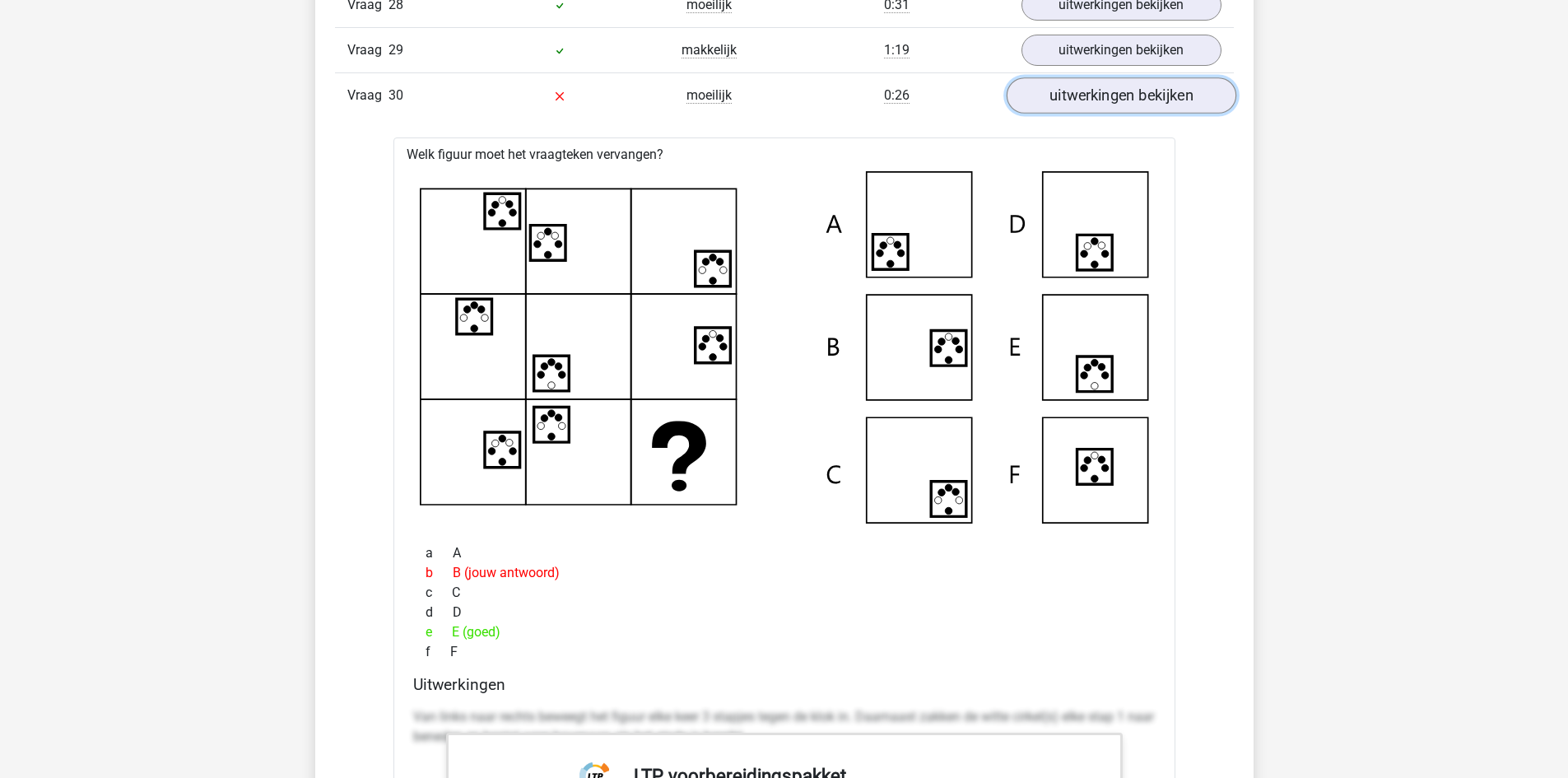
click at [1190, 99] on link "uitwerkingen bekijken" at bounding box center [1120, 95] width 230 height 36
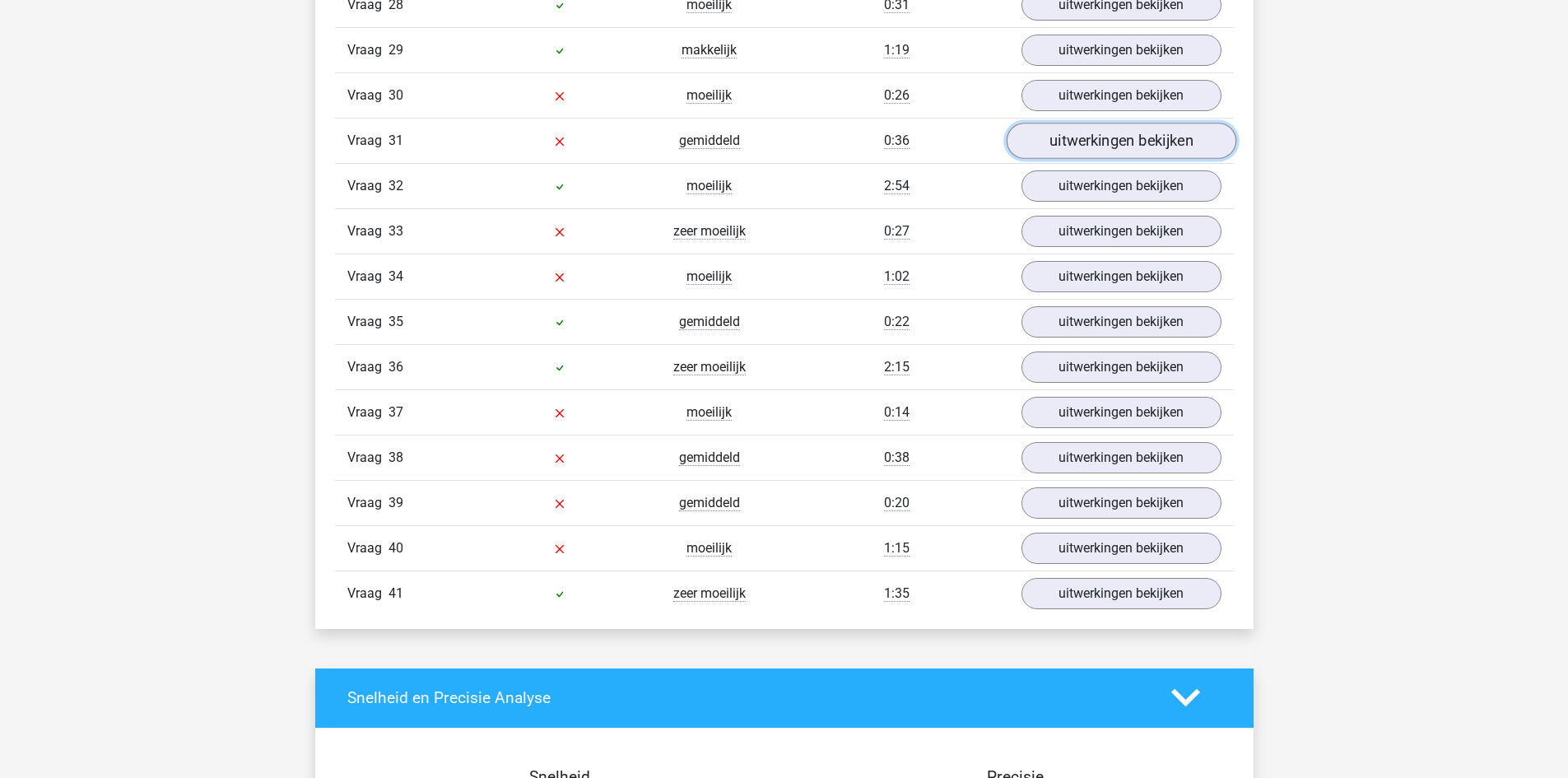
click at [1062, 140] on link "uitwerkingen bekijken" at bounding box center [1120, 140] width 230 height 36
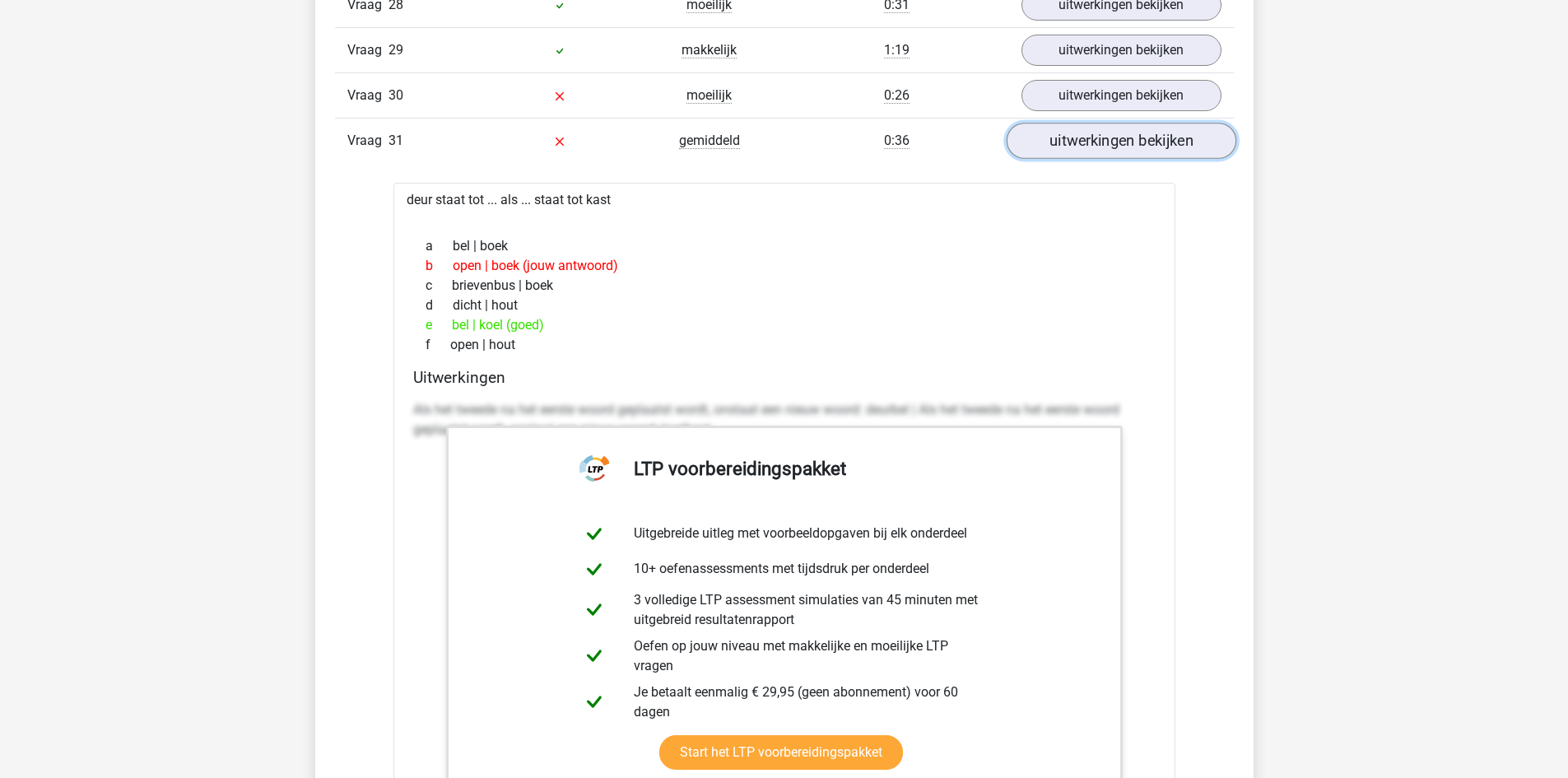
click at [1062, 140] on link "uitwerkingen bekijken" at bounding box center [1120, 140] width 230 height 36
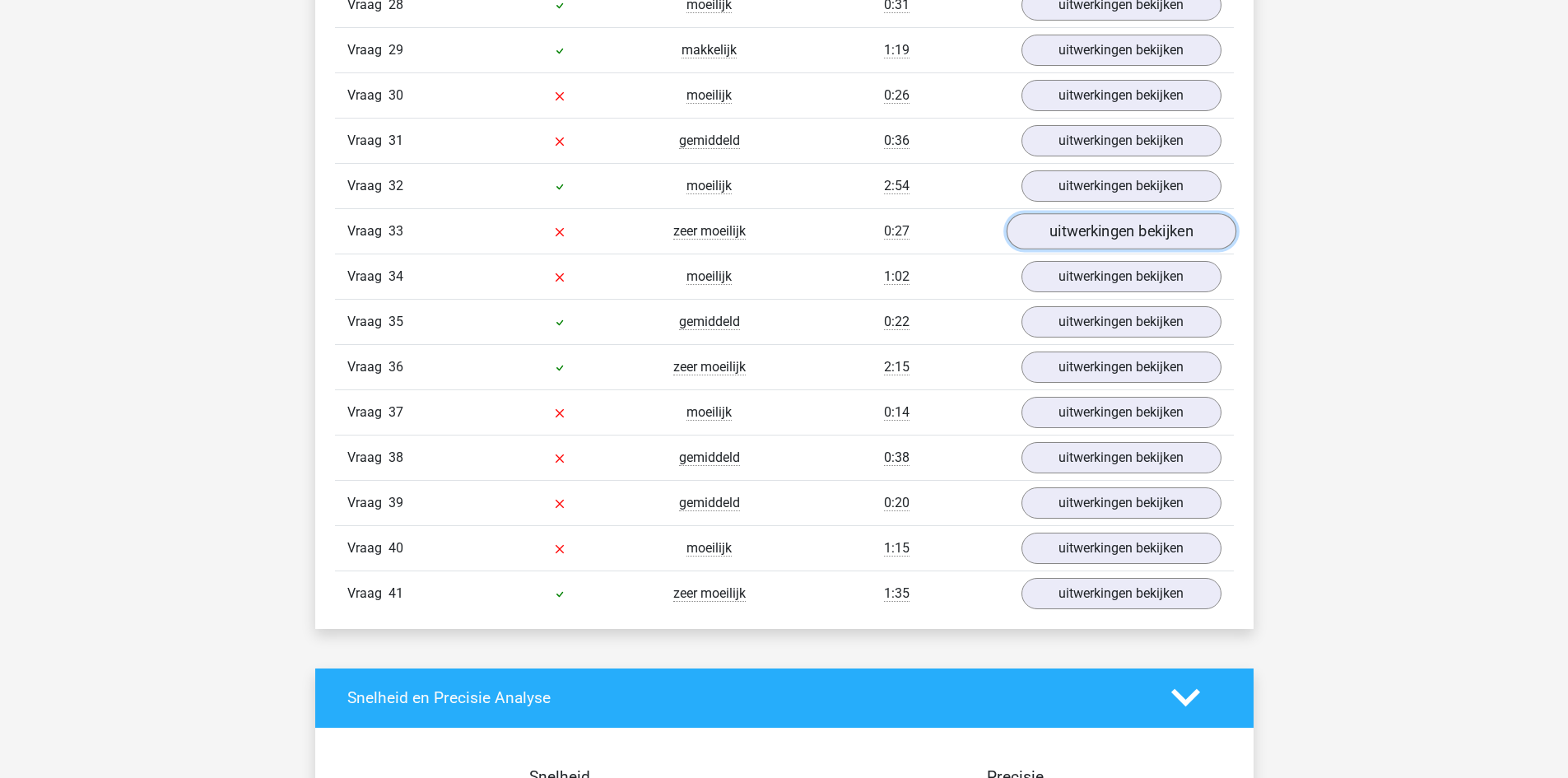
click at [1051, 238] on link "uitwerkingen bekijken" at bounding box center [1120, 231] width 230 height 36
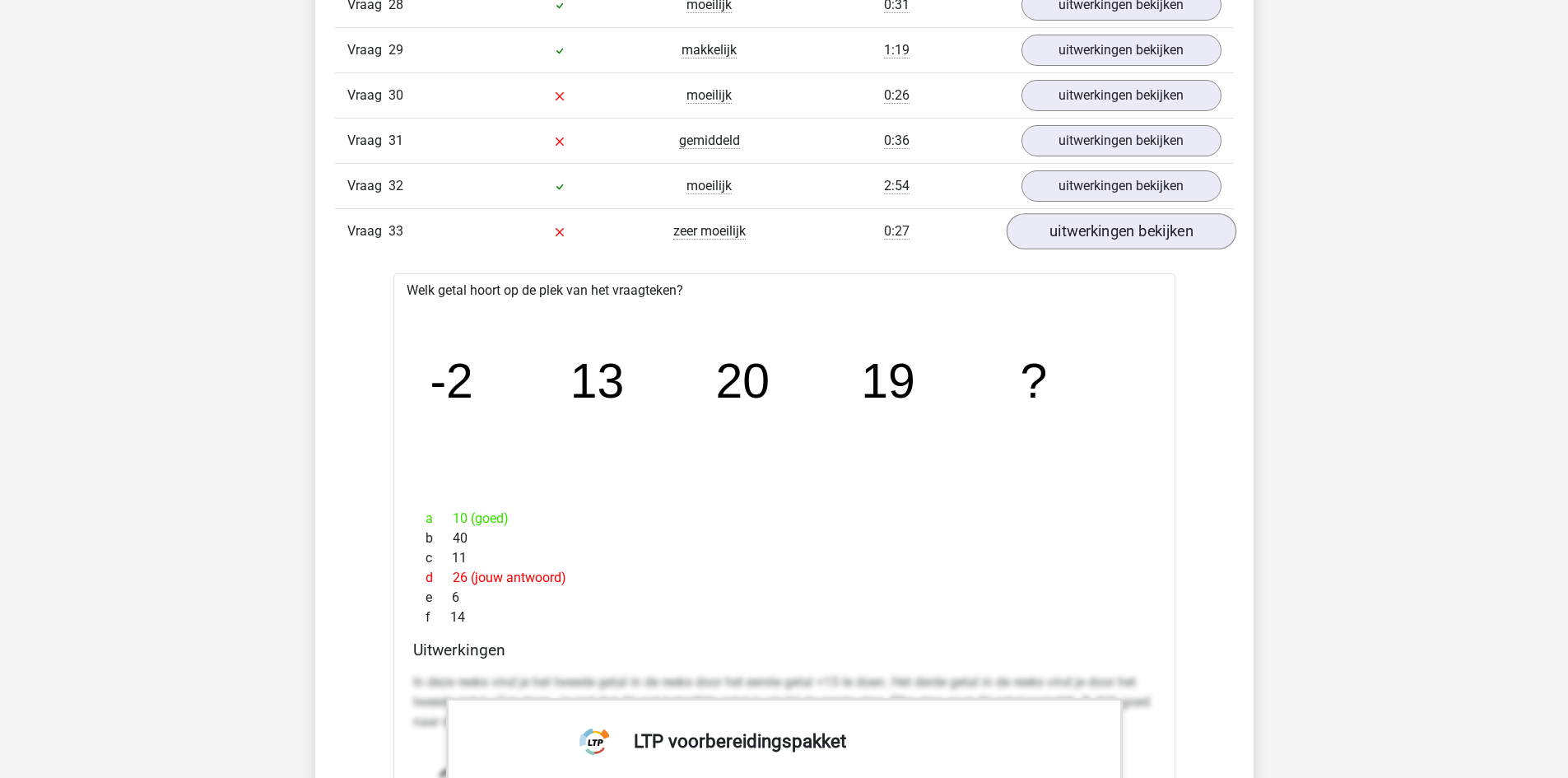
click at [1138, 248] on div "Vraag 33 zeer moeilijk 0:27 uitwerkingen bekijken" at bounding box center [784, 230] width 899 height 45
click at [1138, 232] on link "uitwerkingen bekijken" at bounding box center [1120, 231] width 230 height 36
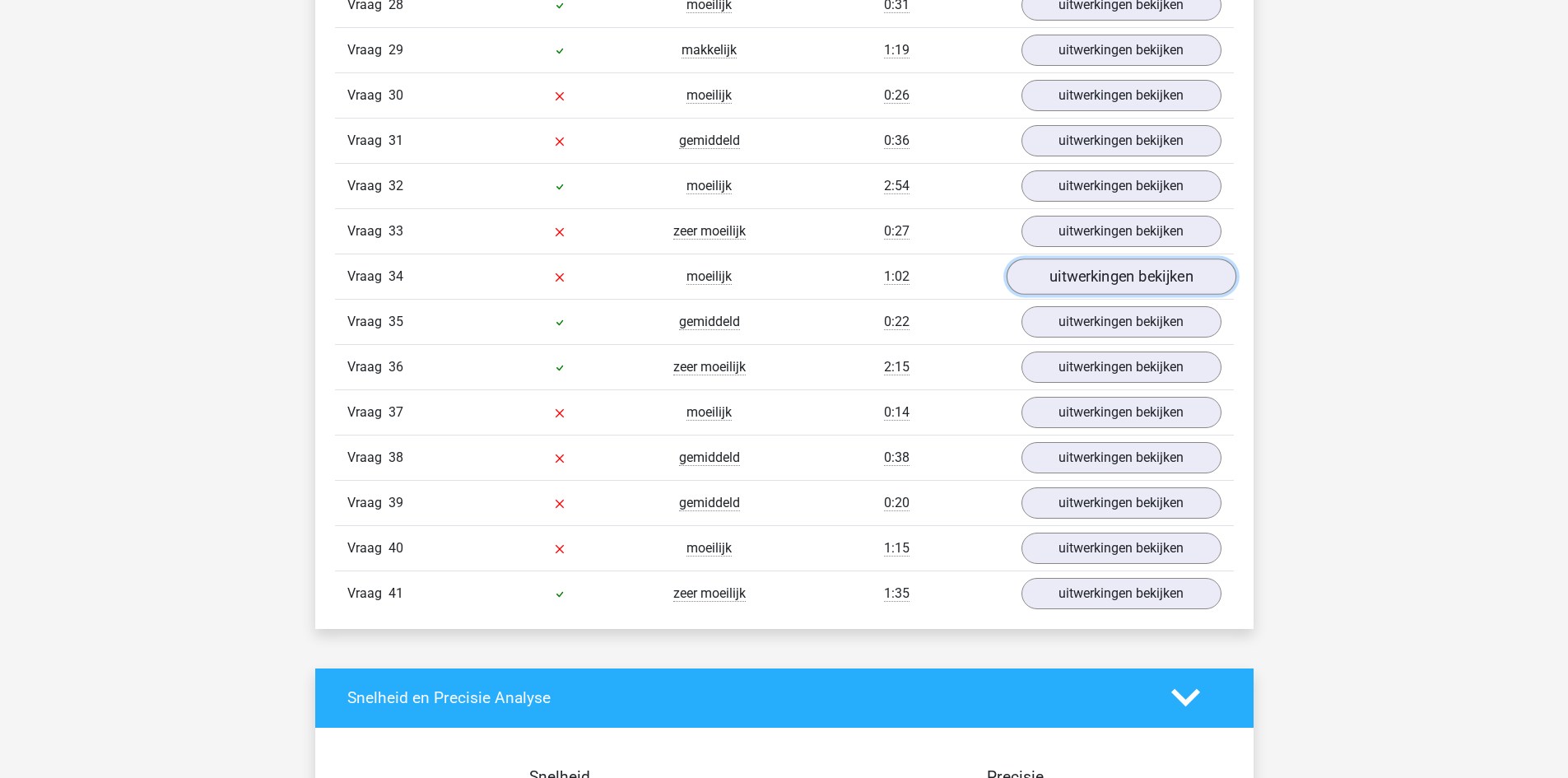
click at [1129, 264] on link "uitwerkingen bekijken" at bounding box center [1120, 276] width 230 height 36
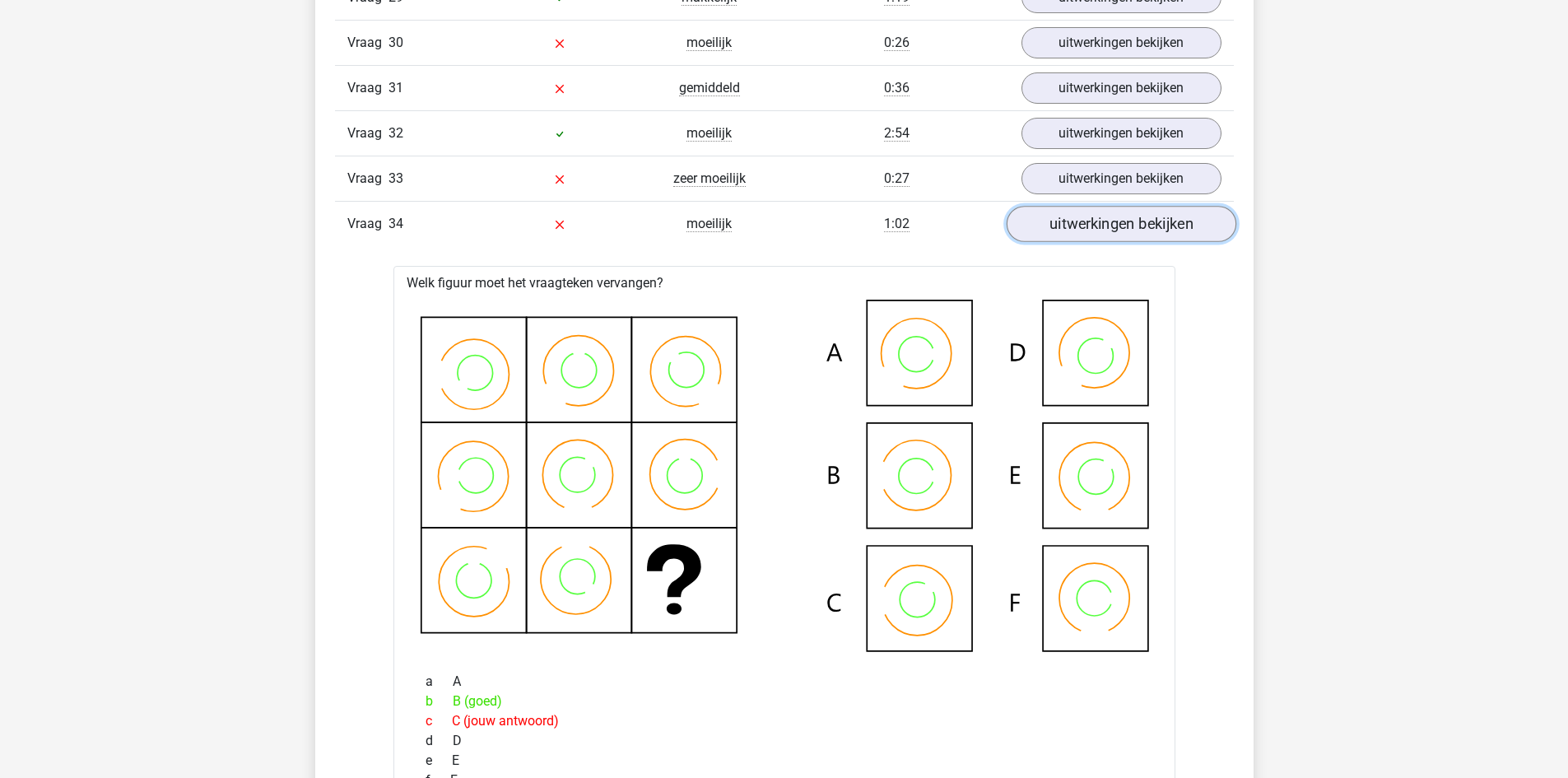
scroll to position [3212, 0]
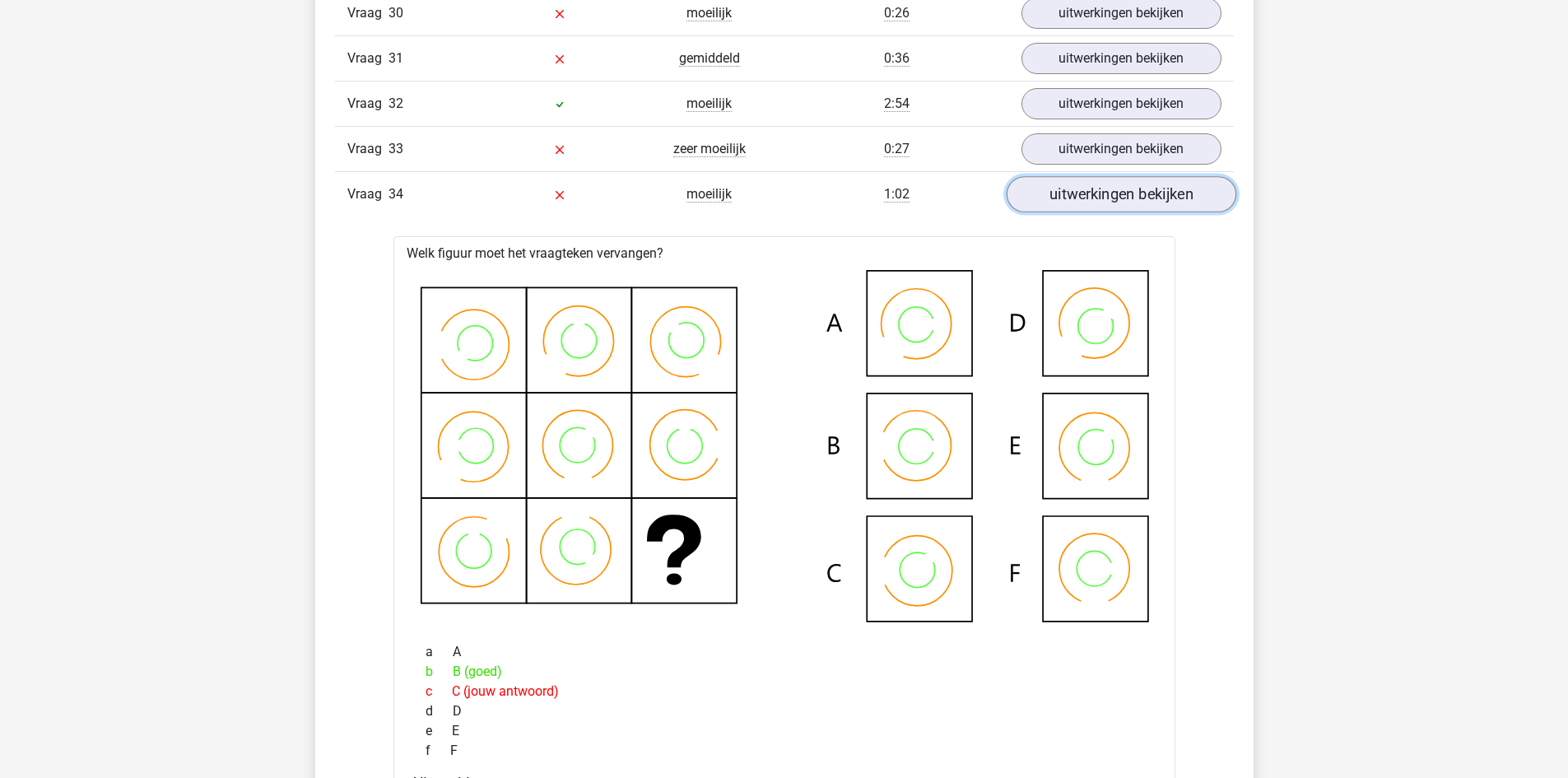
click at [1151, 203] on link "uitwerkingen bekijken" at bounding box center [1120, 194] width 230 height 36
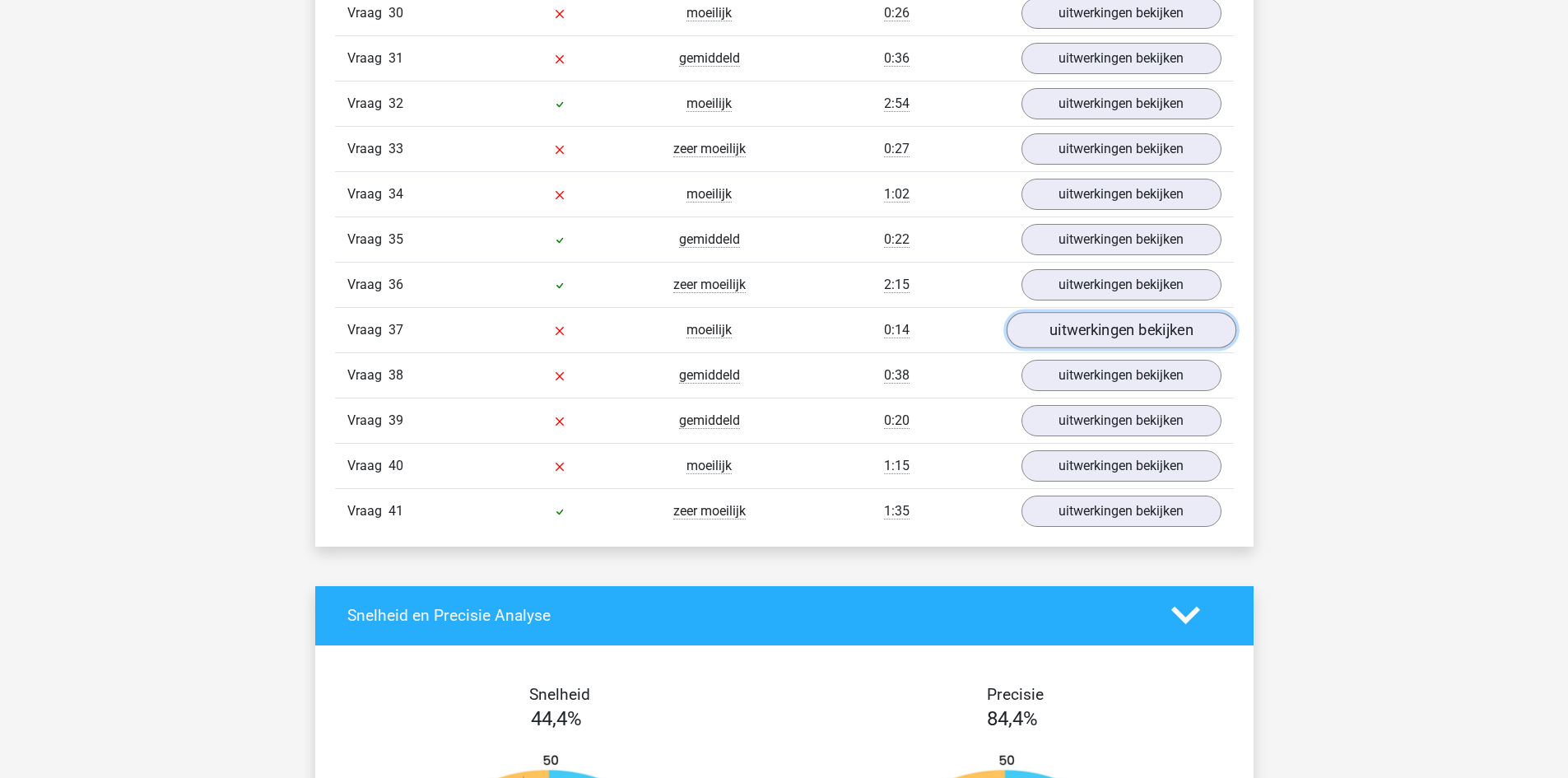
click at [1124, 322] on link "uitwerkingen bekijken" at bounding box center [1120, 330] width 230 height 36
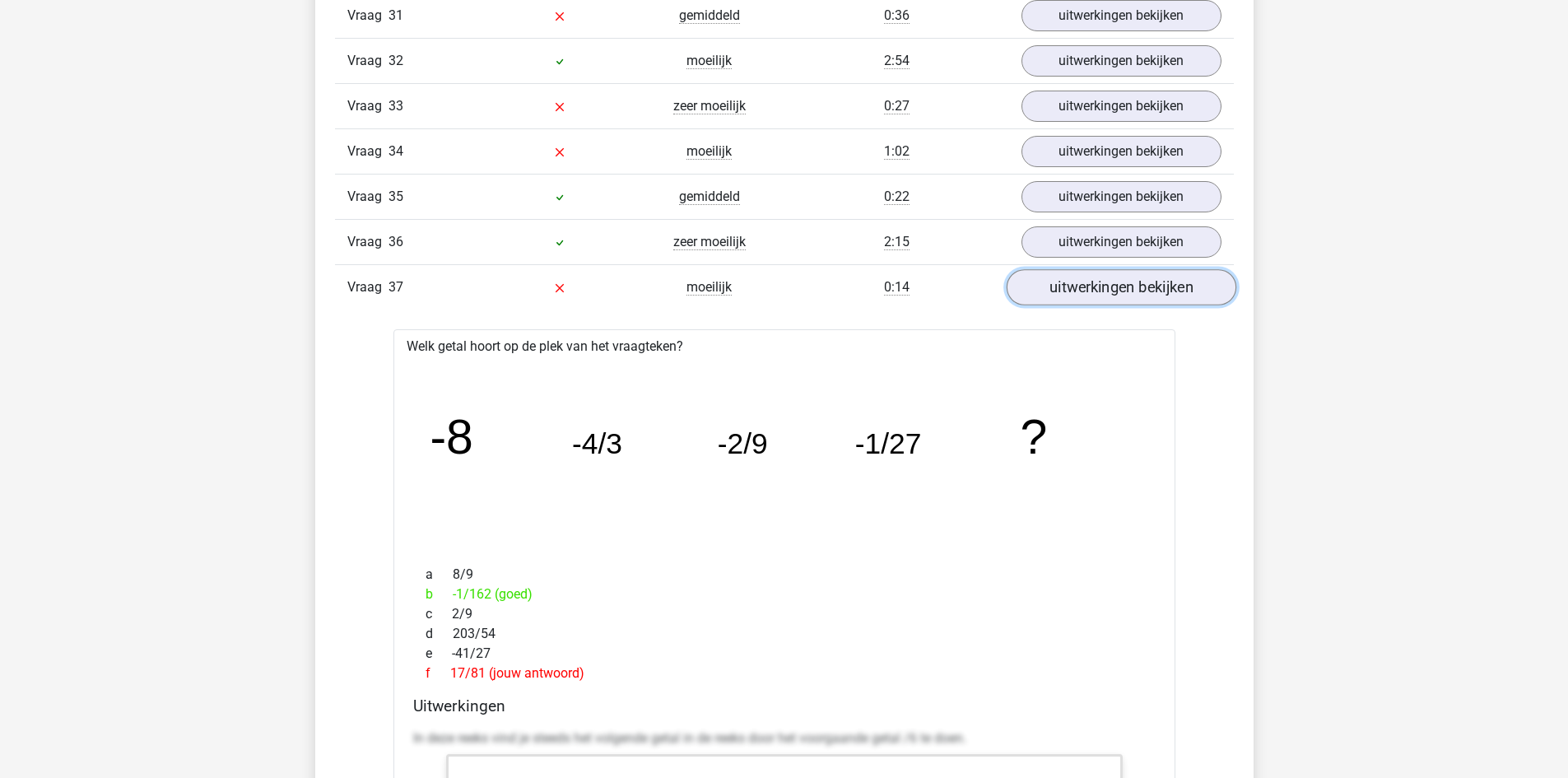
scroll to position [3294, 0]
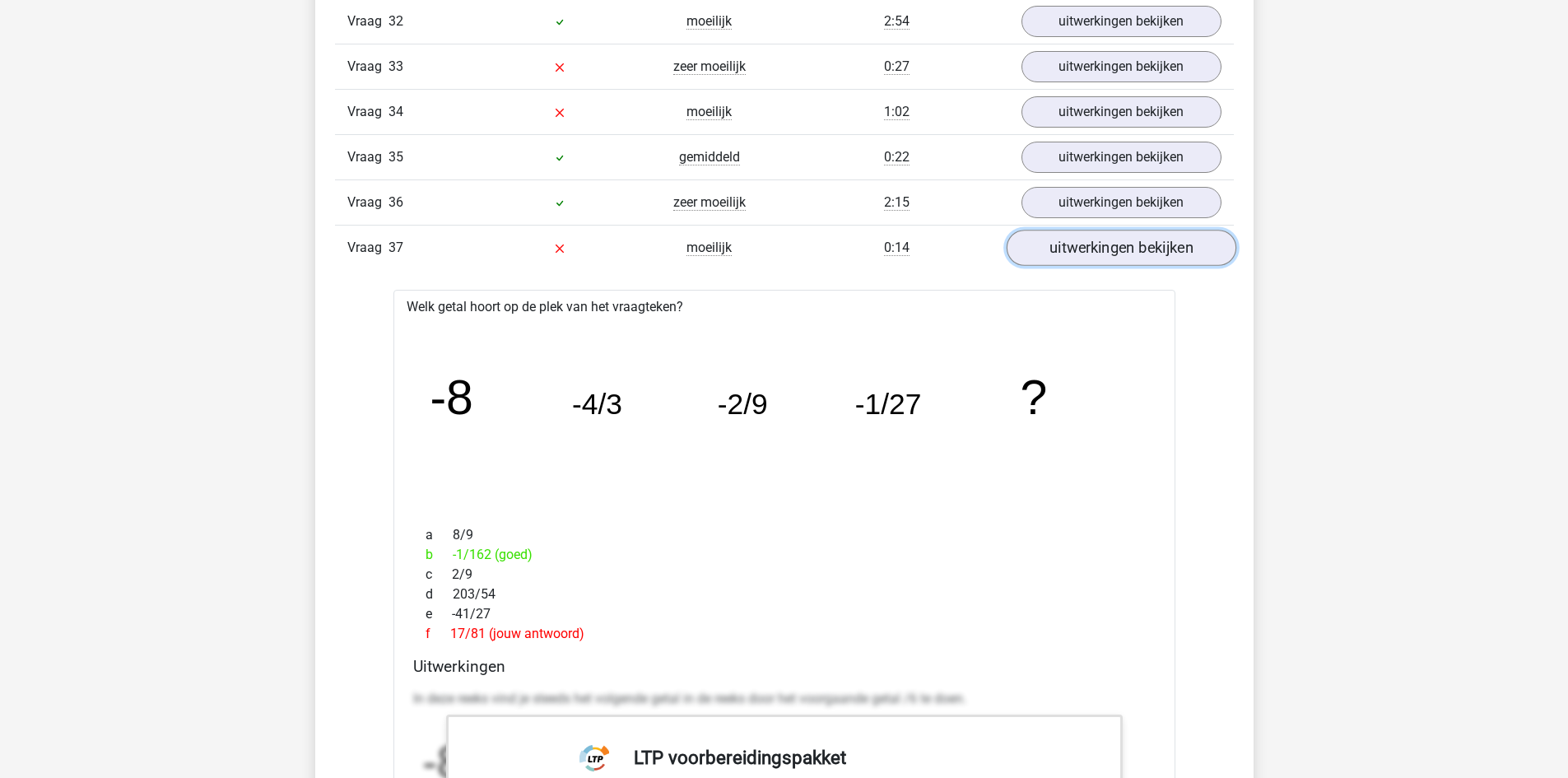
click at [1047, 240] on link "uitwerkingen bekijken" at bounding box center [1120, 248] width 230 height 36
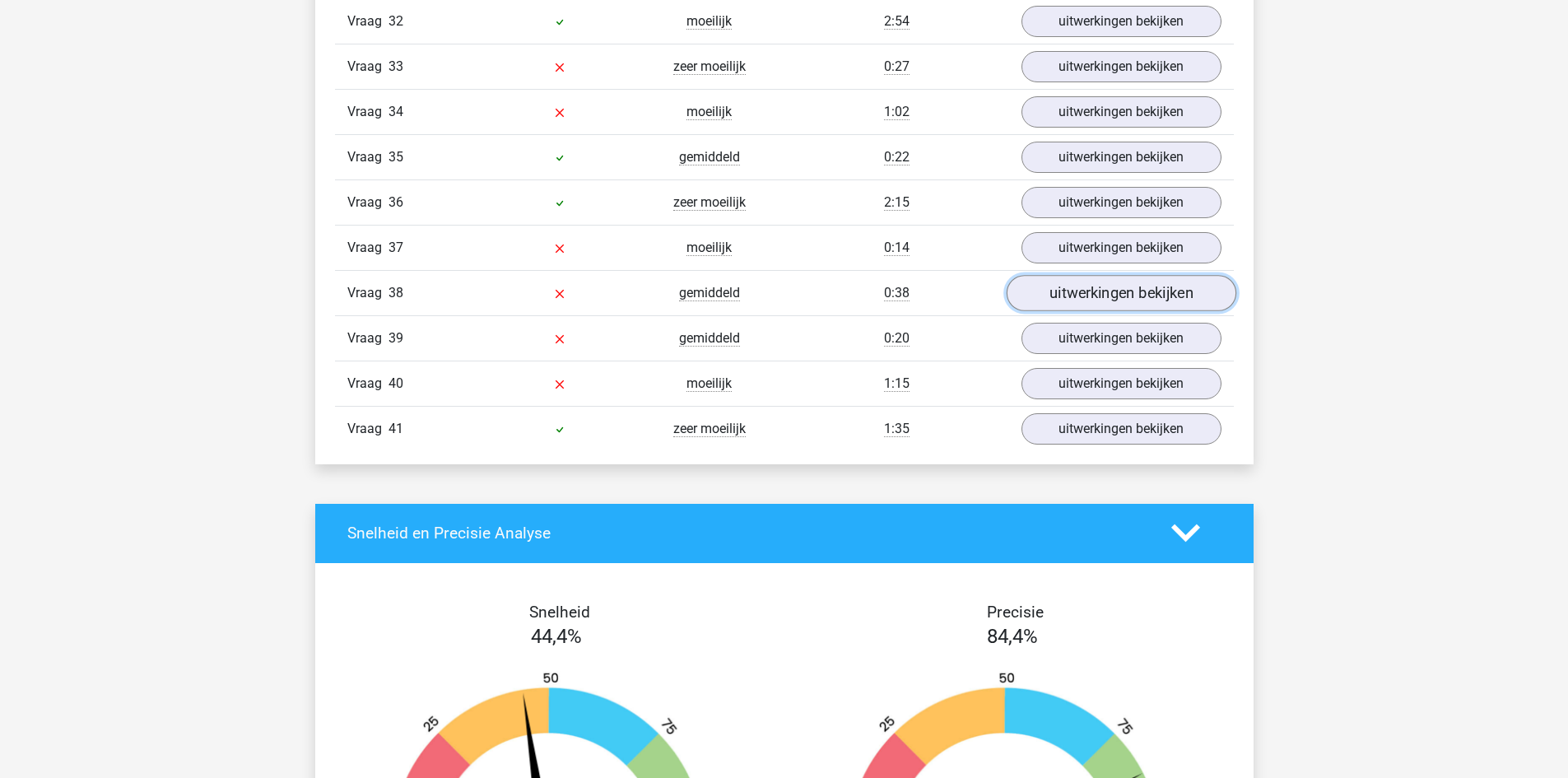
click at [1036, 297] on link "uitwerkingen bekijken" at bounding box center [1120, 293] width 230 height 36
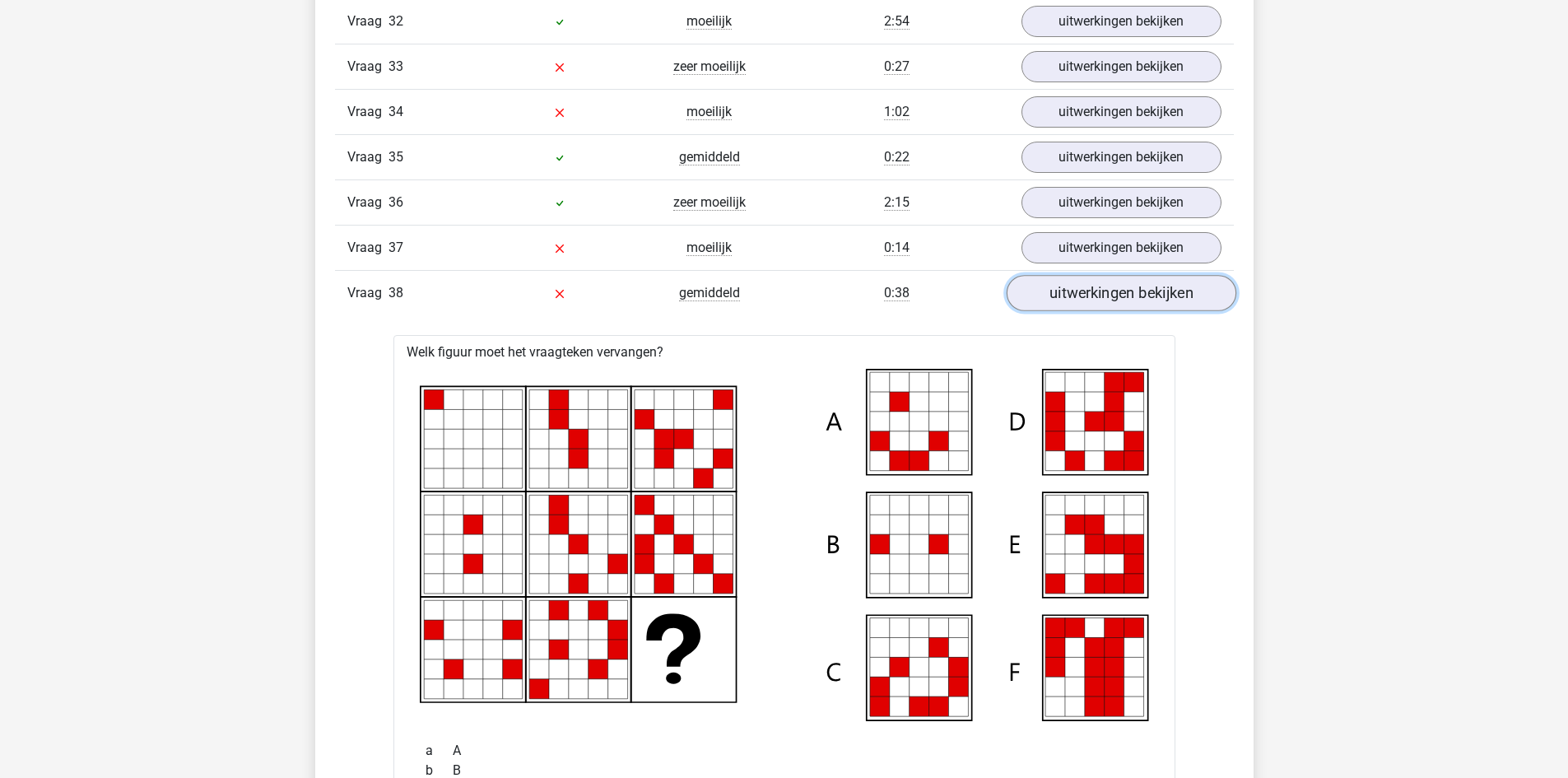
scroll to position [3376, 0]
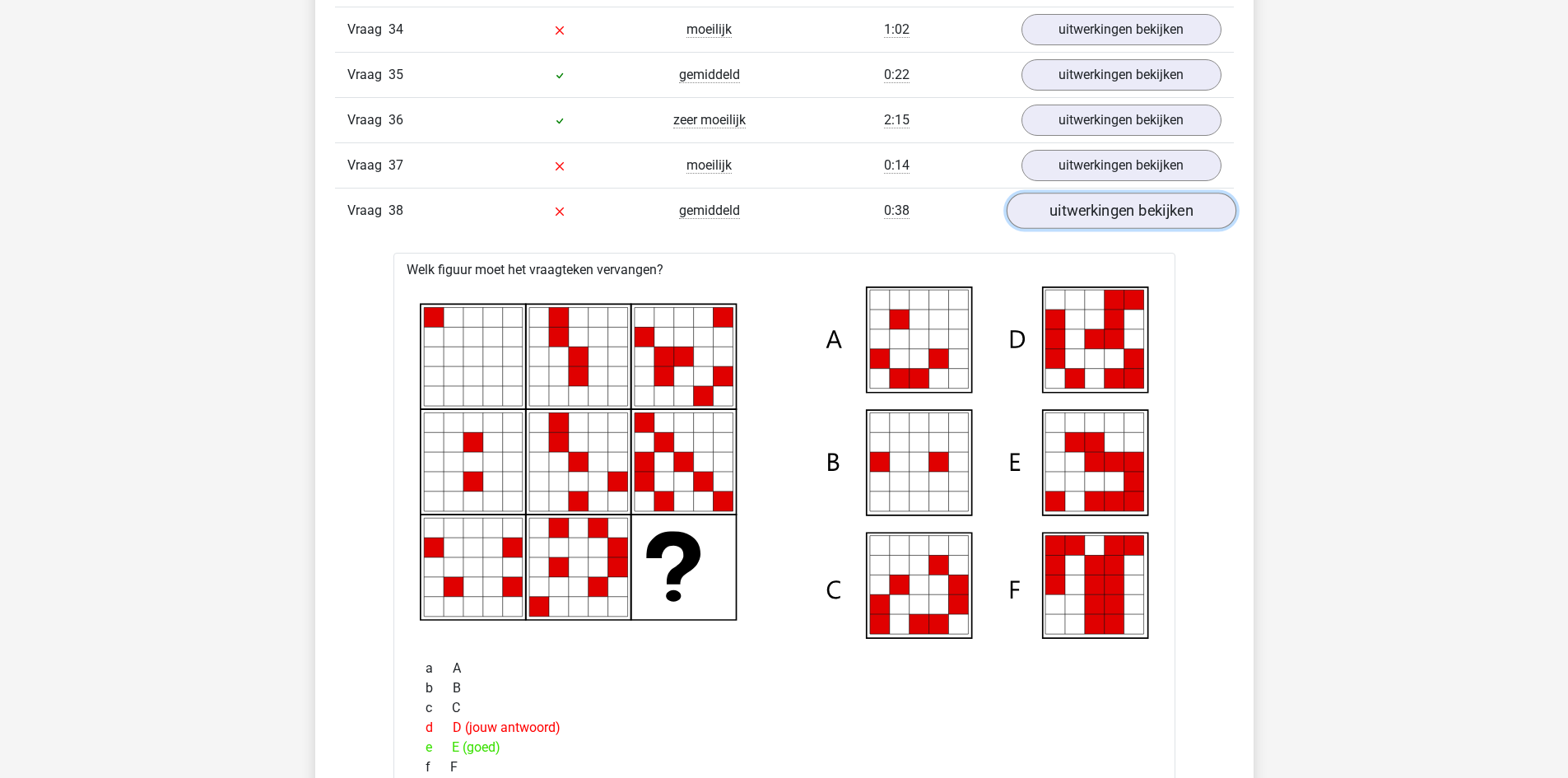
click at [1040, 214] on link "uitwerkingen bekijken" at bounding box center [1120, 211] width 230 height 36
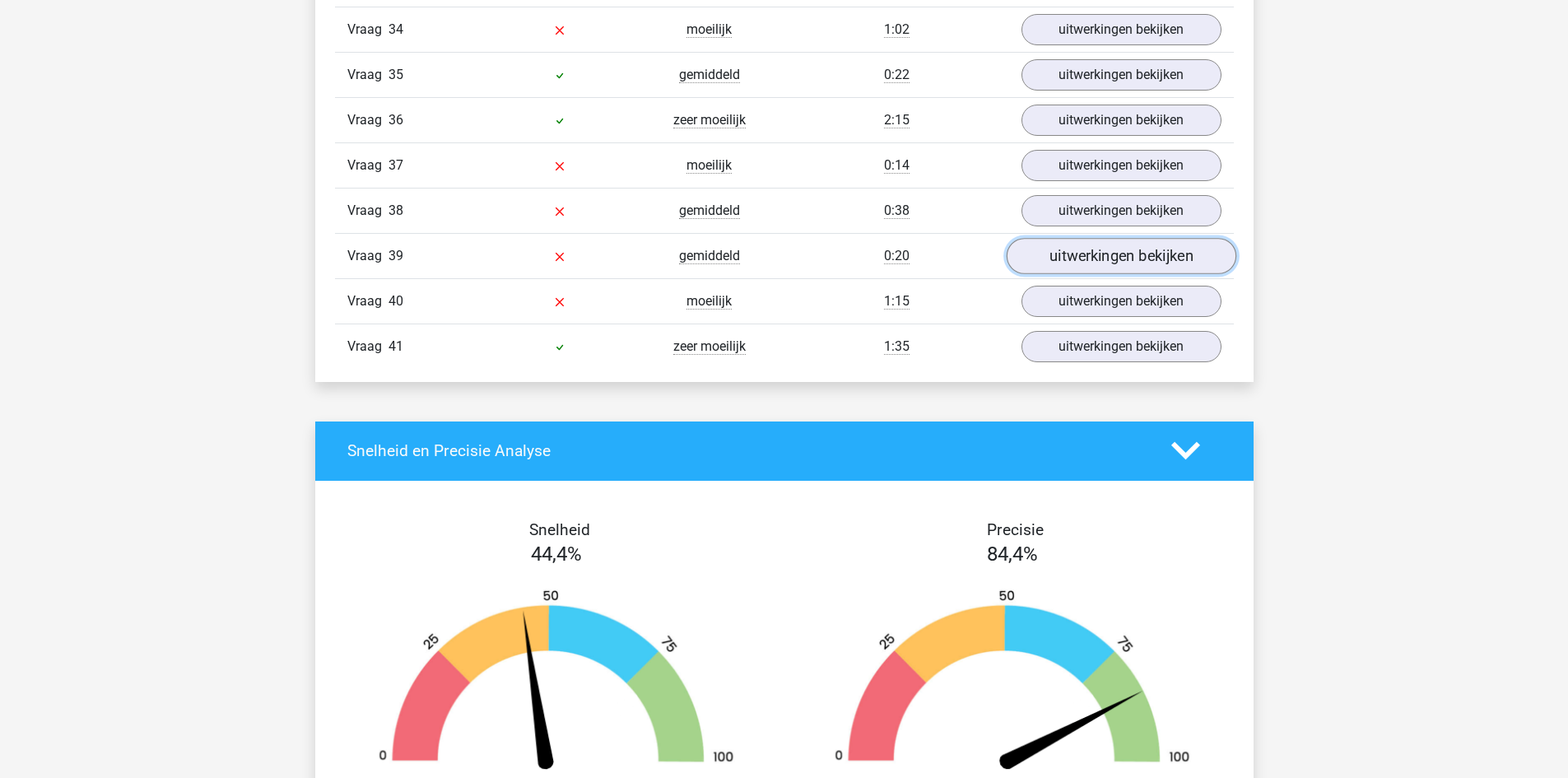
click at [1082, 255] on link "uitwerkingen bekijken" at bounding box center [1120, 256] width 230 height 36
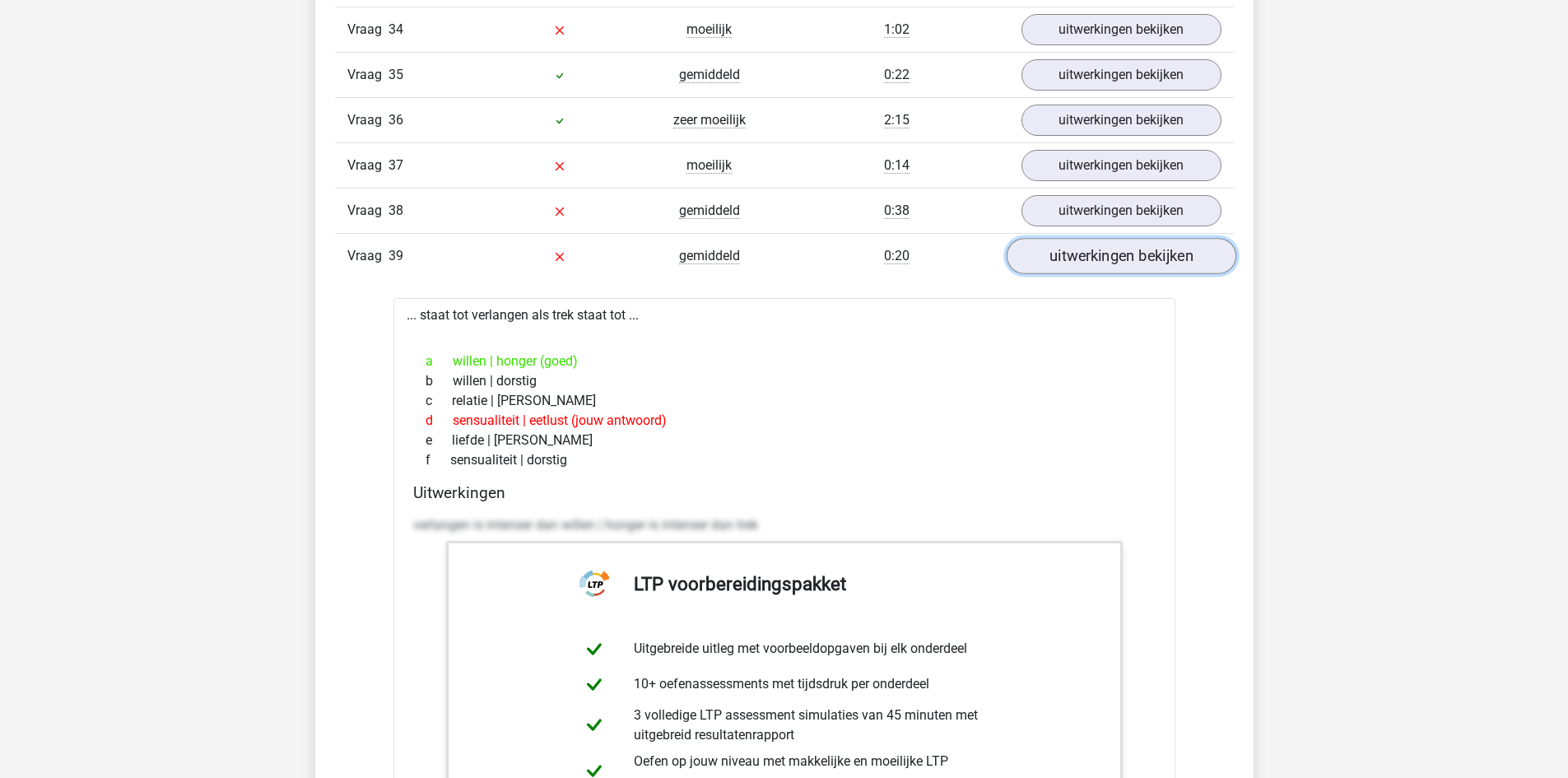
click at [1082, 255] on link "uitwerkingen bekijken" at bounding box center [1120, 256] width 230 height 36
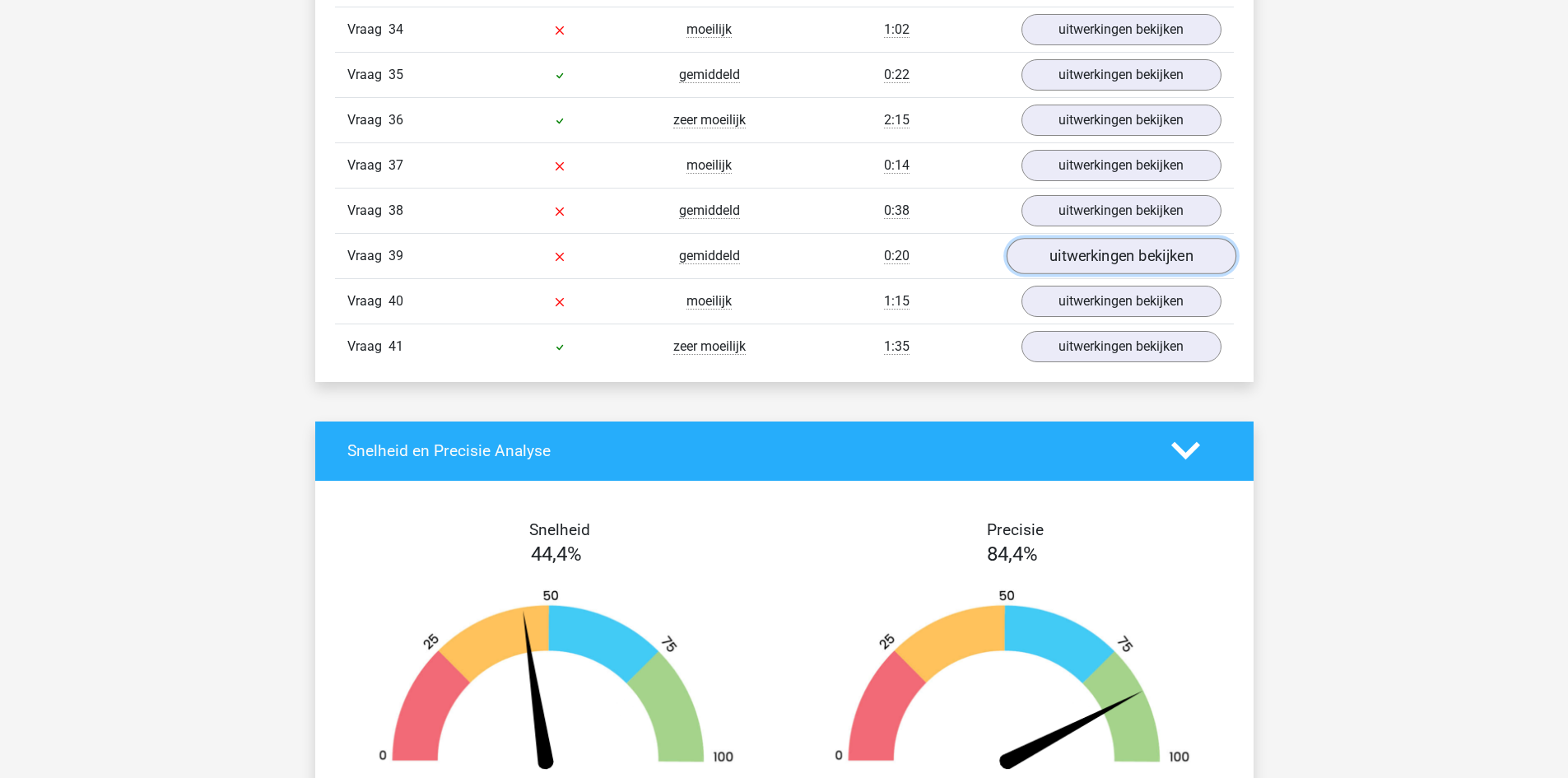
click at [1077, 250] on link "uitwerkingen bekijken" at bounding box center [1120, 256] width 230 height 36
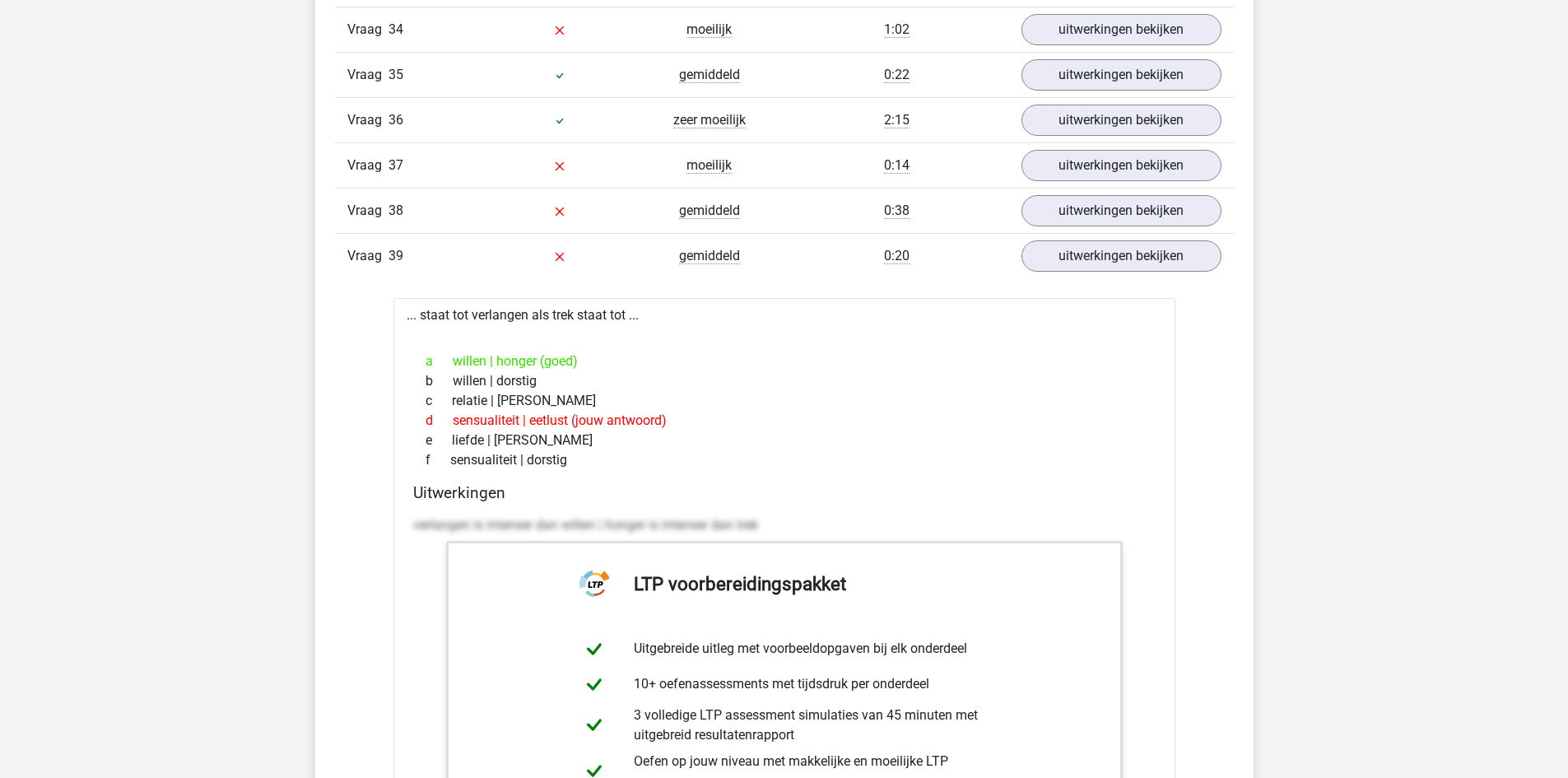
click at [1203, 238] on div "Vraag 39 gemiddeld 0:20 uitwerkingen bekijken" at bounding box center [784, 255] width 899 height 45
click at [1200, 247] on link "uitwerkingen bekijken" at bounding box center [1120, 256] width 230 height 36
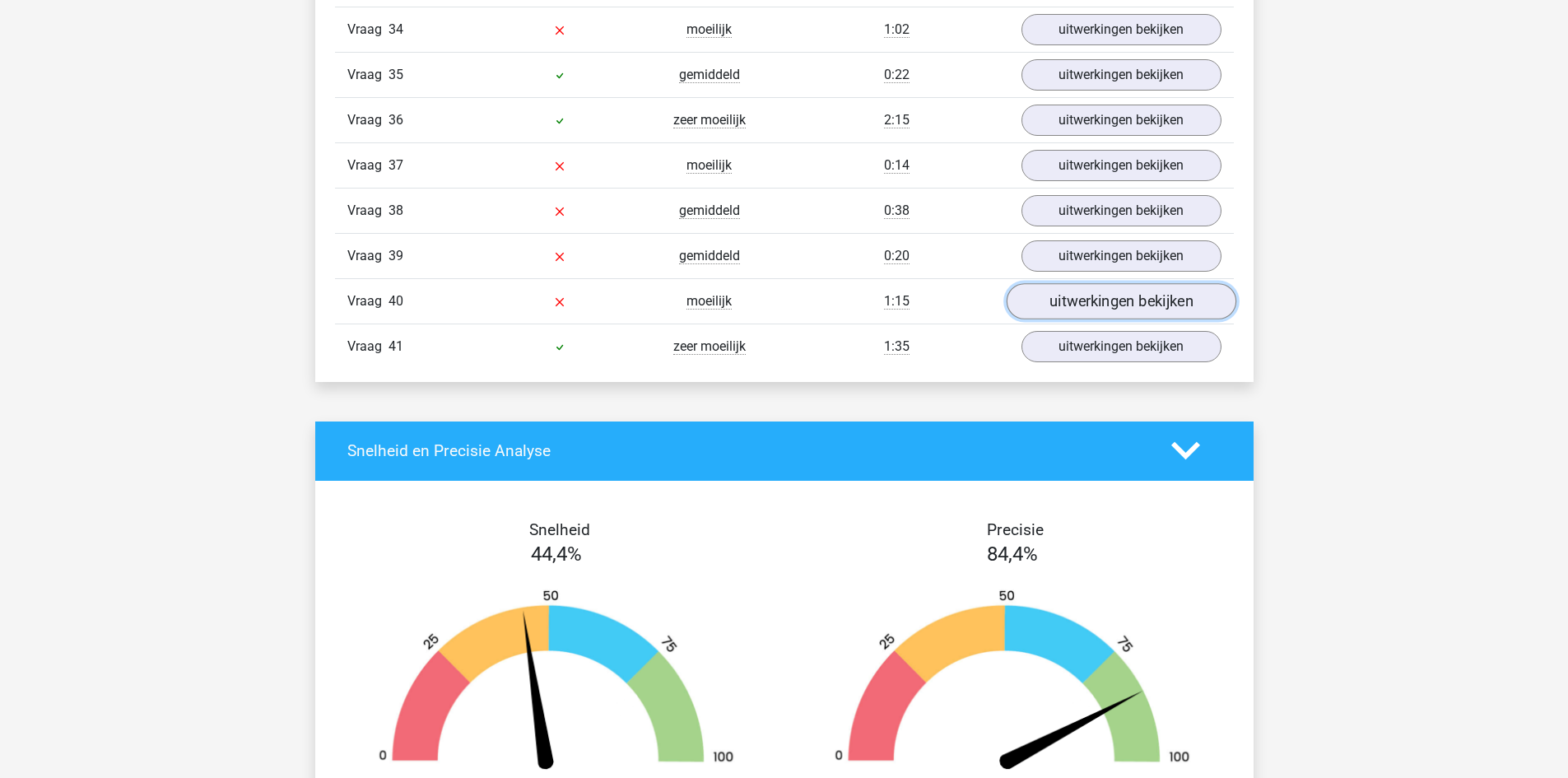
click at [1185, 290] on link "uitwerkingen bekijken" at bounding box center [1120, 301] width 230 height 36
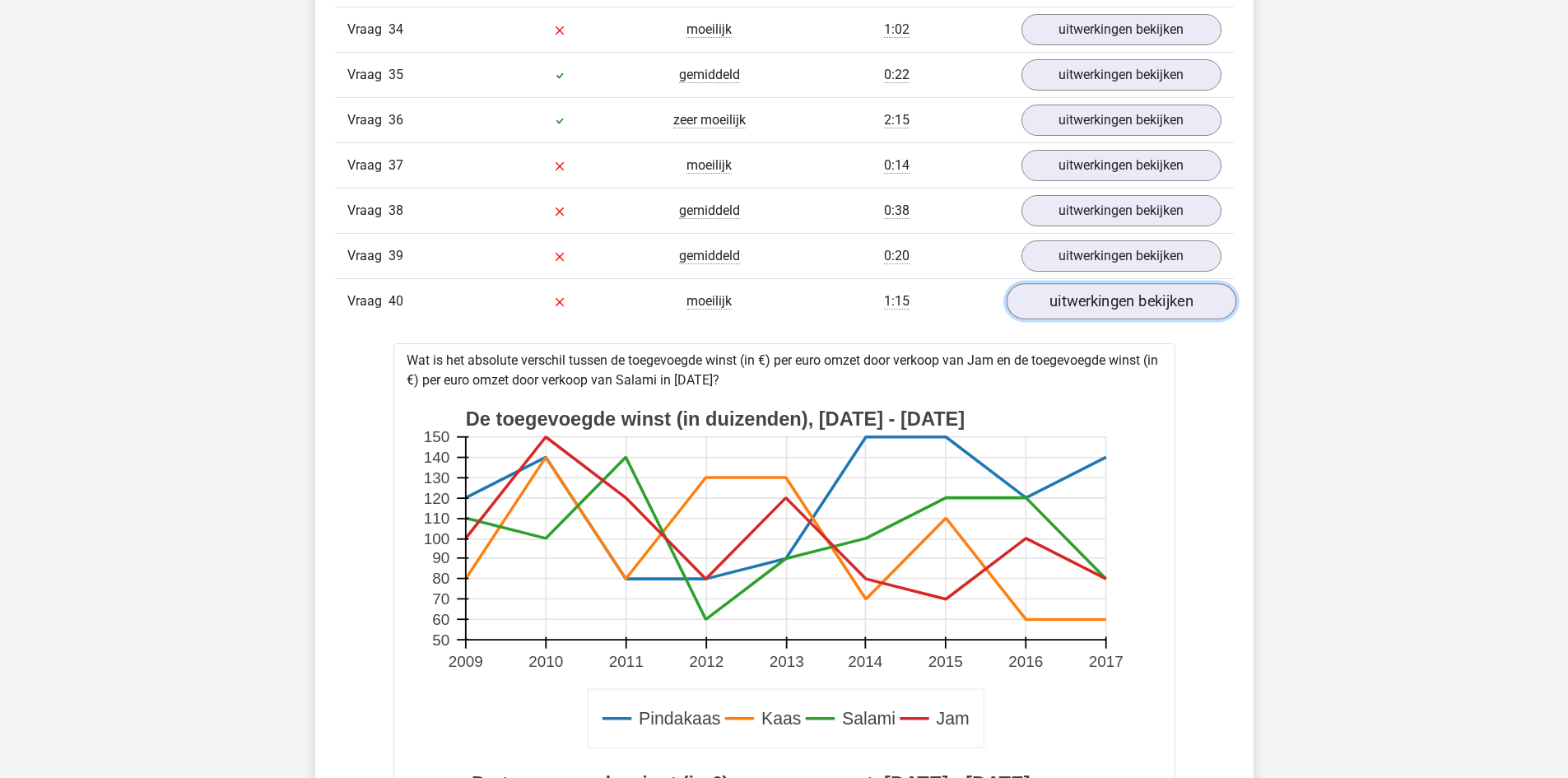
click at [1185, 290] on link "uitwerkingen bekijken" at bounding box center [1120, 301] width 230 height 36
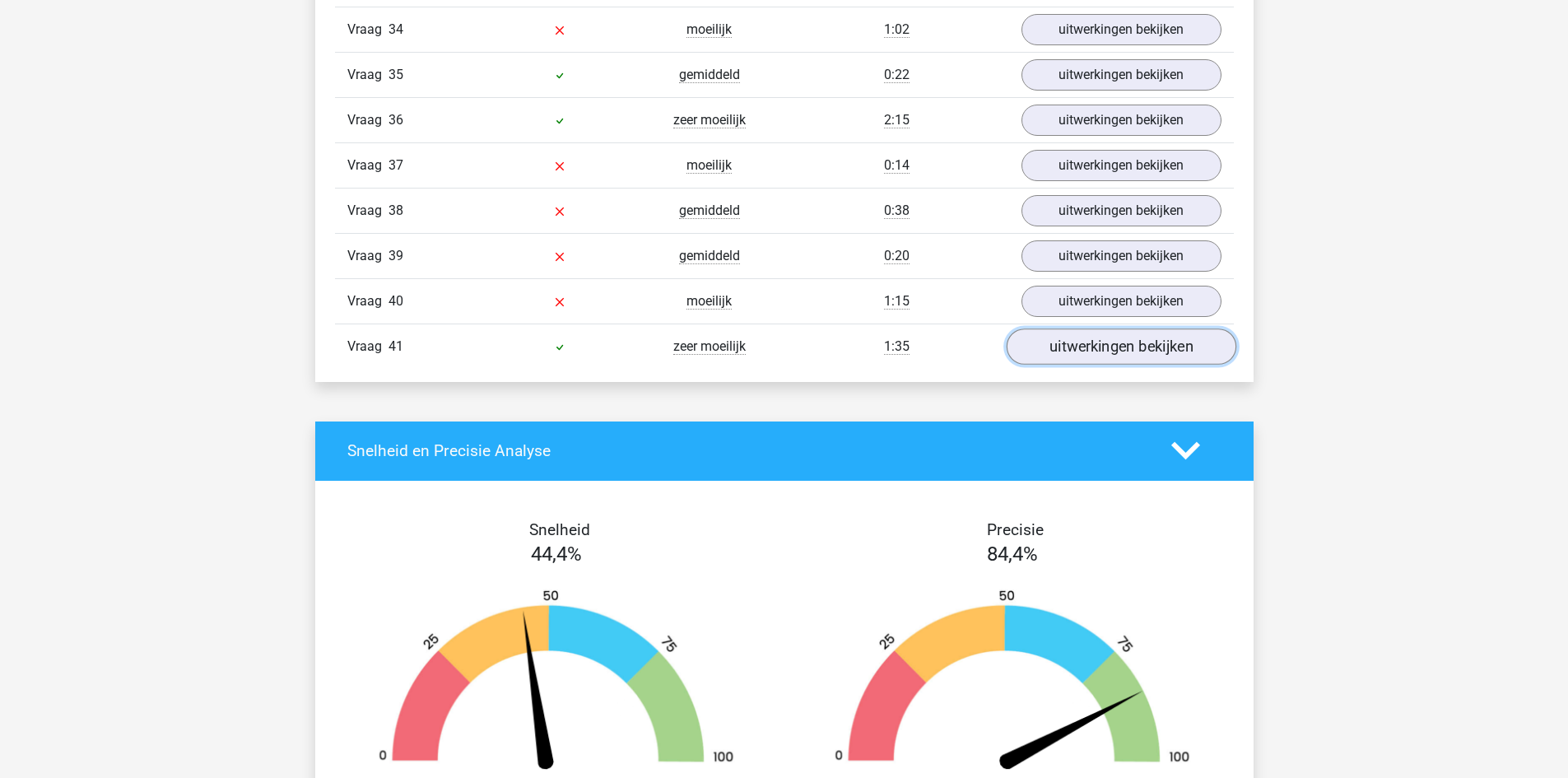
click at [1163, 354] on link "uitwerkingen bekijken" at bounding box center [1120, 346] width 230 height 36
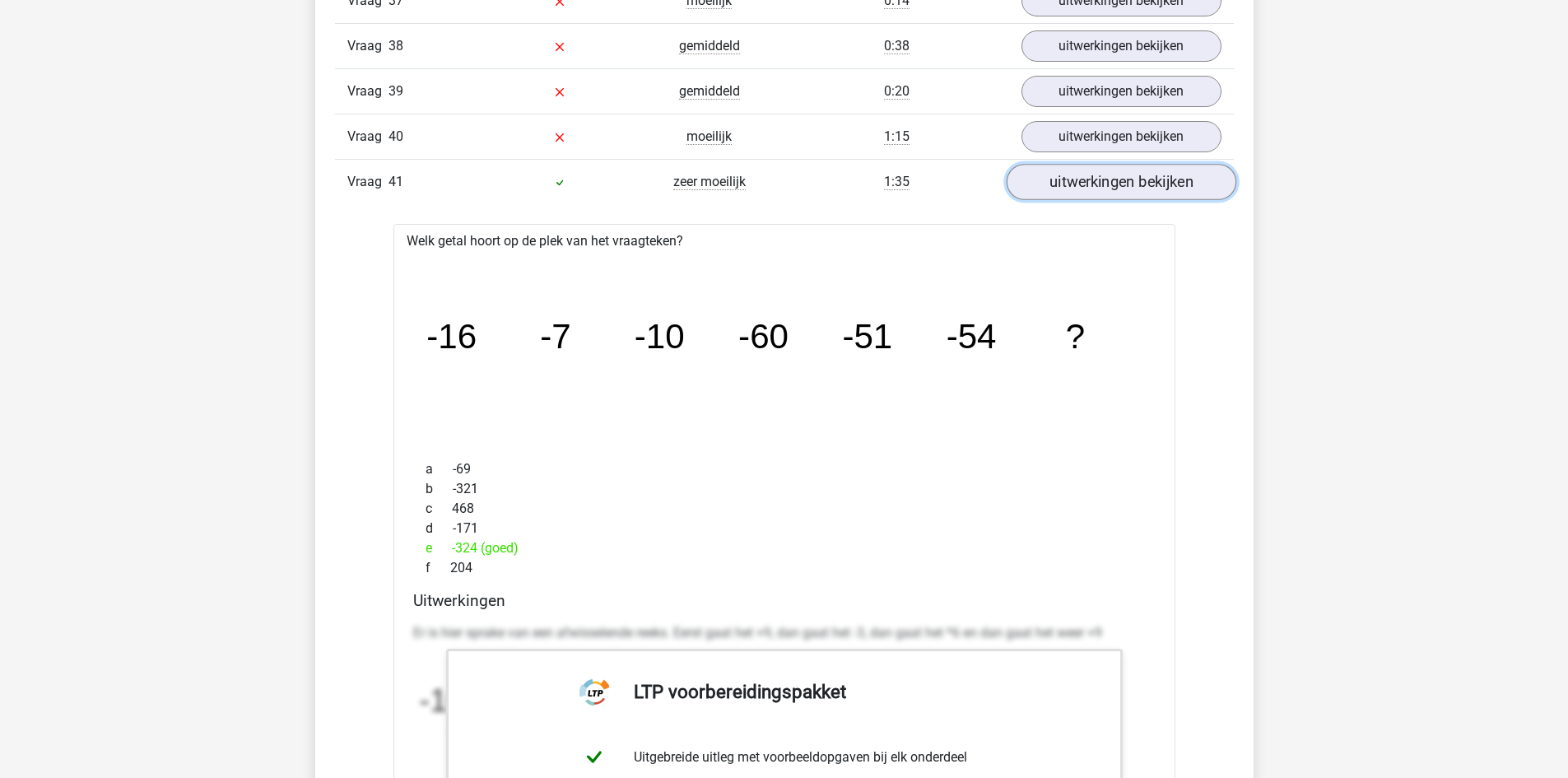
scroll to position [3458, 0]
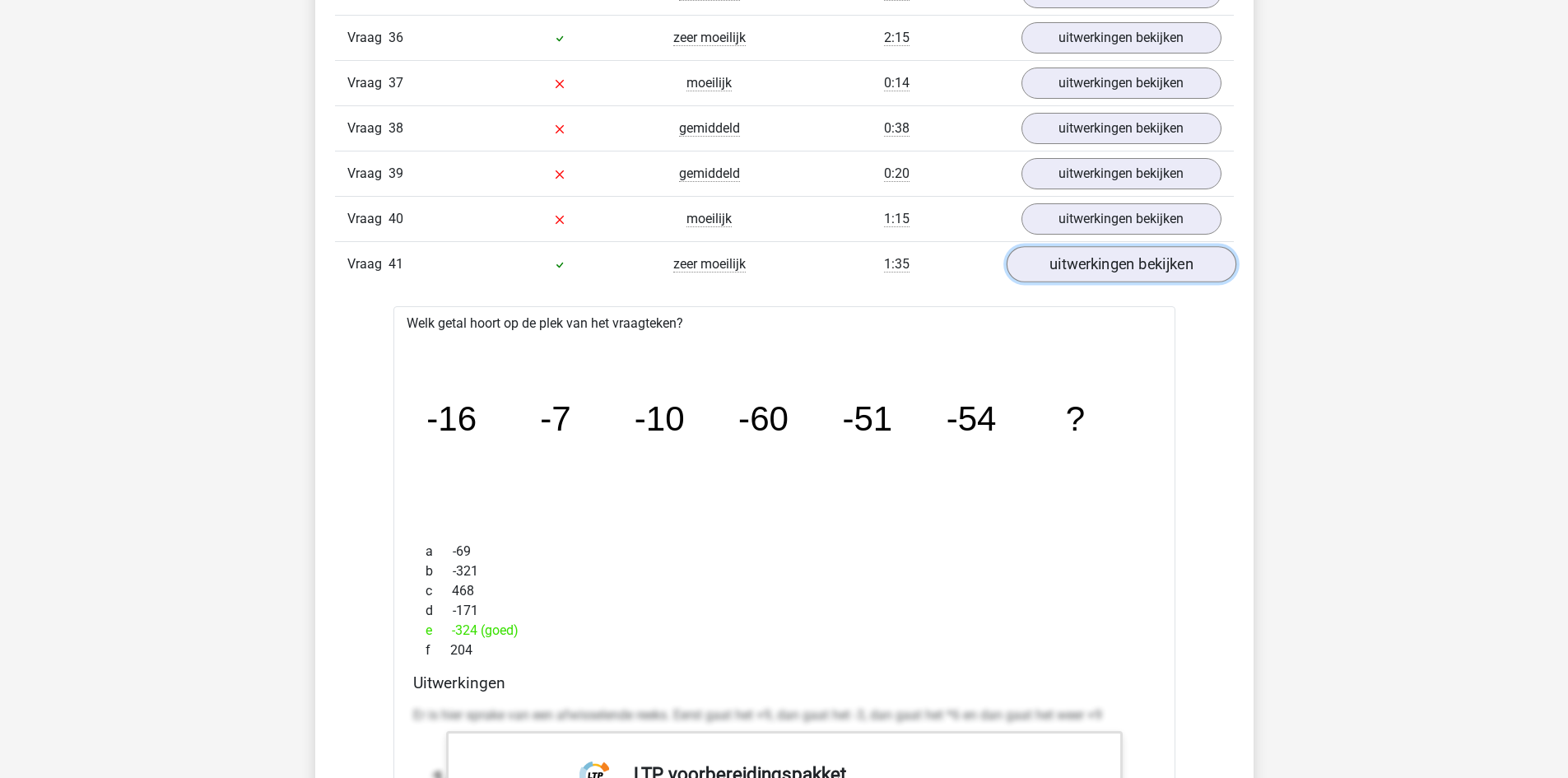
click at [1147, 257] on link "uitwerkingen bekijken" at bounding box center [1120, 263] width 230 height 36
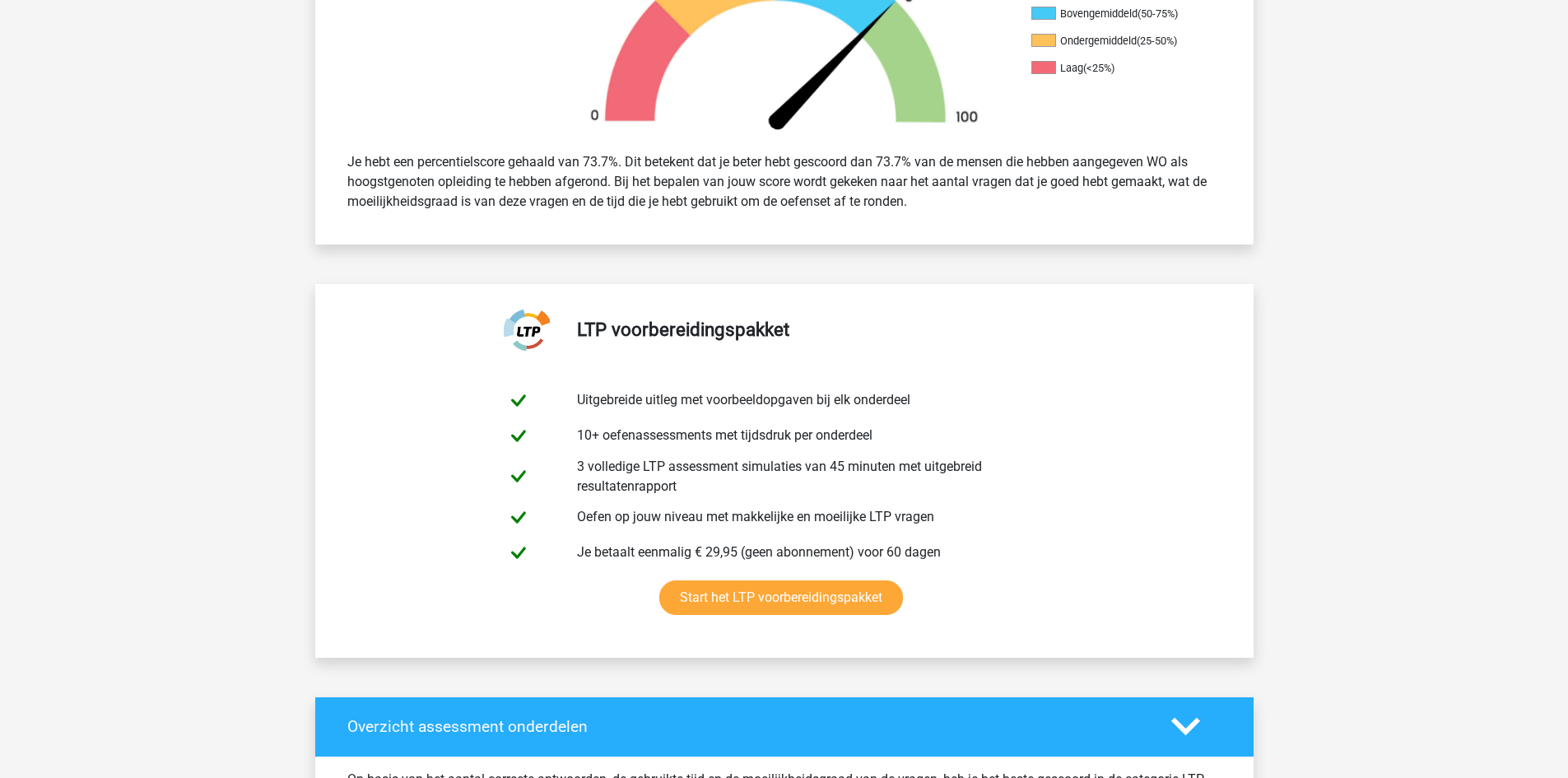
scroll to position [329, 0]
